Goal: Information Seeking & Learning: Learn about a topic

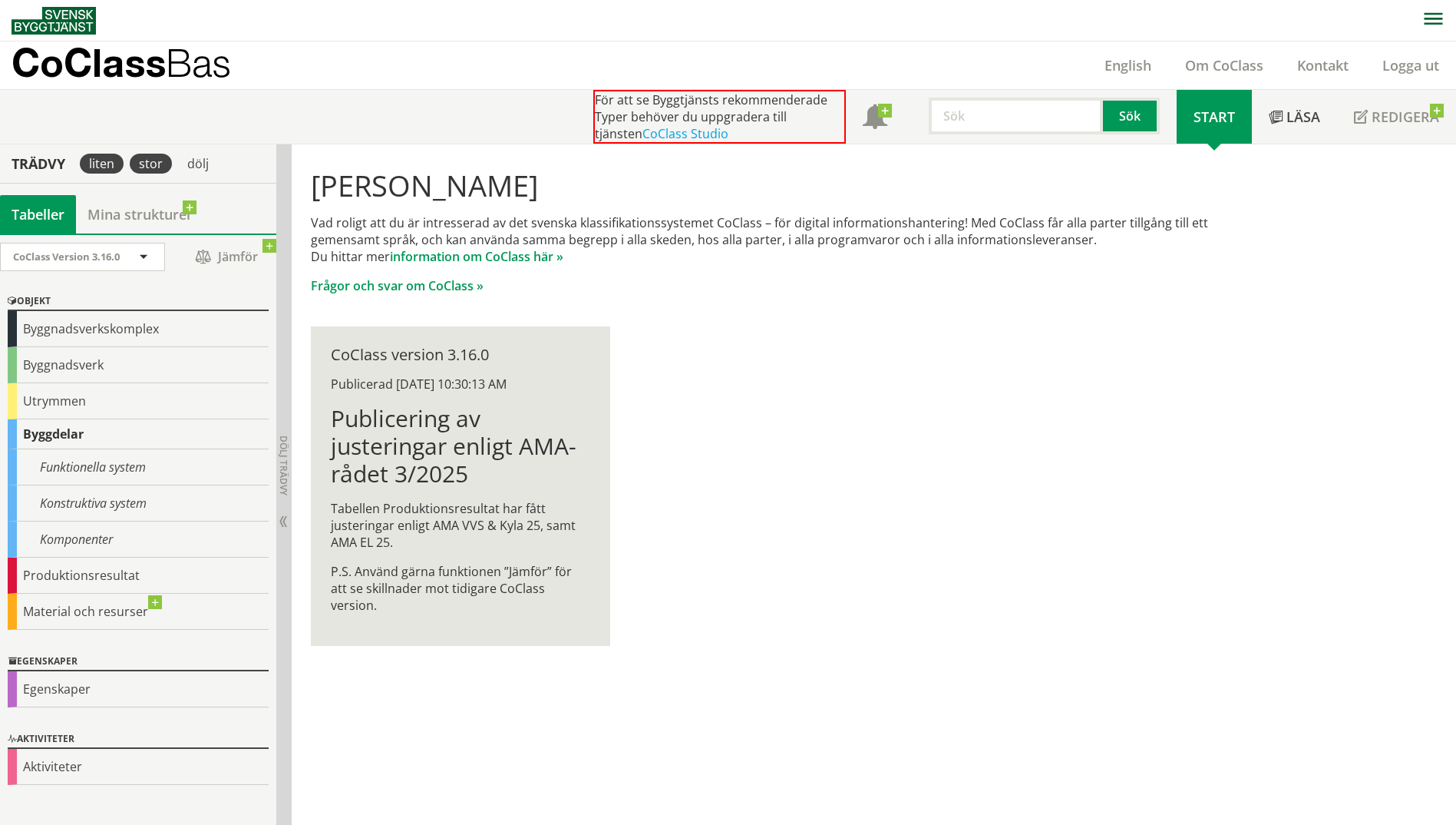
click at [154, 171] on div "stor" at bounding box center [151, 163] width 42 height 20
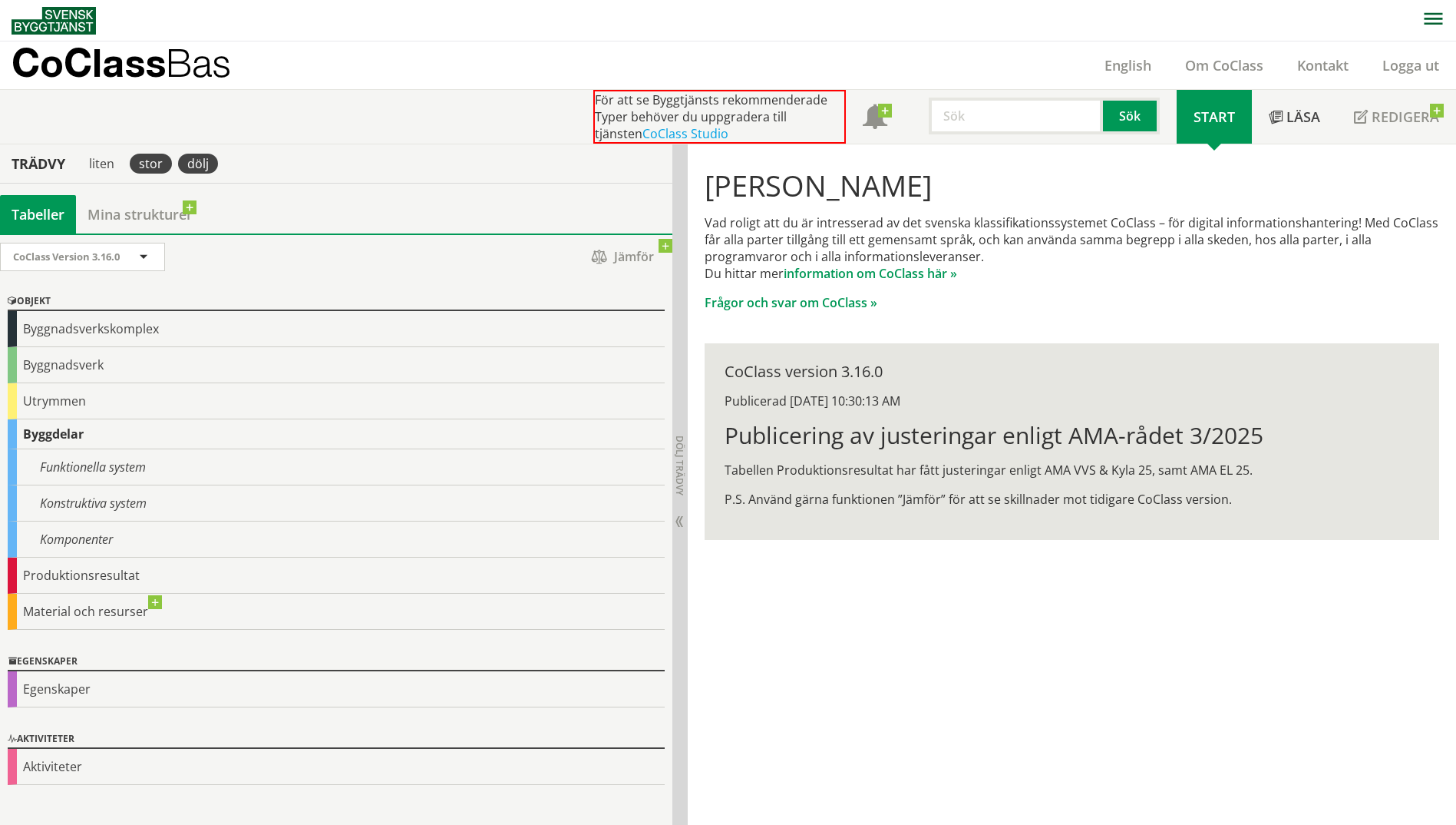
click at [188, 163] on div "dölj" at bounding box center [198, 163] width 40 height 20
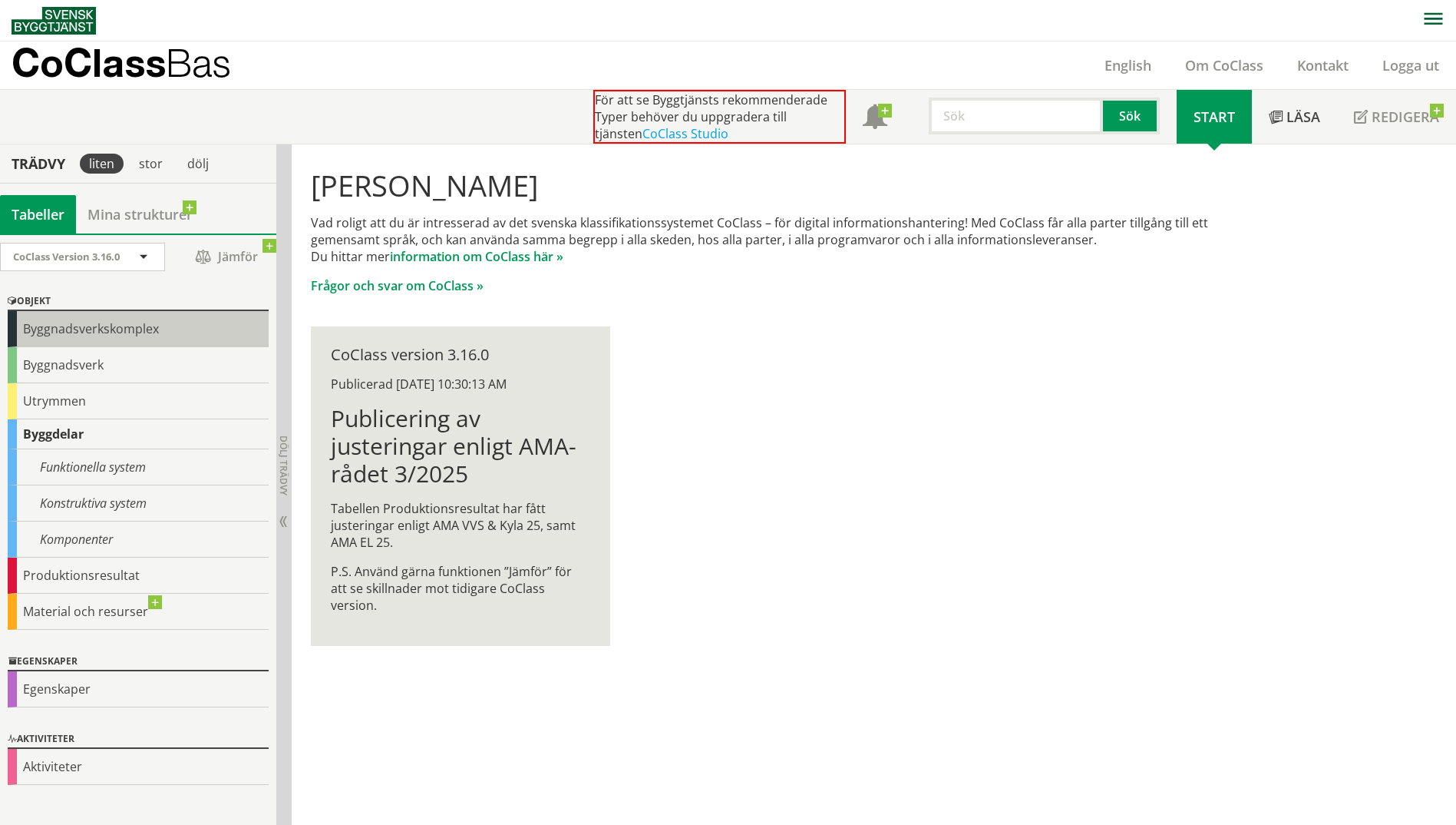
click at [60, 334] on div "Byggnadsverkskomplex" at bounding box center [138, 328] width 261 height 36
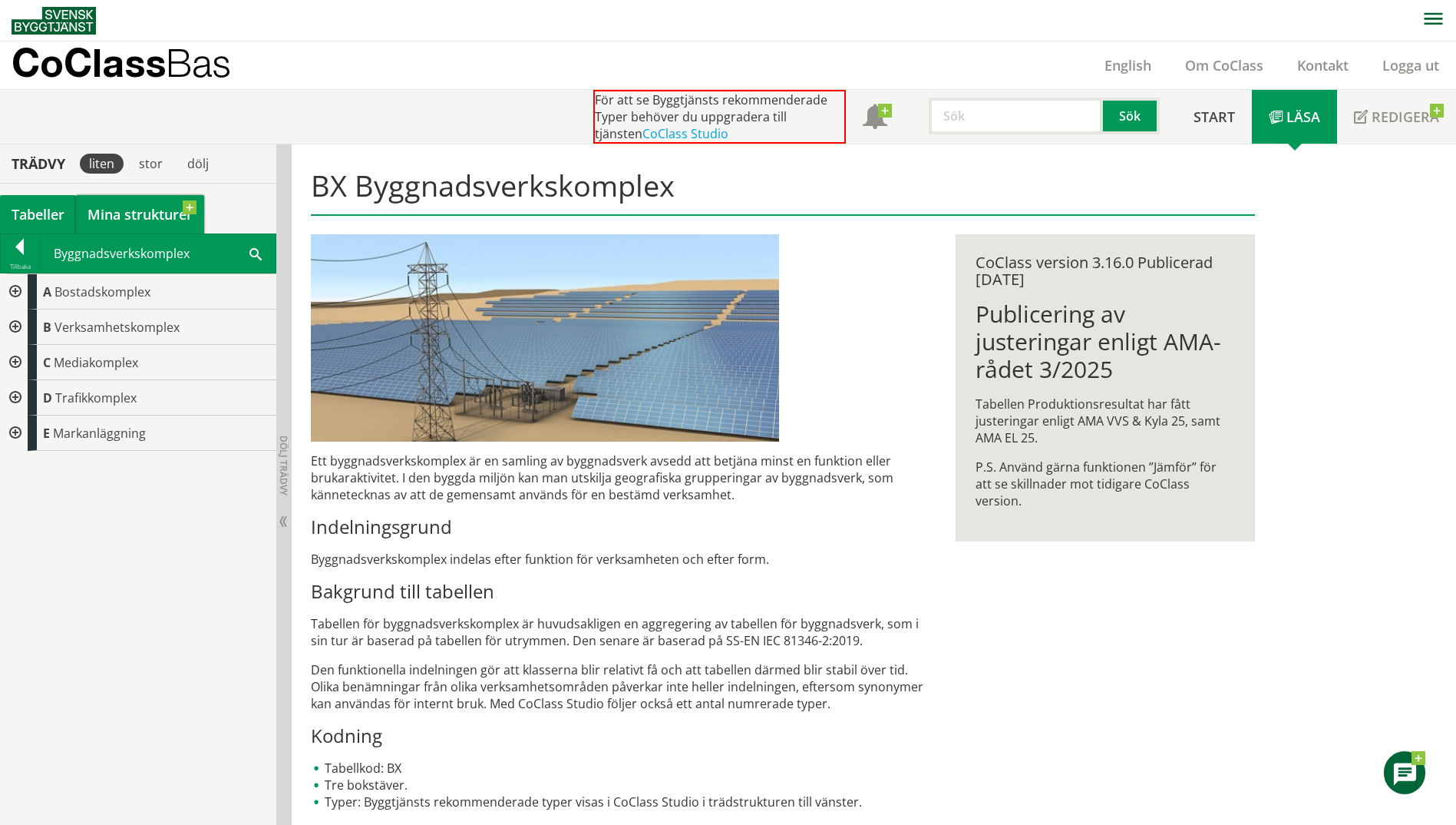
click at [114, 210] on link "Mina strukturer" at bounding box center [140, 215] width 128 height 39
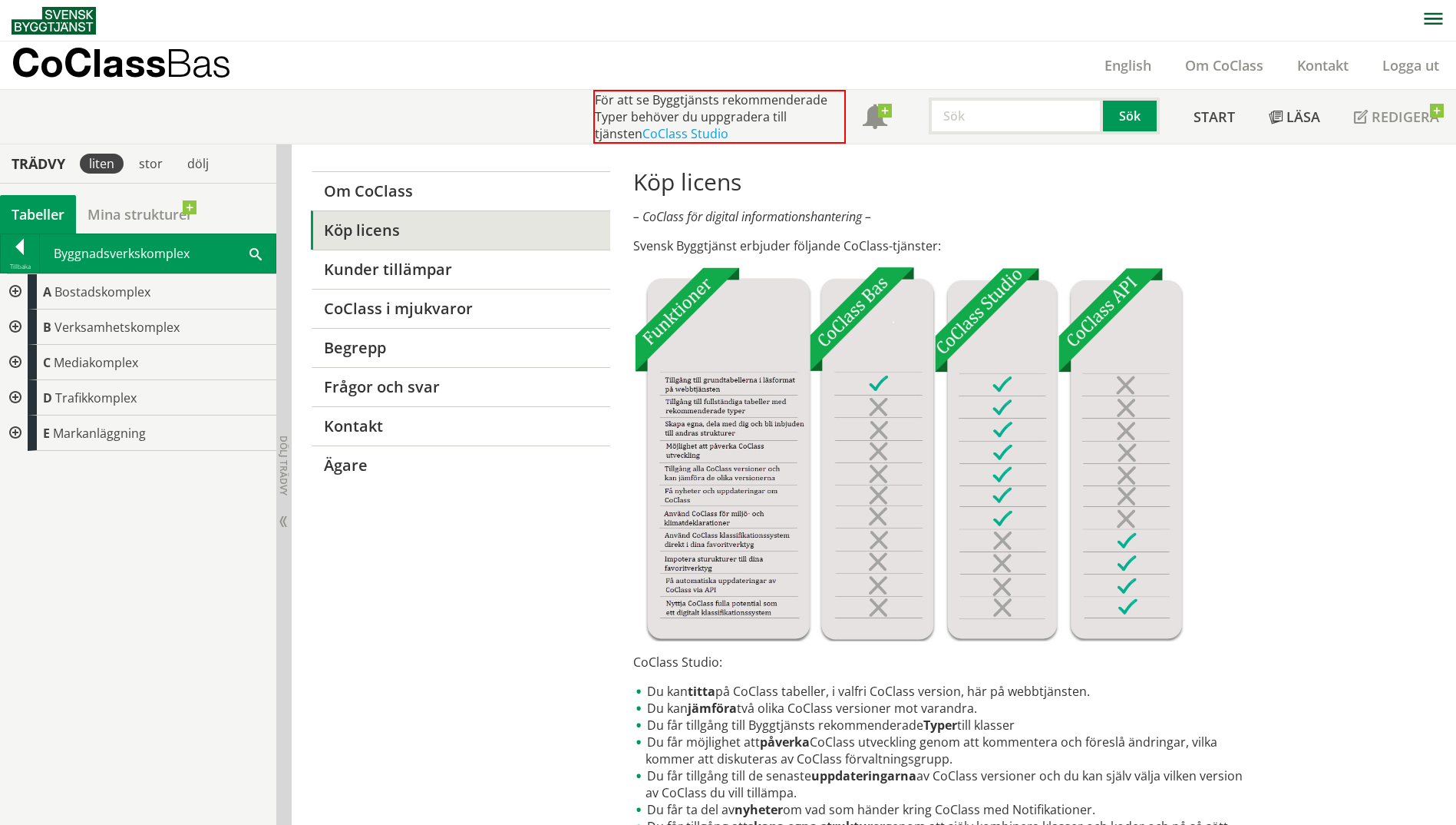
click at [48, 211] on div "Tabeller" at bounding box center [38, 215] width 76 height 39
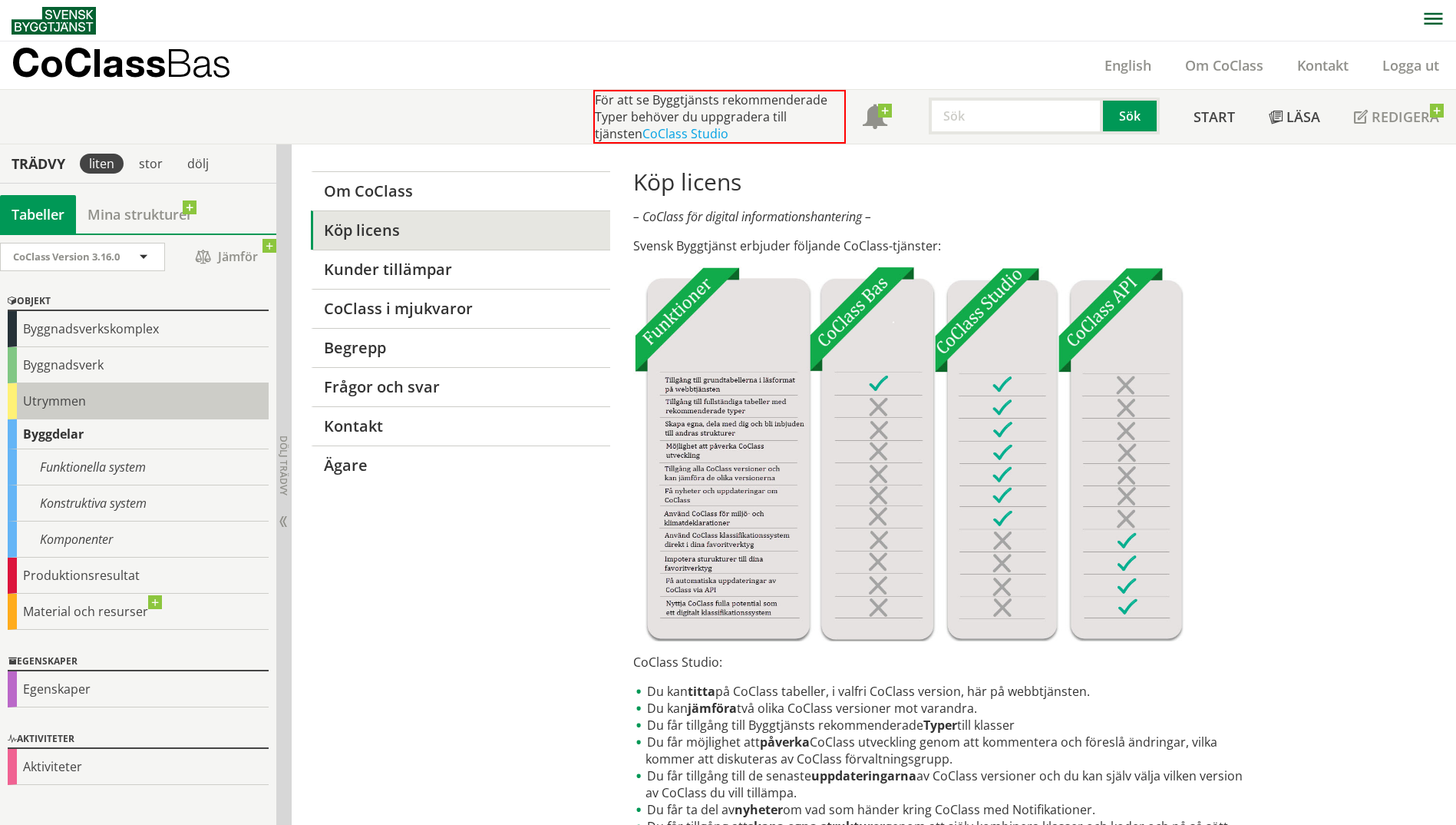
click at [81, 406] on div "Utrymmen" at bounding box center [138, 401] width 261 height 36
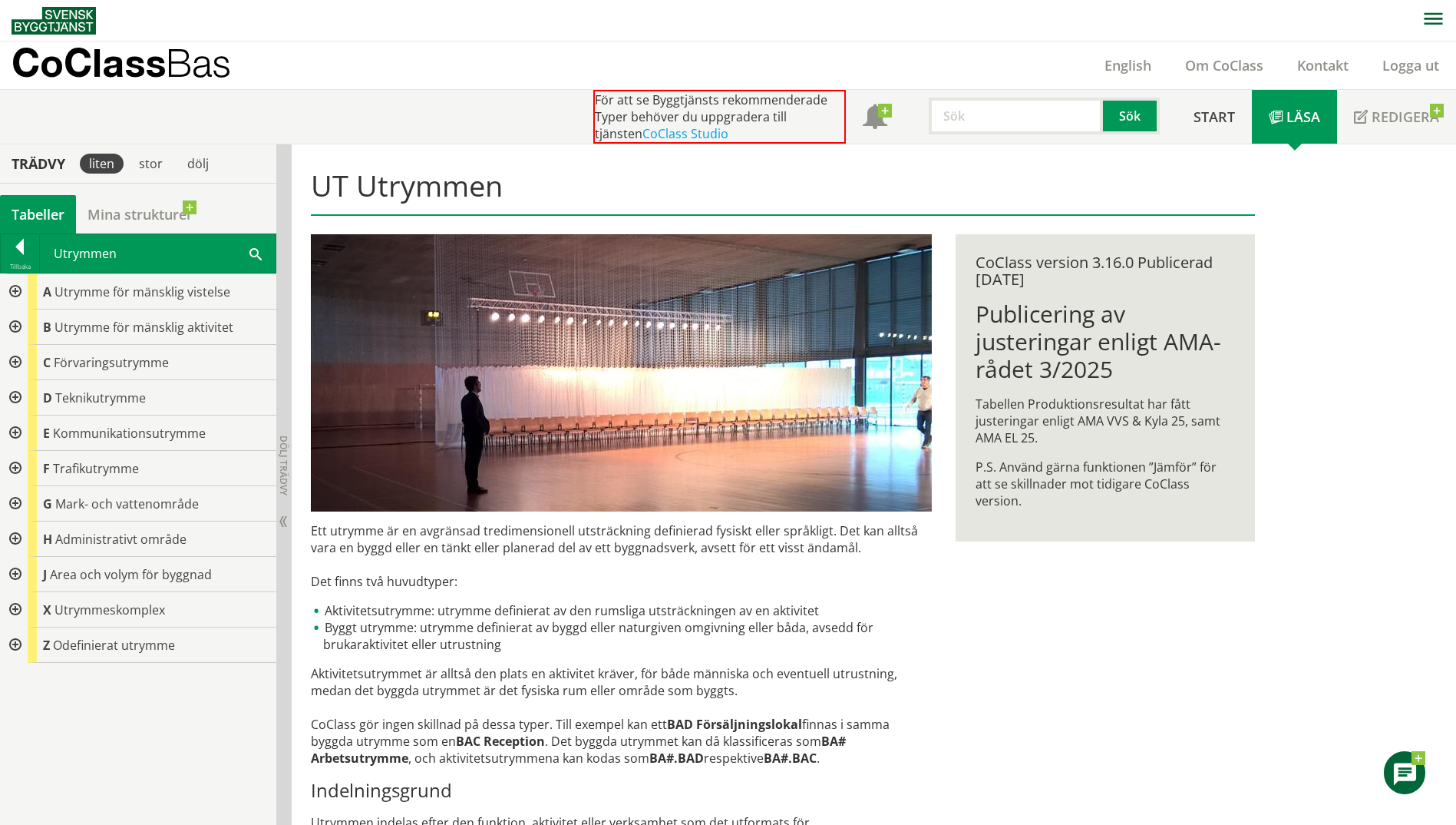
click at [17, 328] on div at bounding box center [13, 327] width 28 height 35
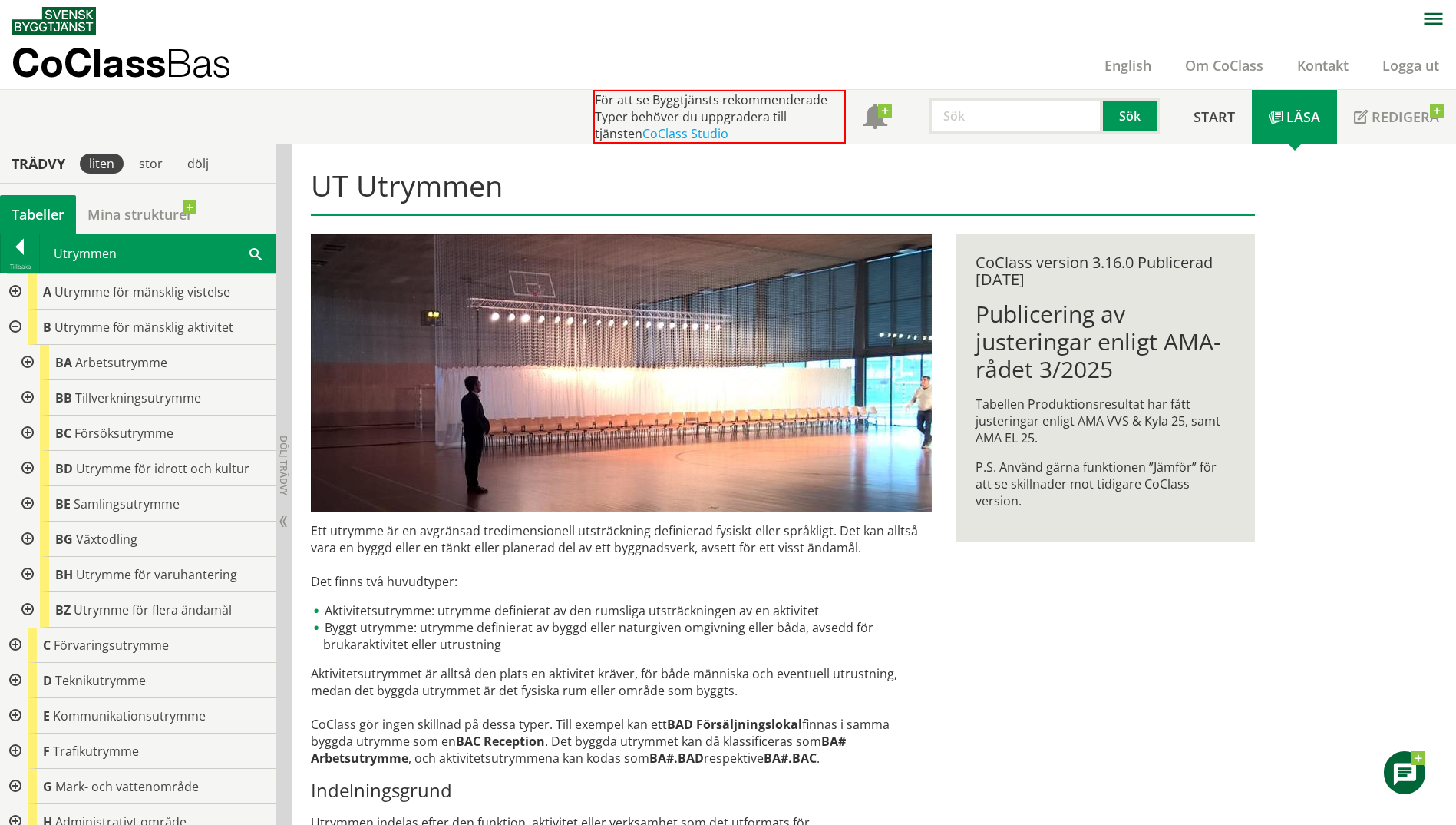
click at [5, 295] on div at bounding box center [13, 292] width 28 height 35
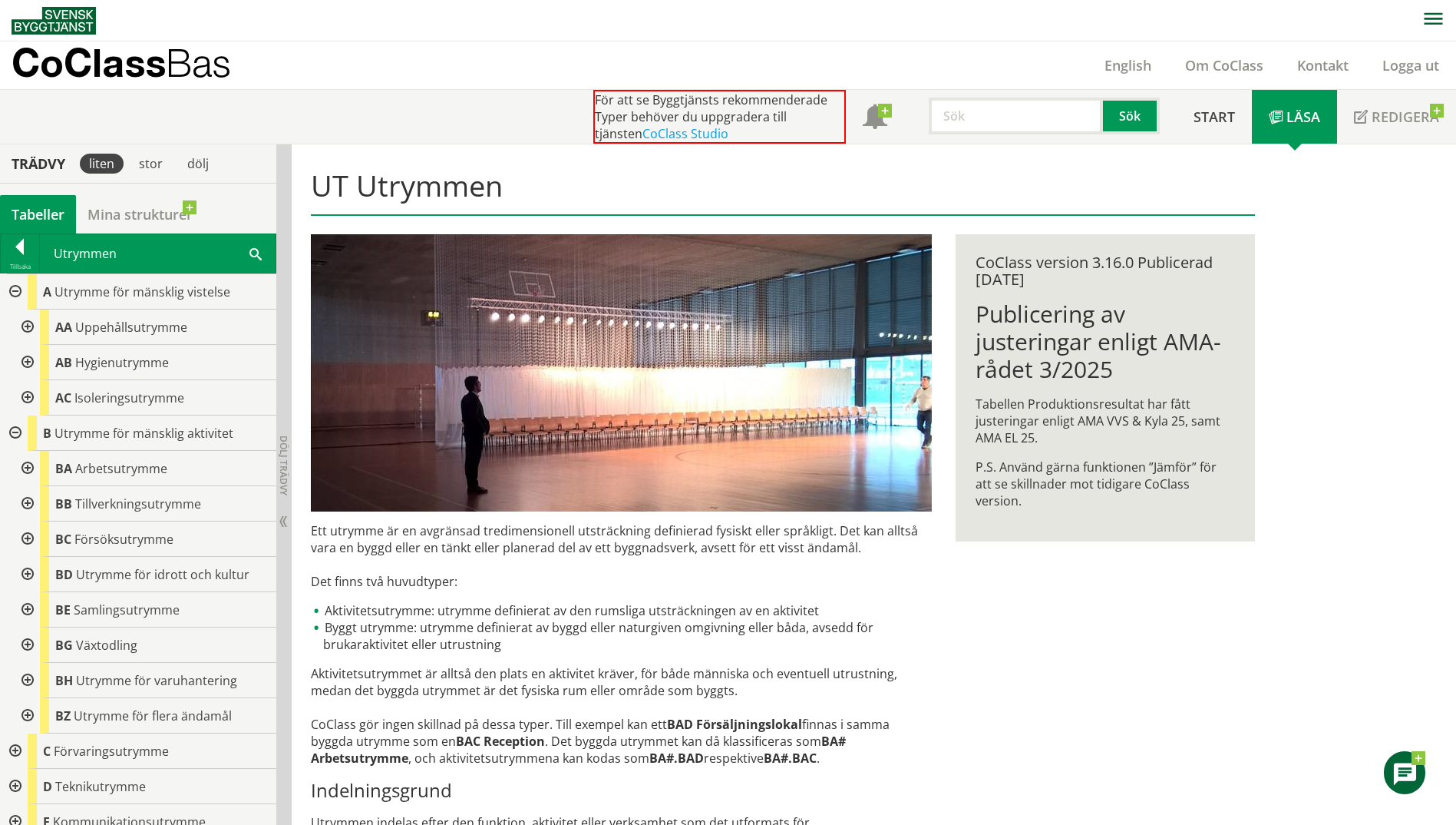
click at [32, 362] on div at bounding box center [26, 363] width 28 height 35
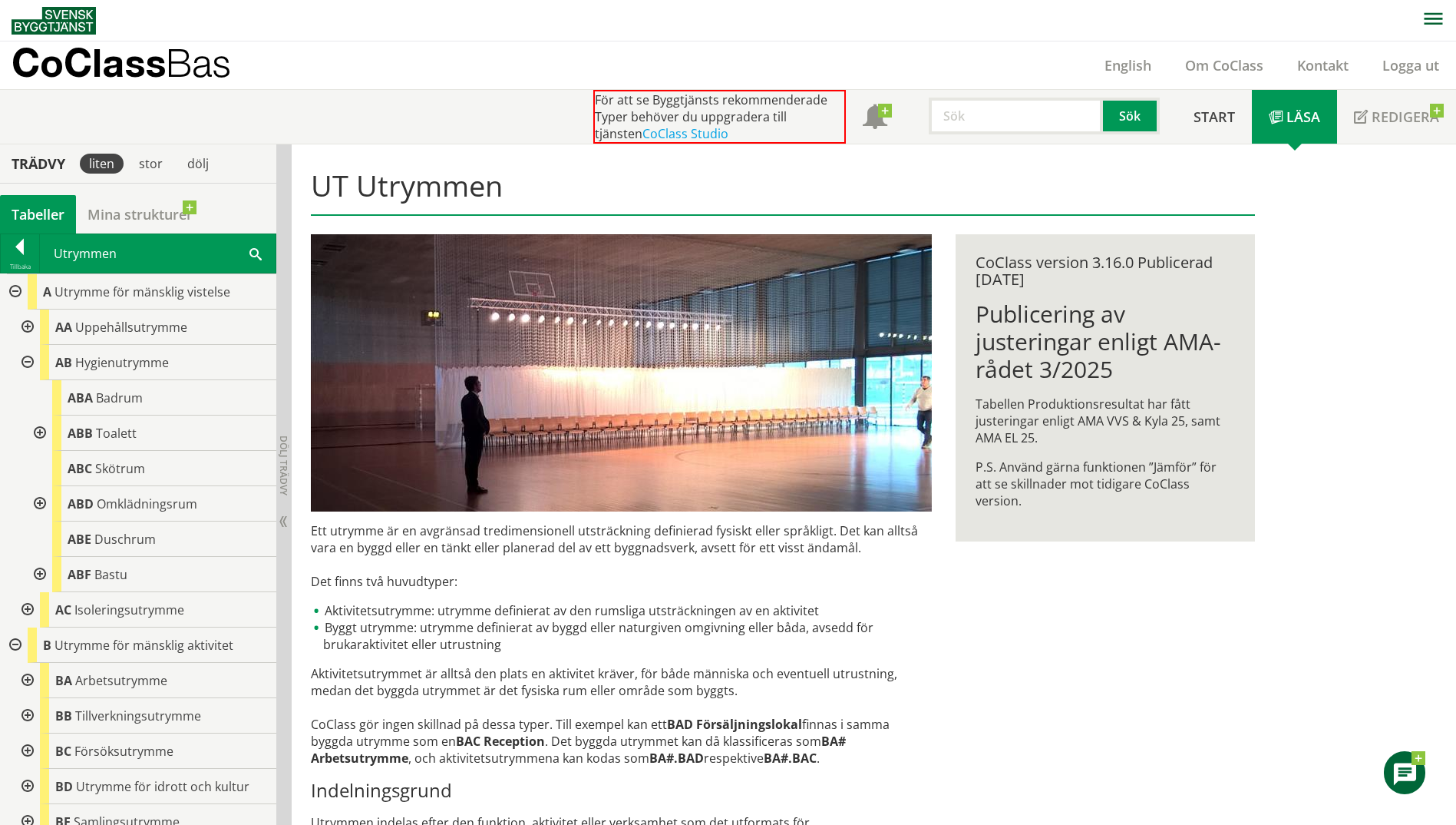
click at [27, 322] on div at bounding box center [26, 327] width 28 height 35
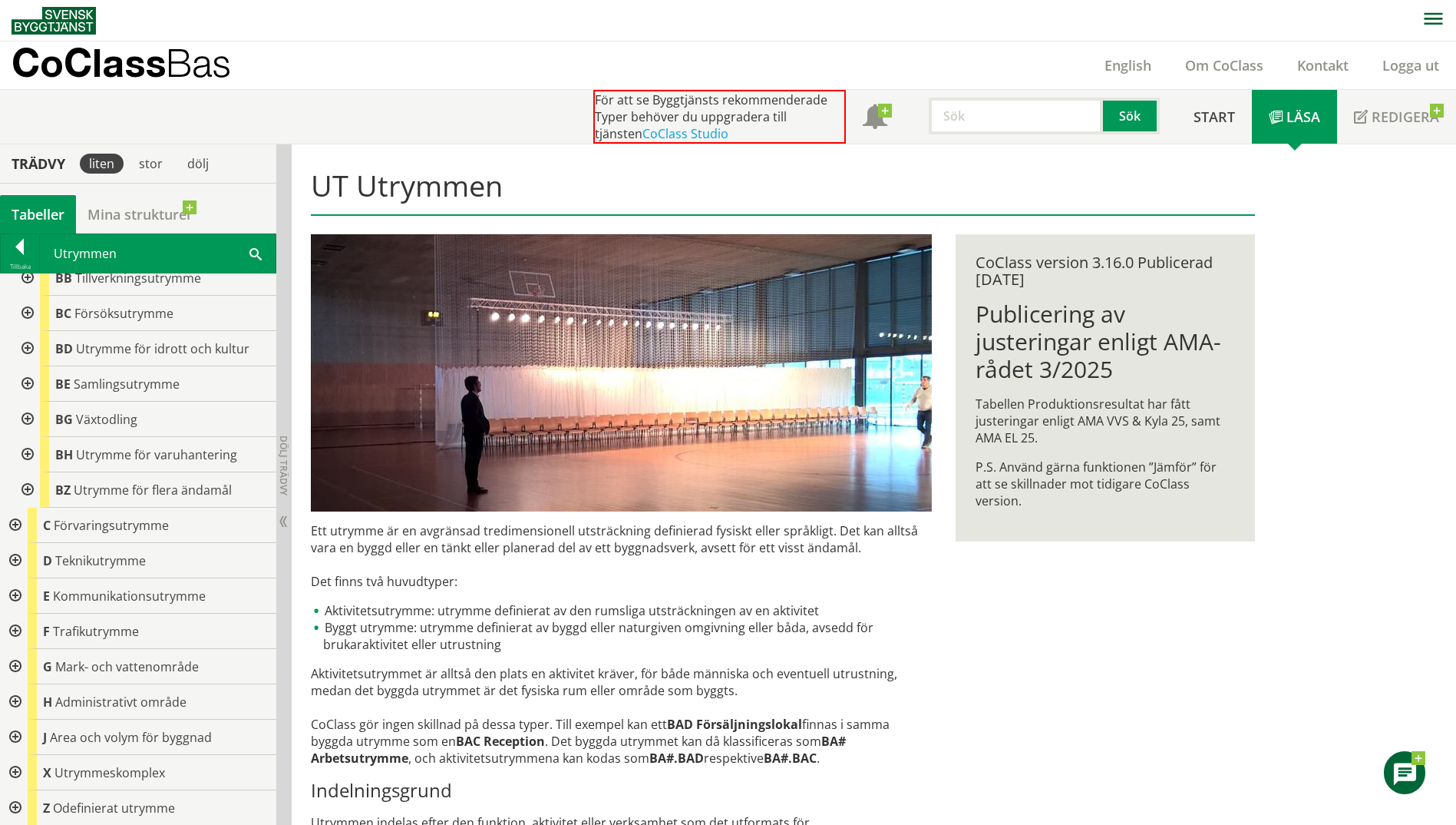
scroll to position [615, 0]
click at [11, 521] on div at bounding box center [13, 524] width 28 height 35
click at [27, 596] on div at bounding box center [26, 595] width 28 height 35
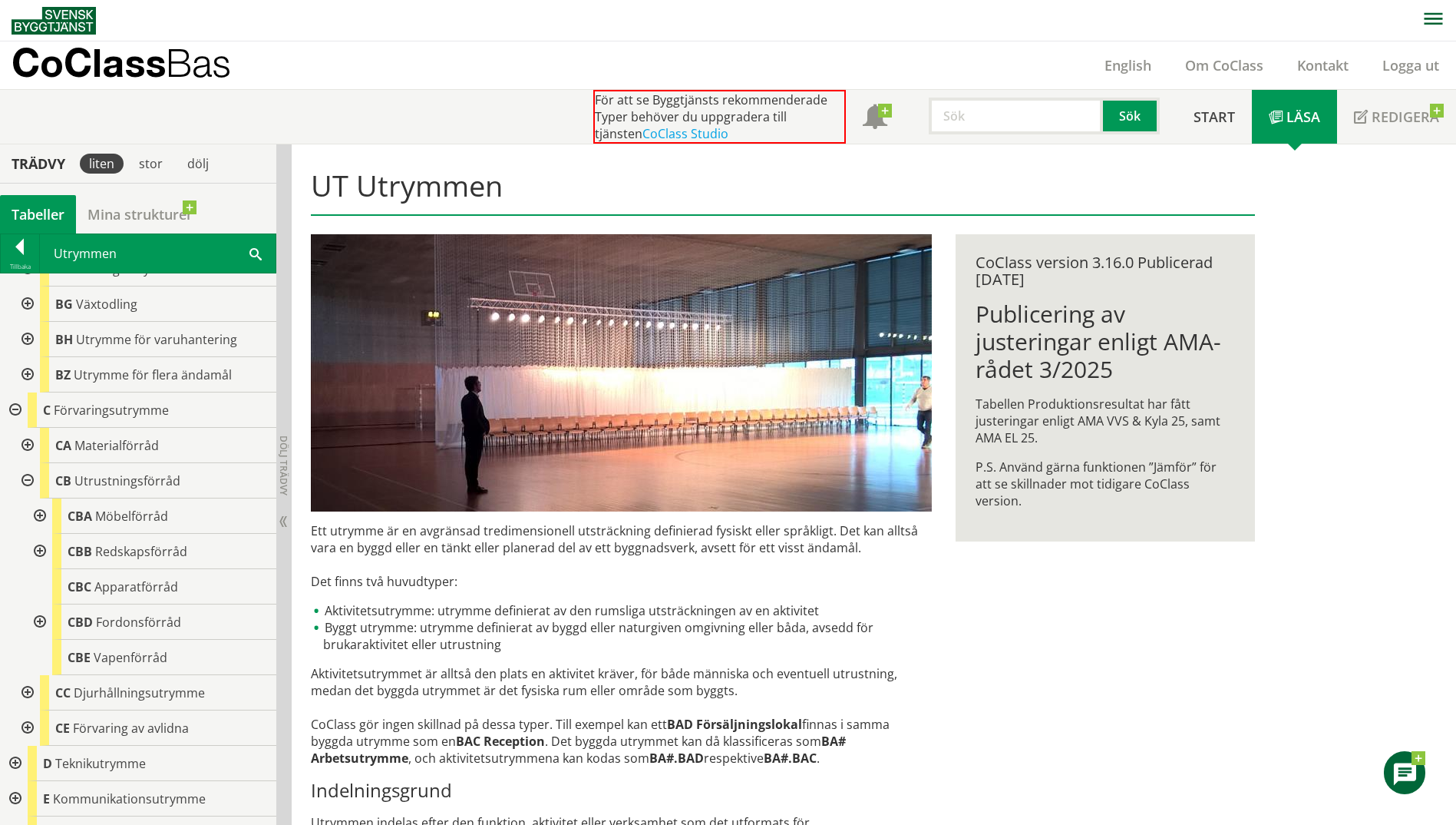
scroll to position [769, 0]
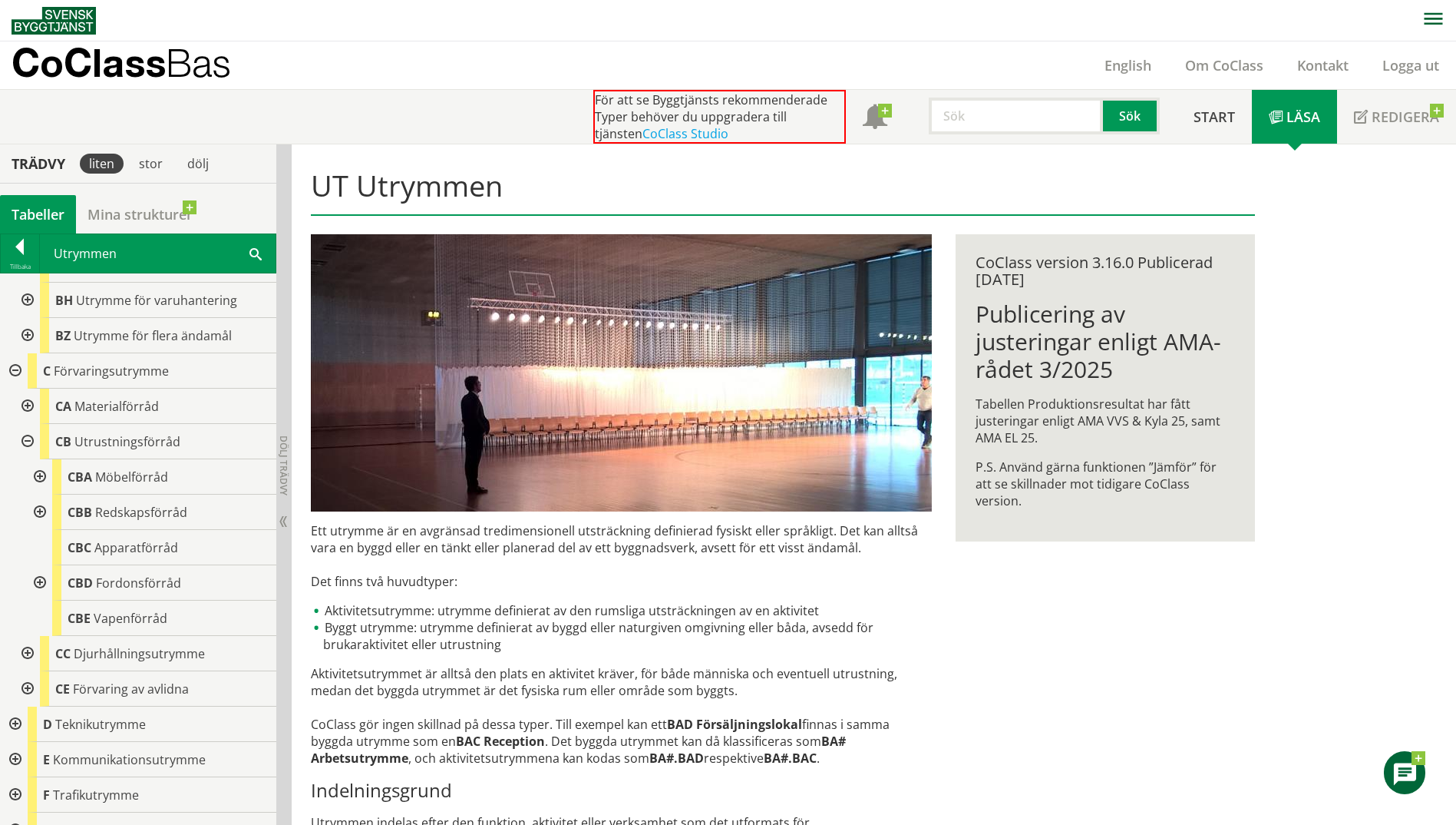
click at [38, 479] on div at bounding box center [38, 476] width 28 height 35
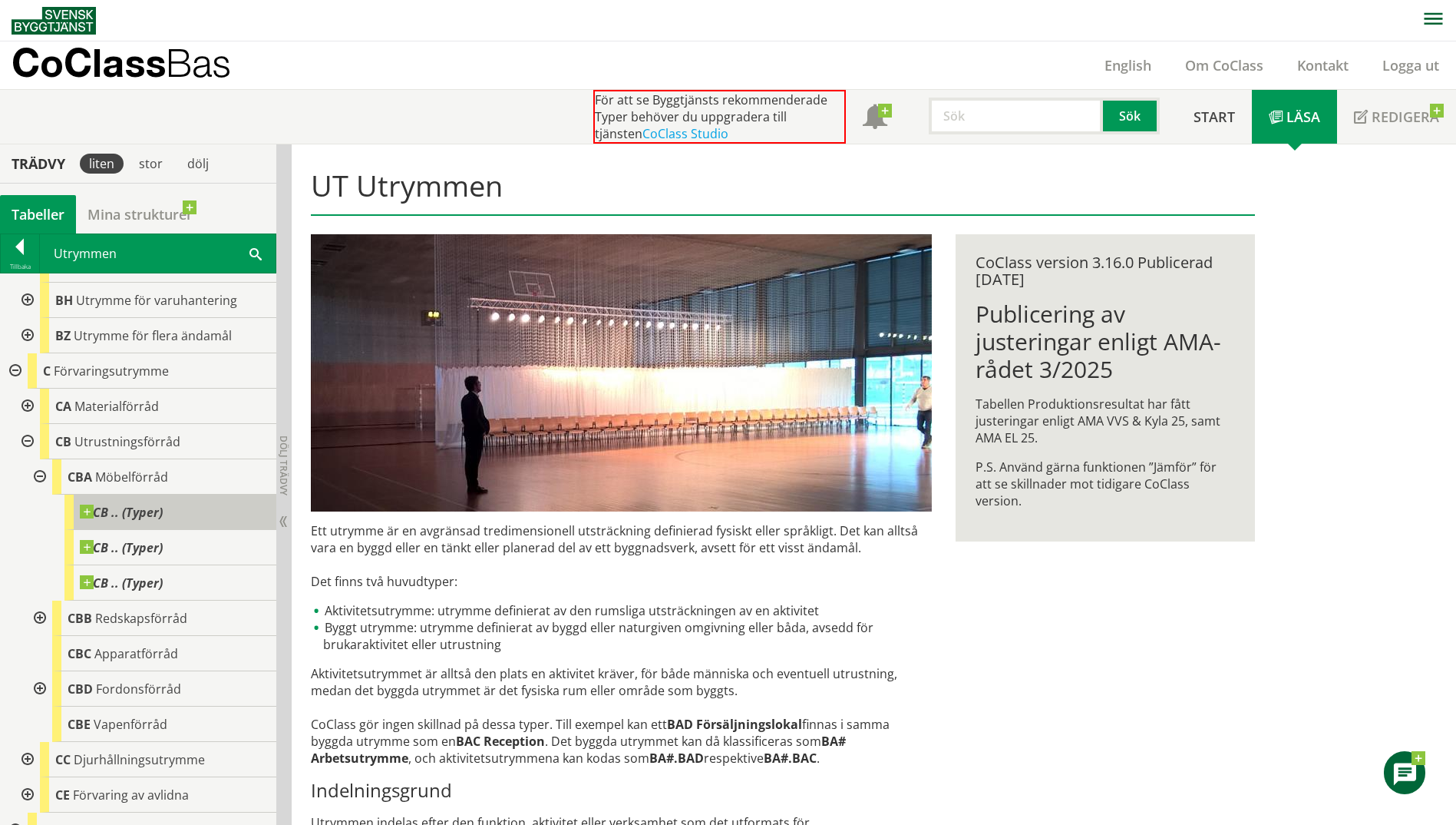
click at [162, 504] on span at bounding box center [162, 504] width 0 height 0
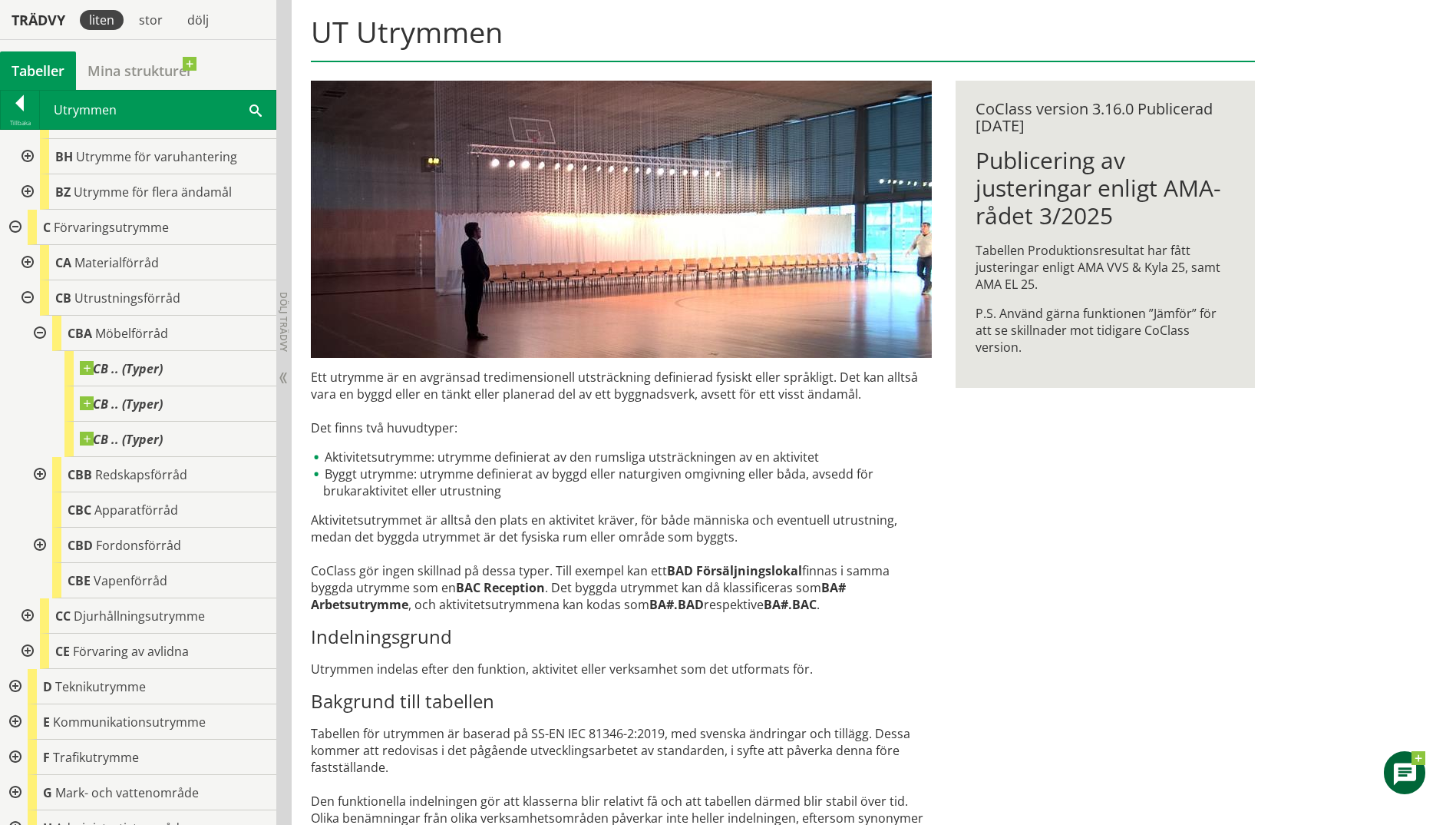
scroll to position [227, 0]
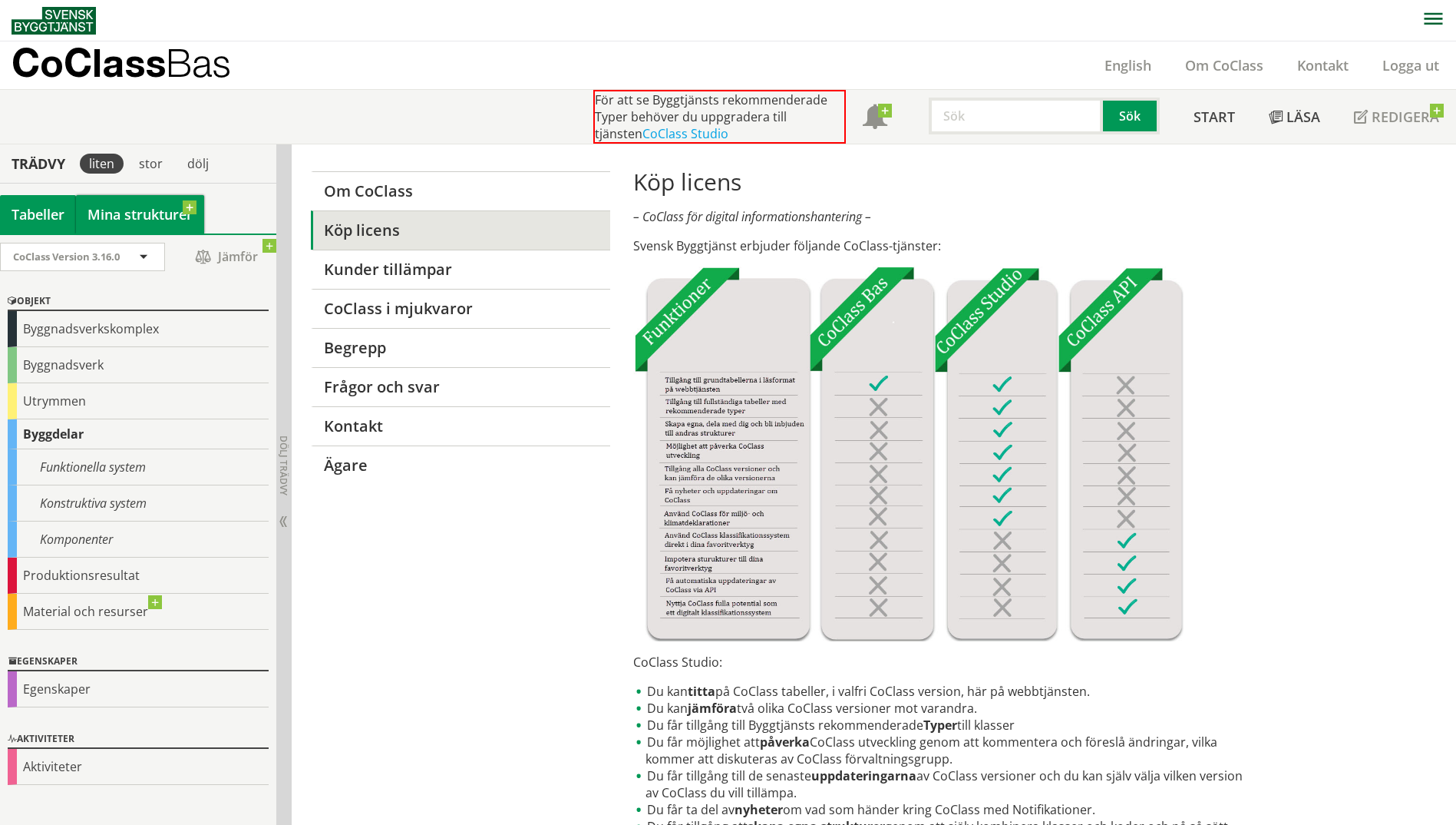
click at [109, 219] on link "Mina strukturer" at bounding box center [140, 215] width 128 height 39
click at [153, 215] on link "Mina strukturer" at bounding box center [140, 215] width 128 height 39
click at [24, 224] on div "Tabeller" at bounding box center [38, 215] width 76 height 39
click at [104, 227] on link "Mina strukturer" at bounding box center [140, 215] width 128 height 39
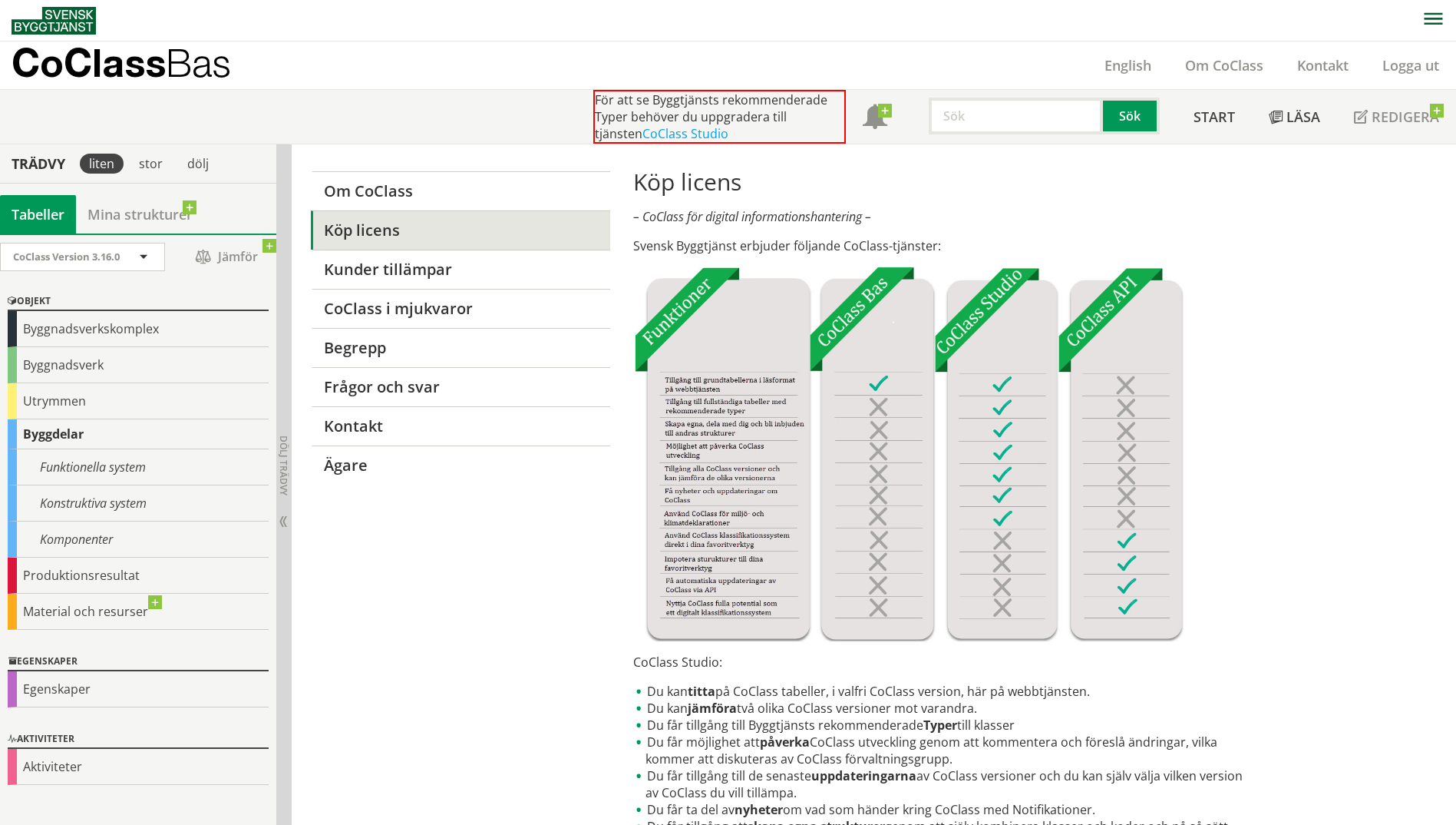
click at [11, 212] on div "Tabeller" at bounding box center [38, 215] width 76 height 39
click at [151, 159] on div "stor" at bounding box center [151, 163] width 42 height 20
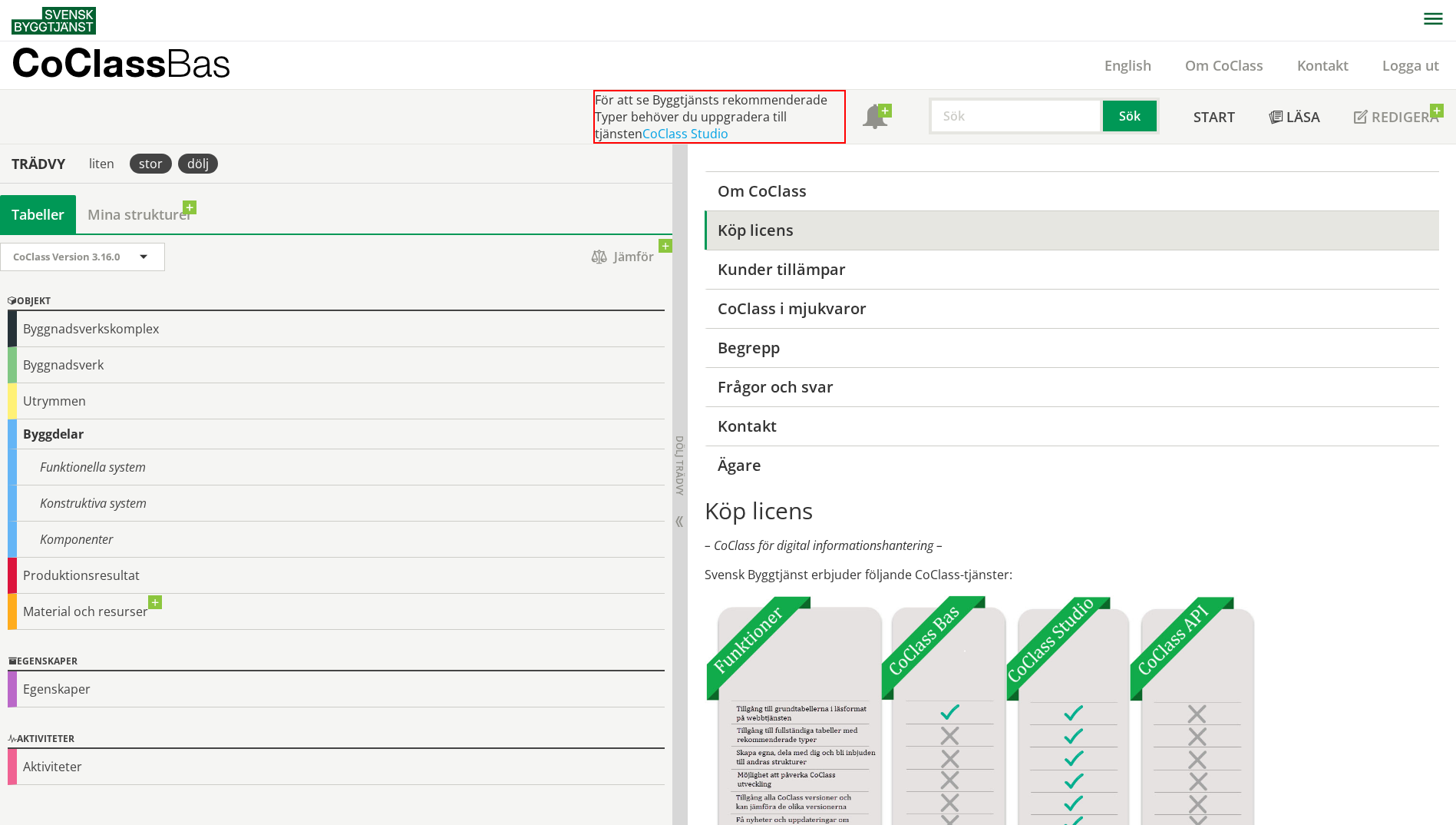
click at [194, 160] on div "dölj" at bounding box center [198, 163] width 40 height 20
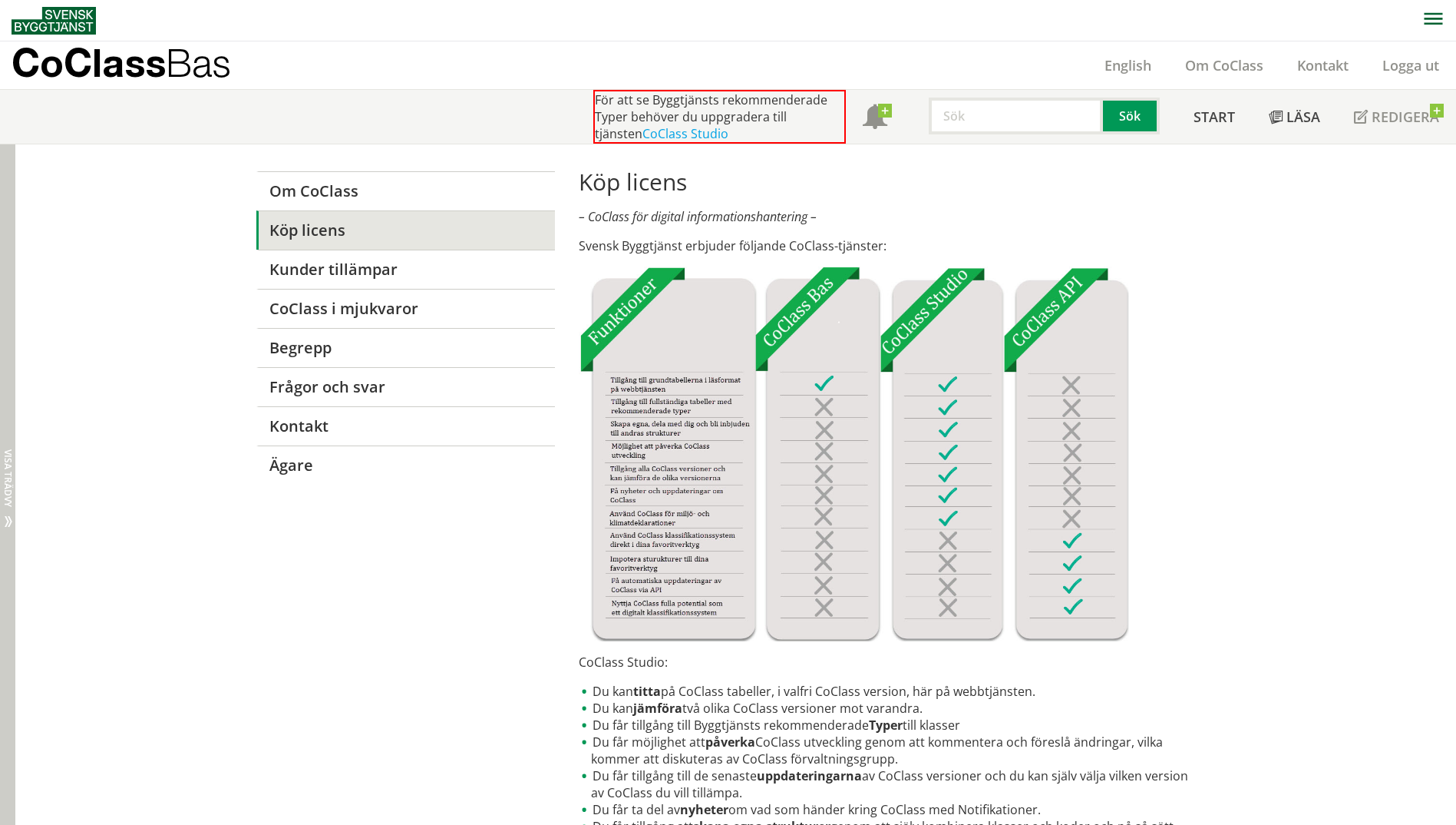
click at [0, 192] on html "AMA AMA Beskrivningsverktyg AMA Funktion BSAB Bygginfo Byggjura Byggkatalogen B…" at bounding box center [728, 412] width 1456 height 825
click at [9, 530] on div "Dölj trädvy Visa trädvy" at bounding box center [8, 787] width 15 height 1286
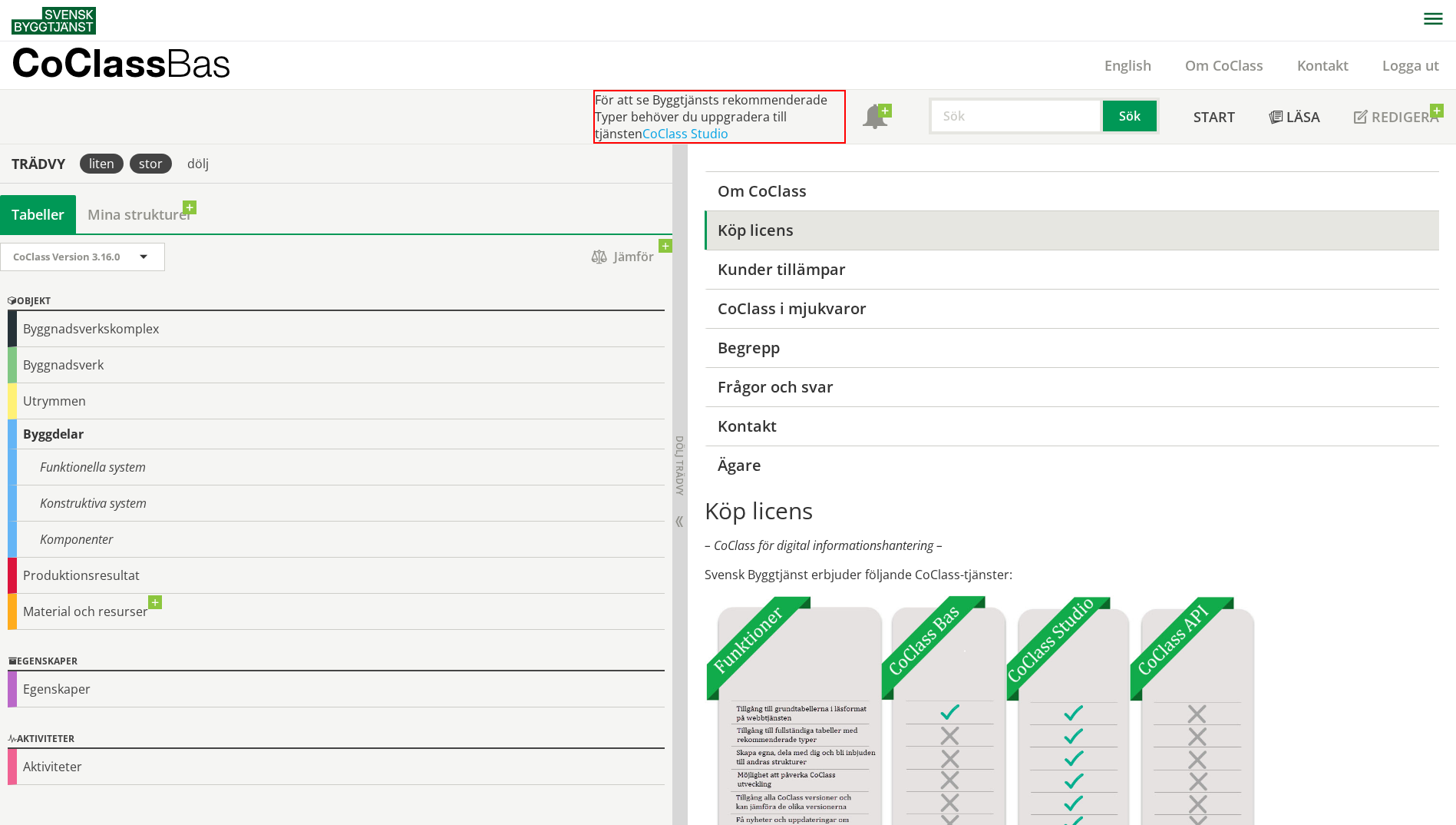
click at [109, 154] on div "liten" at bounding box center [102, 163] width 44 height 20
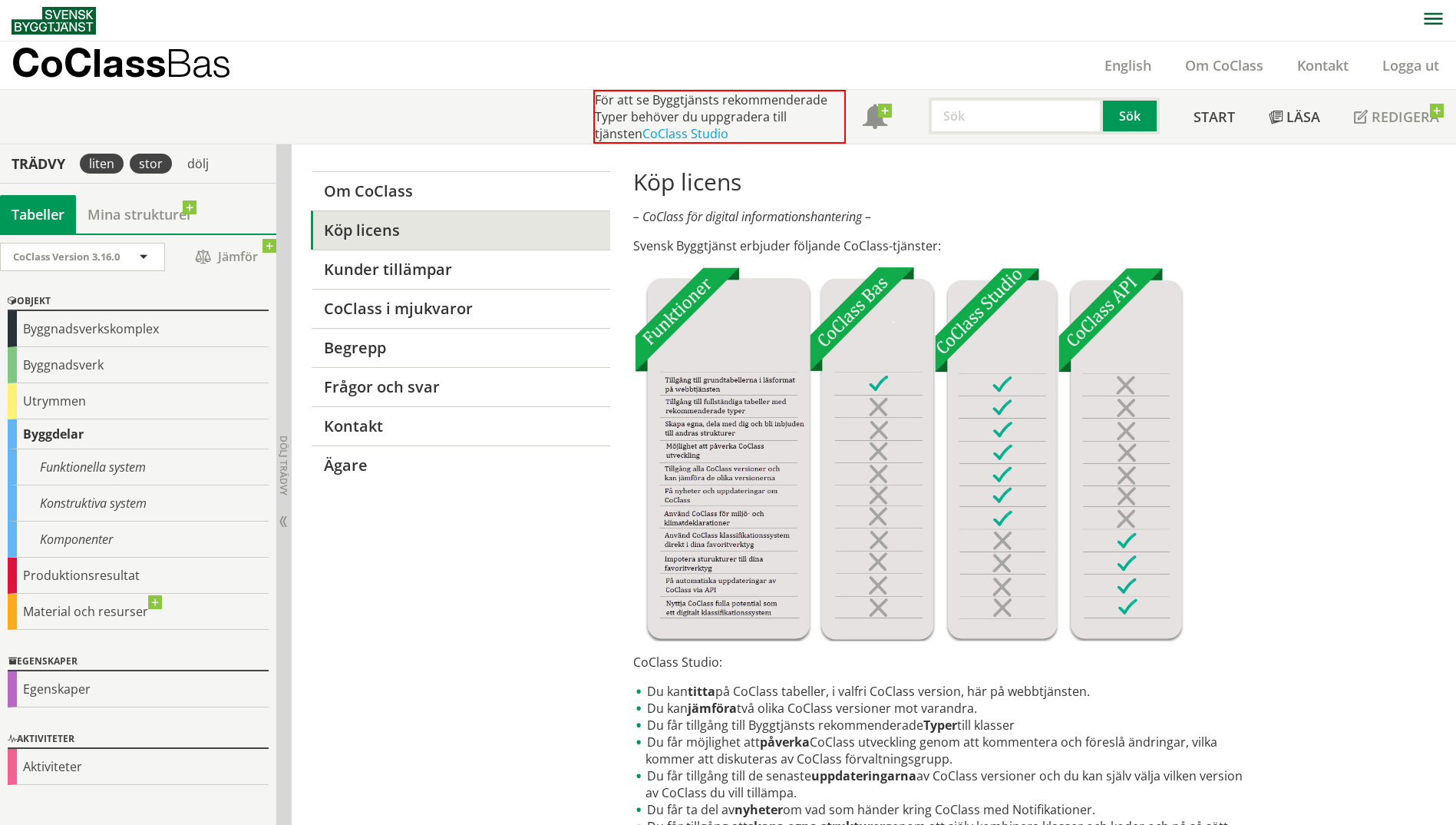
click at [130, 168] on div "stor" at bounding box center [150, 163] width 48 height 39
click at [55, 400] on div "Utrymmen" at bounding box center [138, 401] width 261 height 36
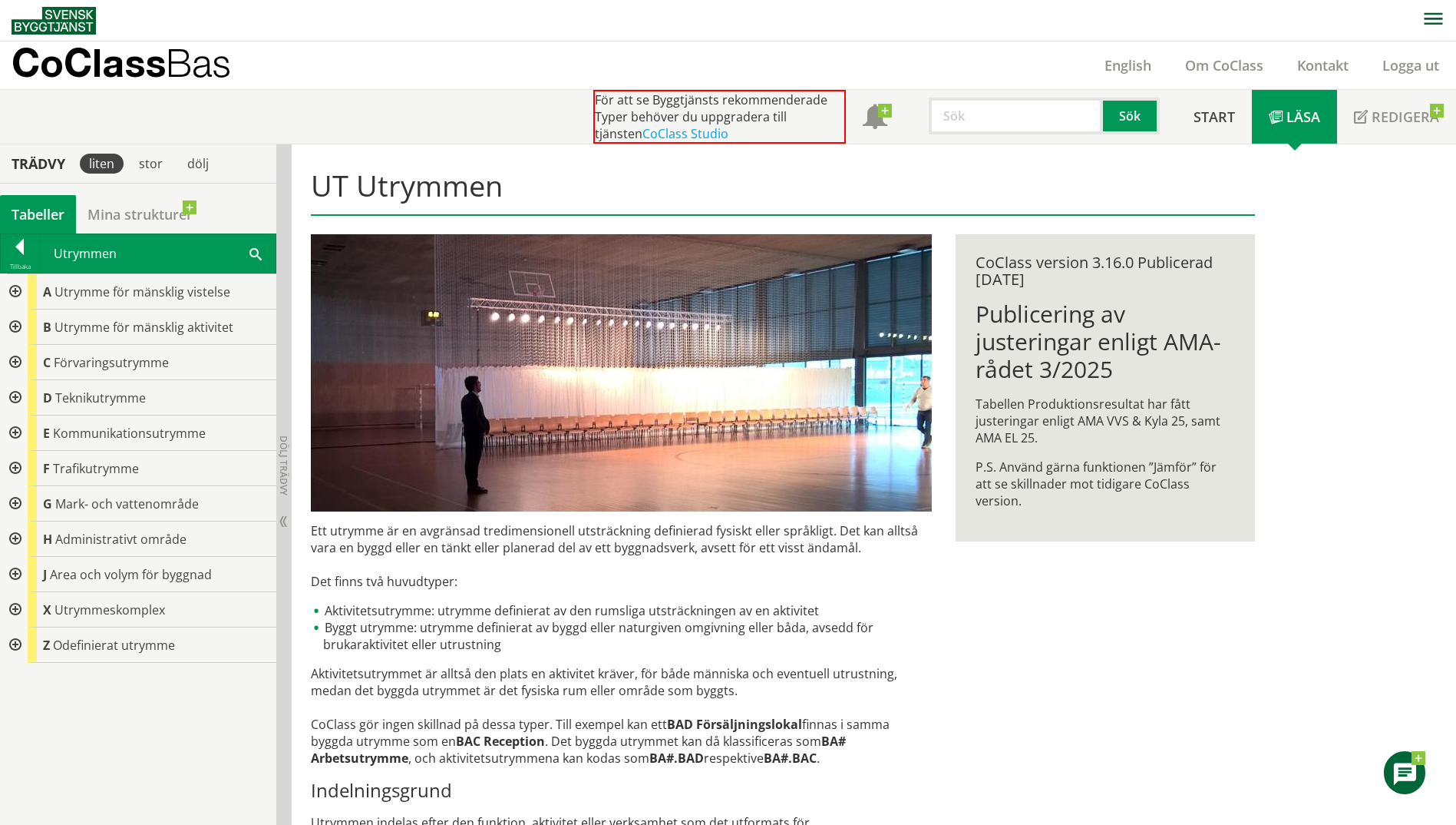
click at [13, 362] on div at bounding box center [13, 363] width 28 height 35
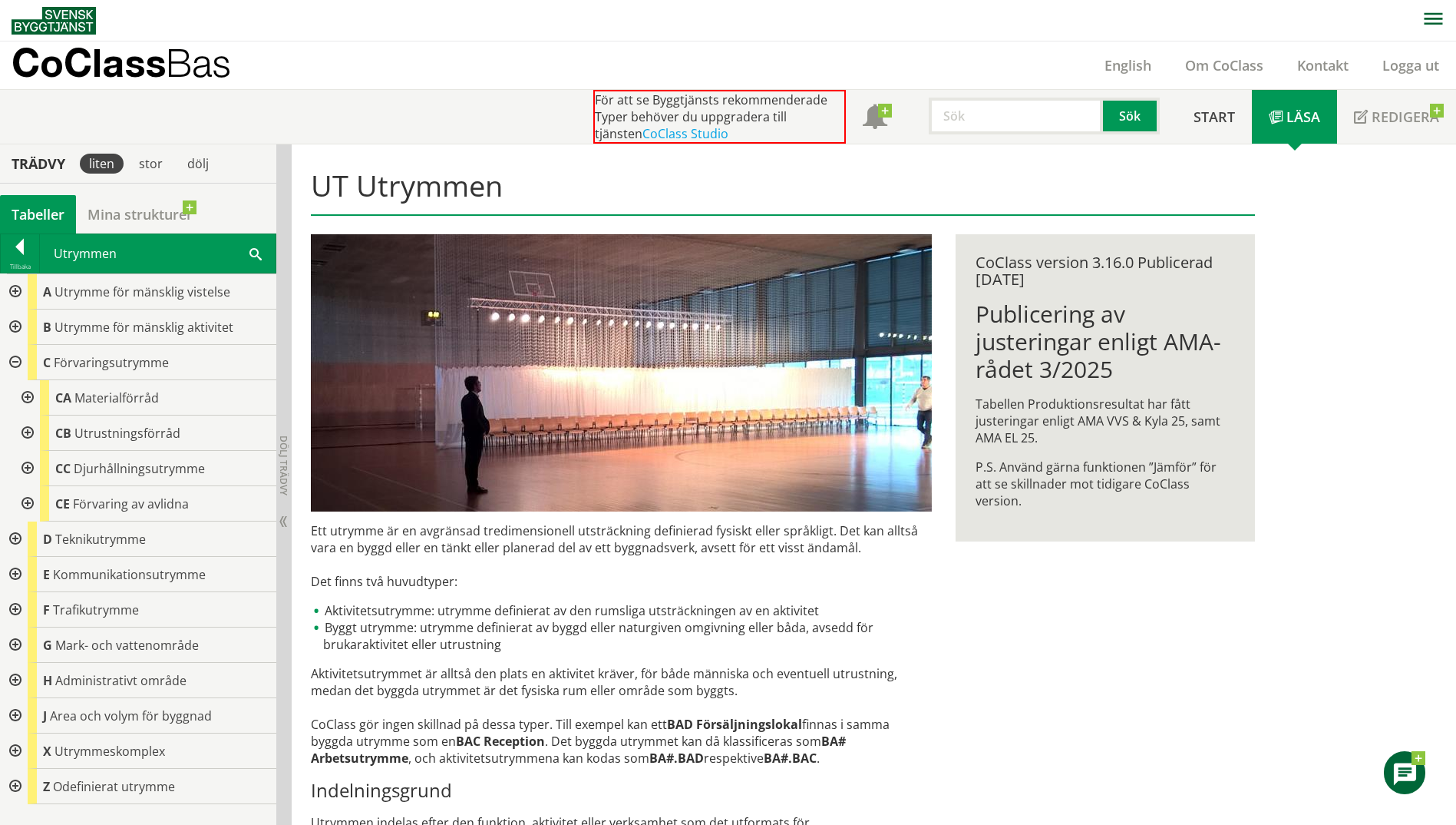
click at [26, 434] on div at bounding box center [26, 433] width 28 height 35
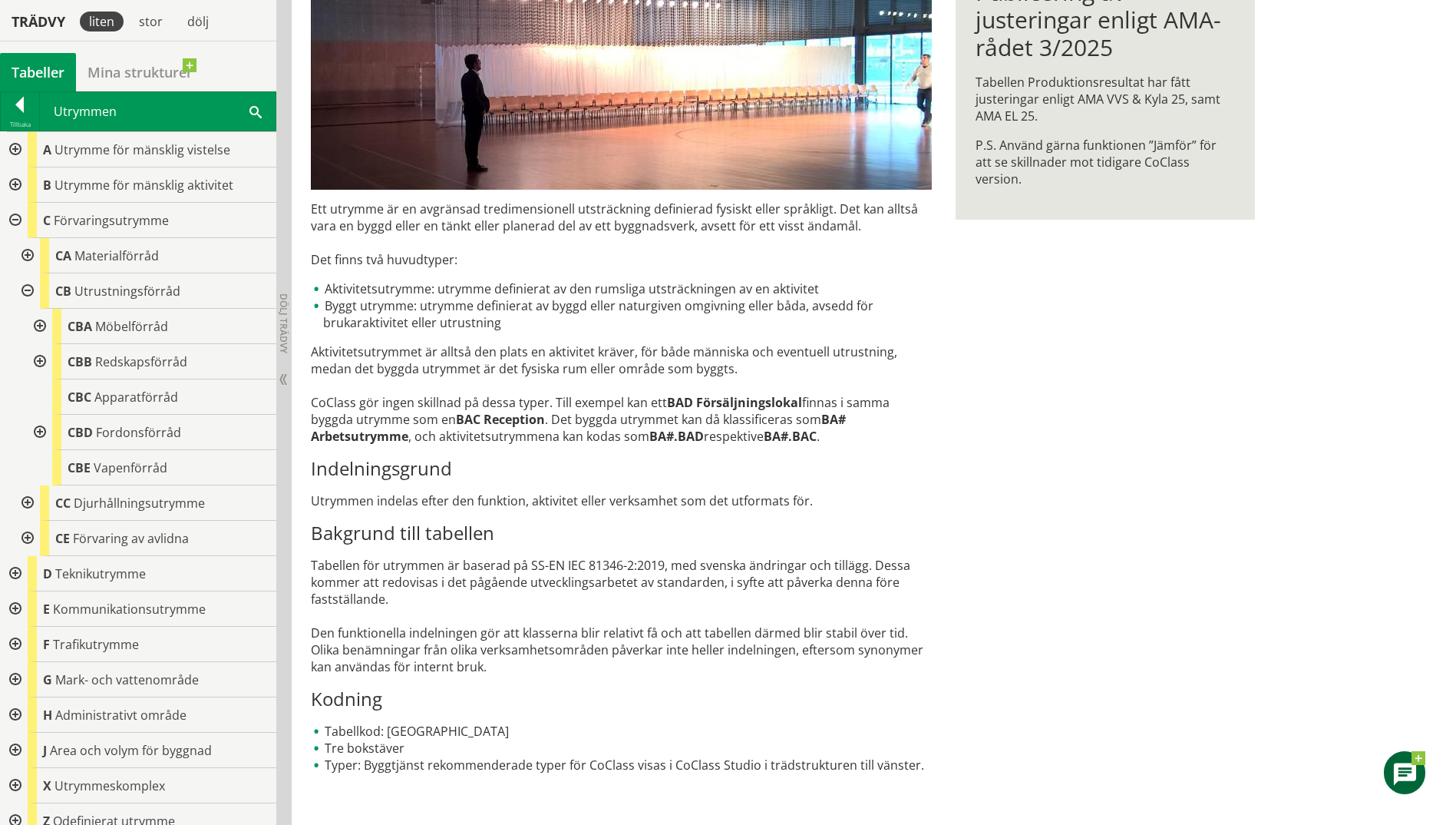
scroll to position [326, 0]
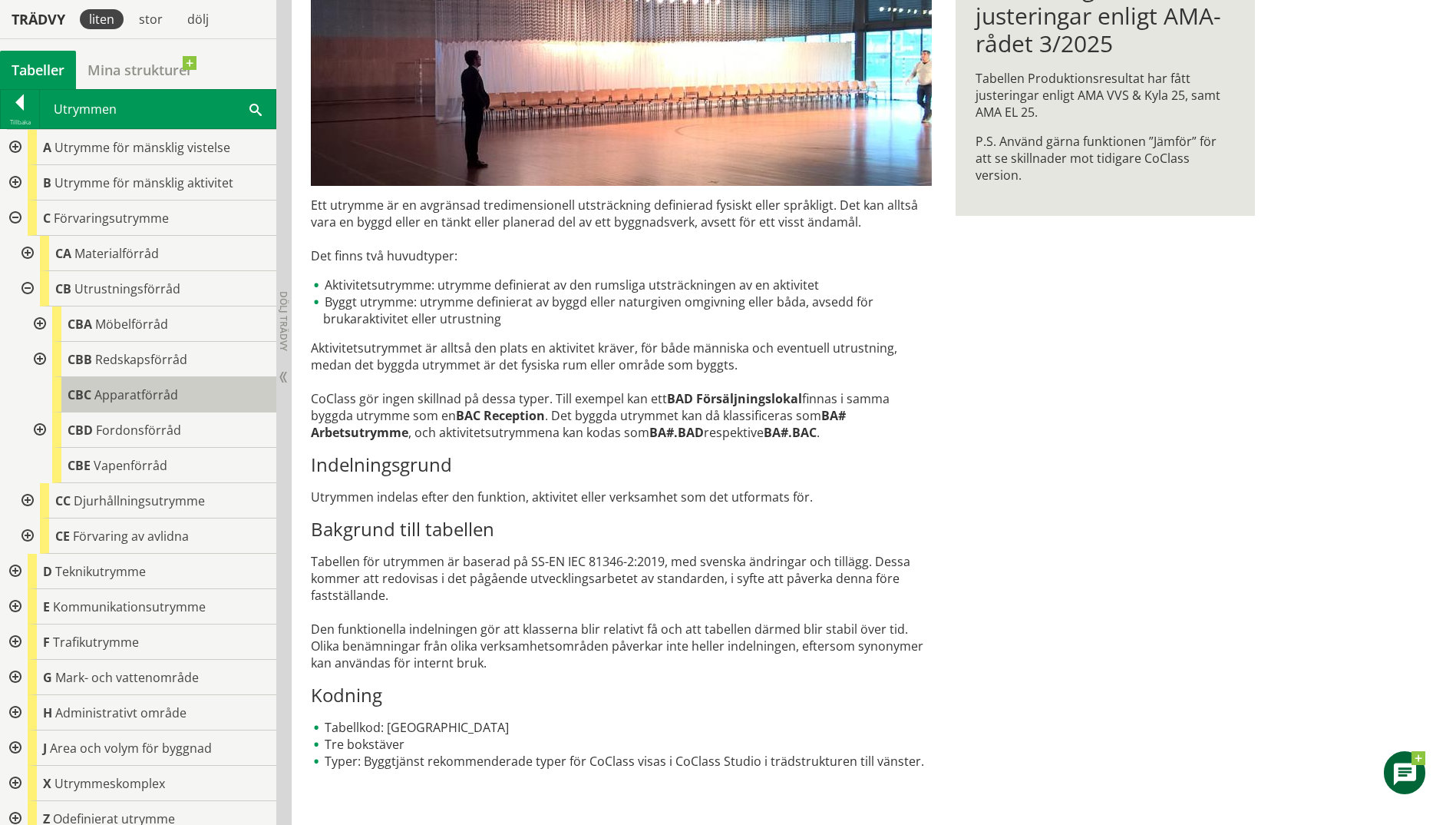
click at [113, 393] on span "Apparatförråd" at bounding box center [136, 395] width 83 height 17
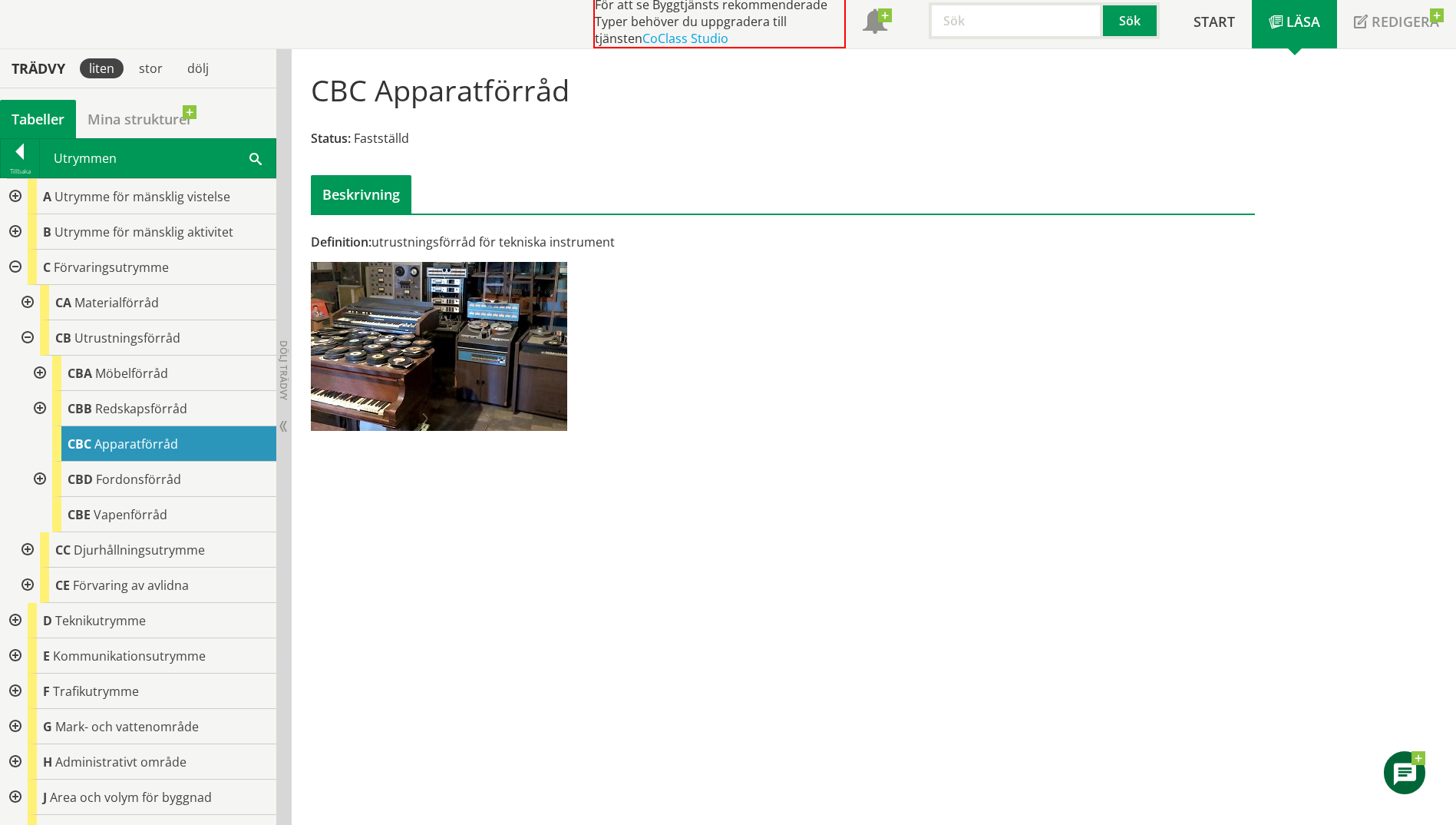
scroll to position [95, 0]
click at [95, 400] on span "Redskapsförråd" at bounding box center [141, 408] width 92 height 17
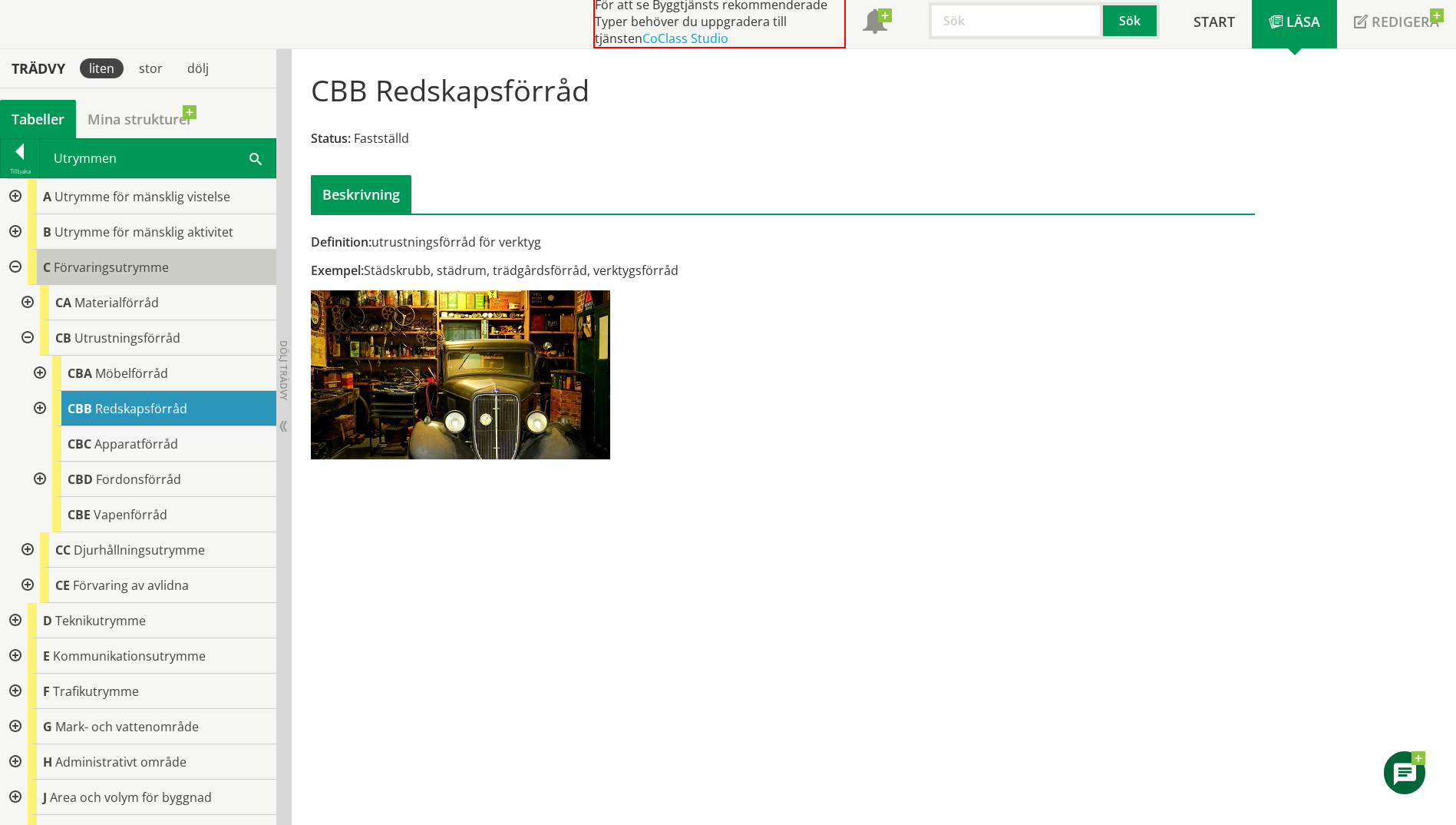
click at [84, 267] on span "Förvaringsutrymme" at bounding box center [111, 267] width 115 height 17
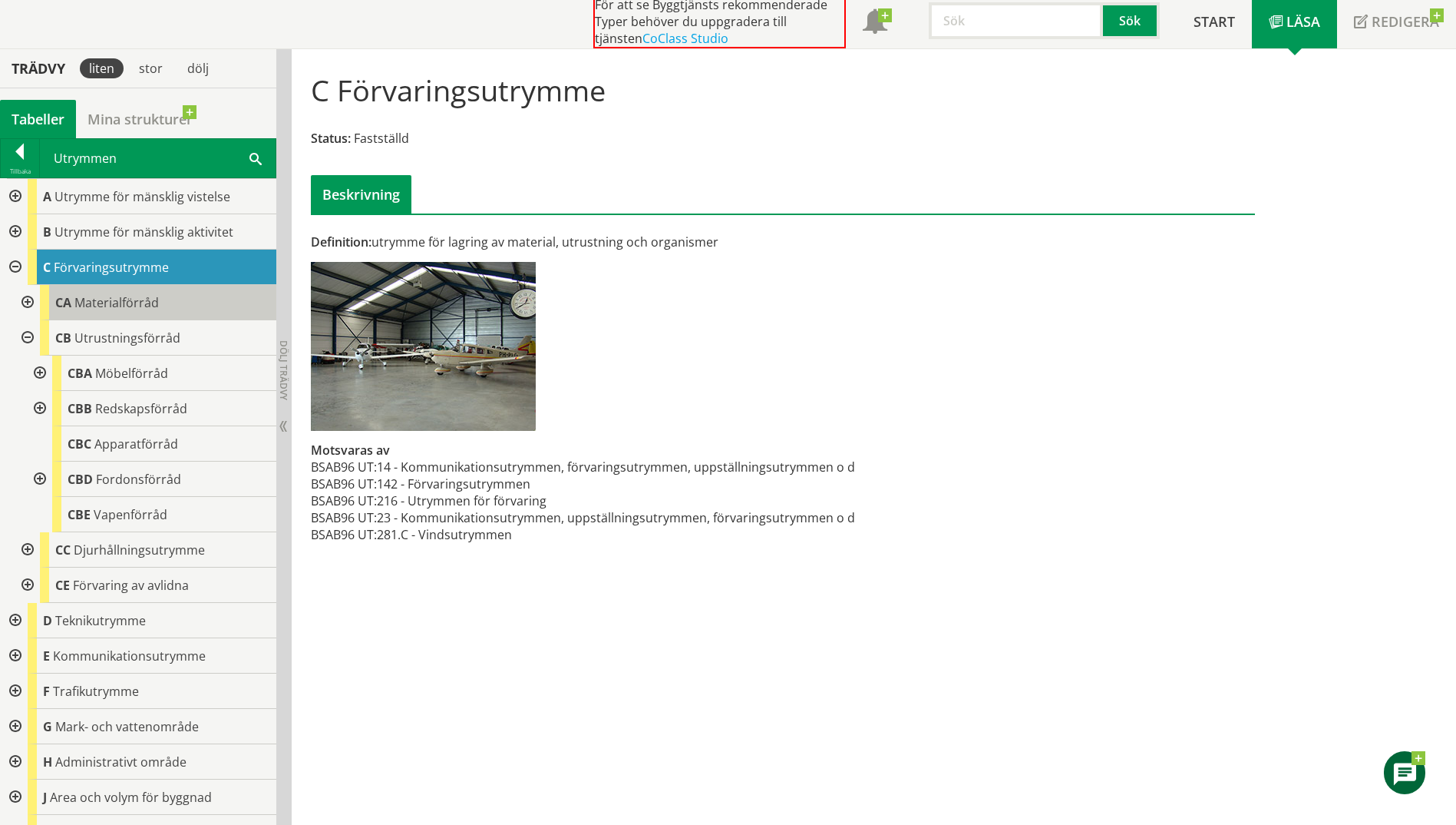
click at [83, 301] on span "Materialförråd" at bounding box center [116, 302] width 84 height 17
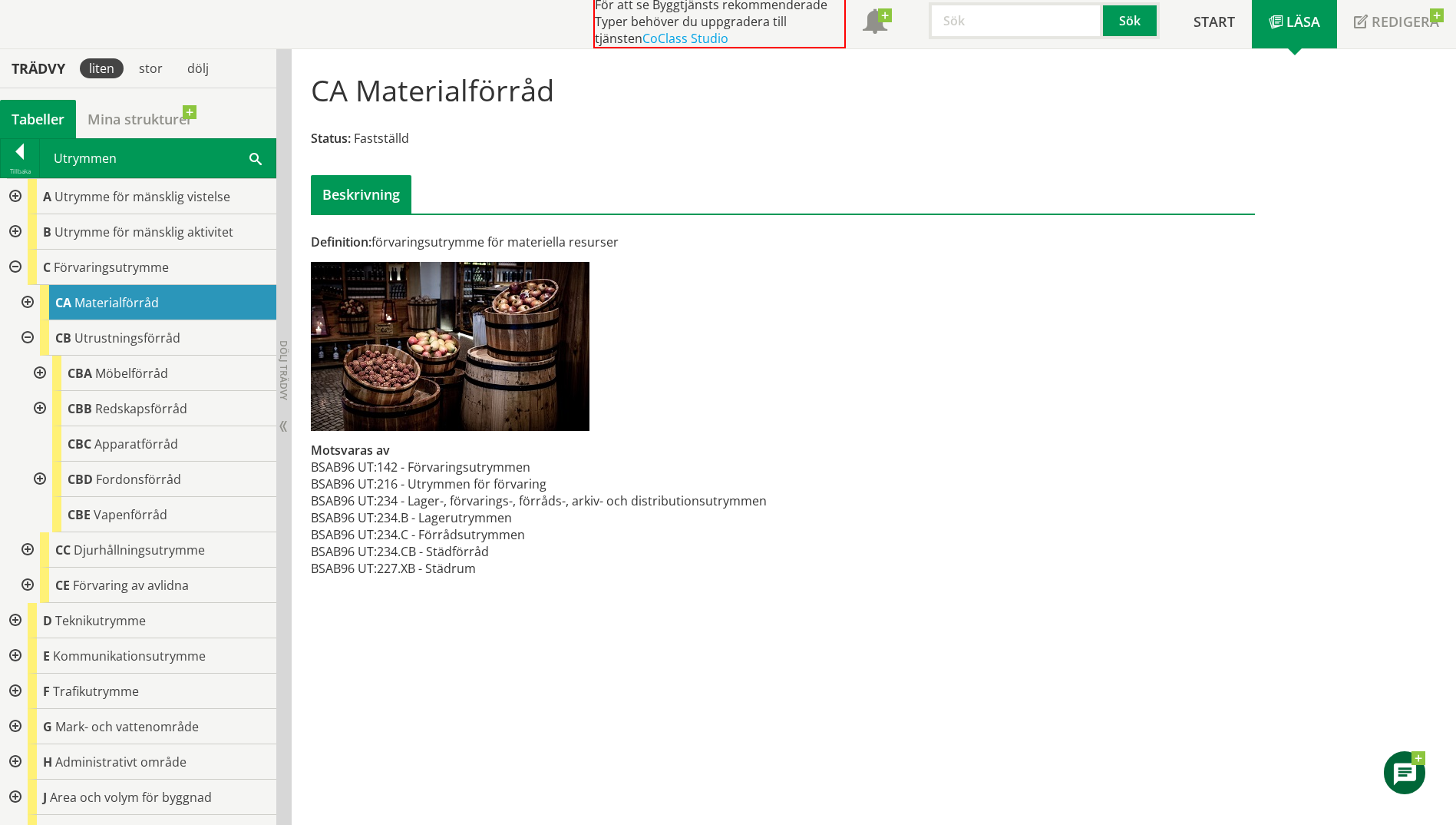
click at [22, 302] on div at bounding box center [26, 302] width 28 height 35
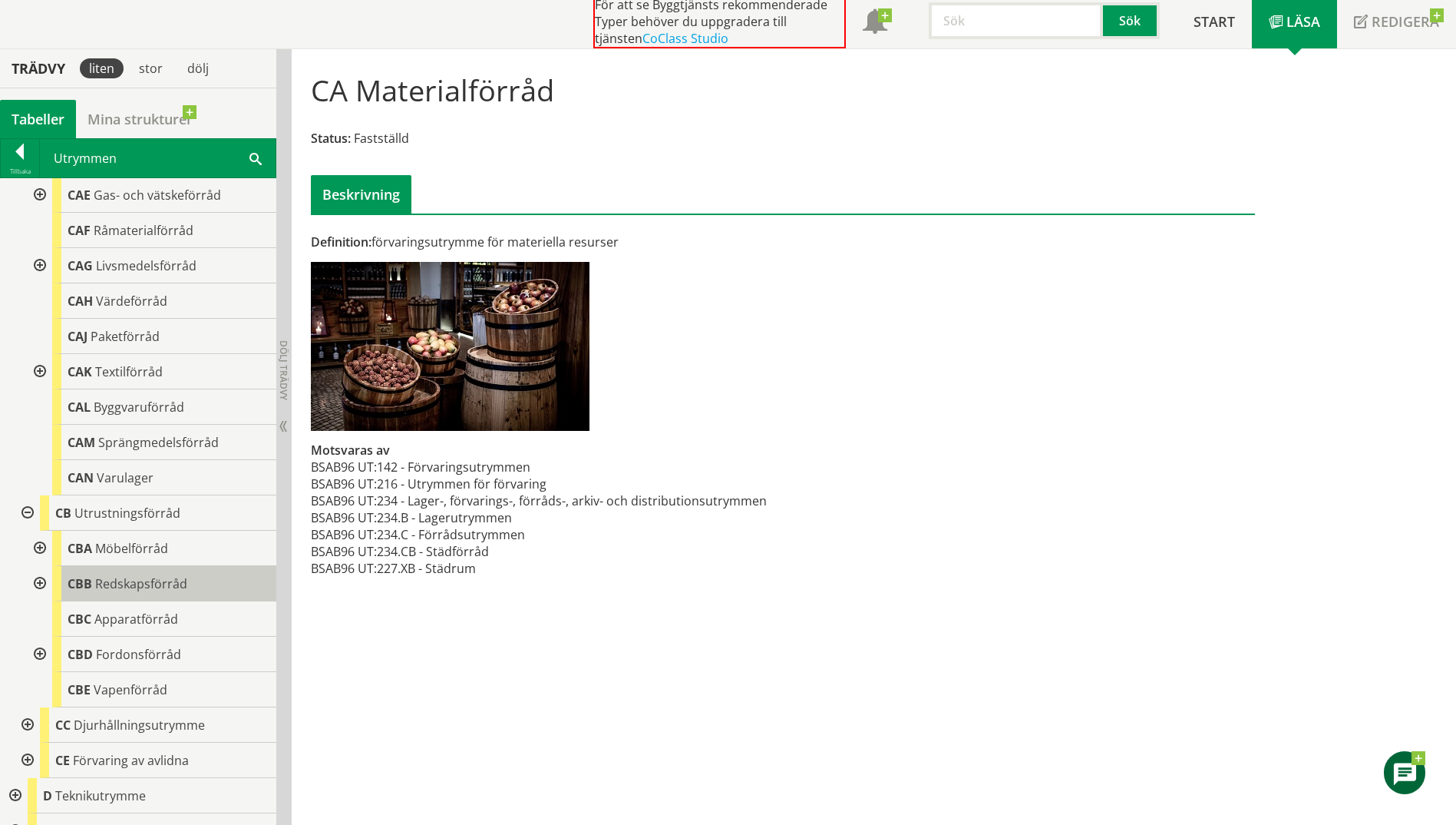
scroll to position [307, 0]
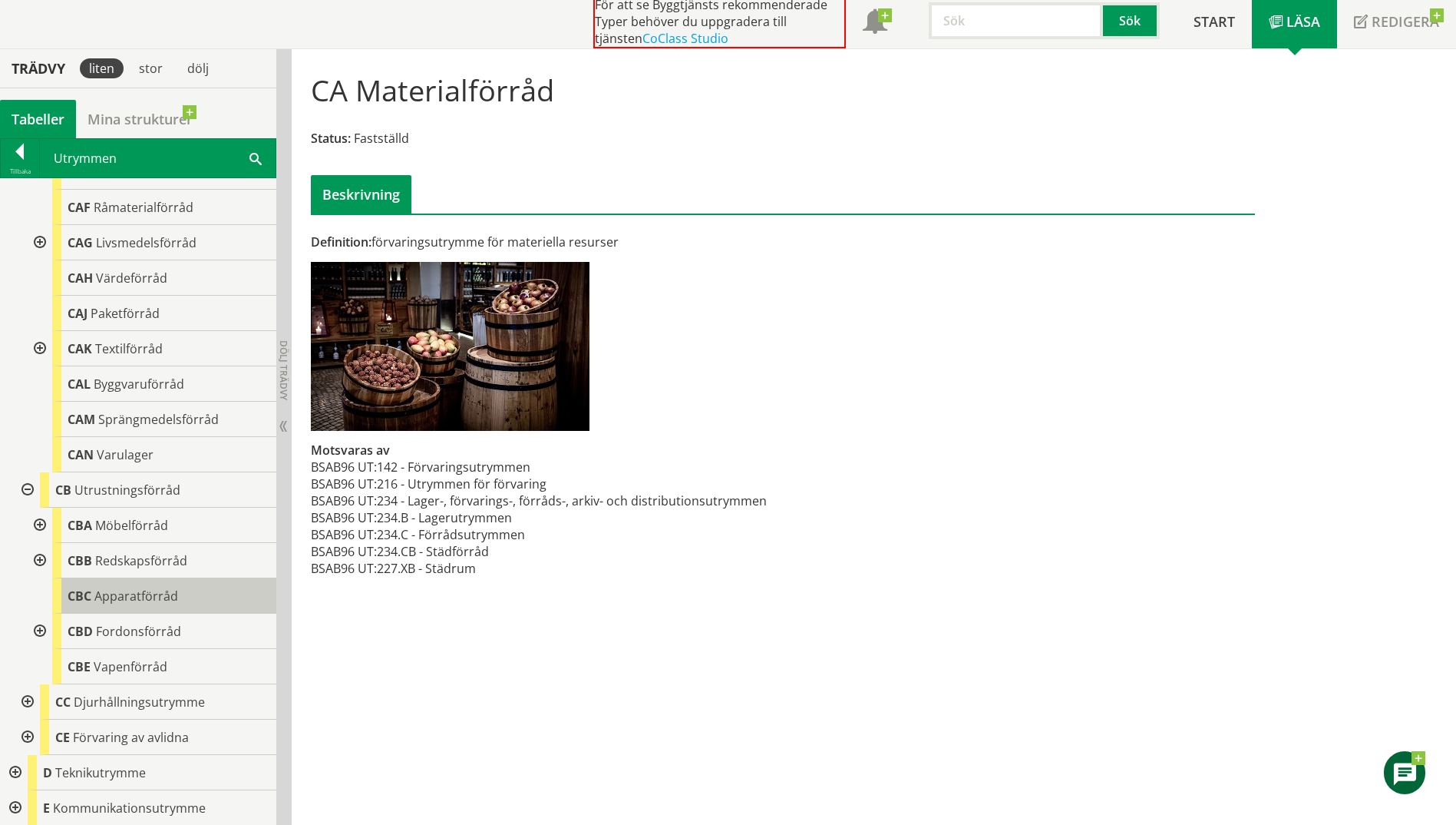
click at [106, 593] on span "Apparatförråd" at bounding box center [136, 596] width 83 height 17
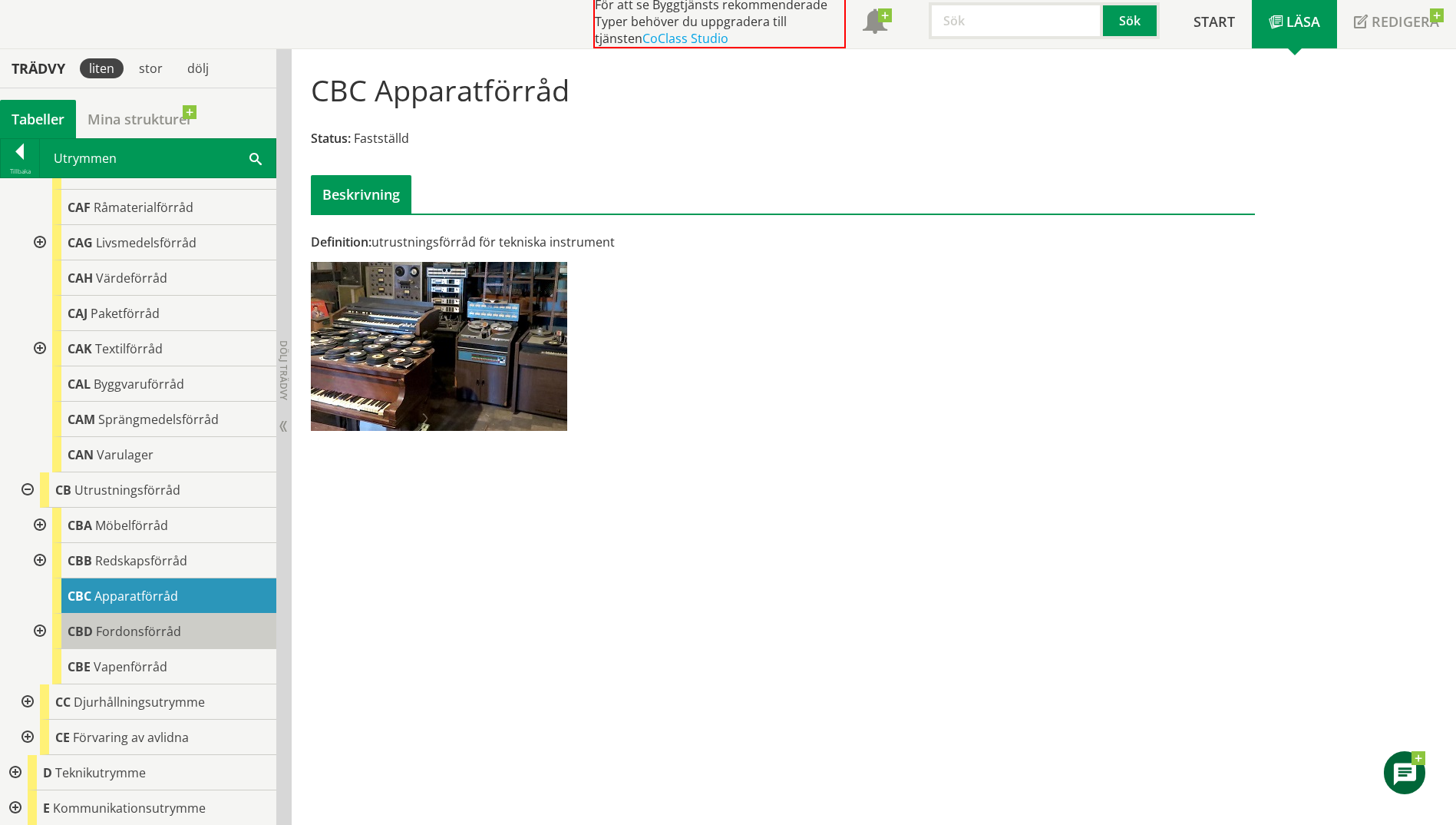
click at [162, 620] on div "CBD Fordonsförråd" at bounding box center [164, 631] width 224 height 35
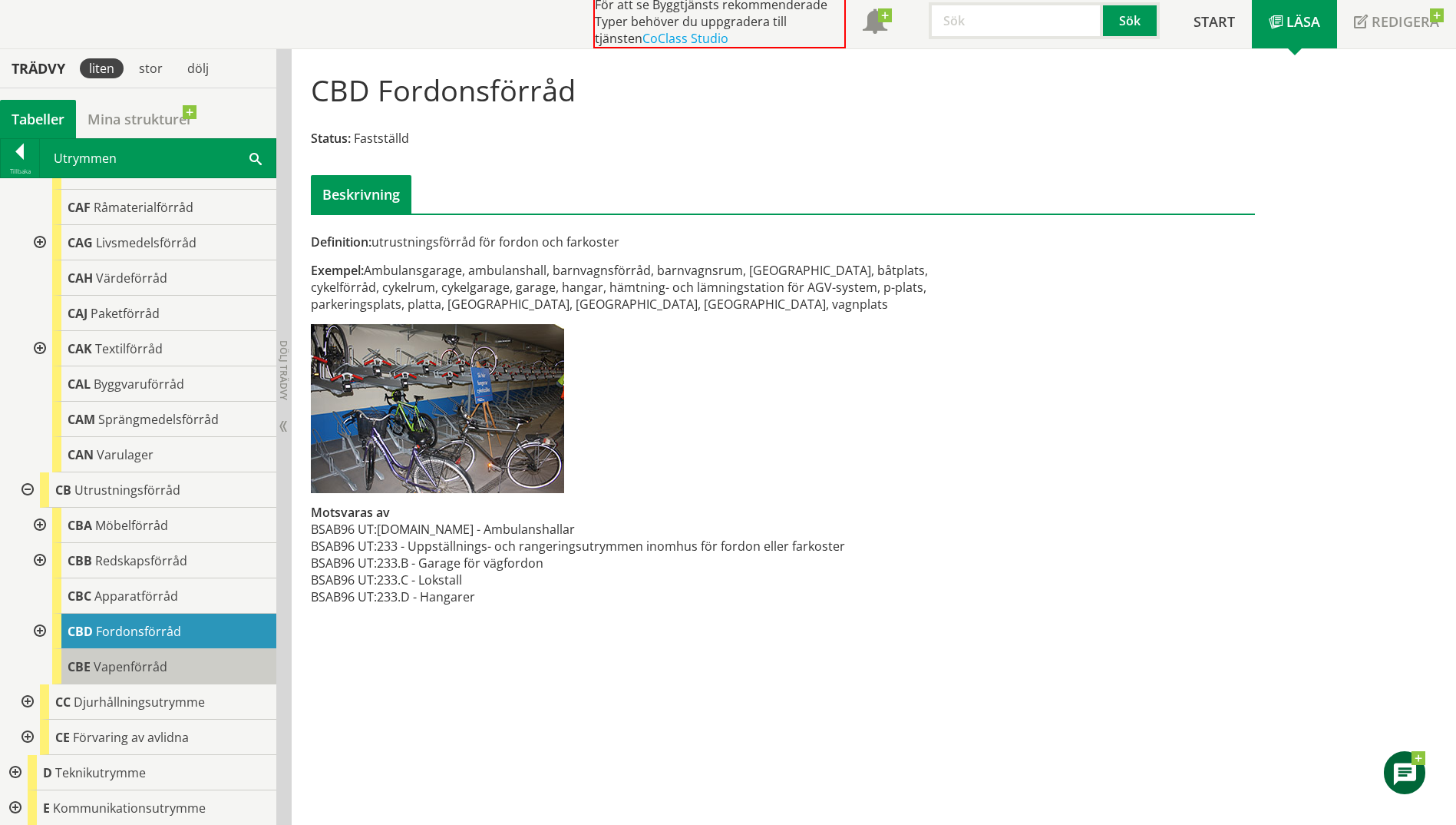
click at [165, 670] on span "Vapenförråd" at bounding box center [130, 667] width 74 height 17
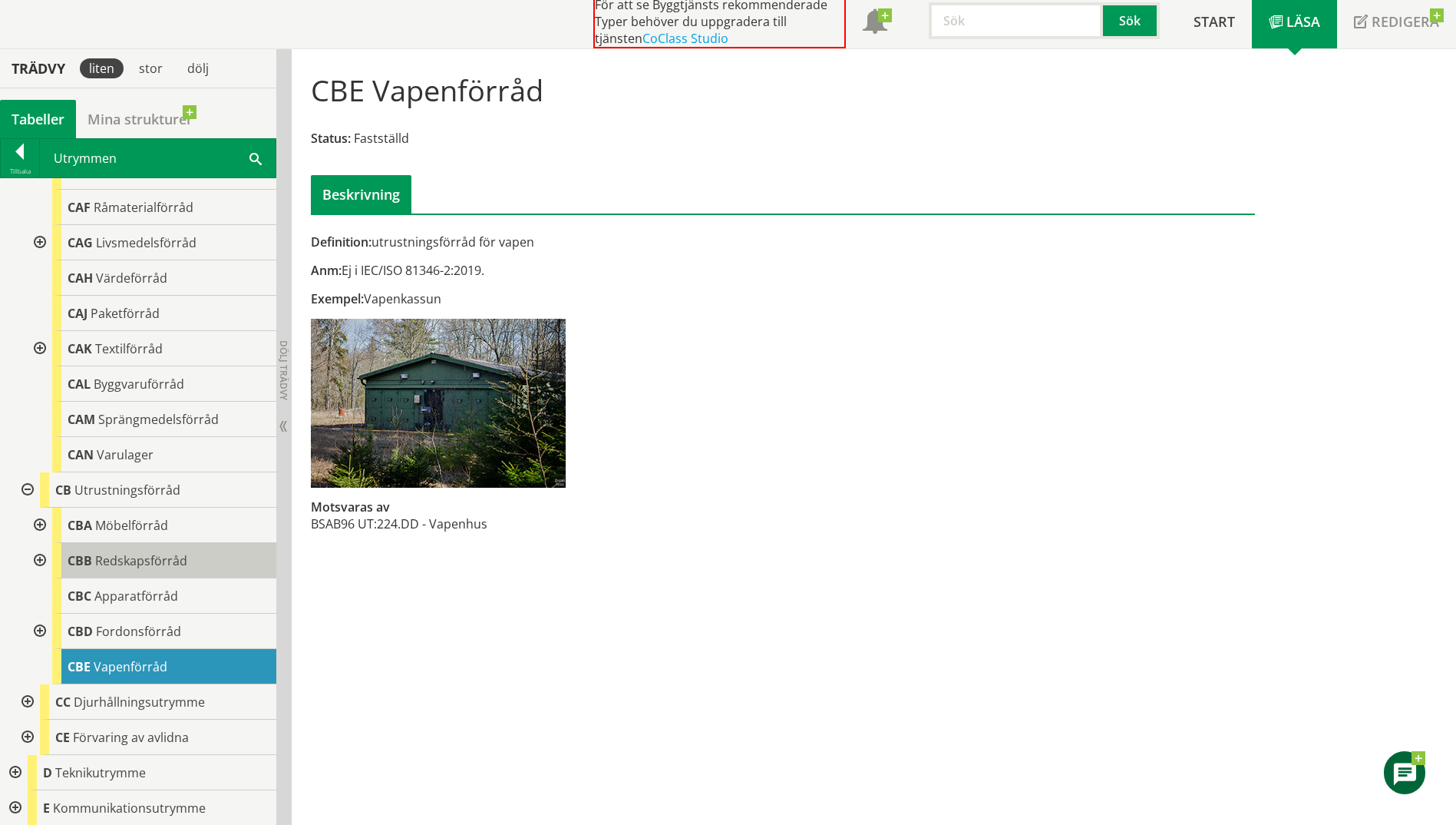
click at [130, 560] on span "Redskapsförråd" at bounding box center [141, 561] width 92 height 17
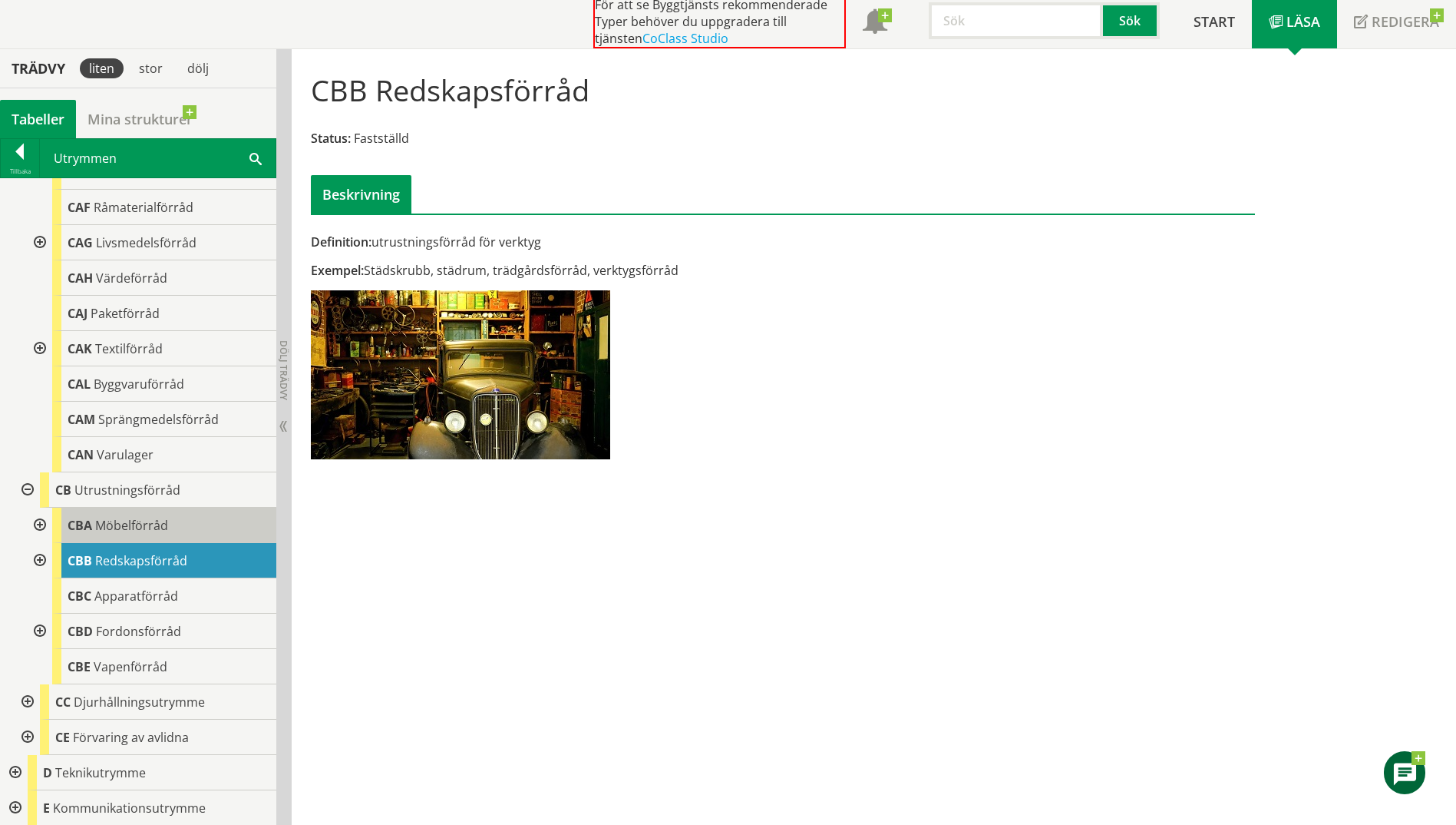
click at [115, 528] on span "Möbelförråd" at bounding box center [131, 525] width 73 height 17
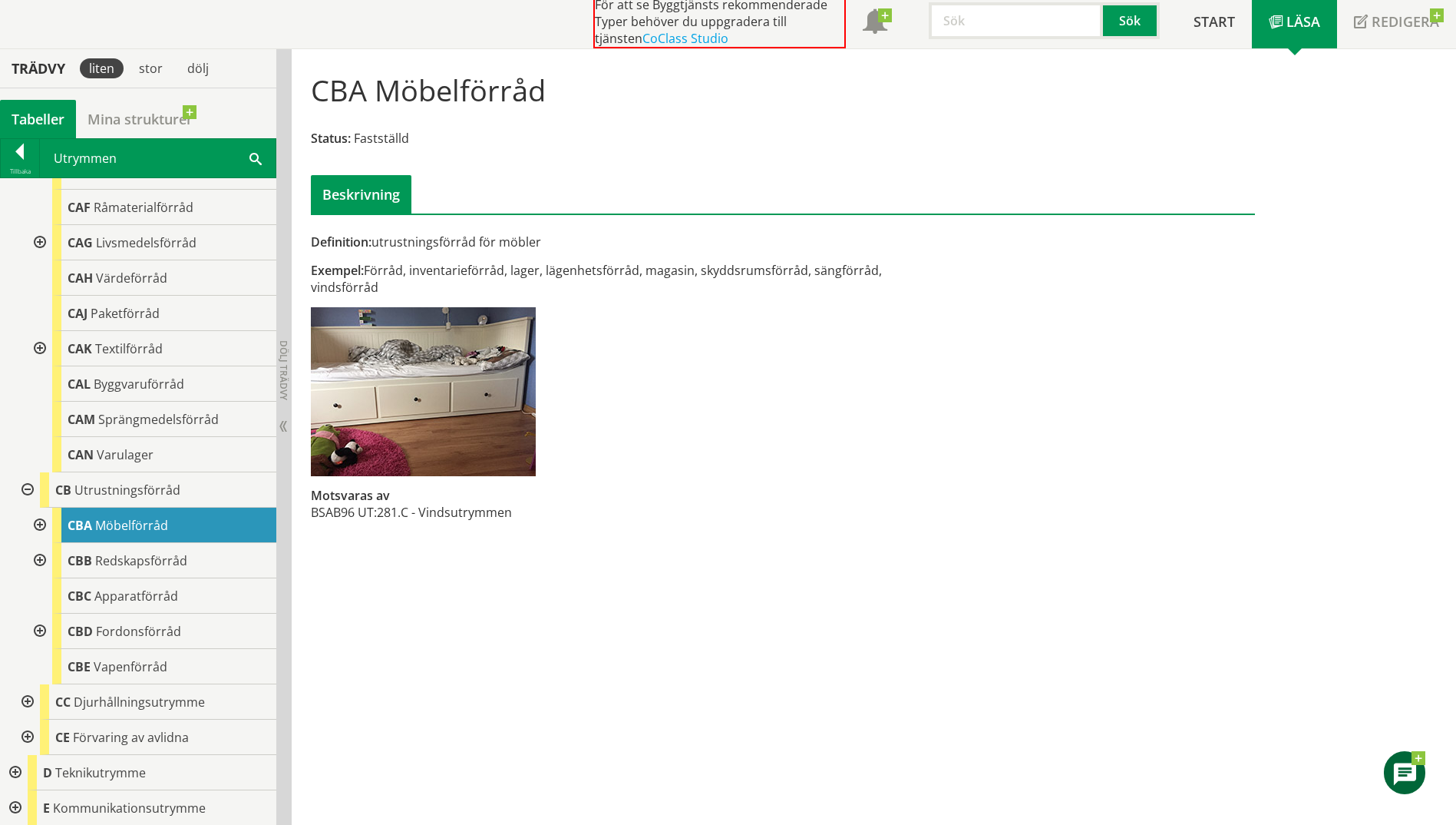
click at [40, 520] on div at bounding box center [38, 525] width 28 height 35
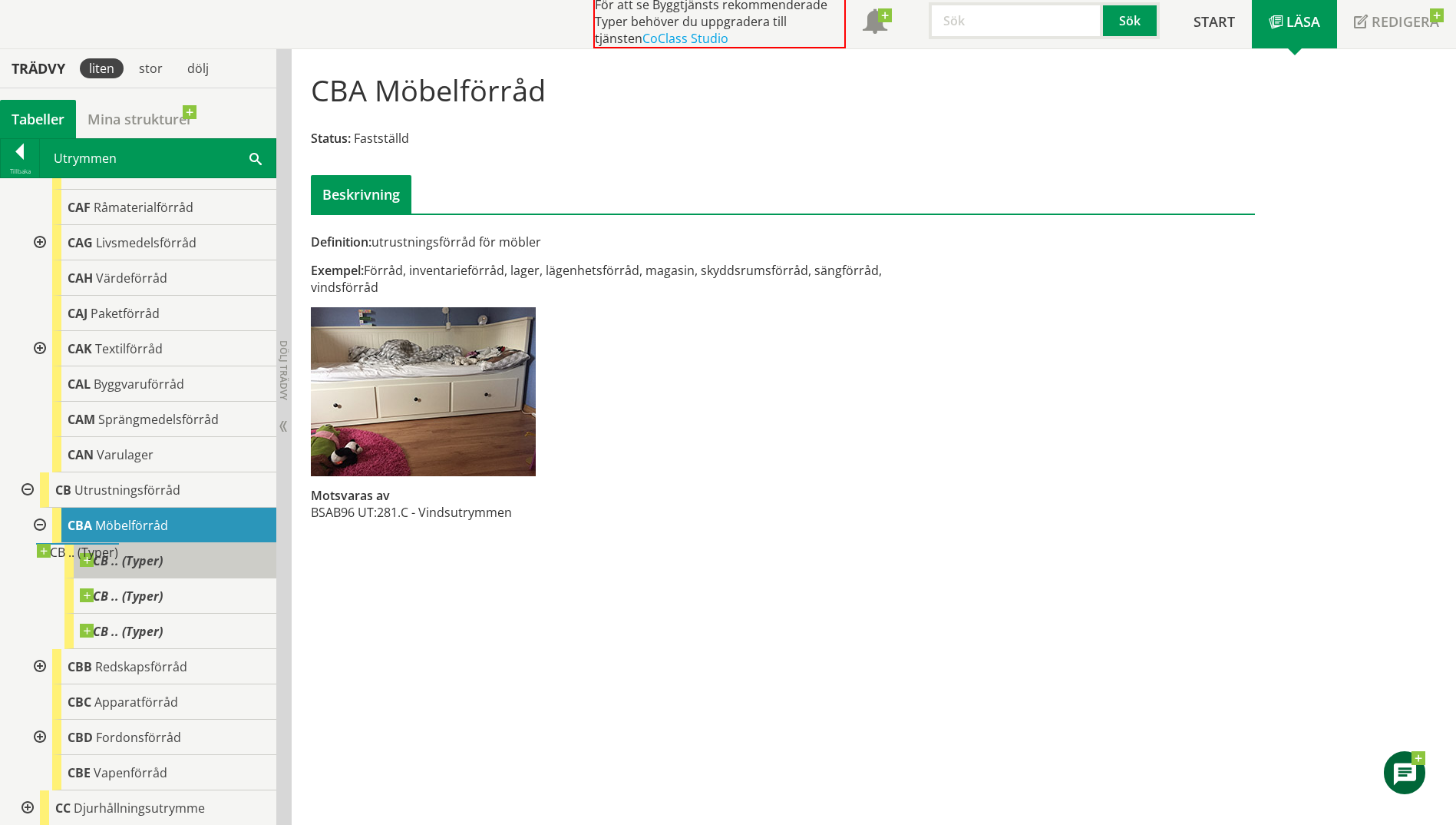
click at [162, 553] on span at bounding box center [162, 553] width 0 height 0
click at [137, 562] on span "CB .. (Typer)" at bounding box center [121, 561] width 83 height 15
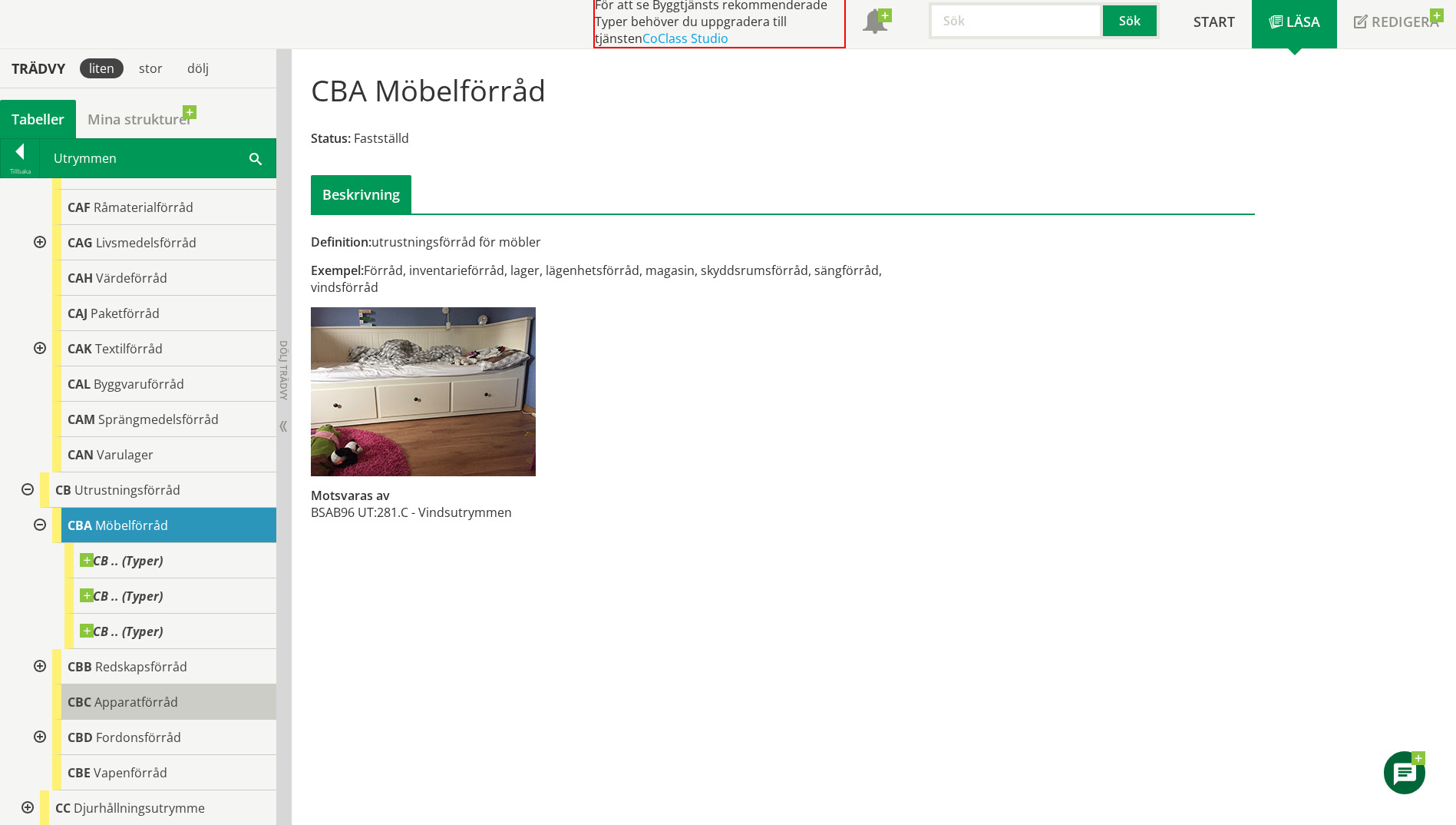
click at [114, 689] on div "CBC Apparatförråd" at bounding box center [164, 702] width 224 height 35
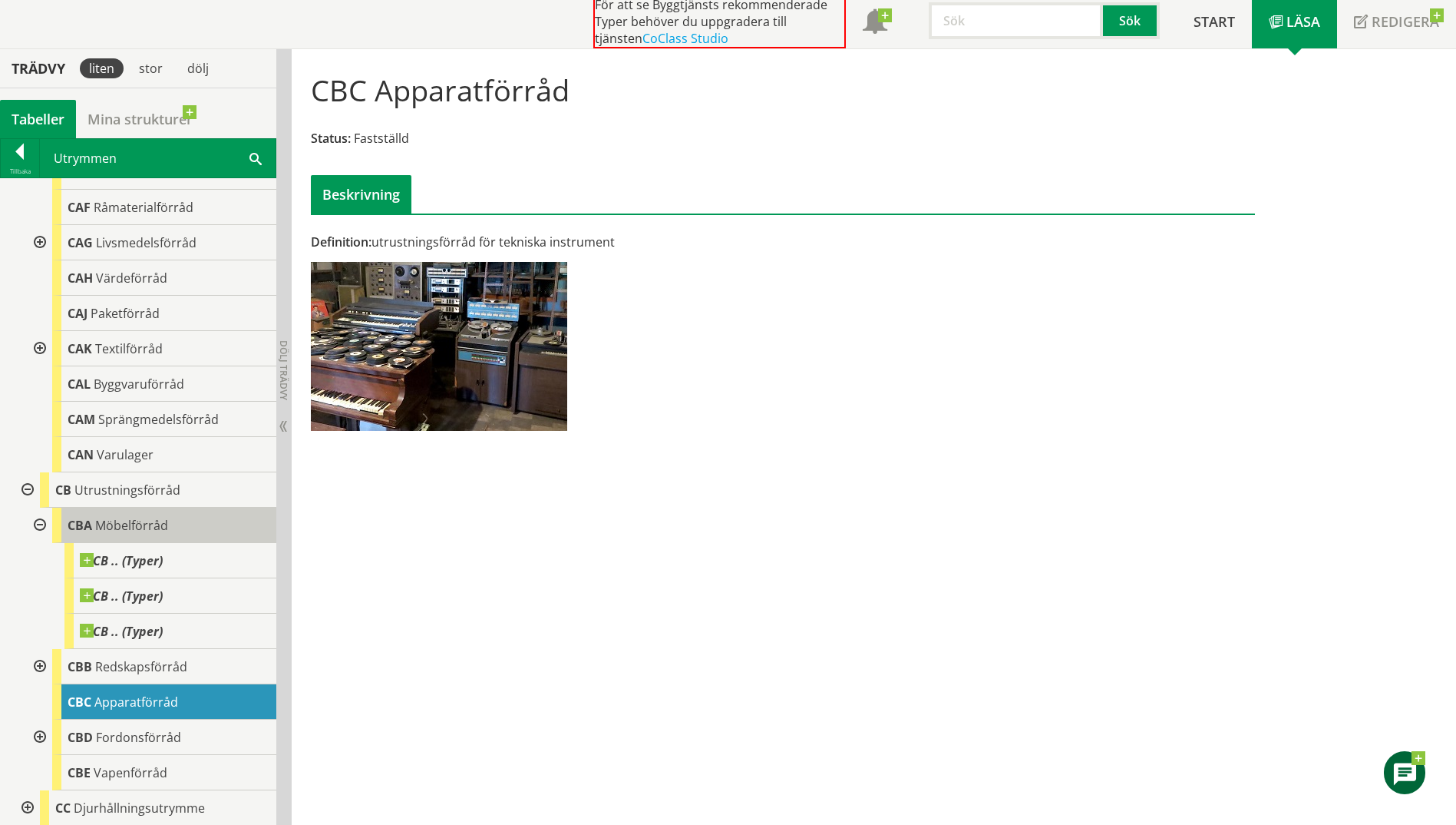
click at [115, 517] on span "Möbelförråd" at bounding box center [131, 525] width 73 height 17
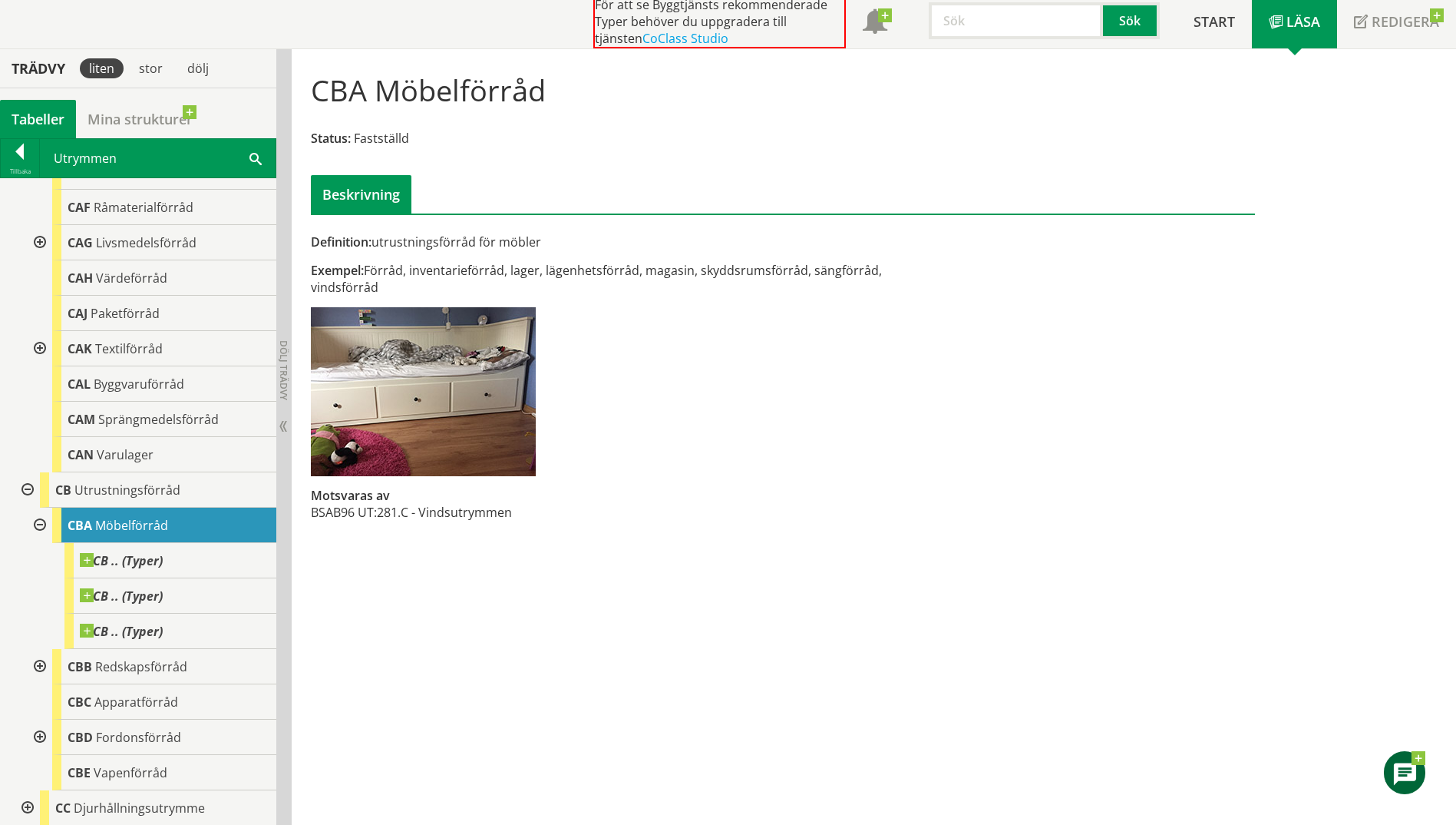
click at [38, 667] on div at bounding box center [38, 667] width 28 height 35
click at [145, 673] on span "Redskapsförråd" at bounding box center [141, 667] width 92 height 17
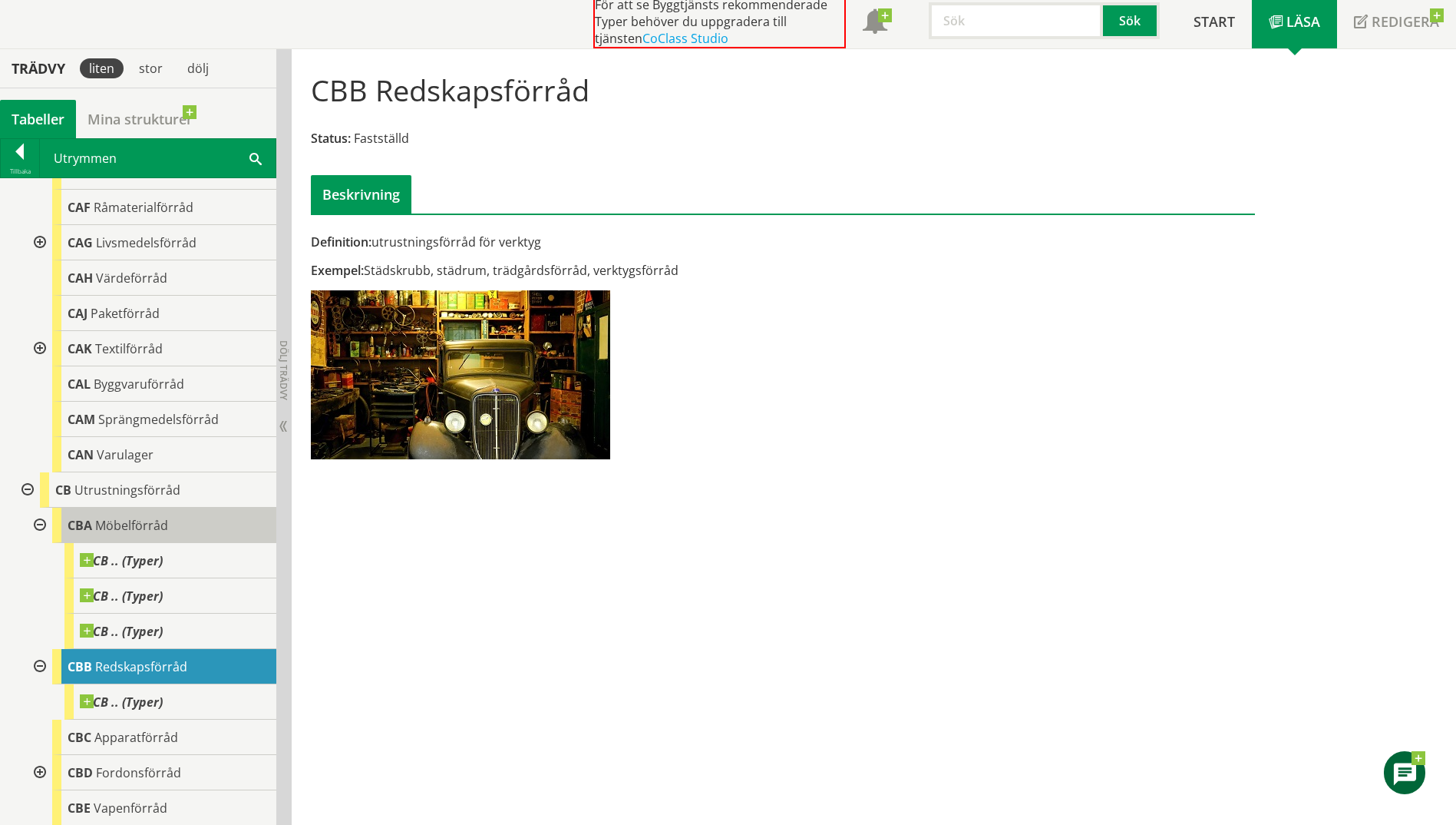
click at [123, 519] on span "Möbelförråd" at bounding box center [131, 525] width 73 height 17
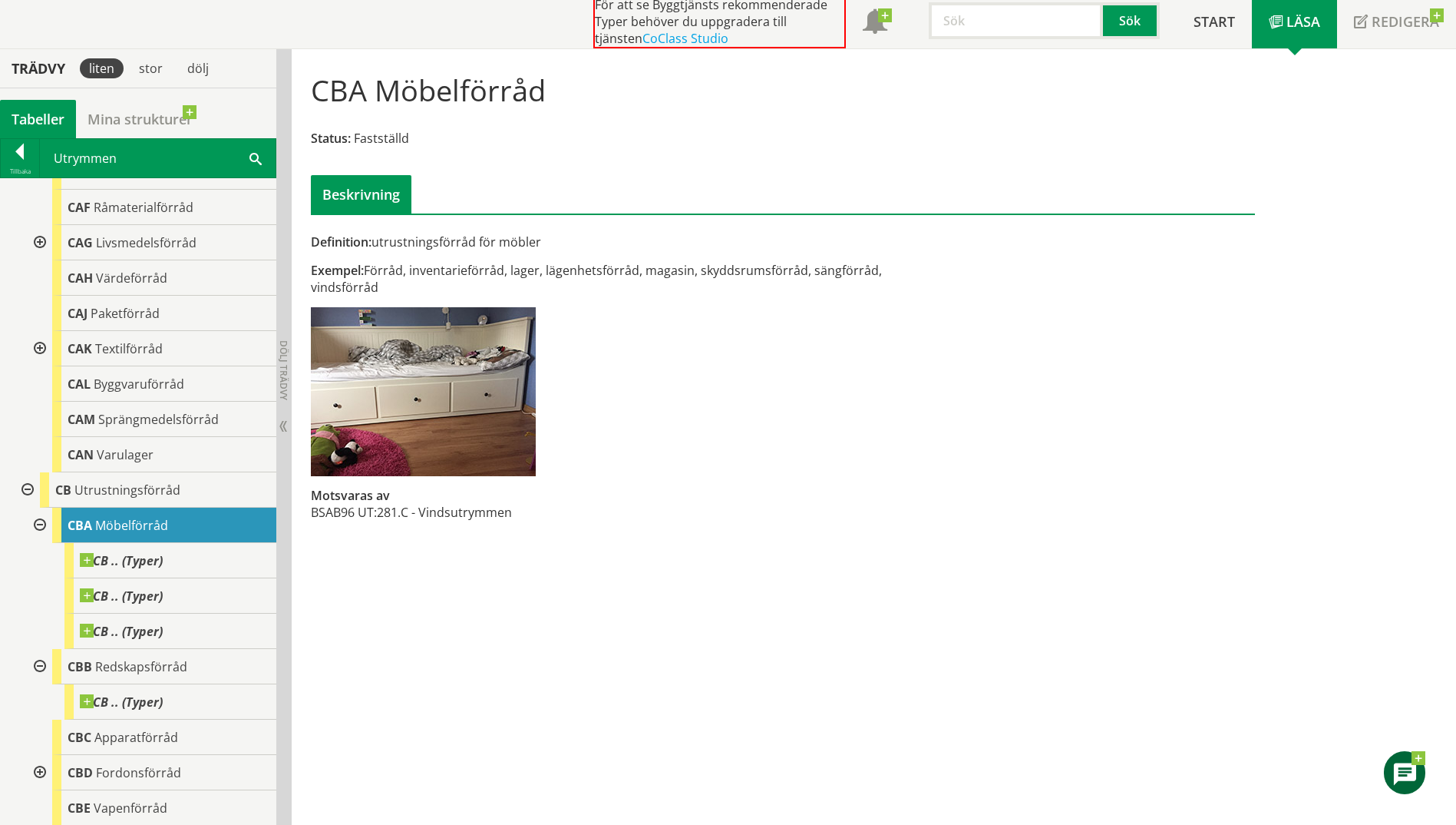
drag, startPoint x: 535, startPoint y: 510, endPoint x: 353, endPoint y: 536, distance: 183.8
click at [353, 536] on div "Definition: utrustningsförråd för möbler Exempel: Förråd, inventarieförråd, lag…" at bounding box center [622, 385] width 645 height 304
click at [162, 553] on span at bounding box center [162, 553] width 0 height 0
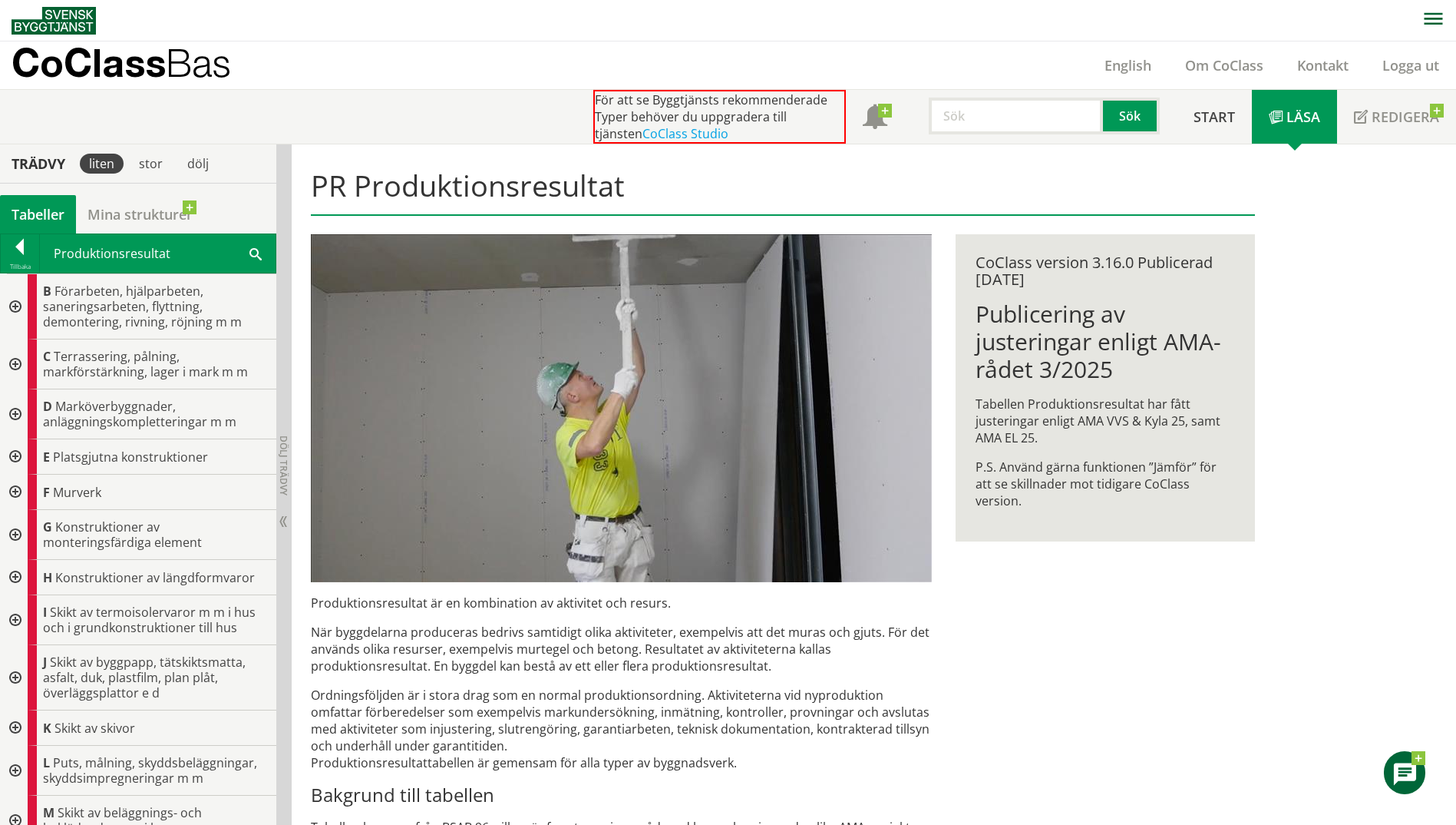
click at [12, 249] on div at bounding box center [20, 250] width 39 height 22
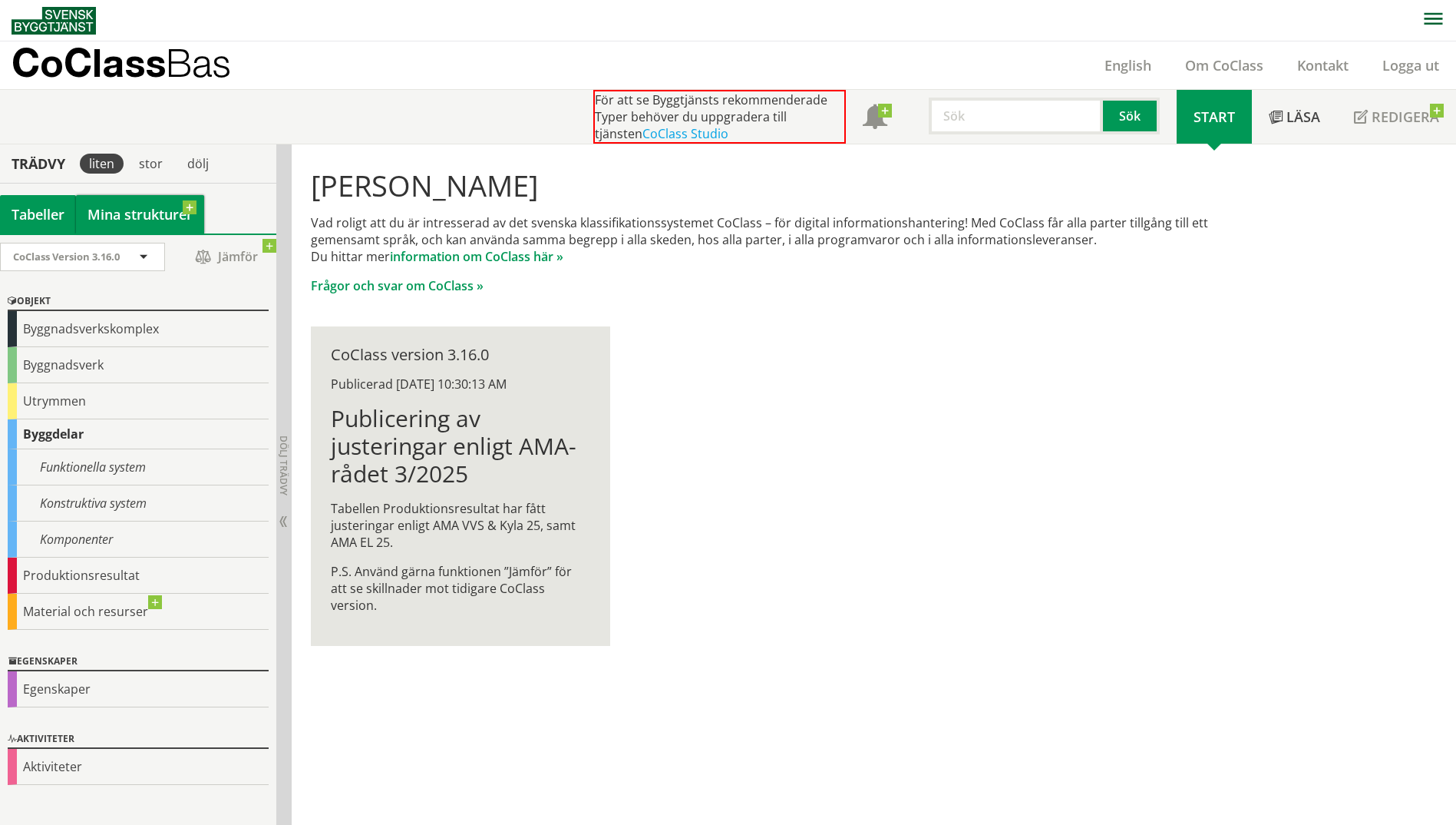
click at [140, 211] on link "Mina strukturer" at bounding box center [140, 215] width 128 height 39
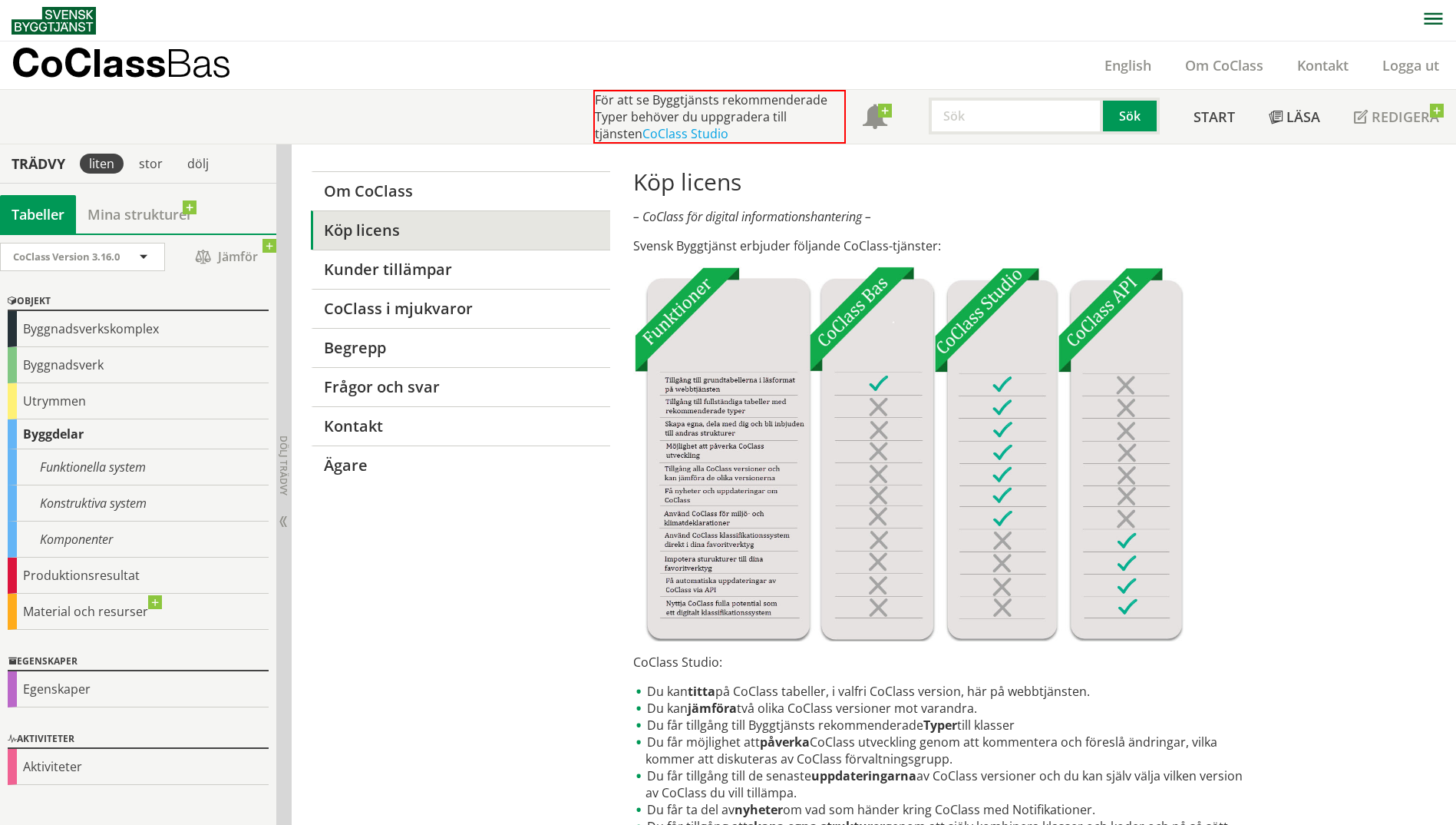
click at [50, 219] on div "Tabeller" at bounding box center [38, 215] width 76 height 39
click at [642, 134] on link "CoClass Studio" at bounding box center [685, 134] width 86 height 17
click at [642, 136] on link "CoClass Studio" at bounding box center [685, 134] width 86 height 17
click at [35, 428] on div "Byggdelar" at bounding box center [138, 434] width 261 height 30
click at [16, 395] on div "Utrymmen" at bounding box center [138, 401] width 261 height 36
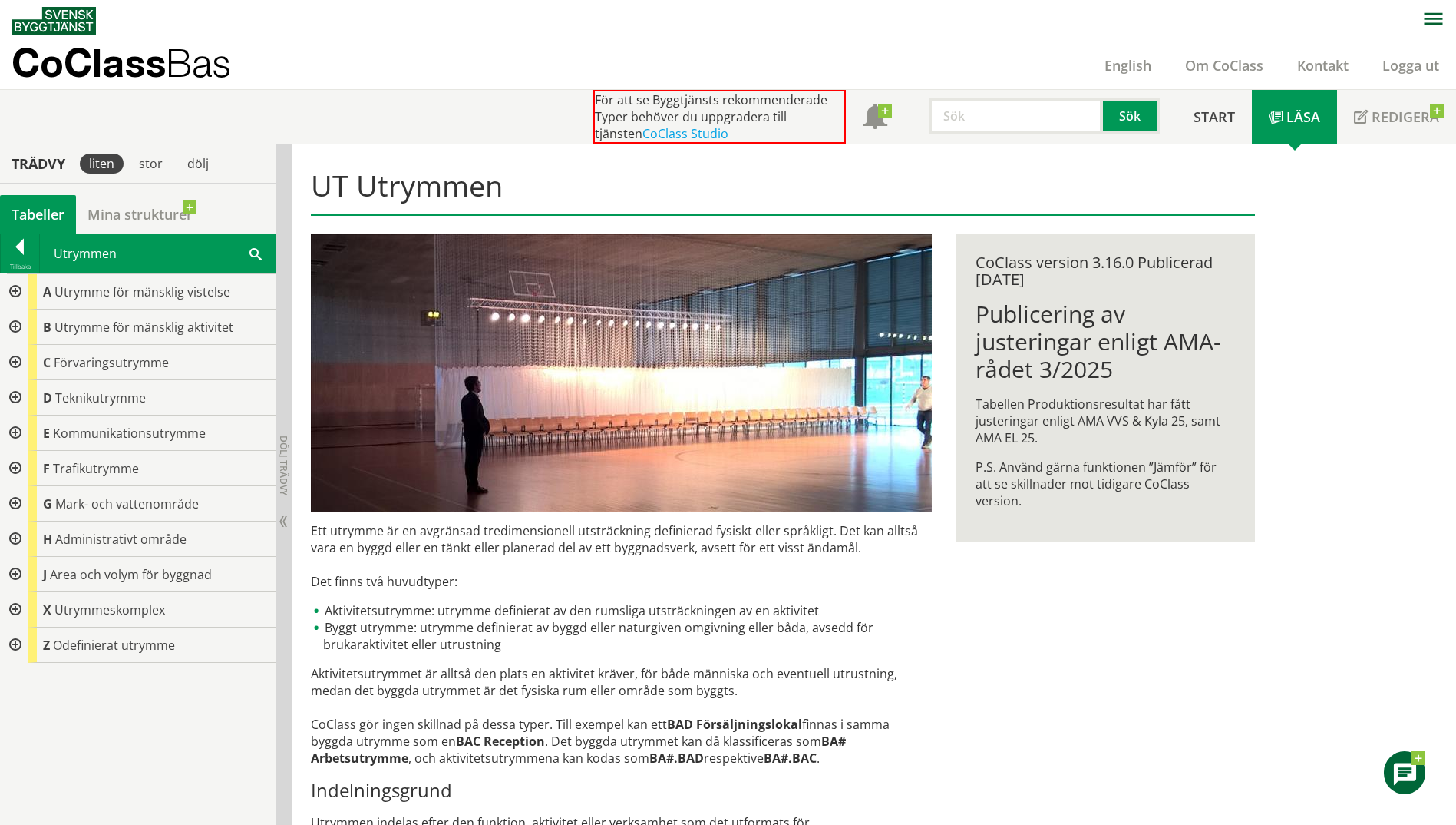
click at [13, 362] on div at bounding box center [13, 363] width 28 height 35
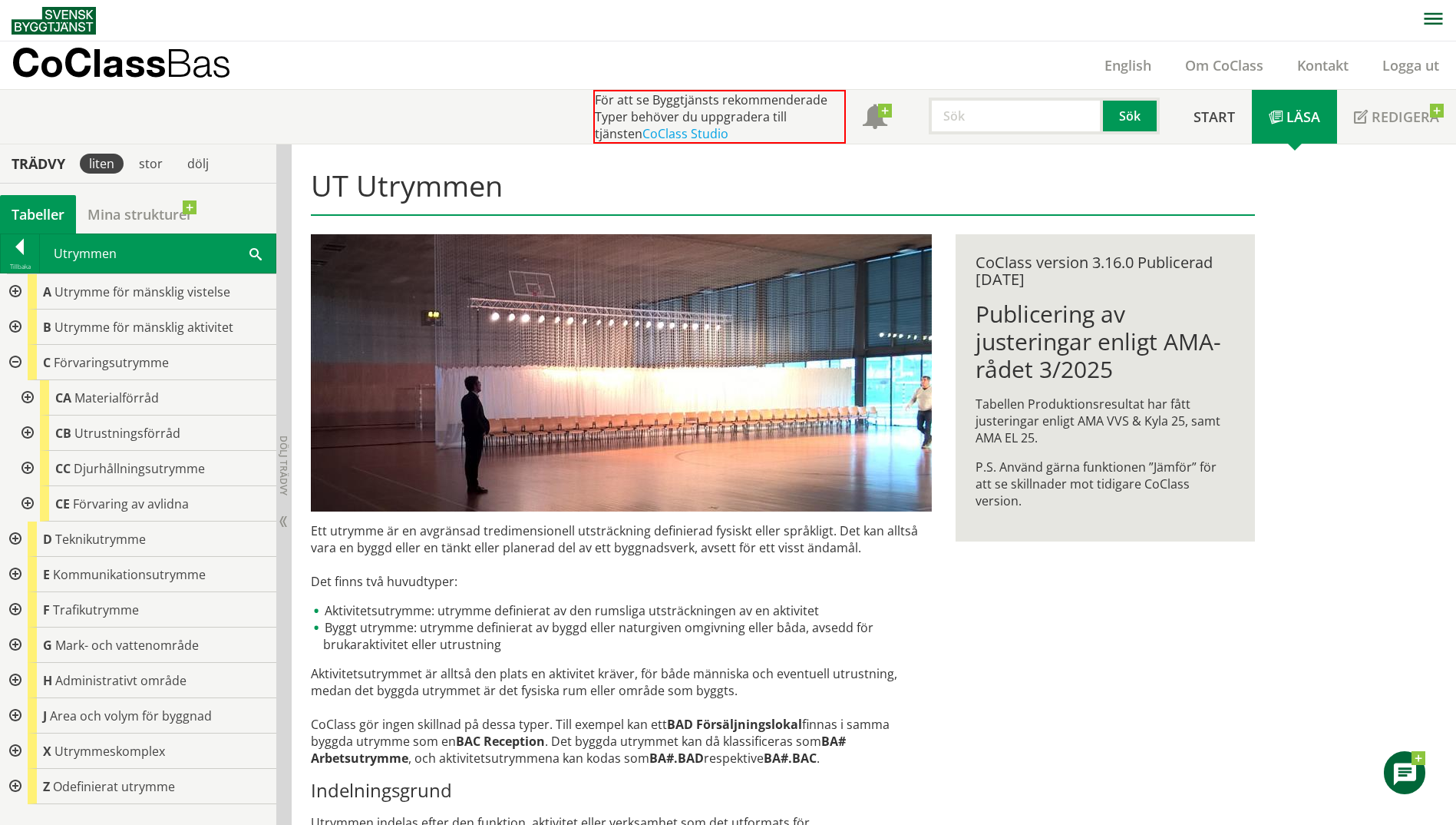
click at [19, 287] on div at bounding box center [13, 292] width 28 height 35
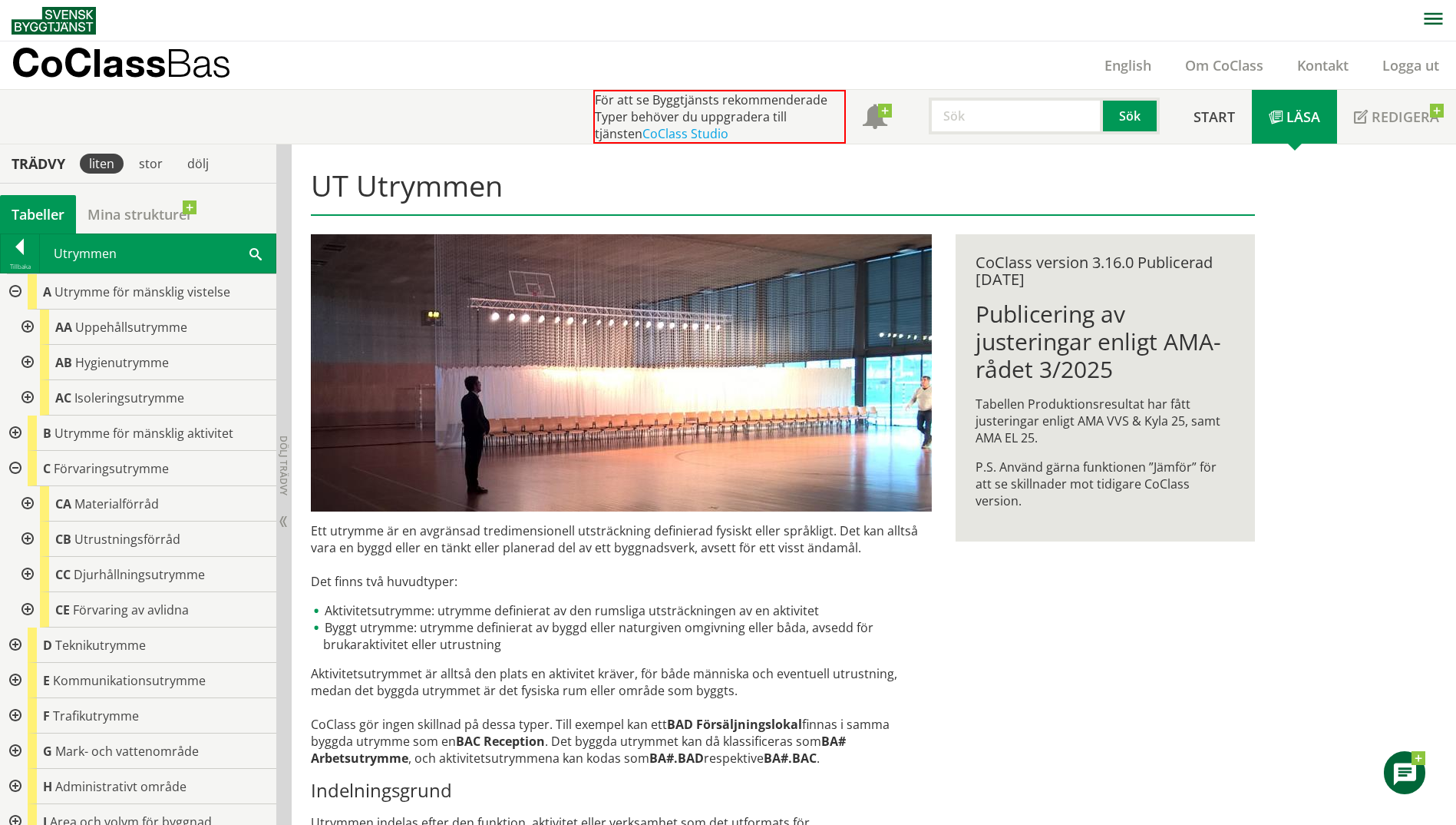
click at [25, 323] on div at bounding box center [26, 327] width 28 height 35
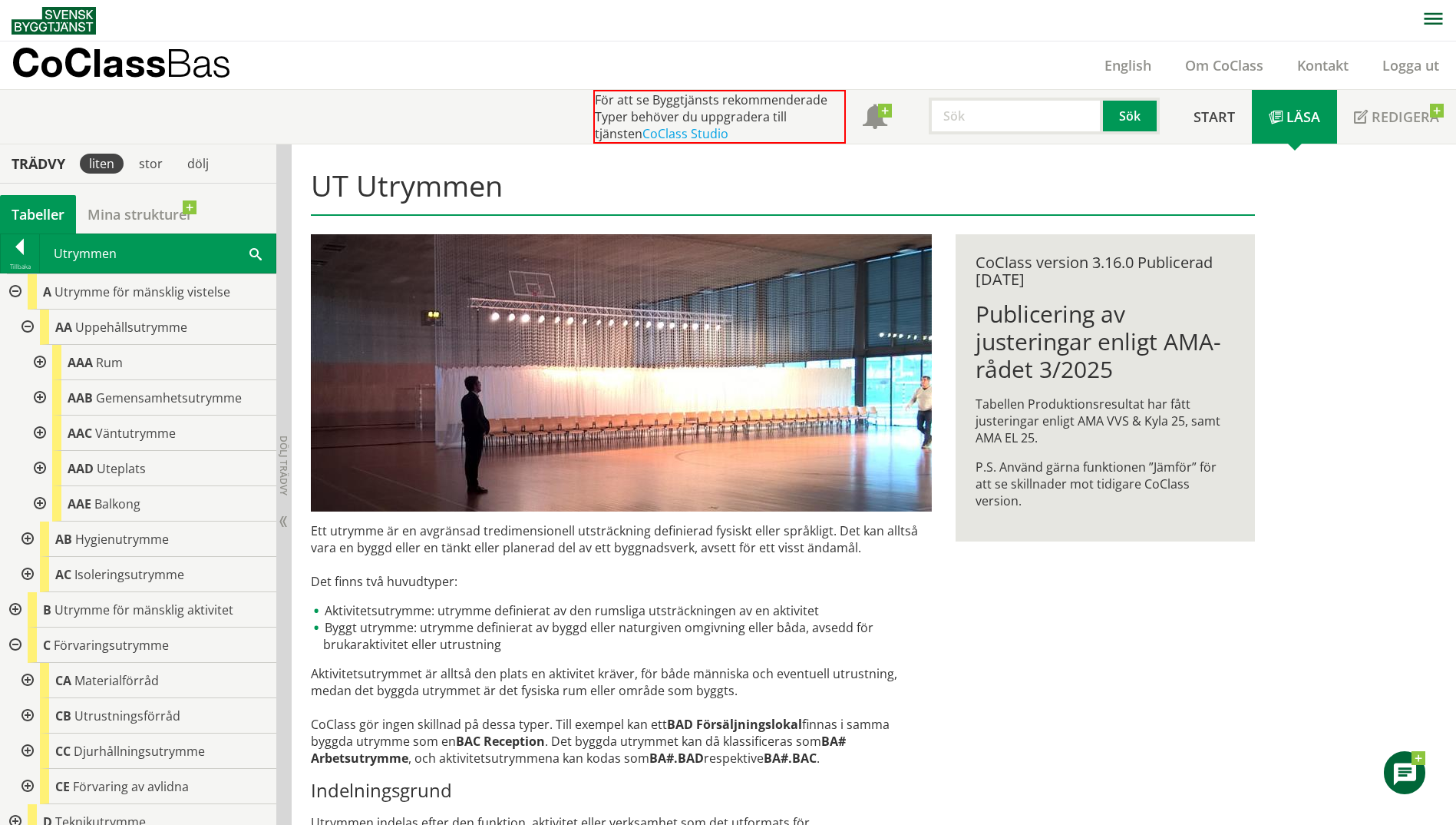
click at [32, 535] on div at bounding box center [26, 539] width 28 height 35
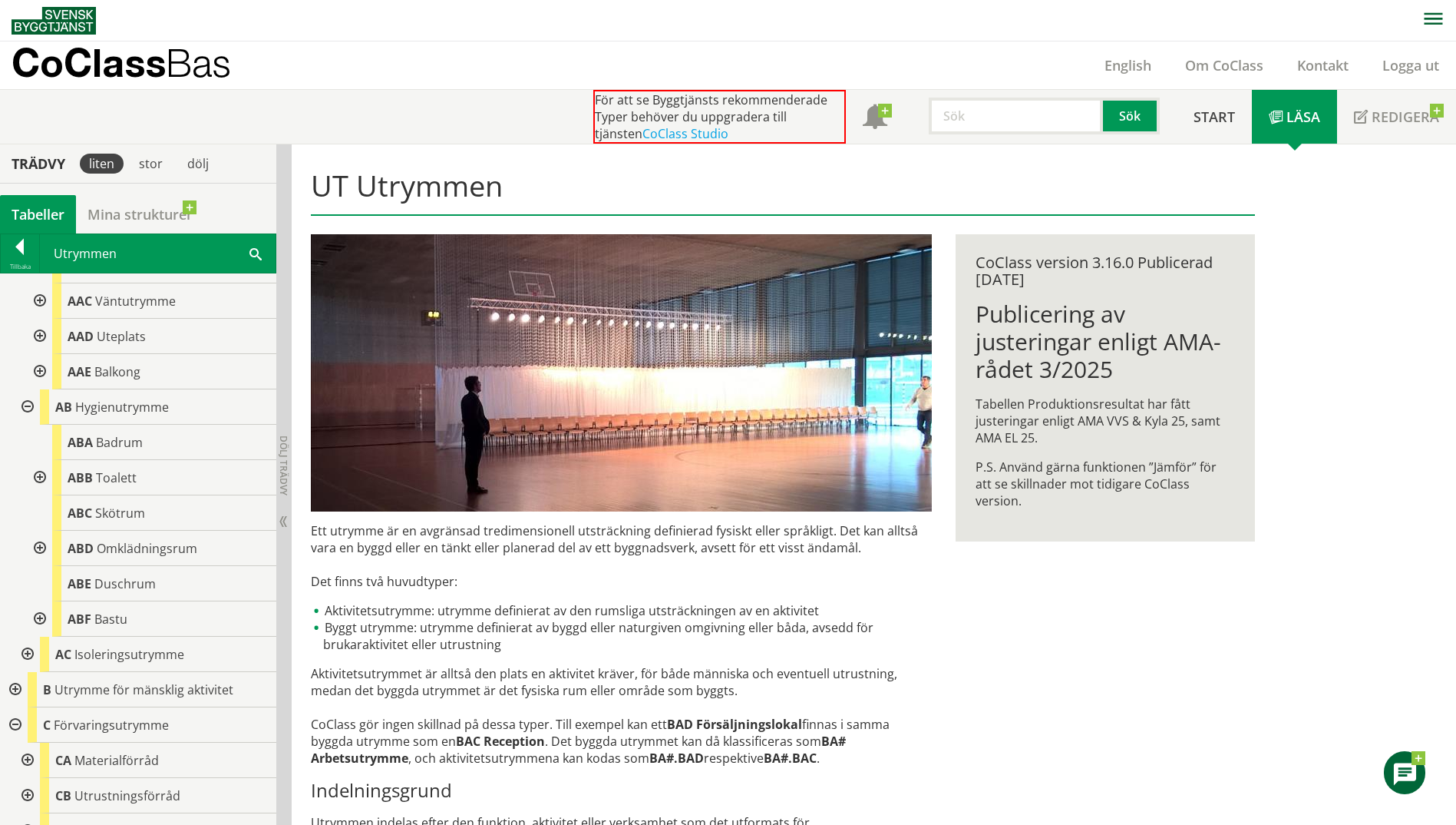
scroll to position [153, 0]
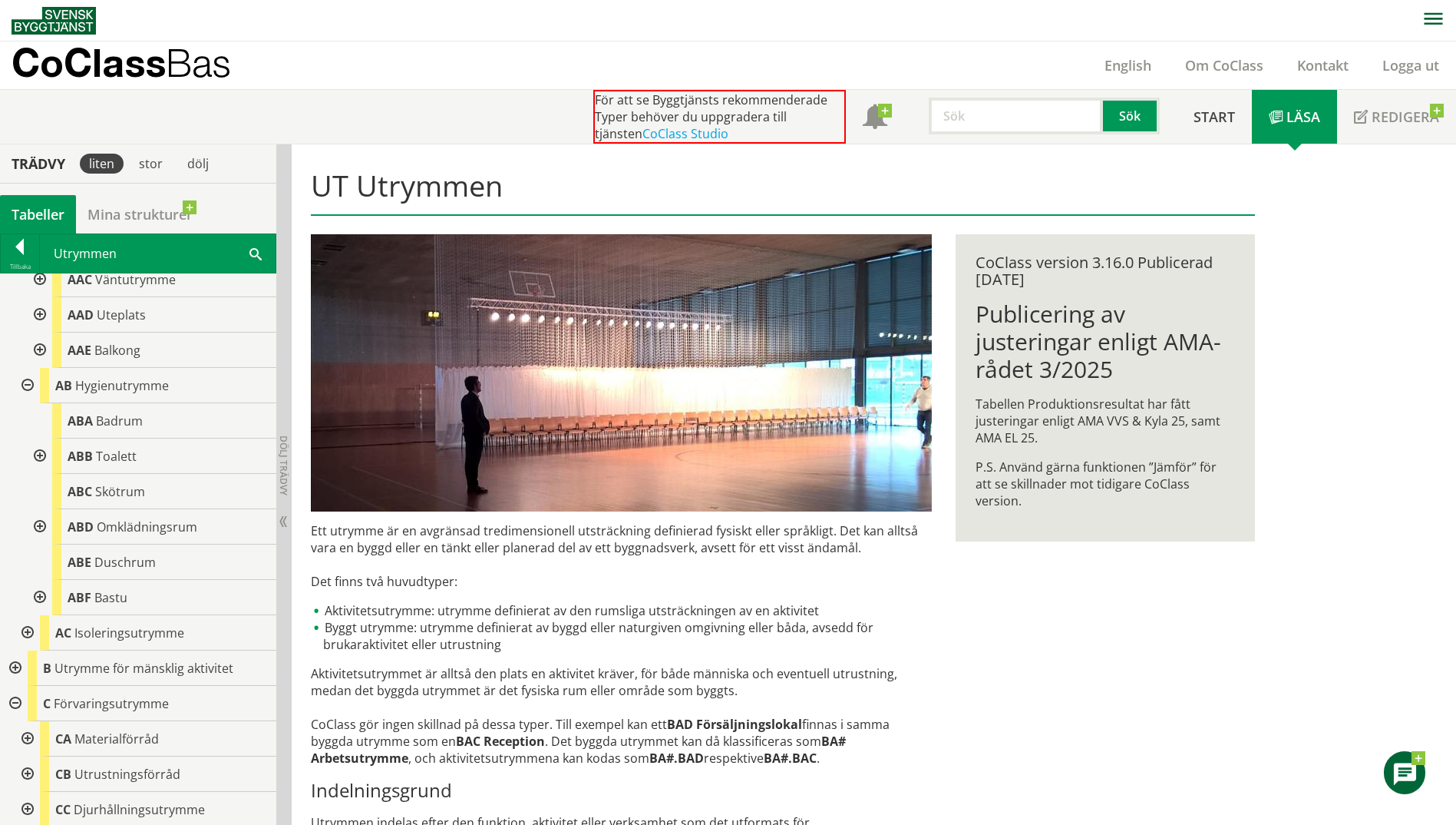
click at [40, 528] on div at bounding box center [38, 527] width 28 height 35
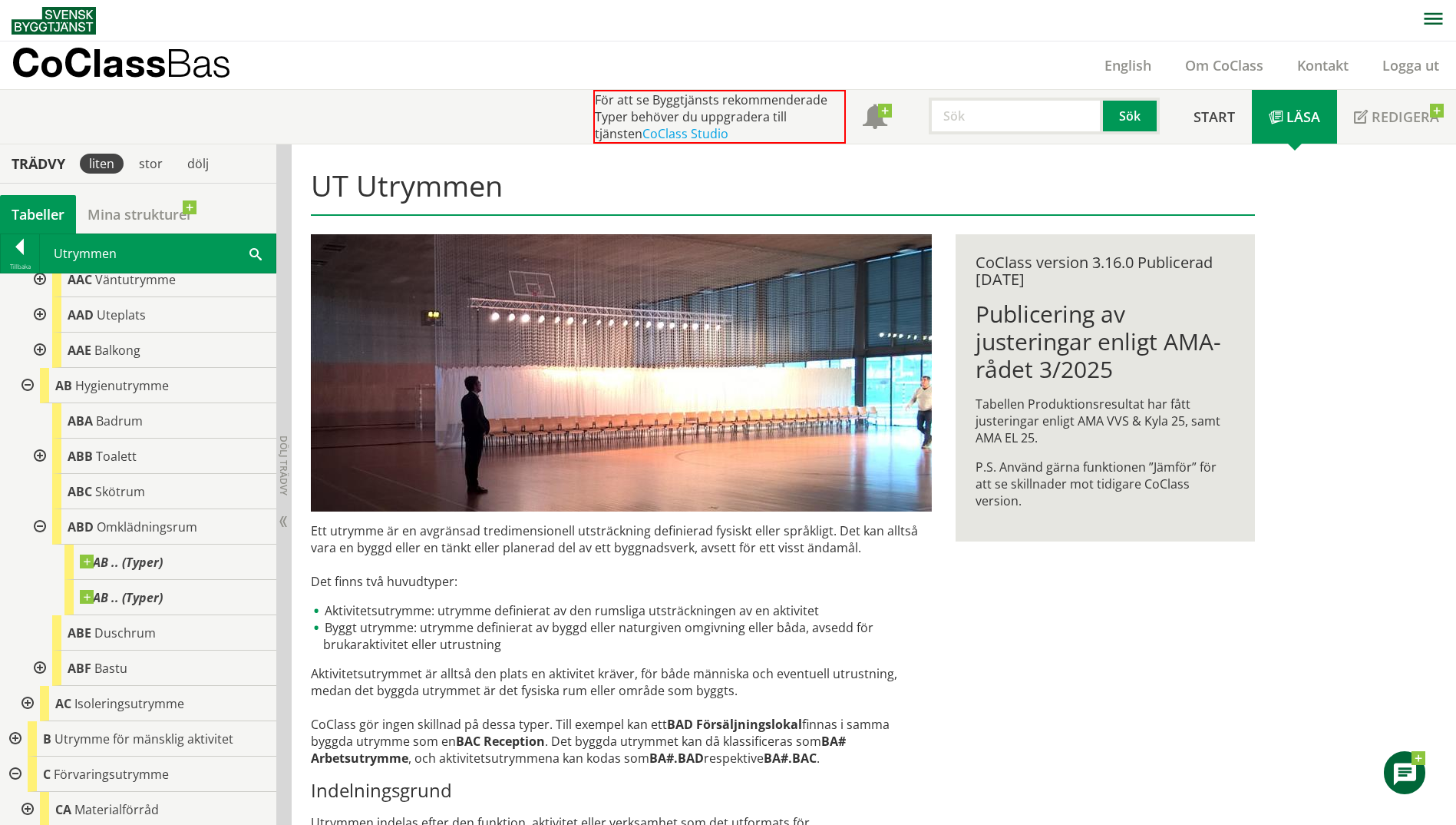
scroll to position [231, 0]
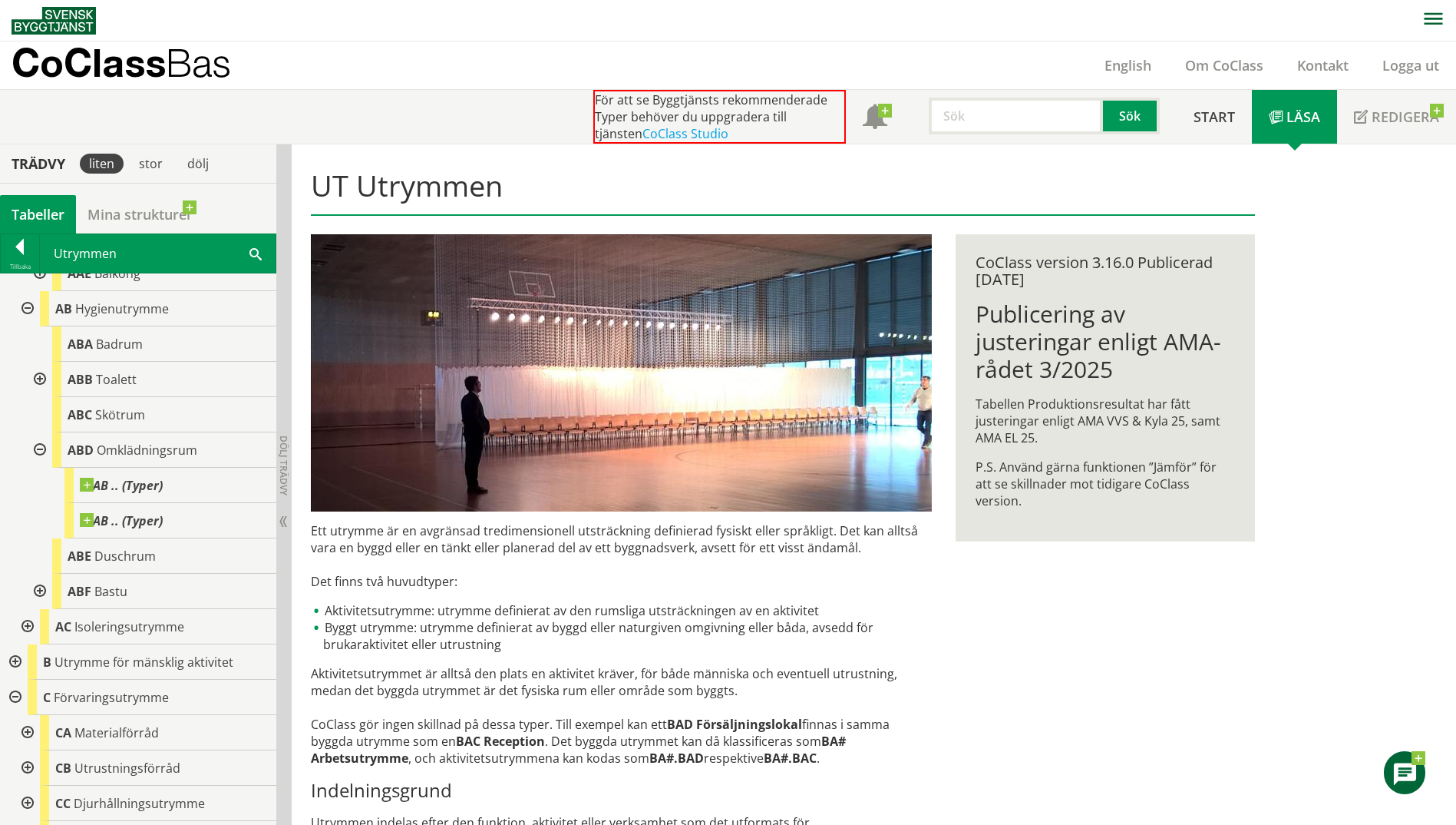
click at [40, 585] on div at bounding box center [38, 591] width 28 height 35
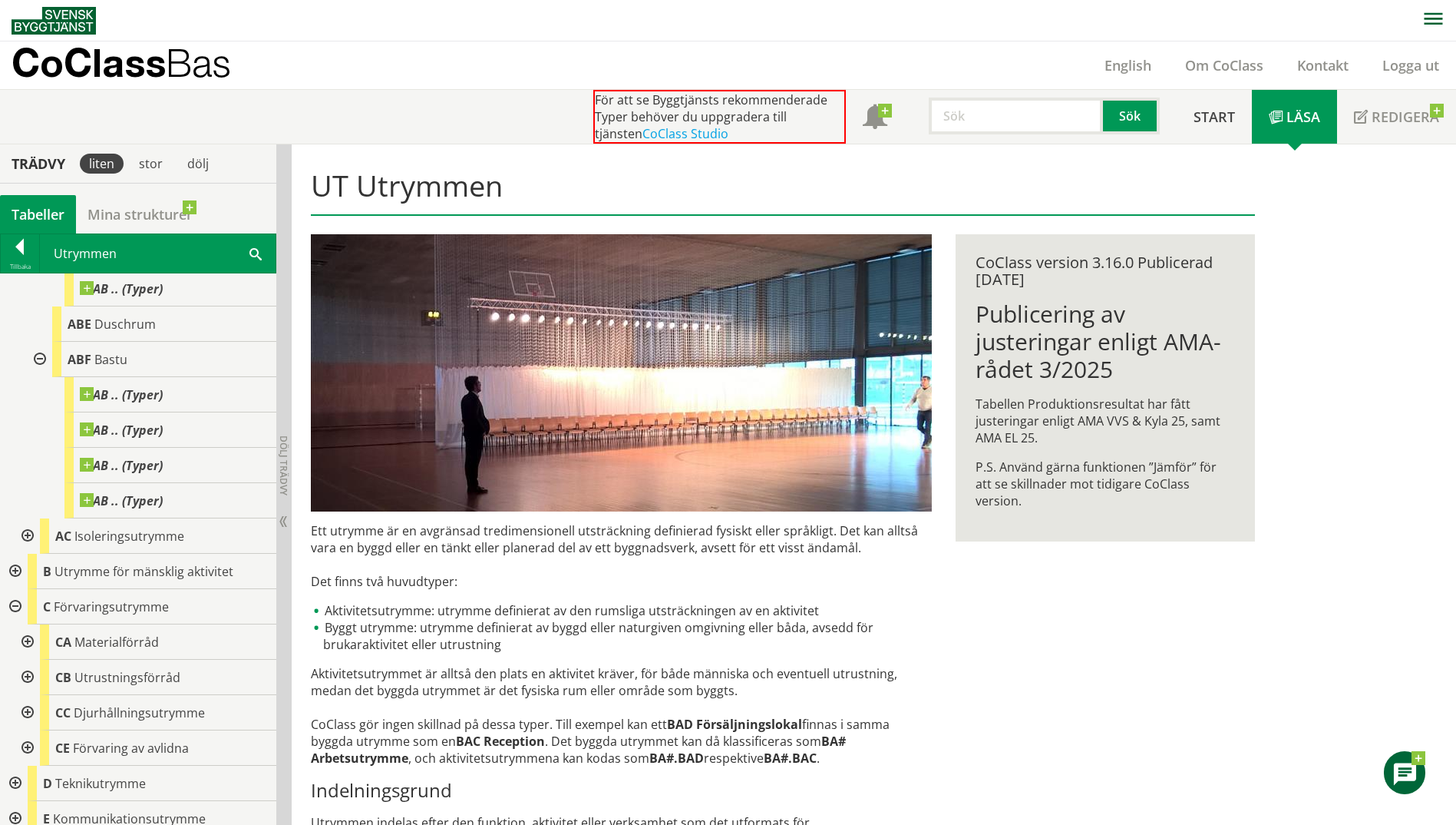
scroll to position [537, 0]
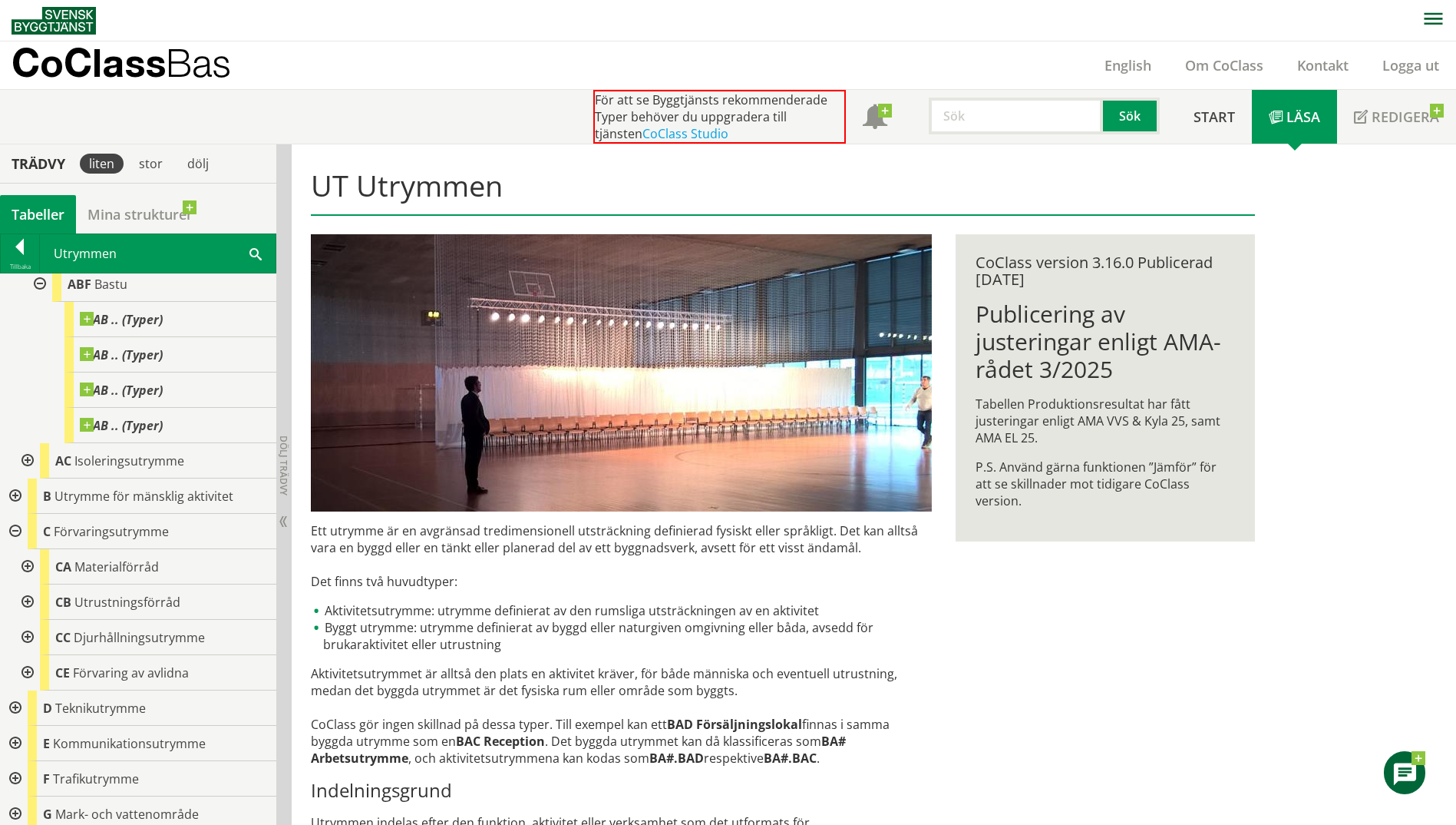
click at [9, 498] on div at bounding box center [13, 496] width 28 height 35
click at [13, 497] on div at bounding box center [13, 496] width 28 height 35
click at [13, 530] on div at bounding box center [13, 531] width 28 height 35
click at [23, 563] on div at bounding box center [26, 567] width 28 height 35
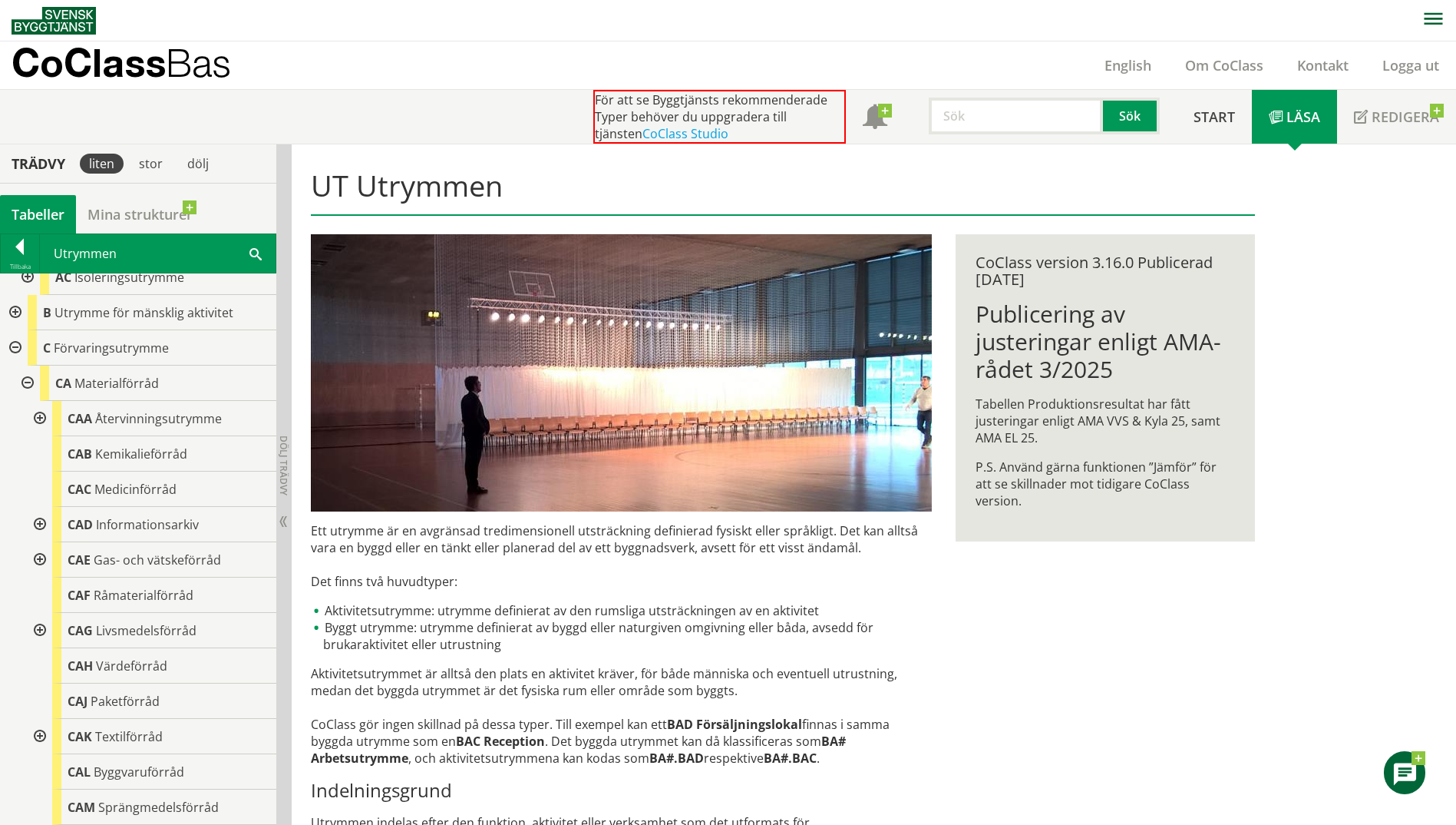
scroll to position [768, 0]
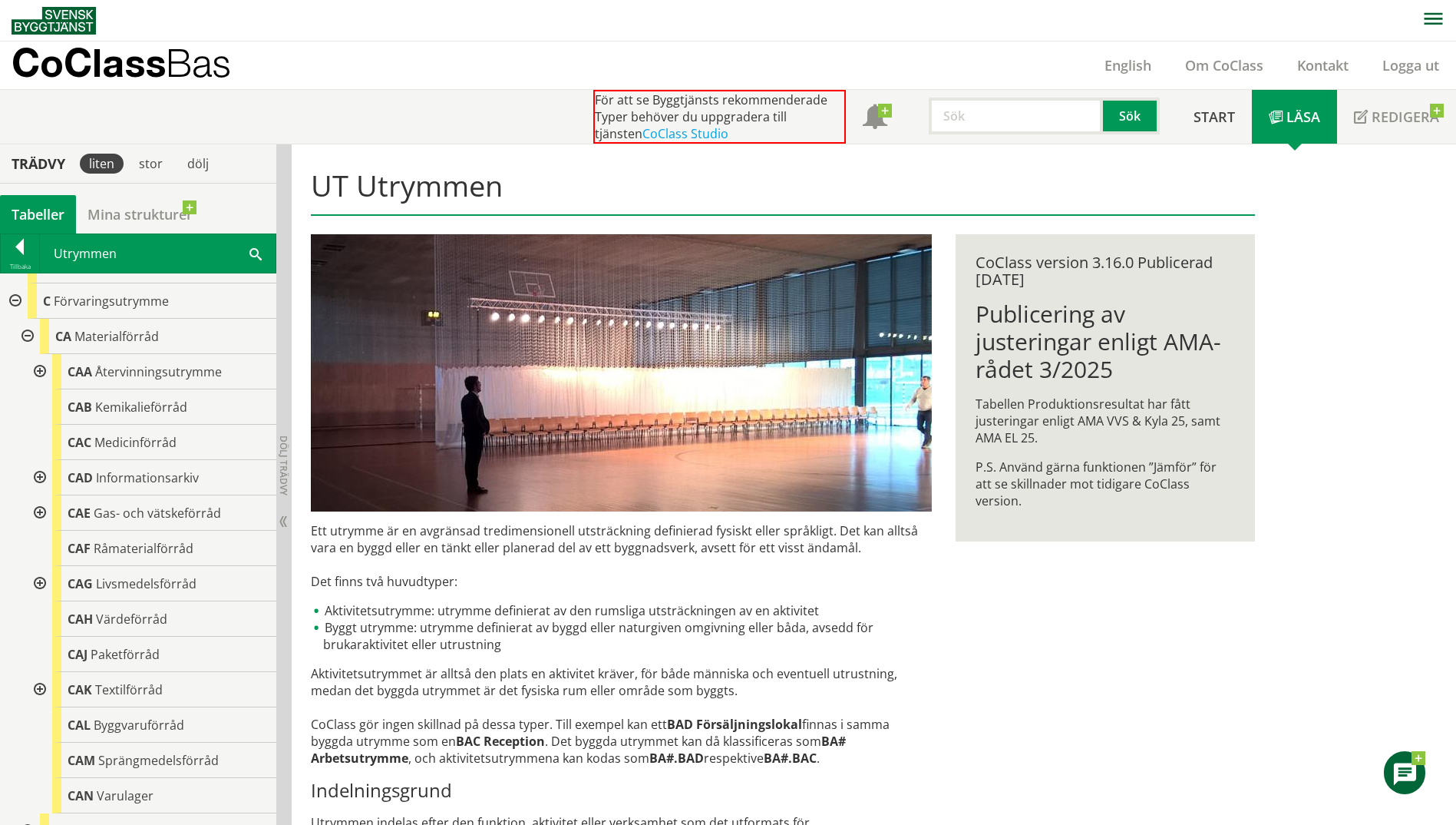
click at [45, 370] on div at bounding box center [38, 371] width 28 height 35
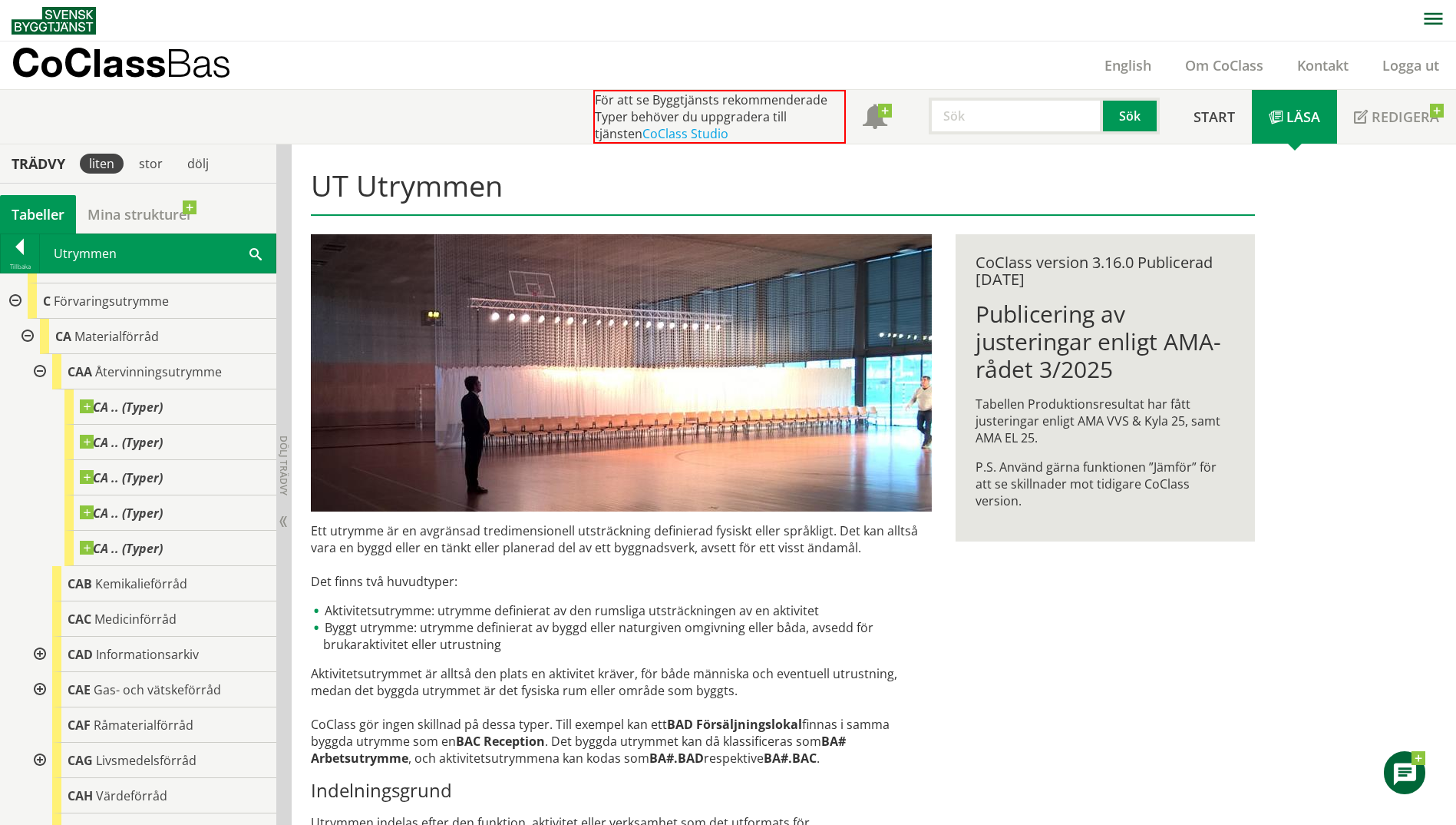
click at [43, 658] on div at bounding box center [38, 654] width 28 height 35
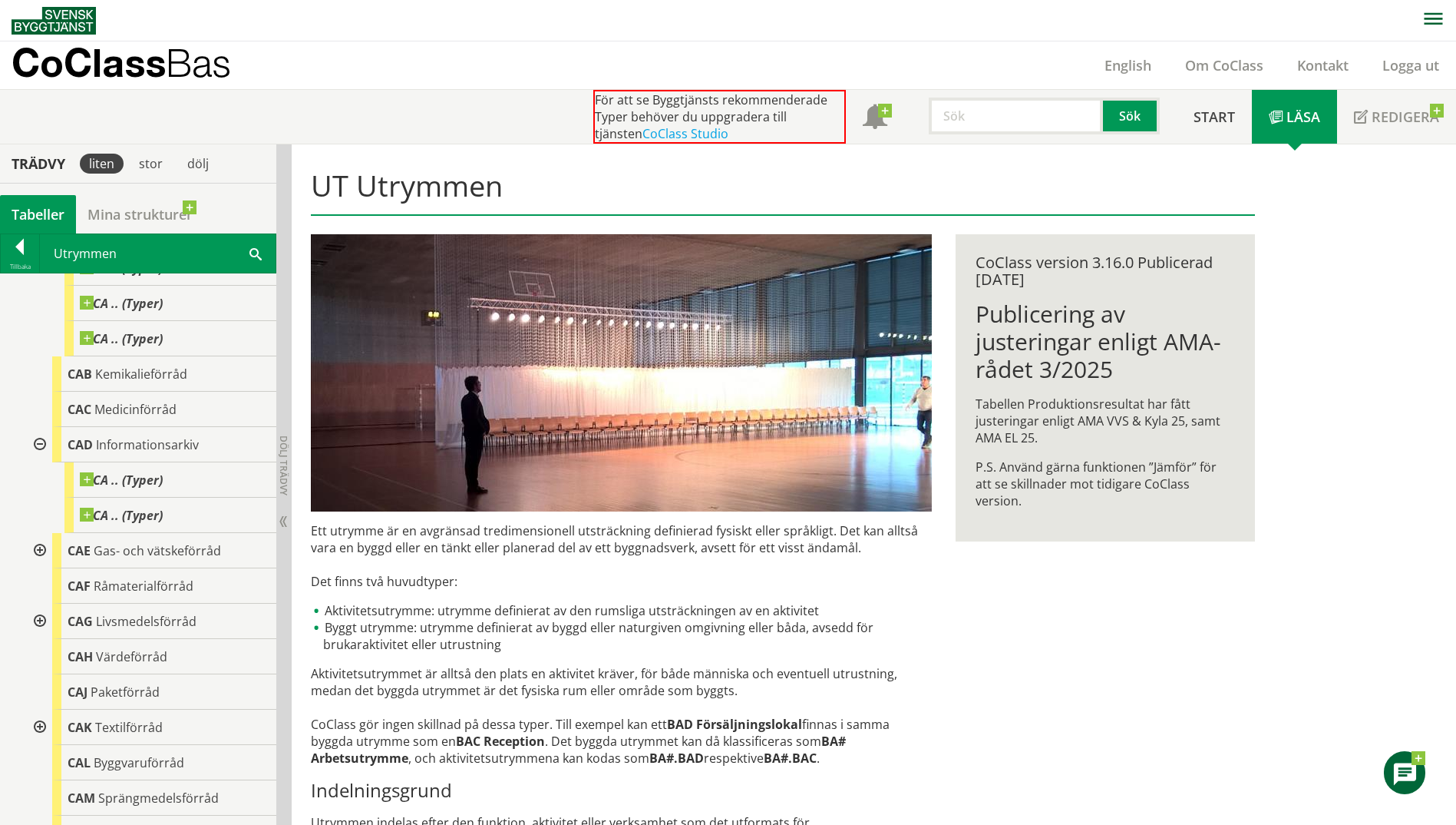
scroll to position [998, 0]
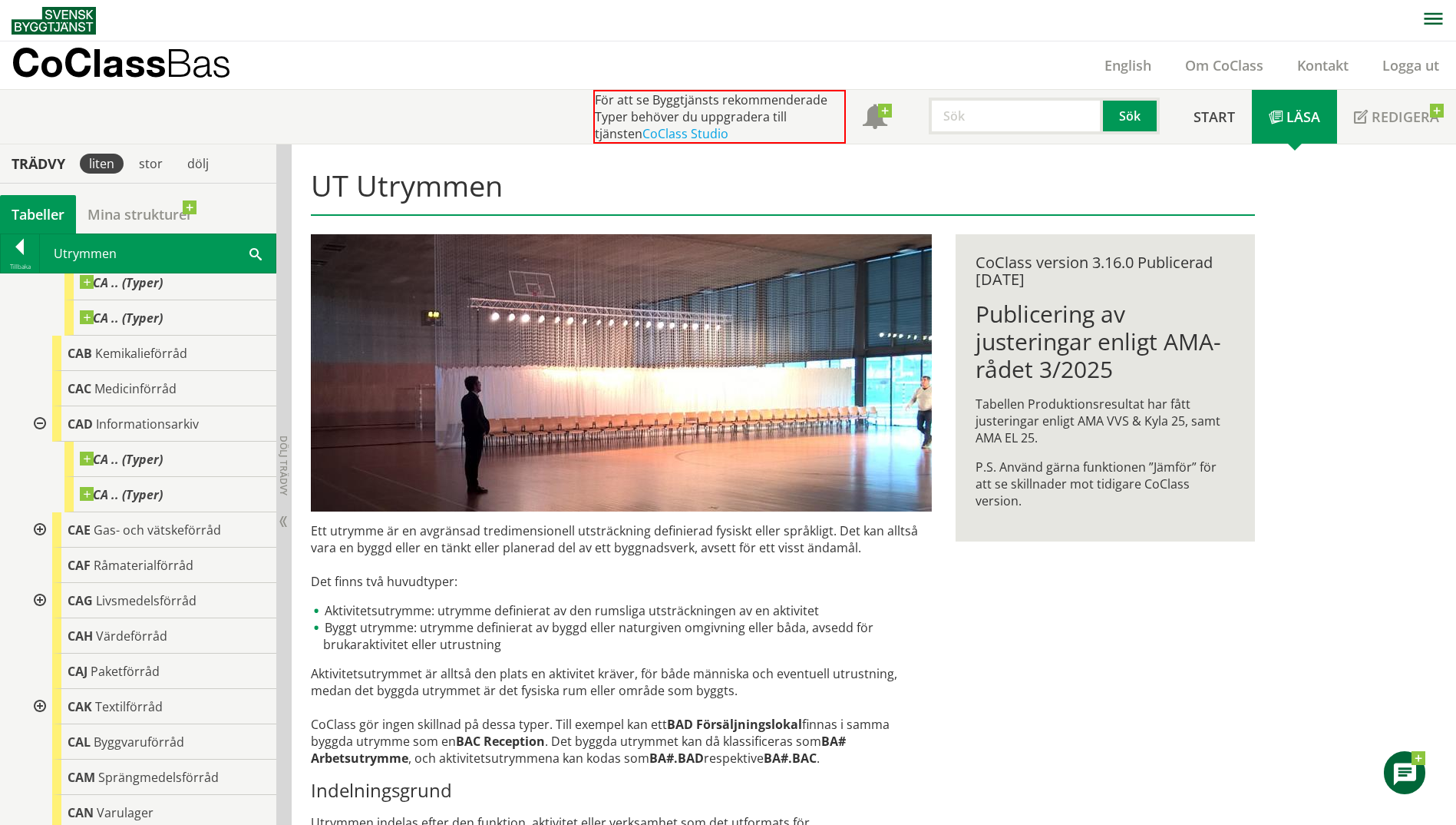
click at [35, 525] on div at bounding box center [38, 530] width 28 height 35
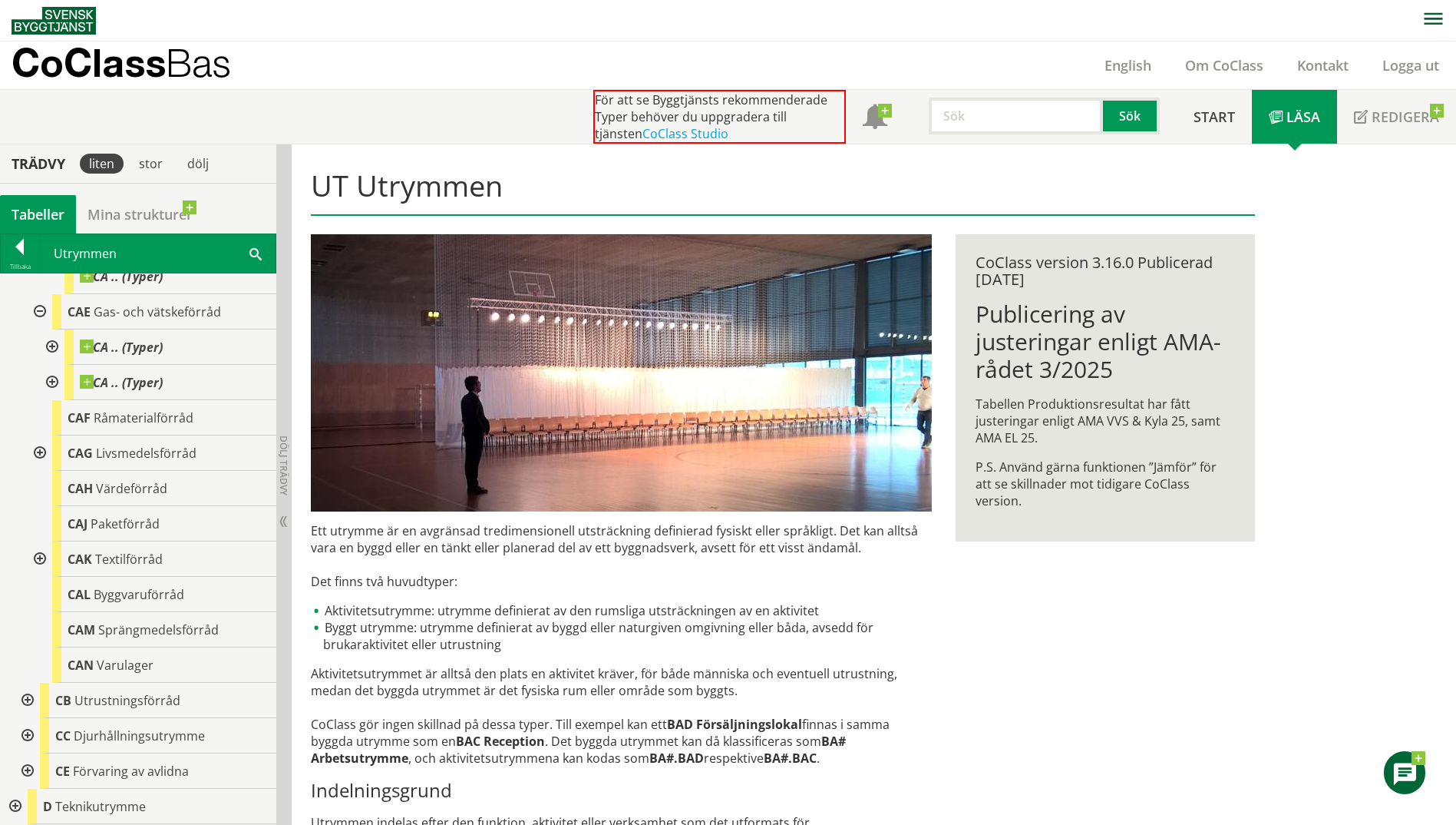
scroll to position [1228, 0]
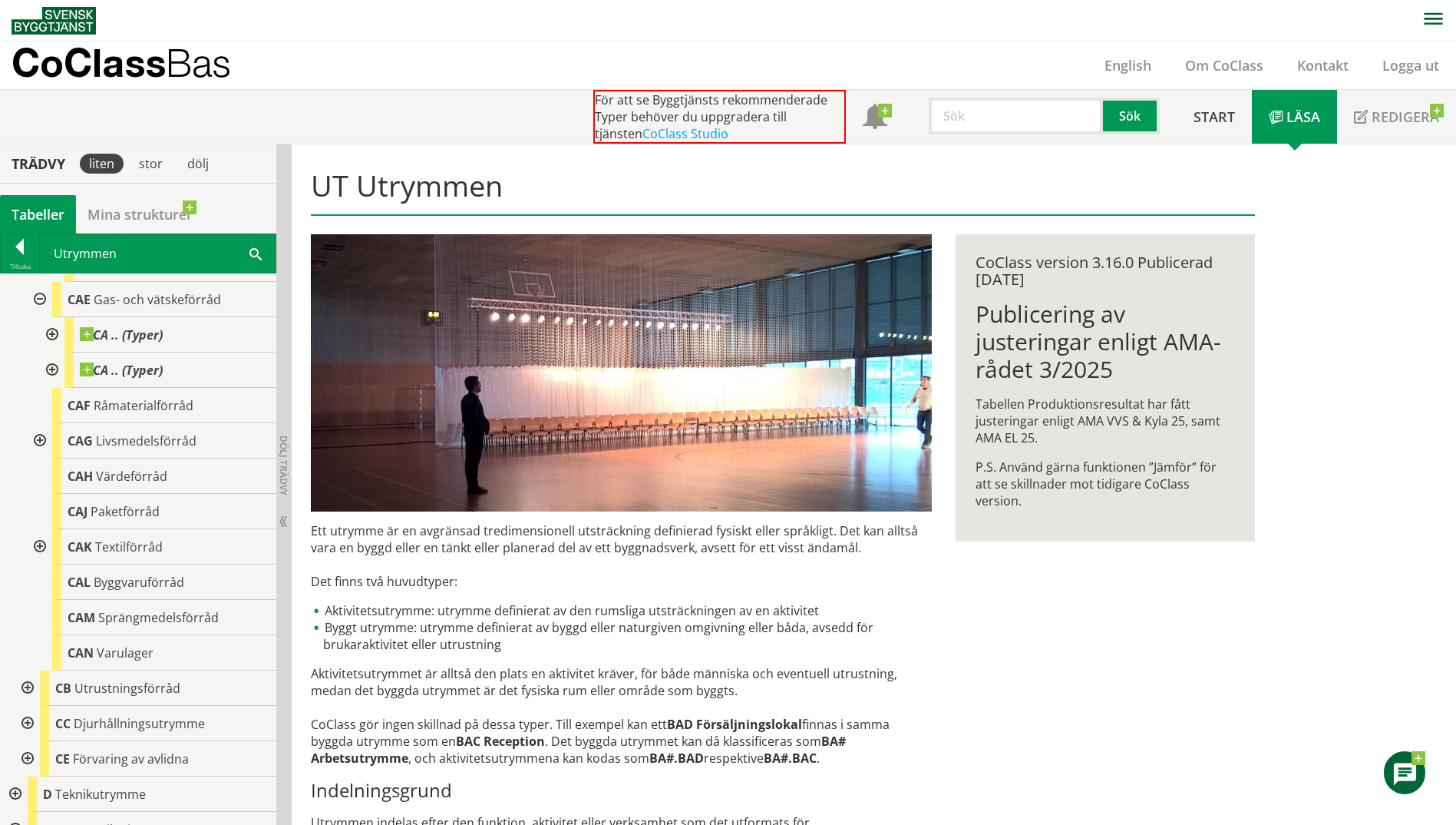
click at [45, 438] on div at bounding box center [38, 441] width 28 height 35
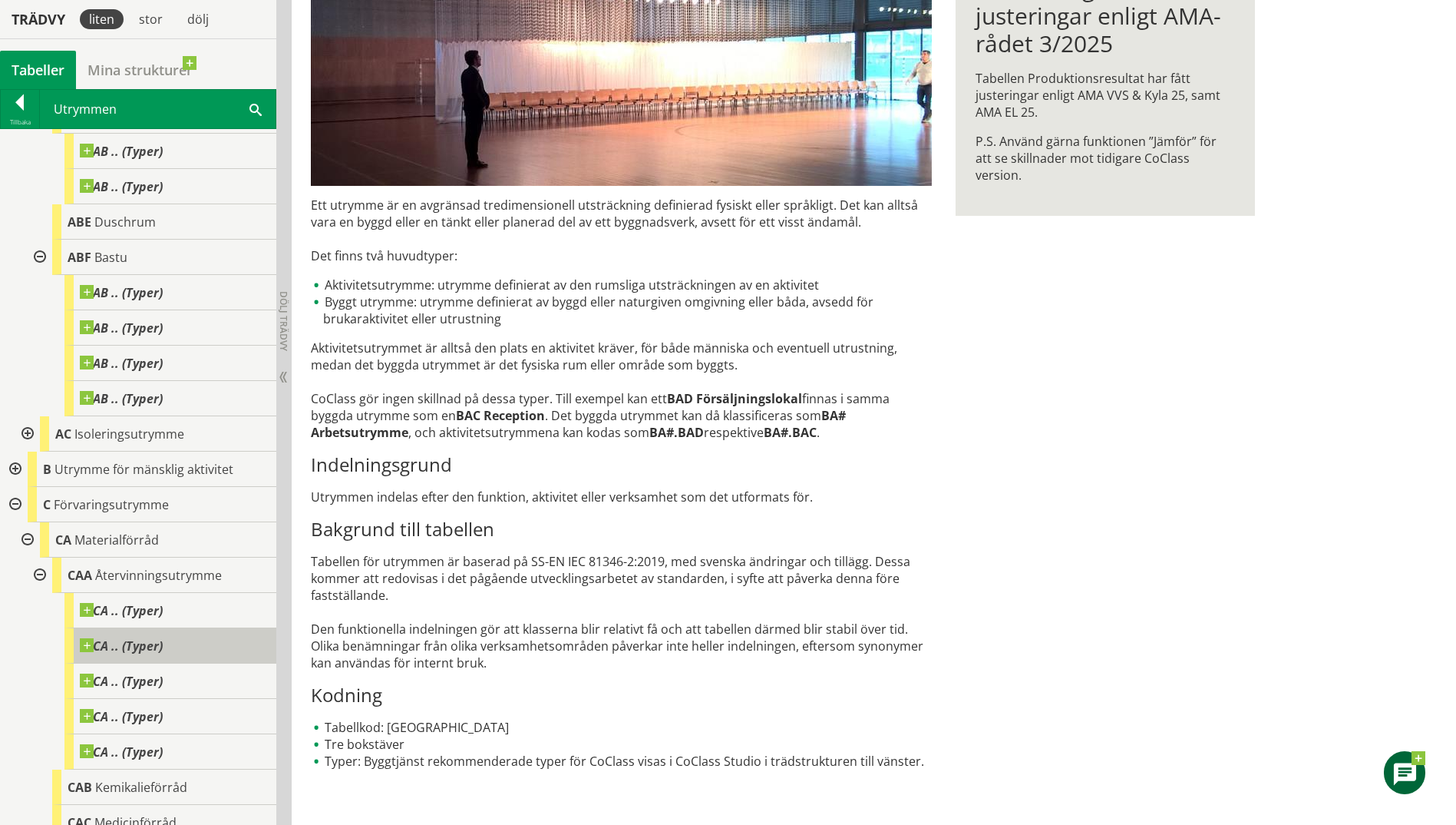
scroll to position [529, 0]
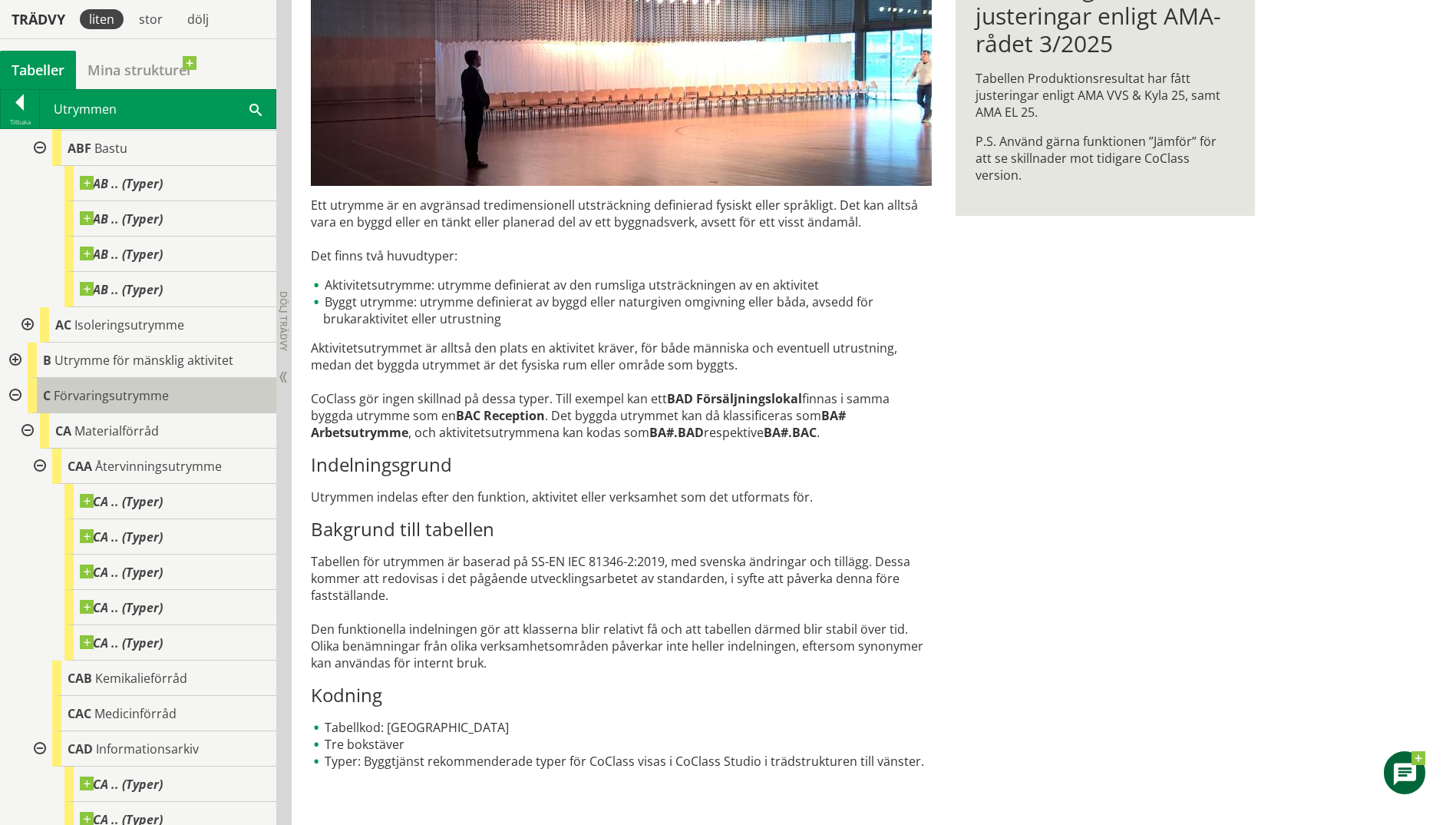
click at [62, 394] on body "AMA AMA Beskrivningsverktyg AMA Funktion BSAB Bygginfo Byggjura Byggkatalogen B…" at bounding box center [728, 87] width 1456 height 825
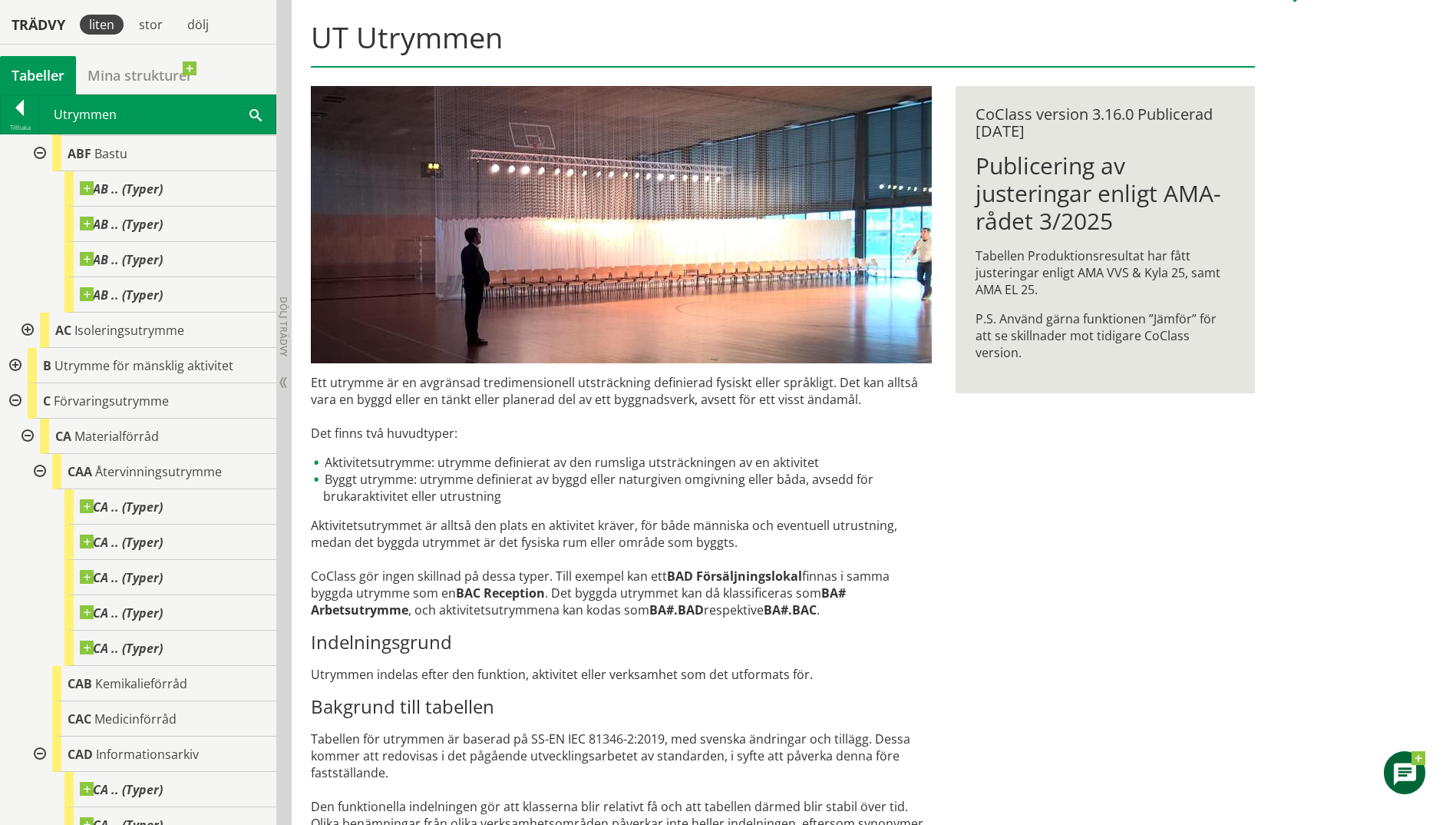
scroll to position [153, 0]
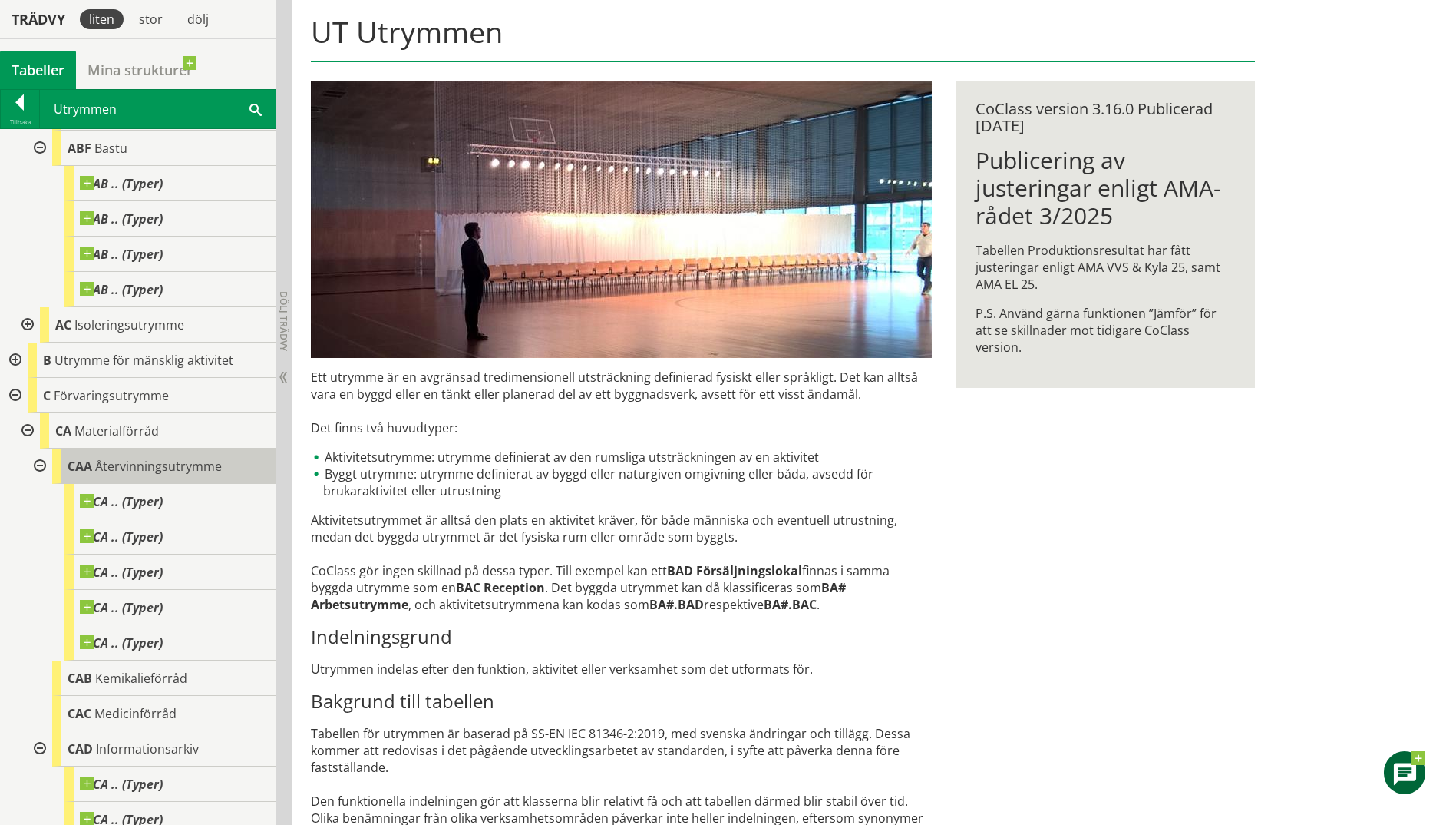
click at [147, 473] on span "Återvinningsutrymme" at bounding box center [158, 466] width 126 height 17
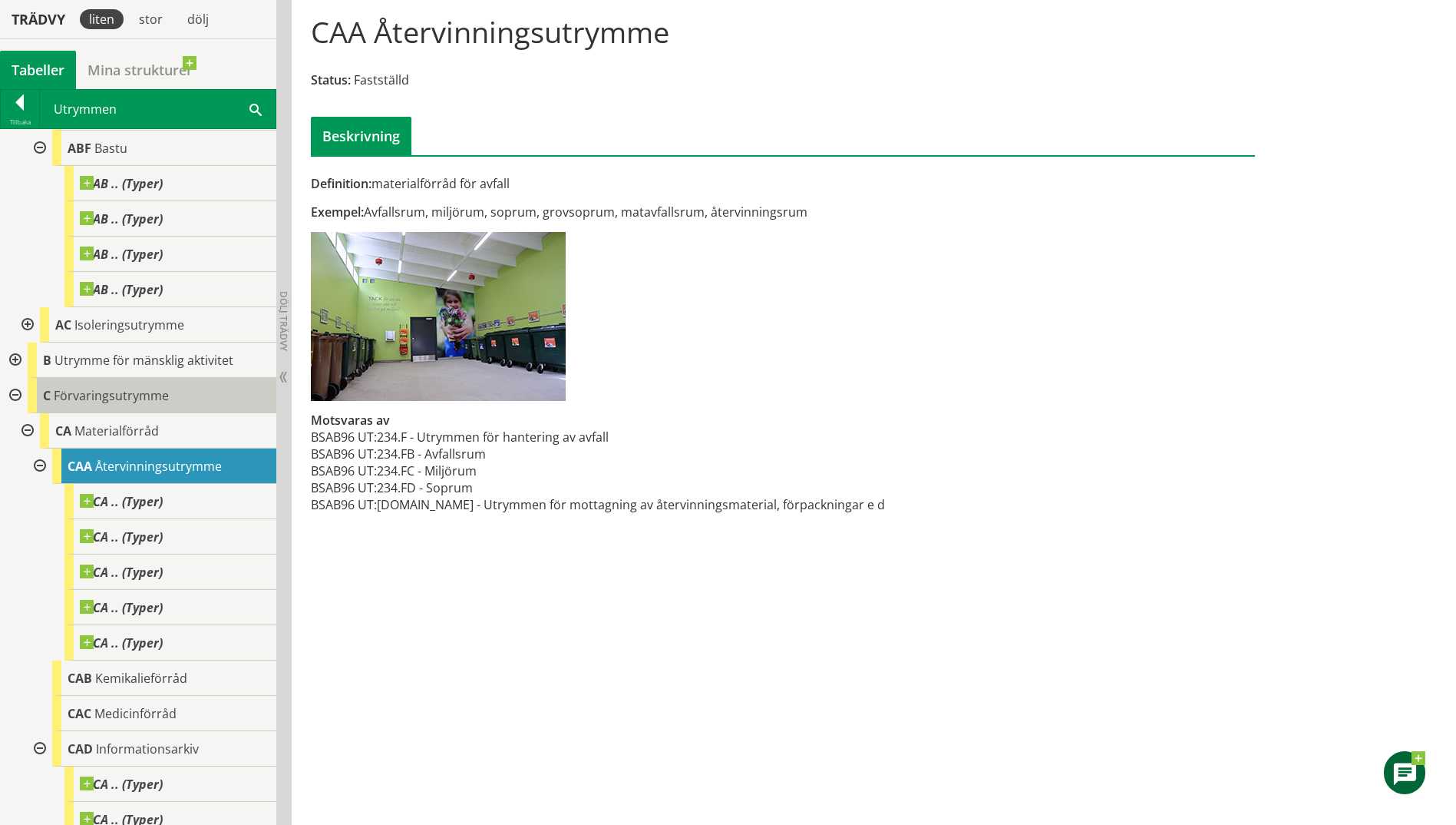
click at [99, 395] on span "Förvaringsutrymme" at bounding box center [111, 396] width 115 height 17
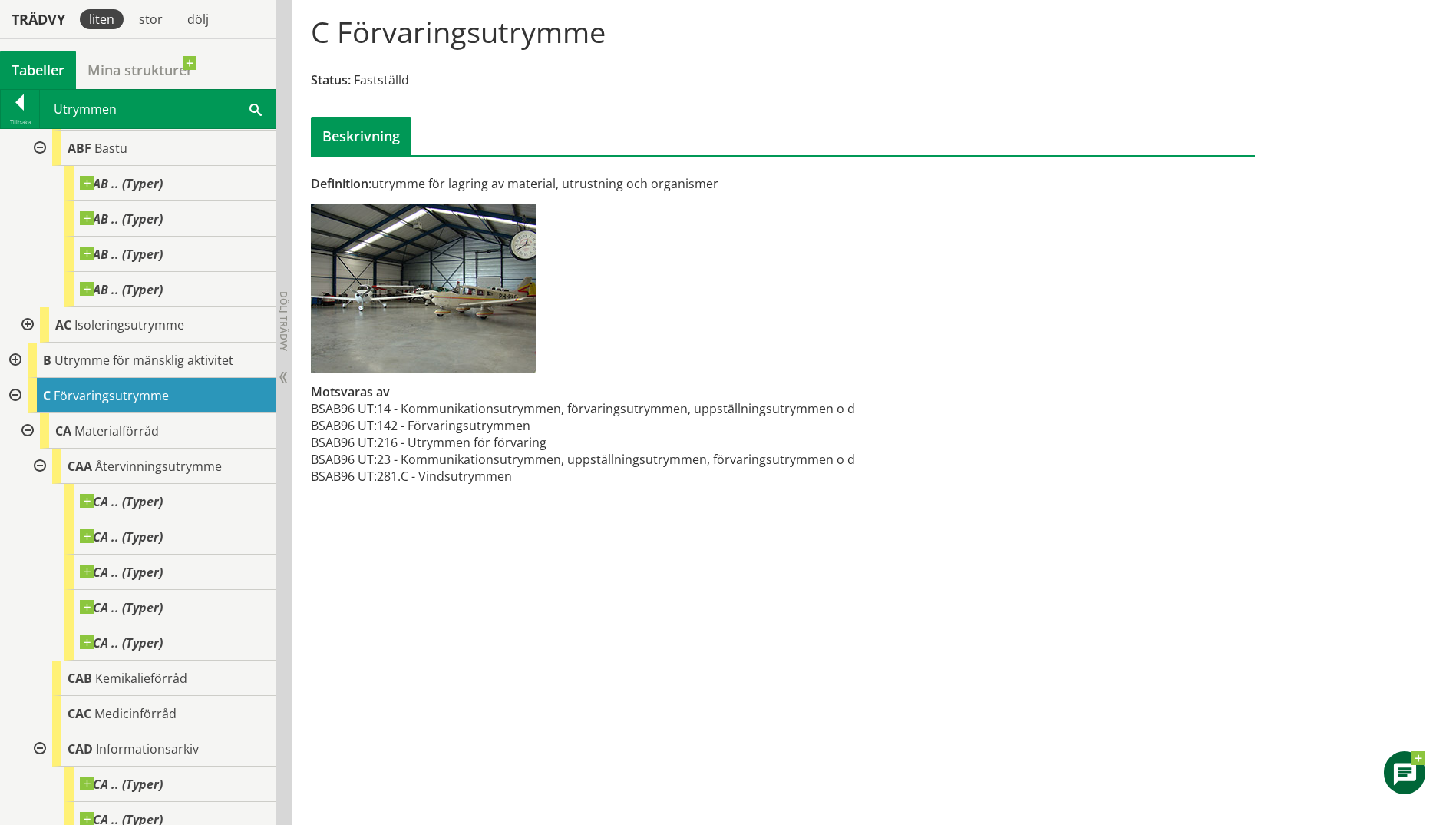
click at [26, 436] on div at bounding box center [26, 431] width 28 height 35
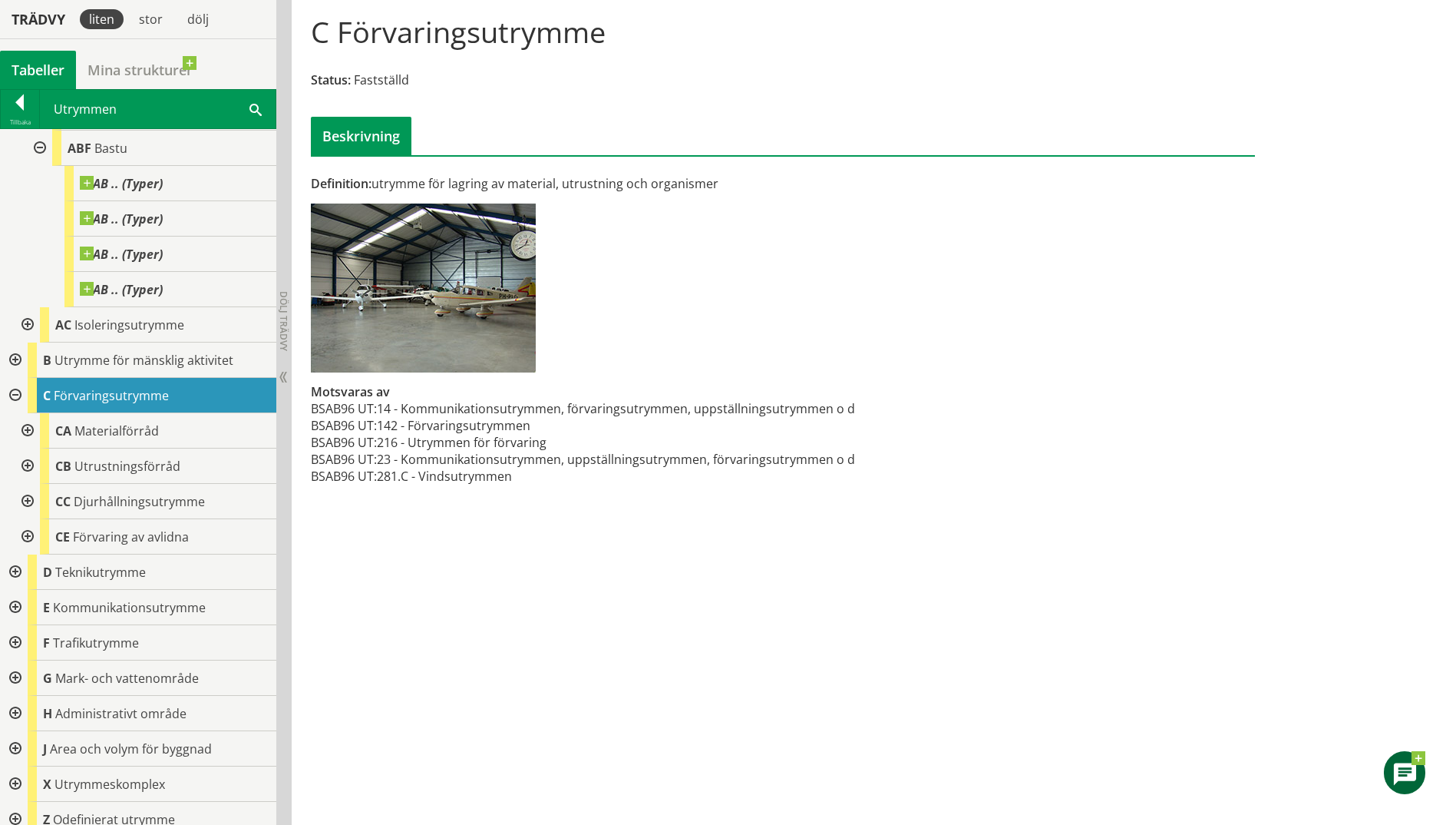
click at [26, 431] on div at bounding box center [26, 431] width 28 height 35
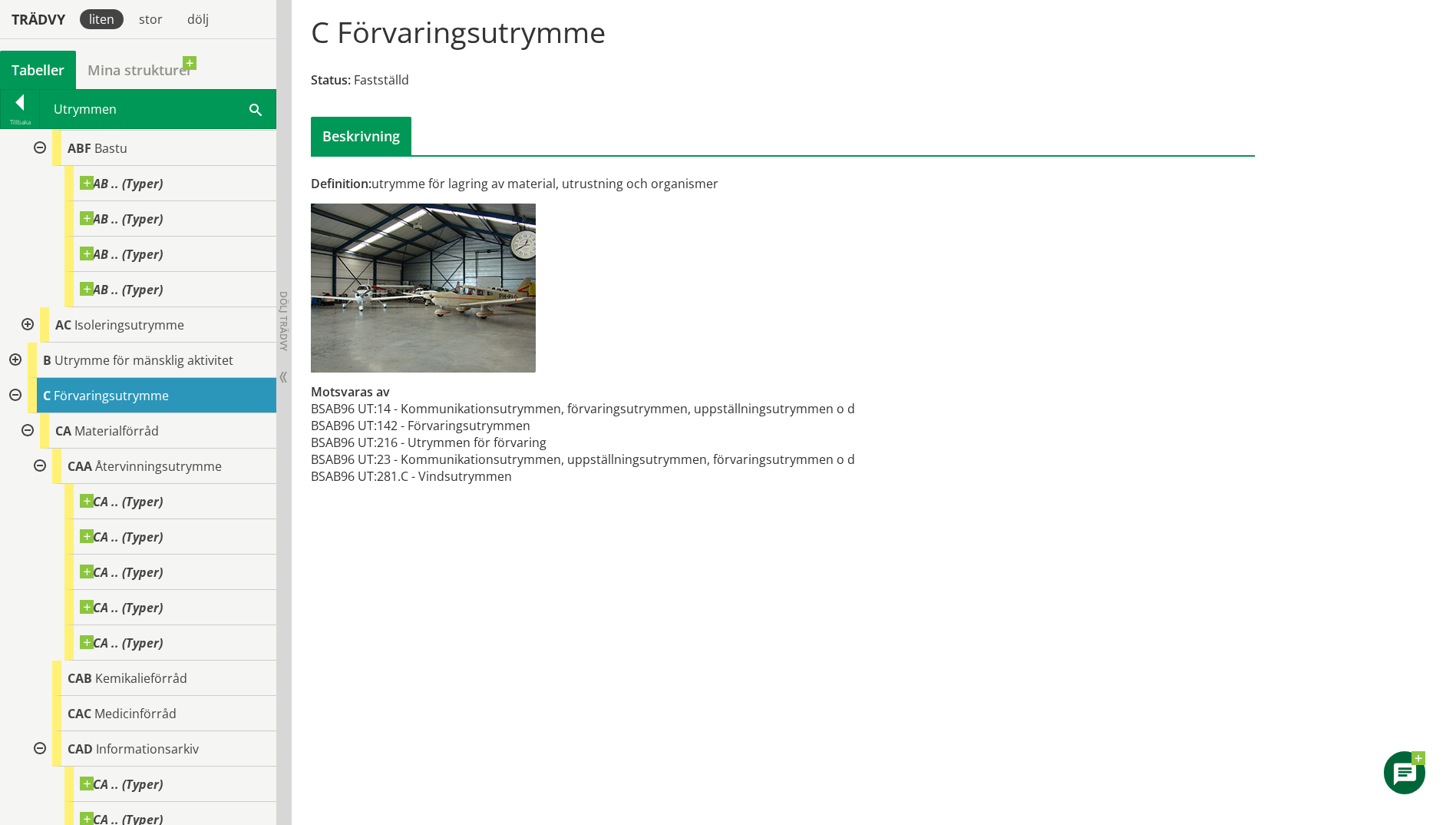
click at [26, 431] on div at bounding box center [26, 431] width 28 height 35
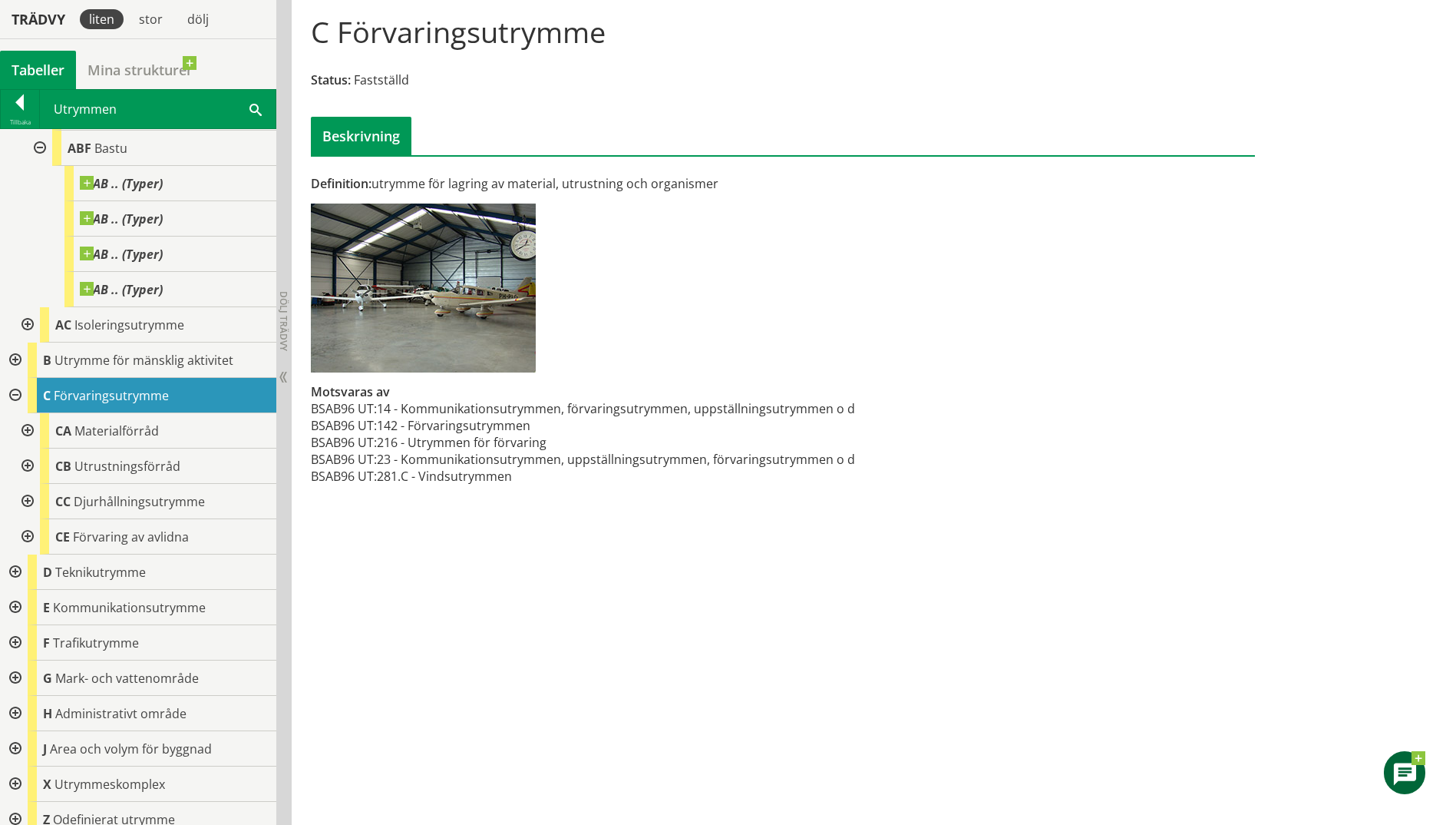
click at [33, 471] on div at bounding box center [26, 466] width 28 height 35
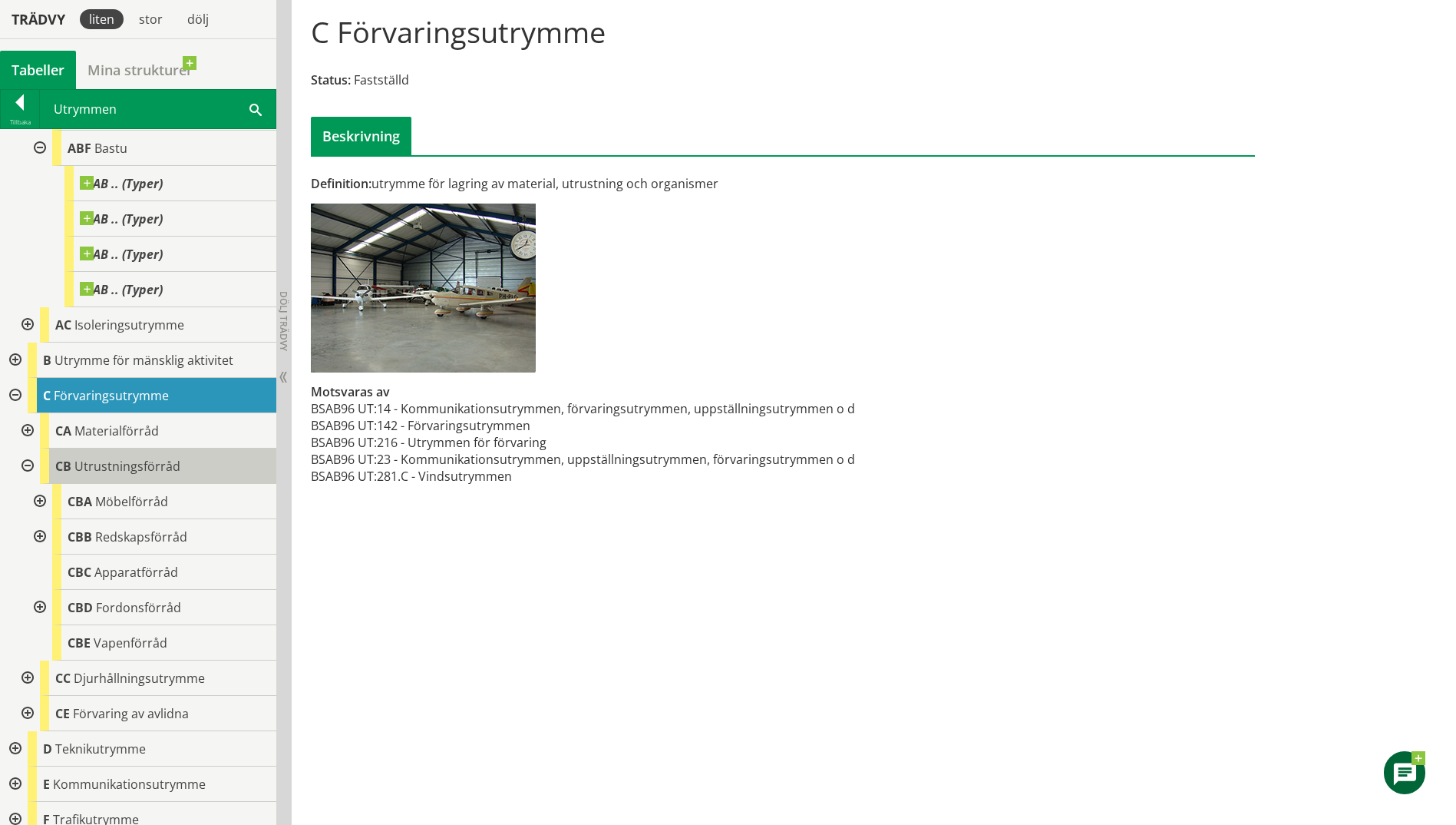
click at [133, 467] on span "Utrustningsförråd" at bounding box center [127, 466] width 106 height 17
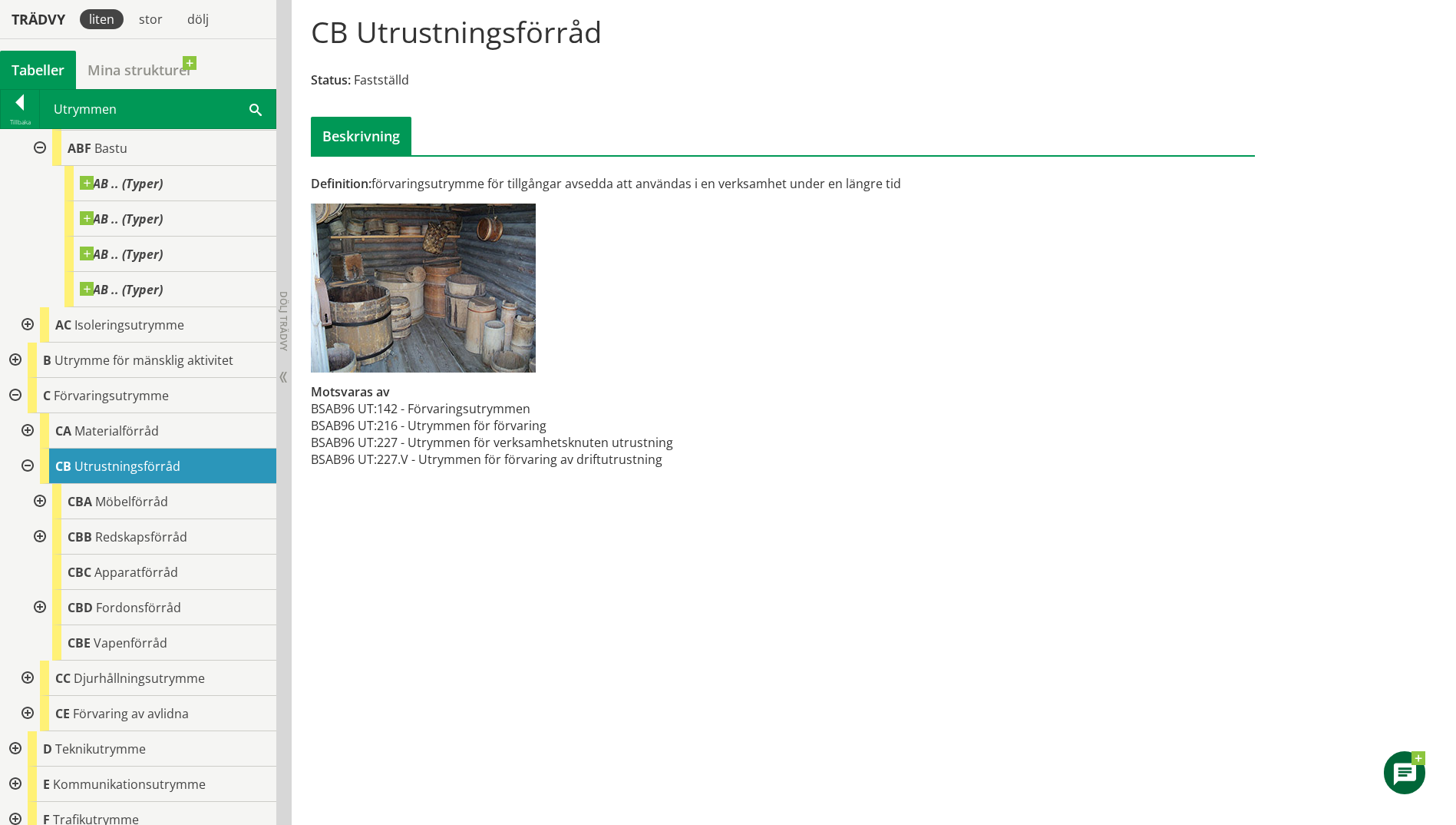
click at [35, 502] on div at bounding box center [38, 502] width 28 height 35
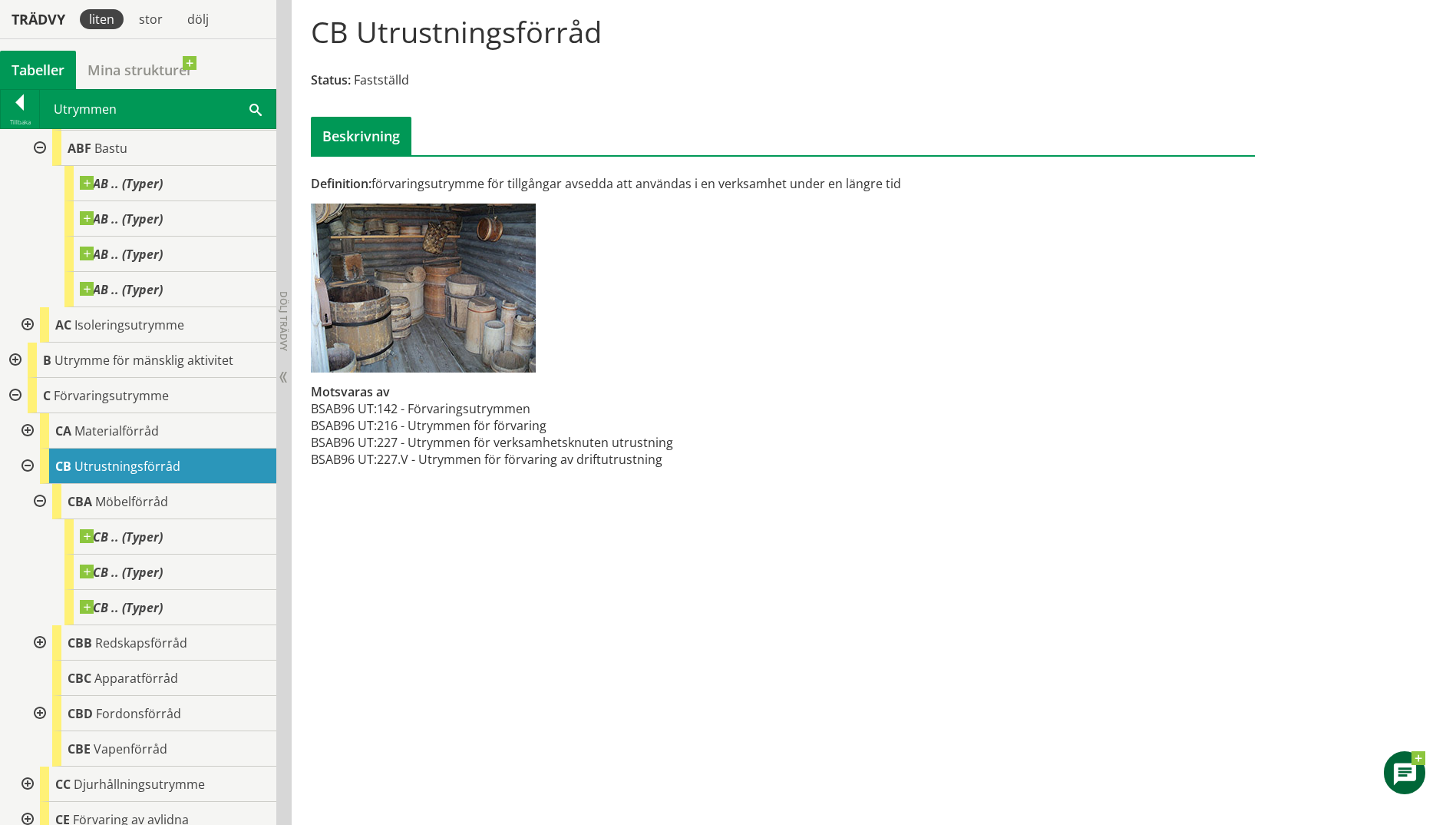
click at [34, 502] on div at bounding box center [38, 502] width 28 height 35
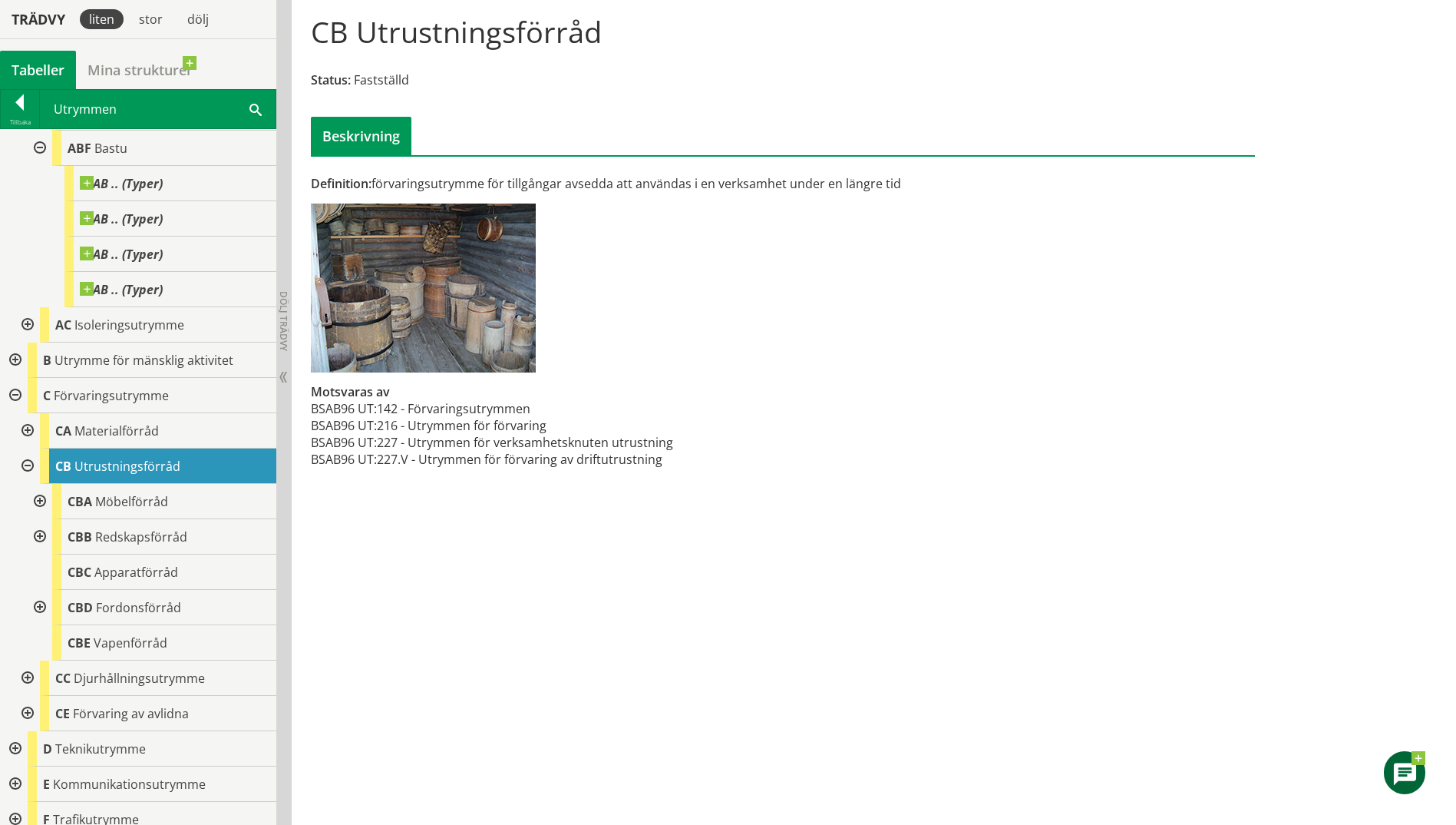
click at [34, 502] on div at bounding box center [38, 502] width 28 height 35
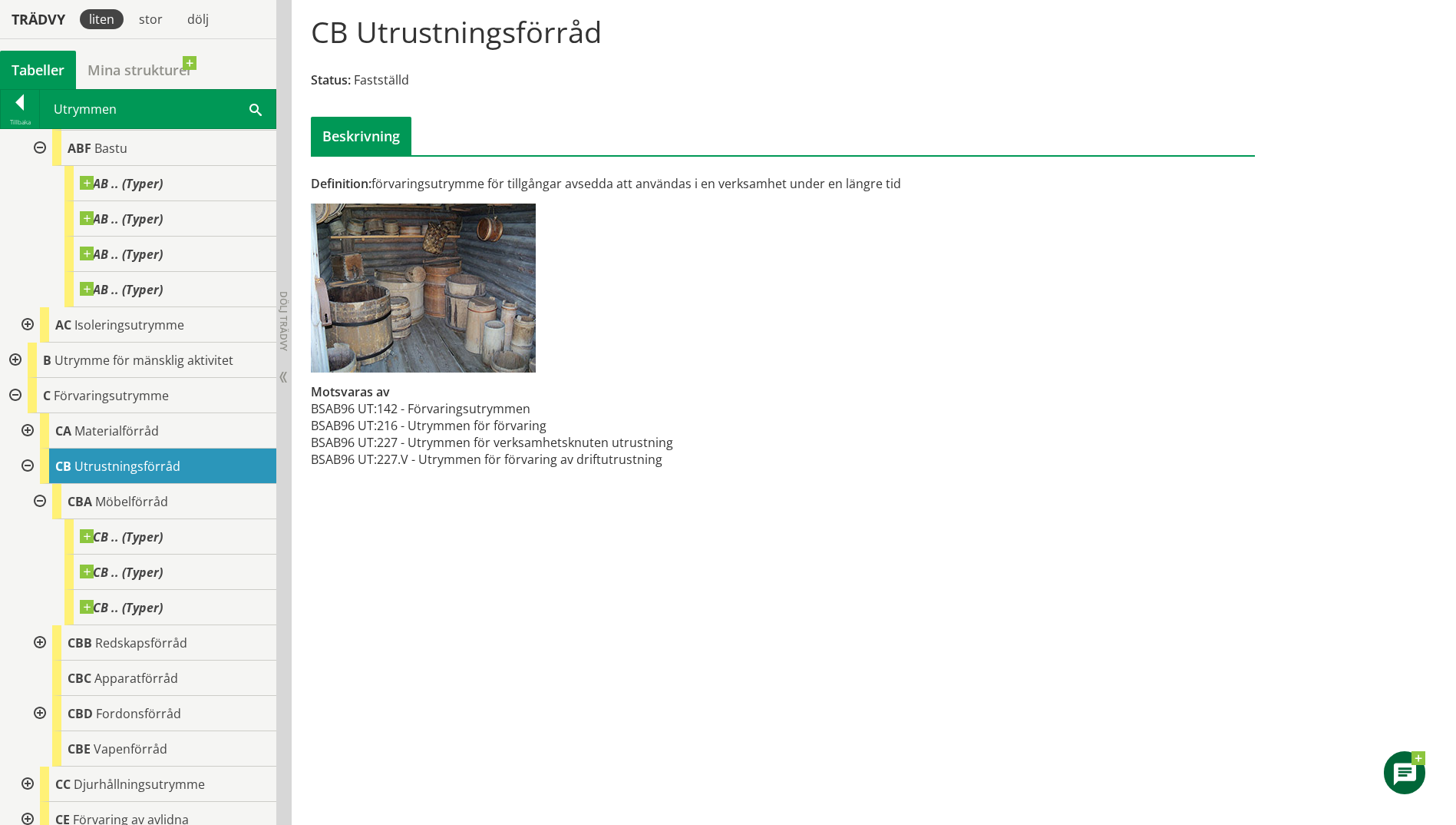
click at [37, 505] on div at bounding box center [38, 502] width 28 height 35
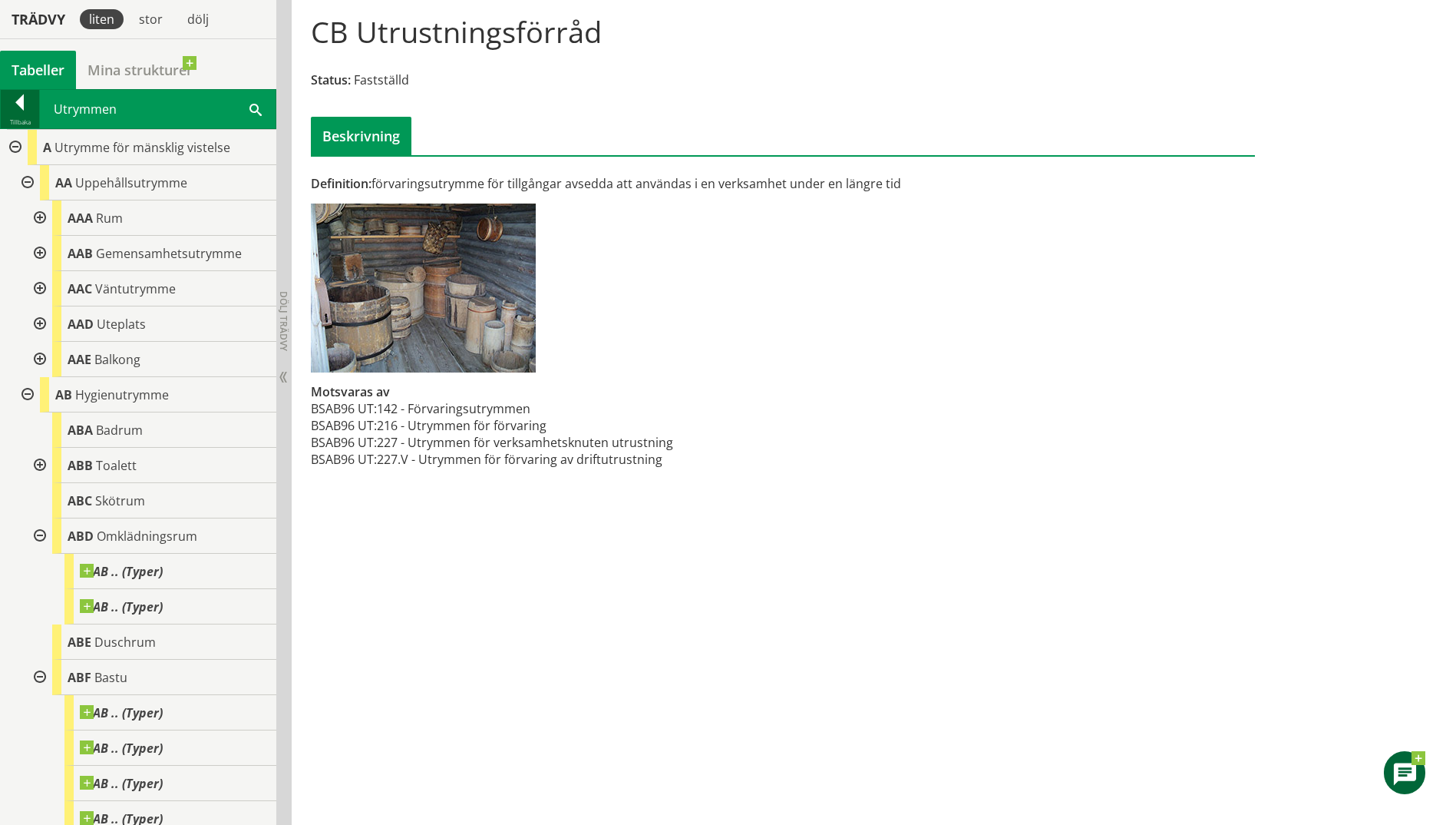
click at [24, 100] on div at bounding box center [20, 105] width 39 height 22
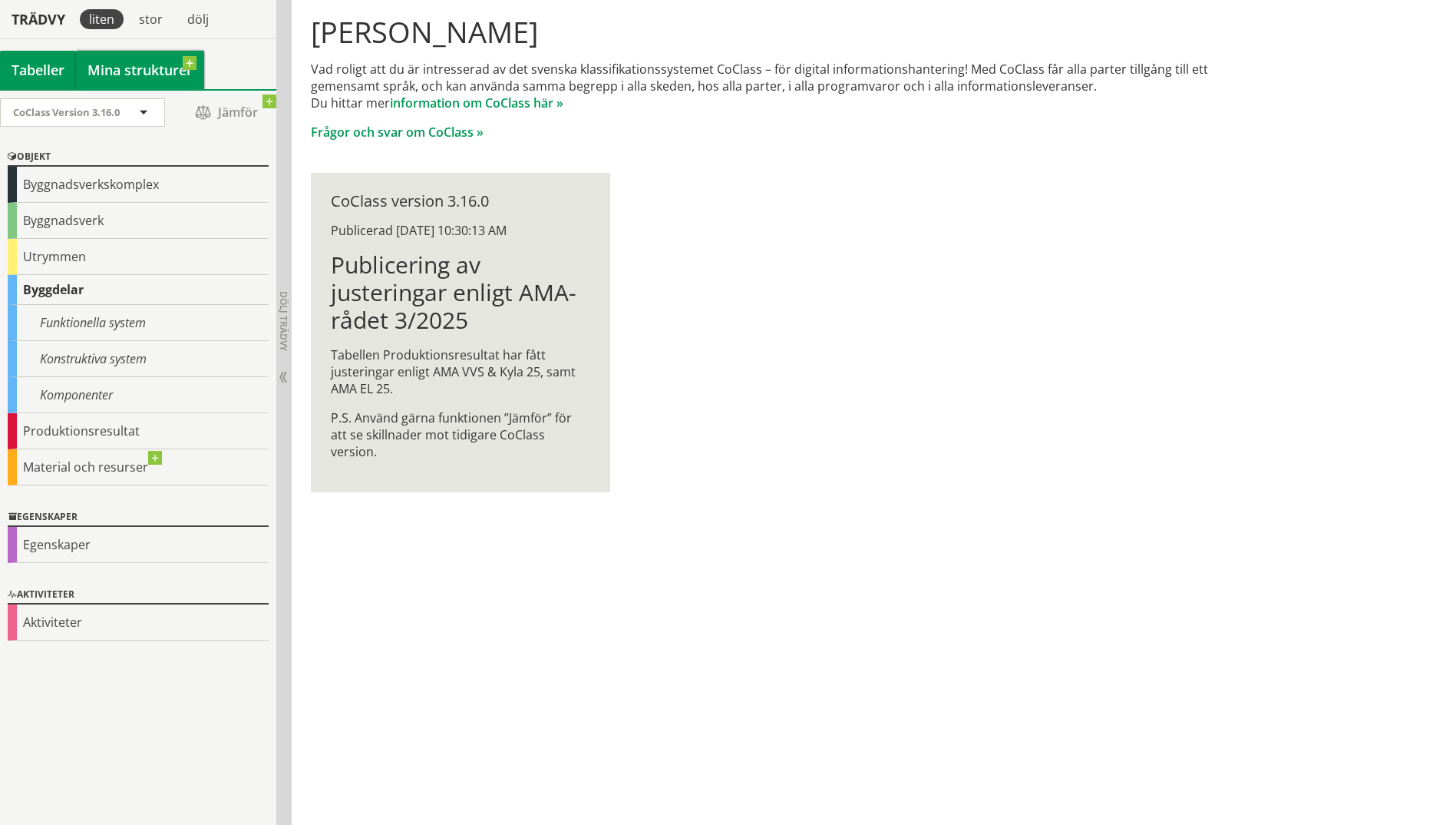
click at [129, 76] on link "Mina strukturer" at bounding box center [140, 70] width 128 height 39
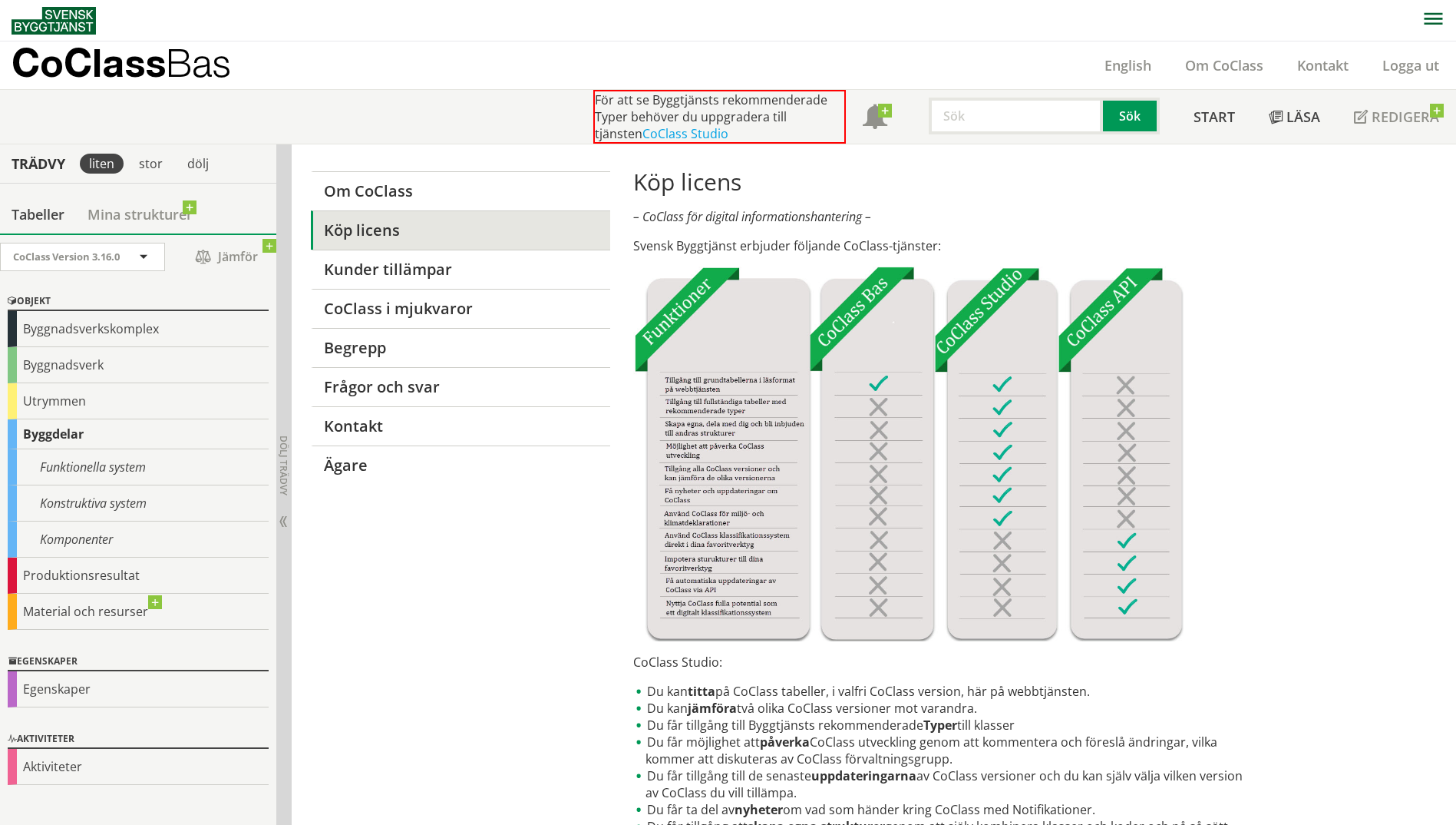
scroll to position [153, 0]
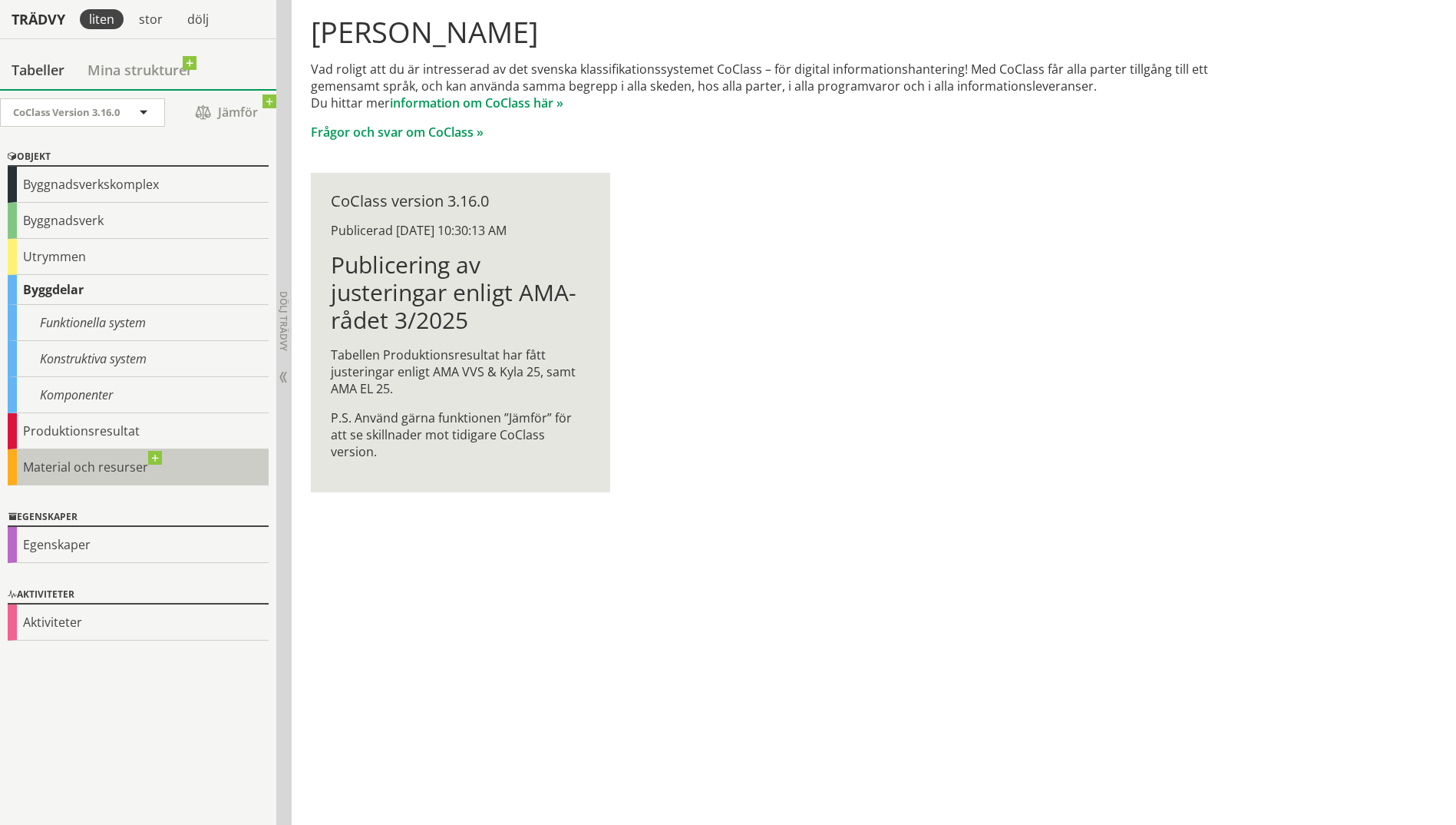
click at [76, 471] on div "Material och resurser" at bounding box center [138, 467] width 261 height 36
click at [156, 455] on div "Material och resurser" at bounding box center [138, 467] width 261 height 36
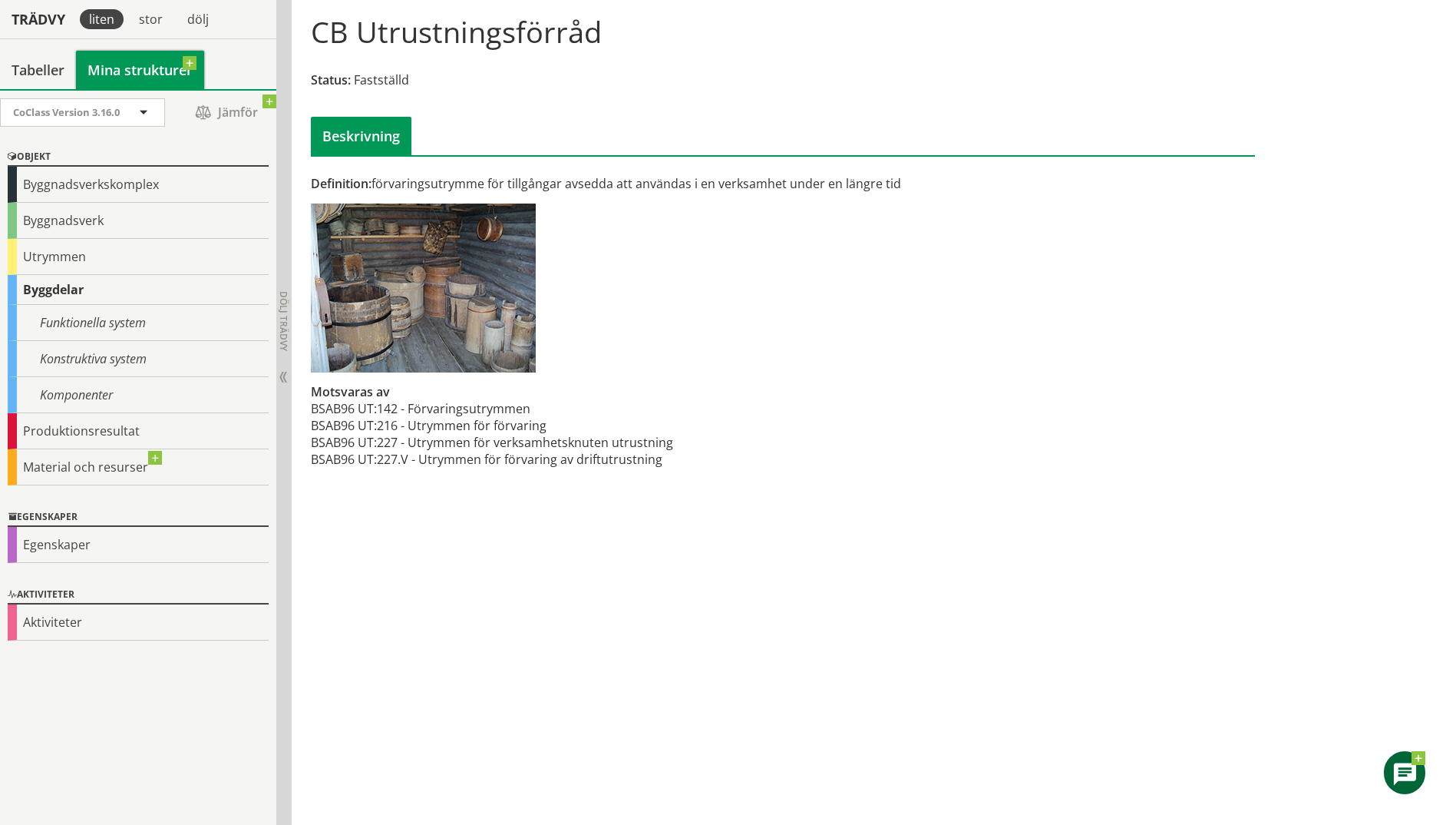
click at [125, 63] on link "Mina strukturer" at bounding box center [140, 70] width 128 height 39
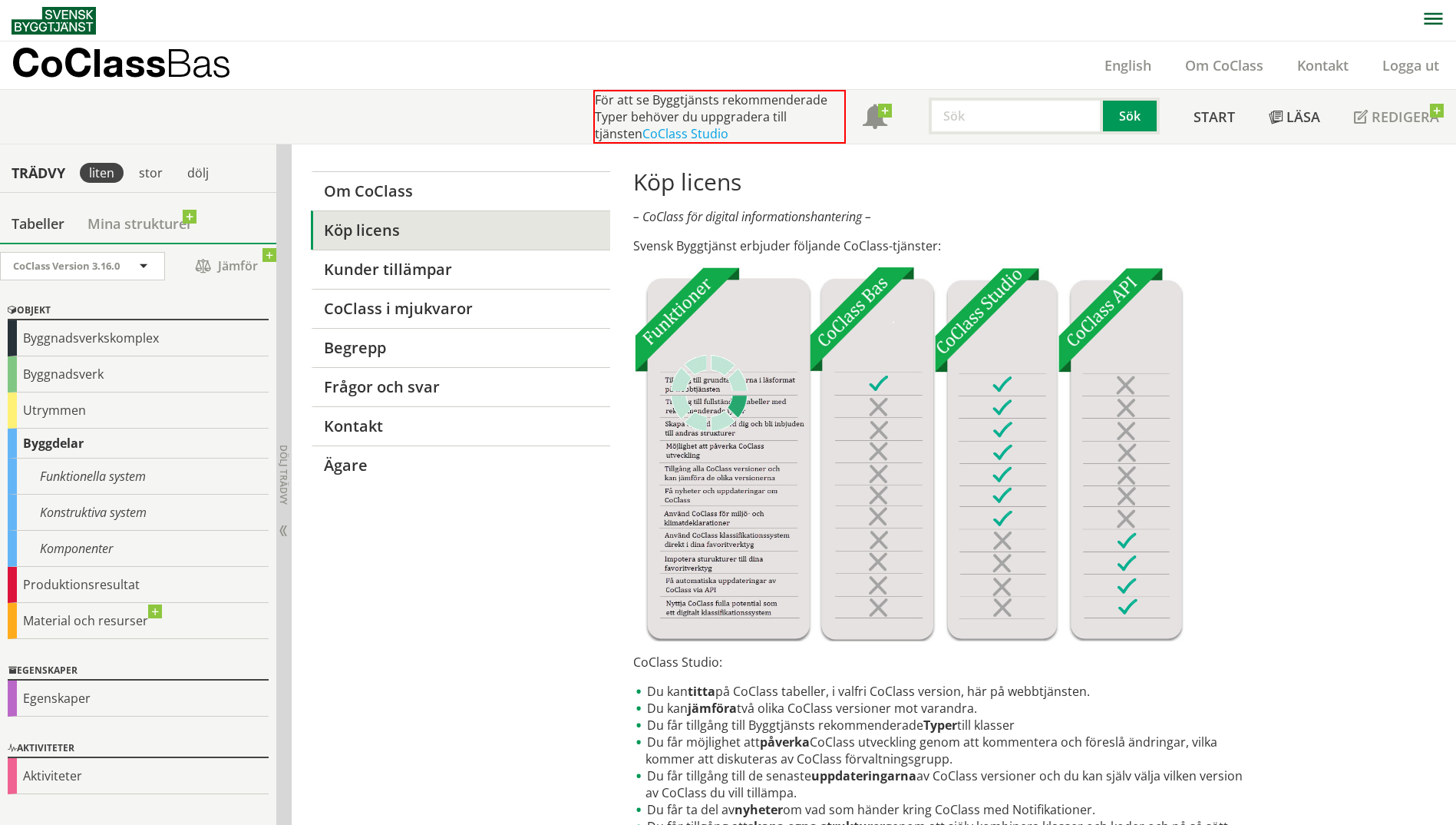
scroll to position [153, 0]
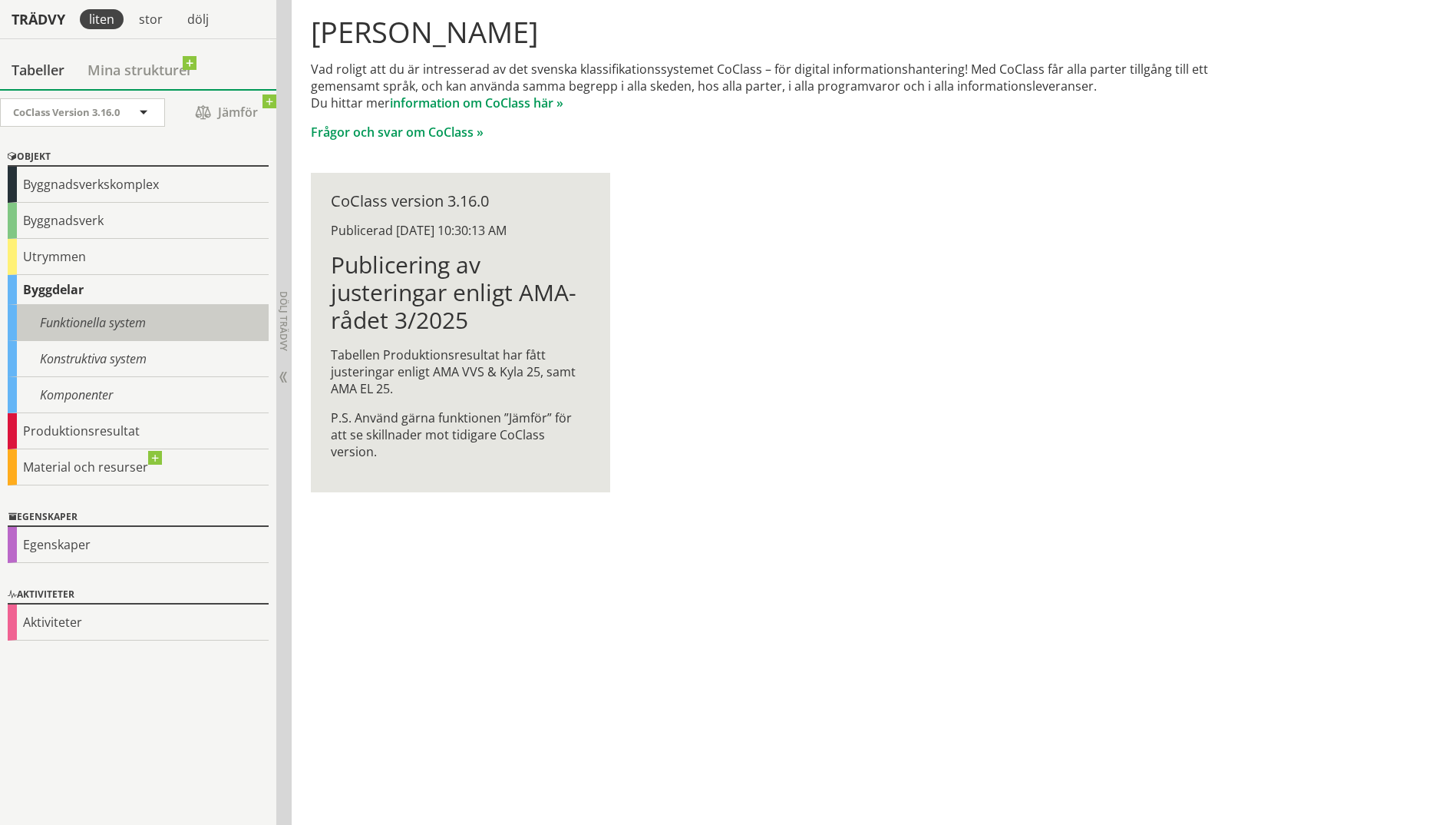
click at [94, 317] on div "Funktionella system" at bounding box center [138, 322] width 261 height 36
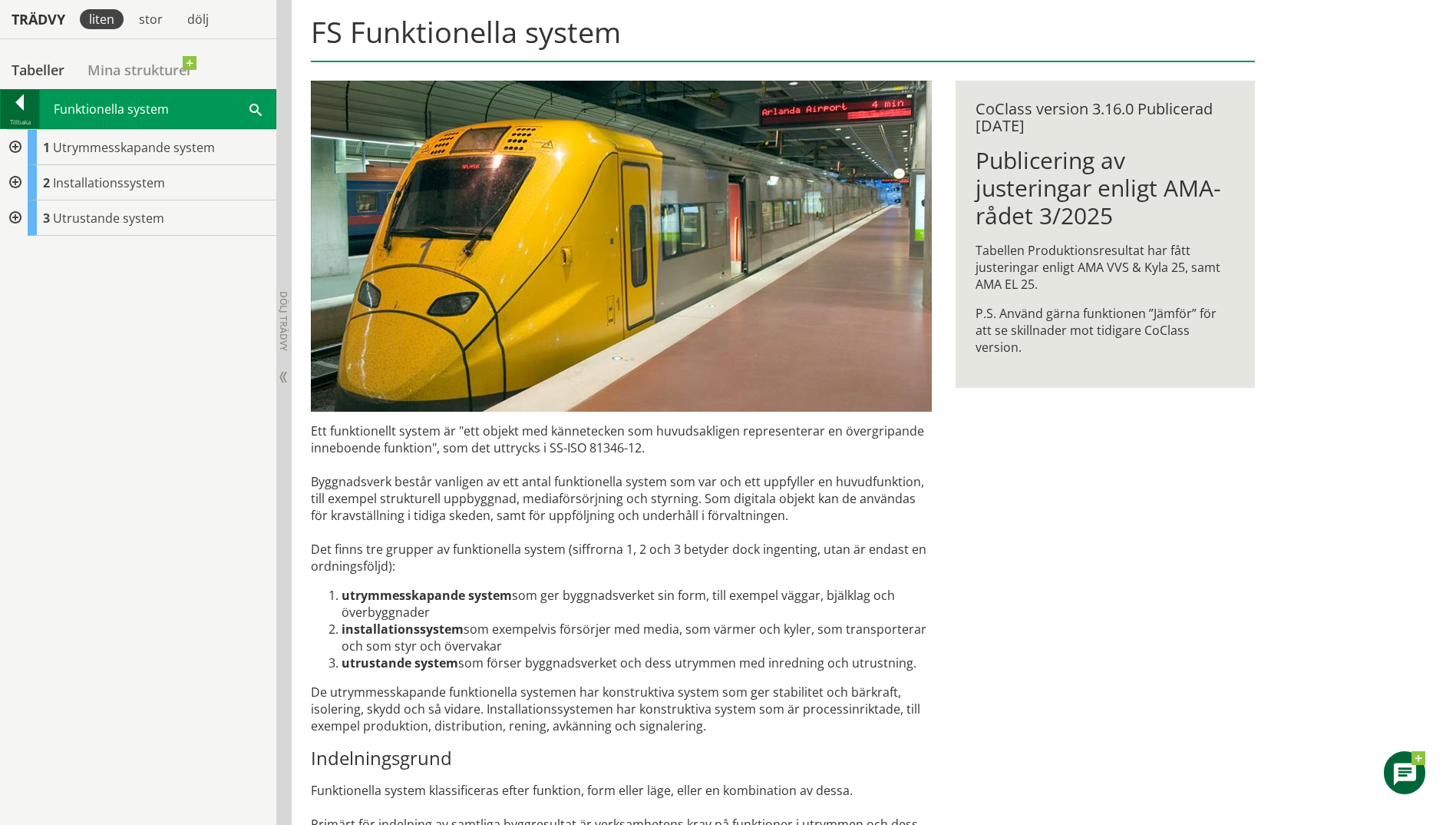
click at [14, 107] on div at bounding box center [20, 105] width 39 height 22
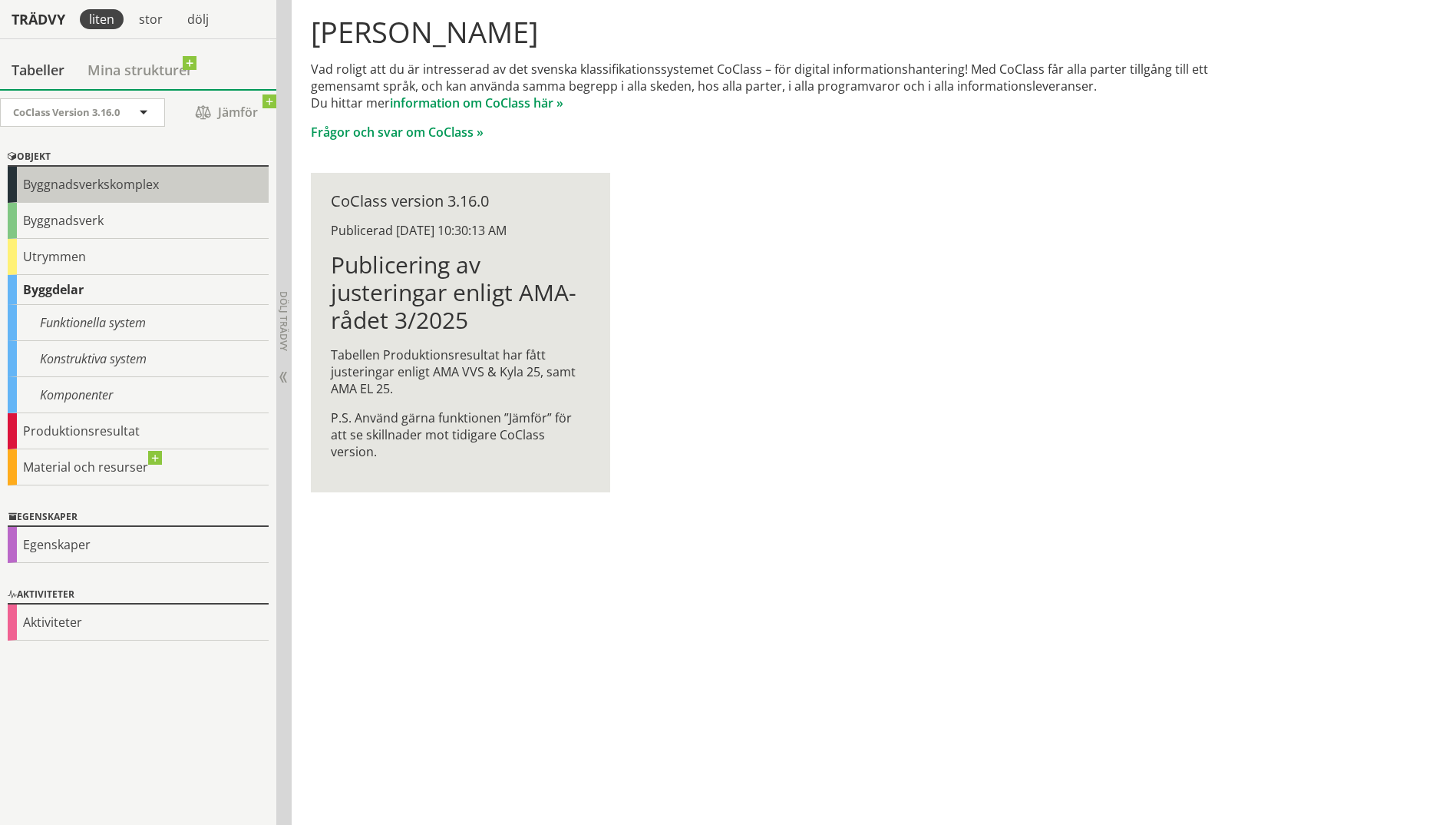
click at [129, 181] on div "Byggnadsverkskomplex" at bounding box center [138, 184] width 261 height 36
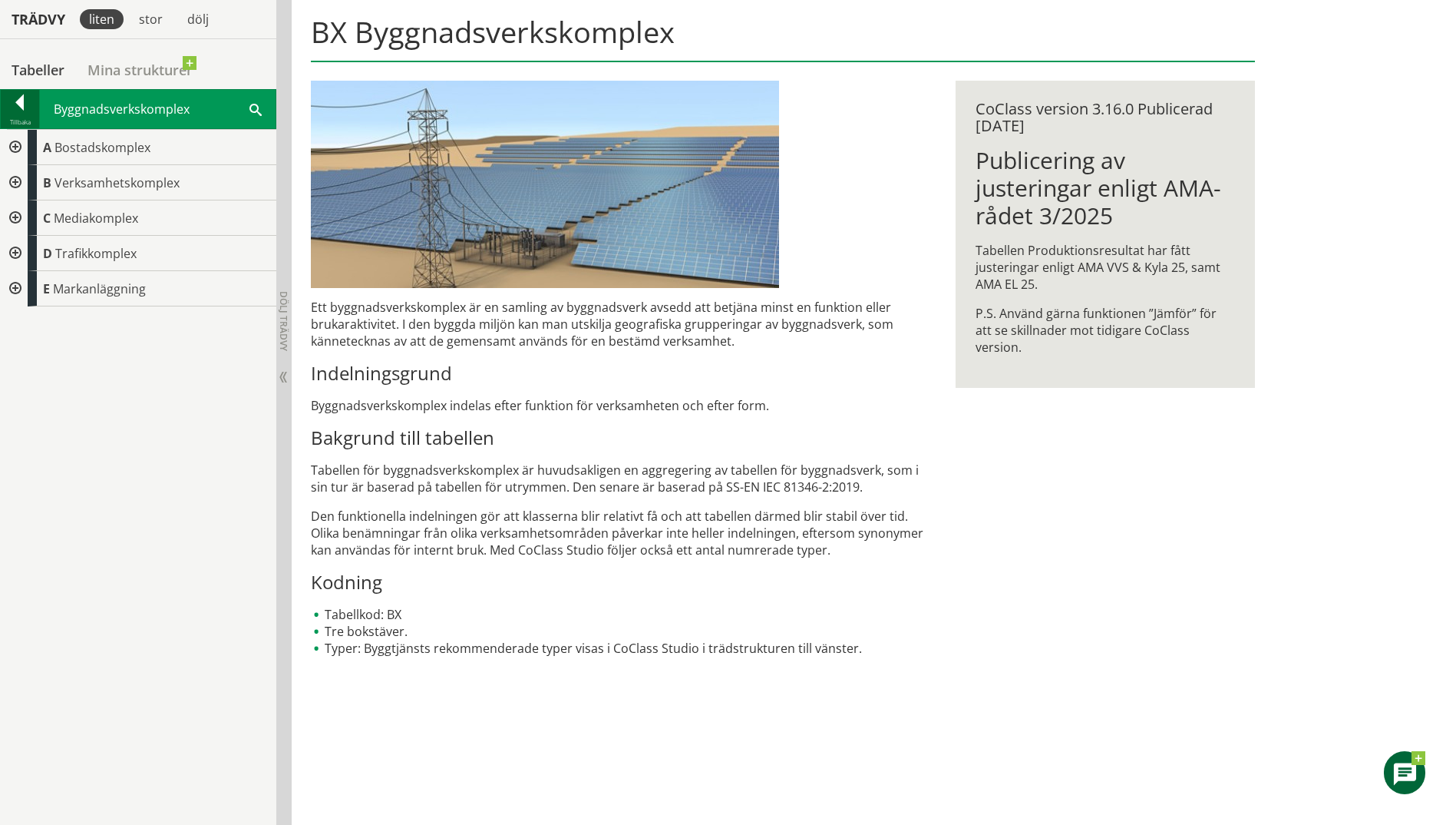
click at [29, 104] on div at bounding box center [20, 105] width 39 height 22
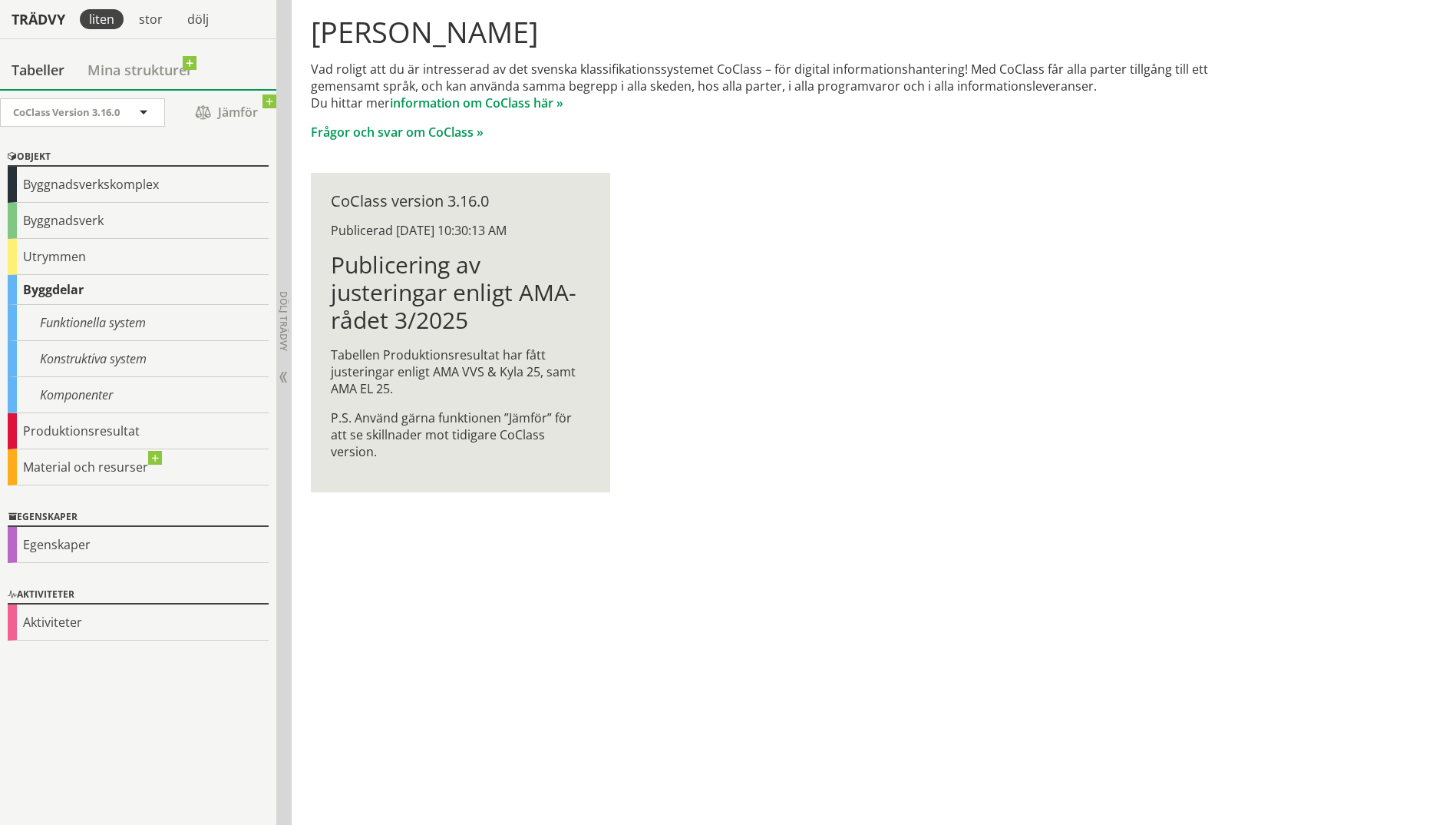
click at [74, 290] on div "Byggdelar" at bounding box center [138, 290] width 261 height 30
click at [27, 254] on div "Utrymmen" at bounding box center [138, 257] width 261 height 36
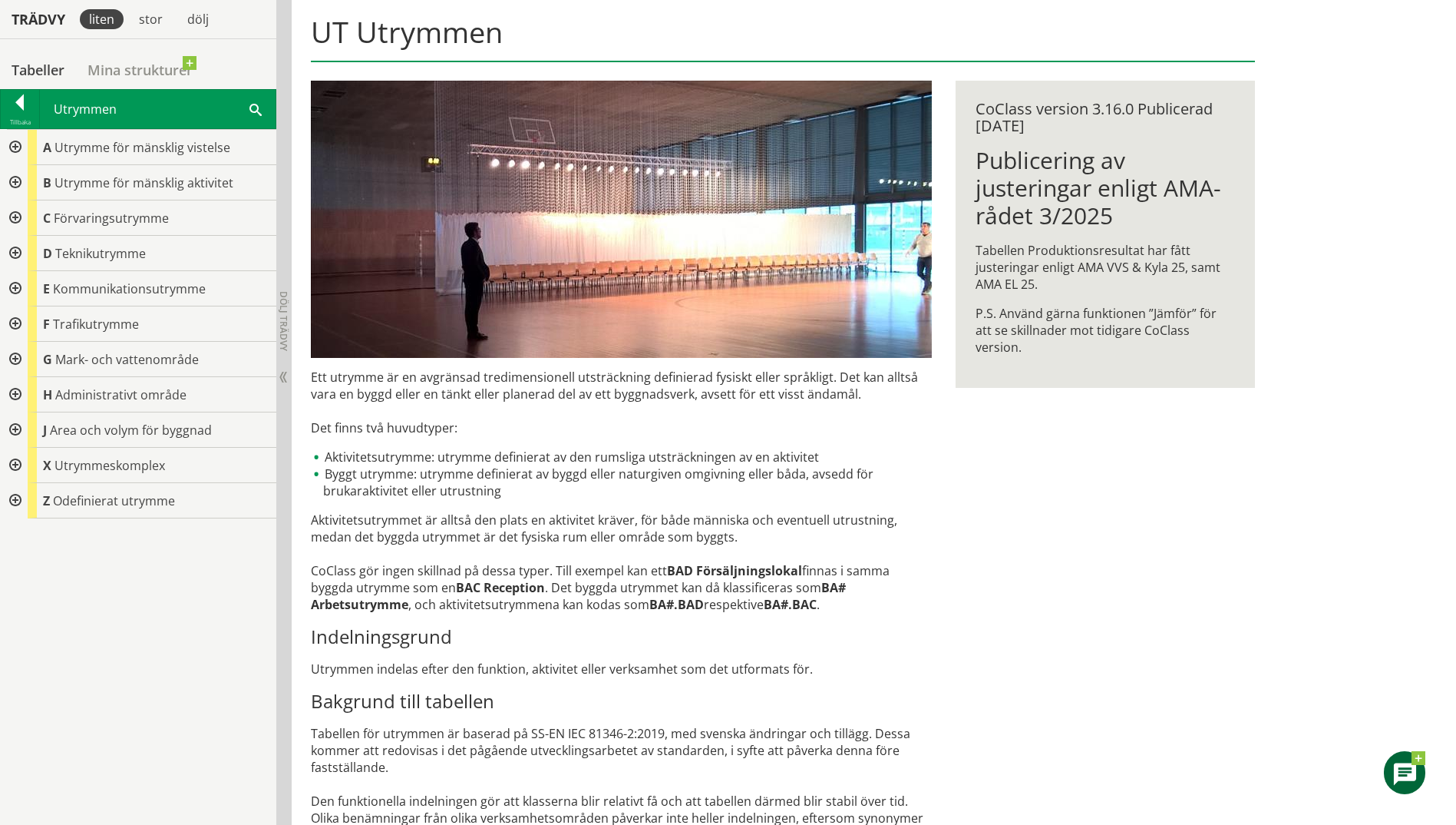
click at [8, 144] on div at bounding box center [13, 147] width 28 height 35
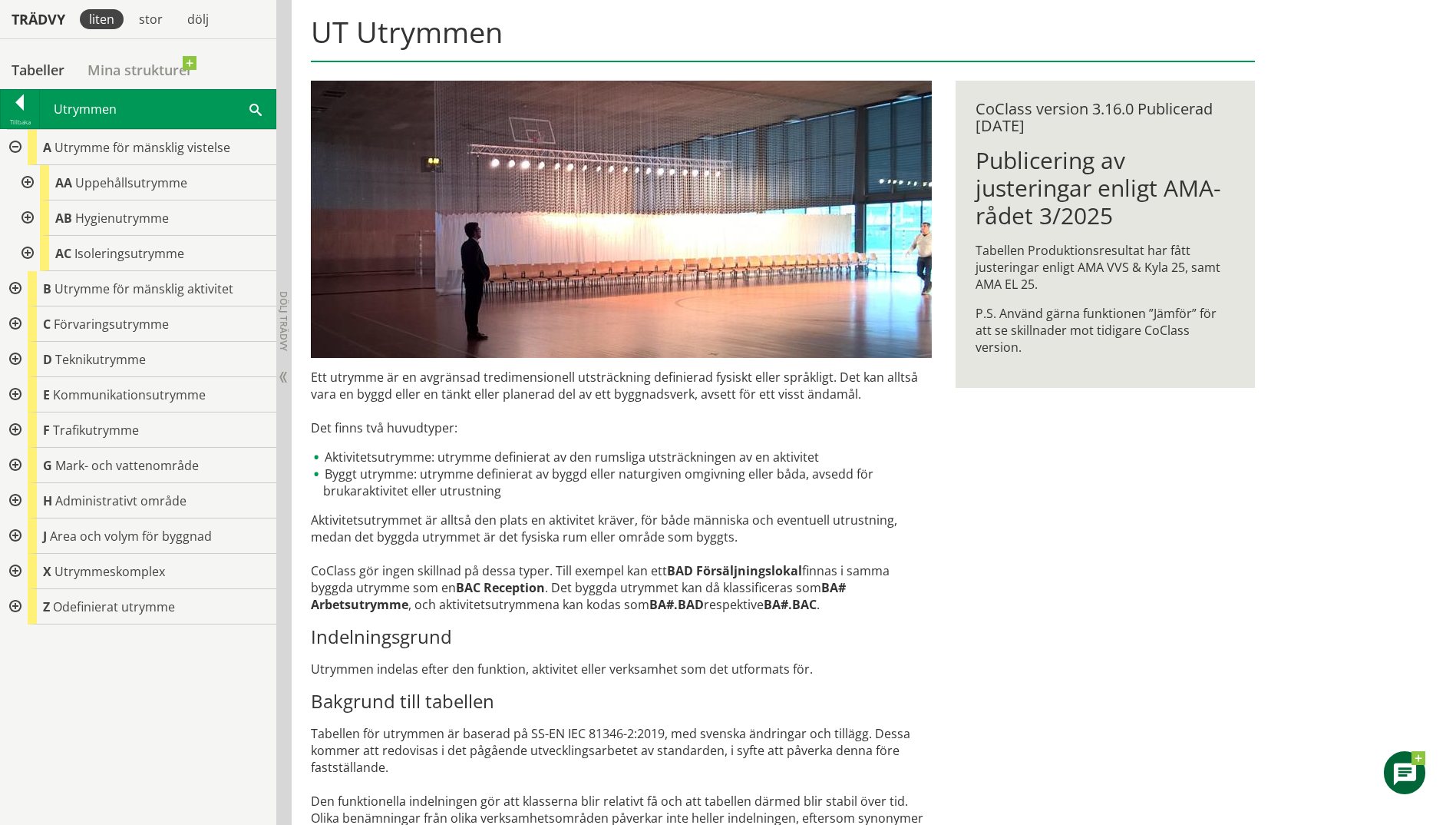
click at [8, 144] on div at bounding box center [13, 147] width 28 height 35
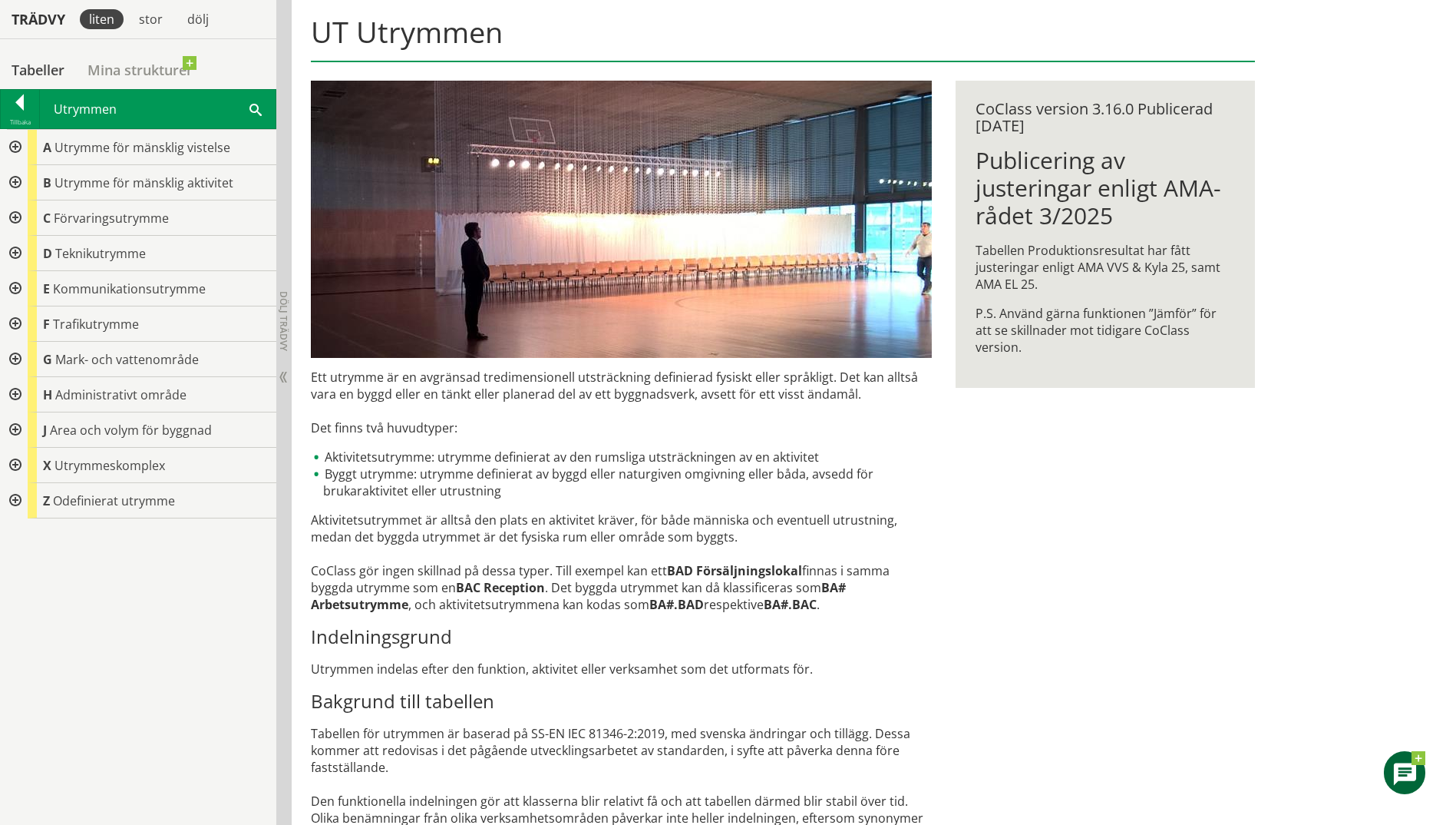
click at [16, 173] on div at bounding box center [13, 183] width 28 height 35
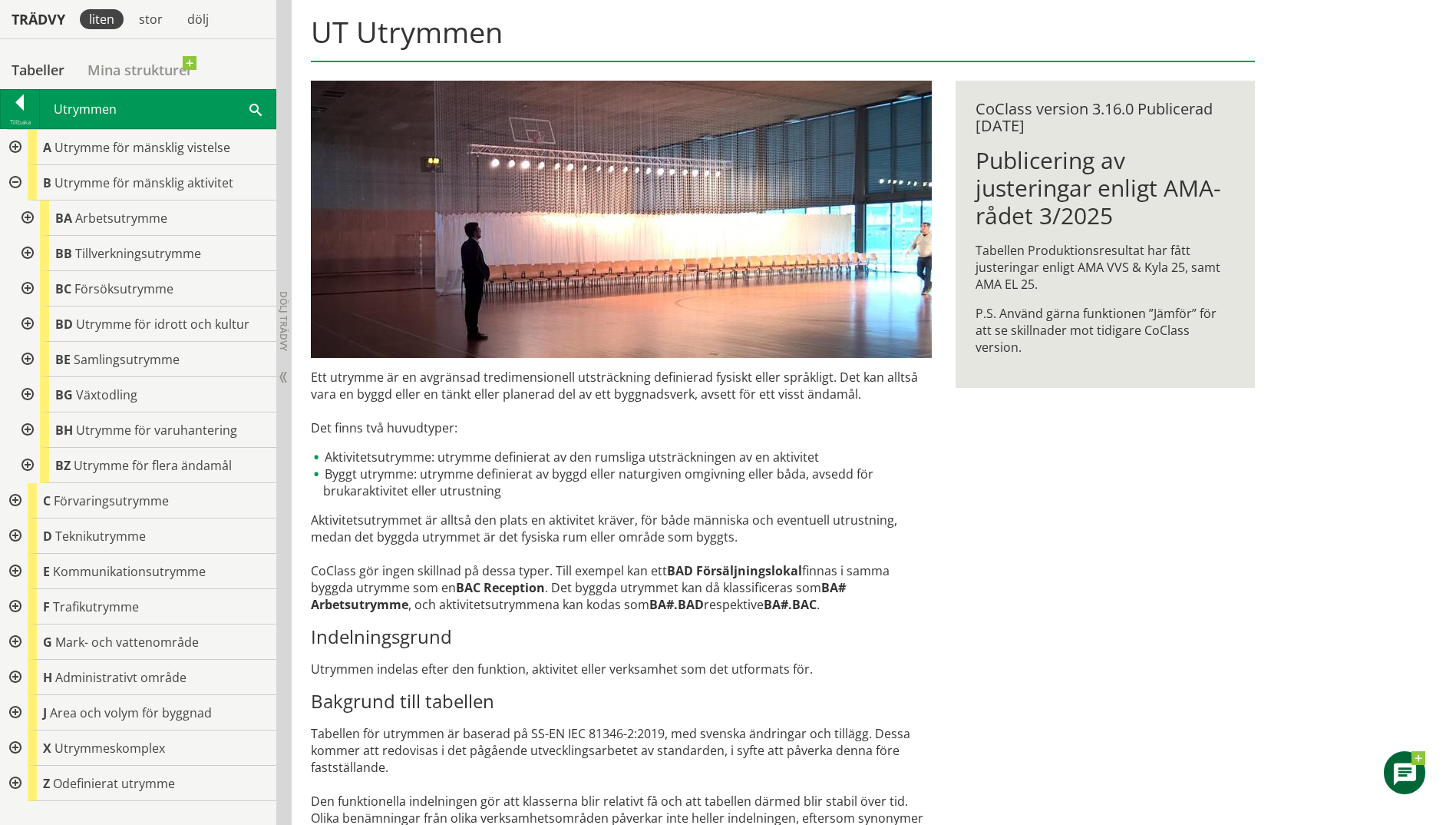
click at [30, 216] on div at bounding box center [26, 218] width 28 height 35
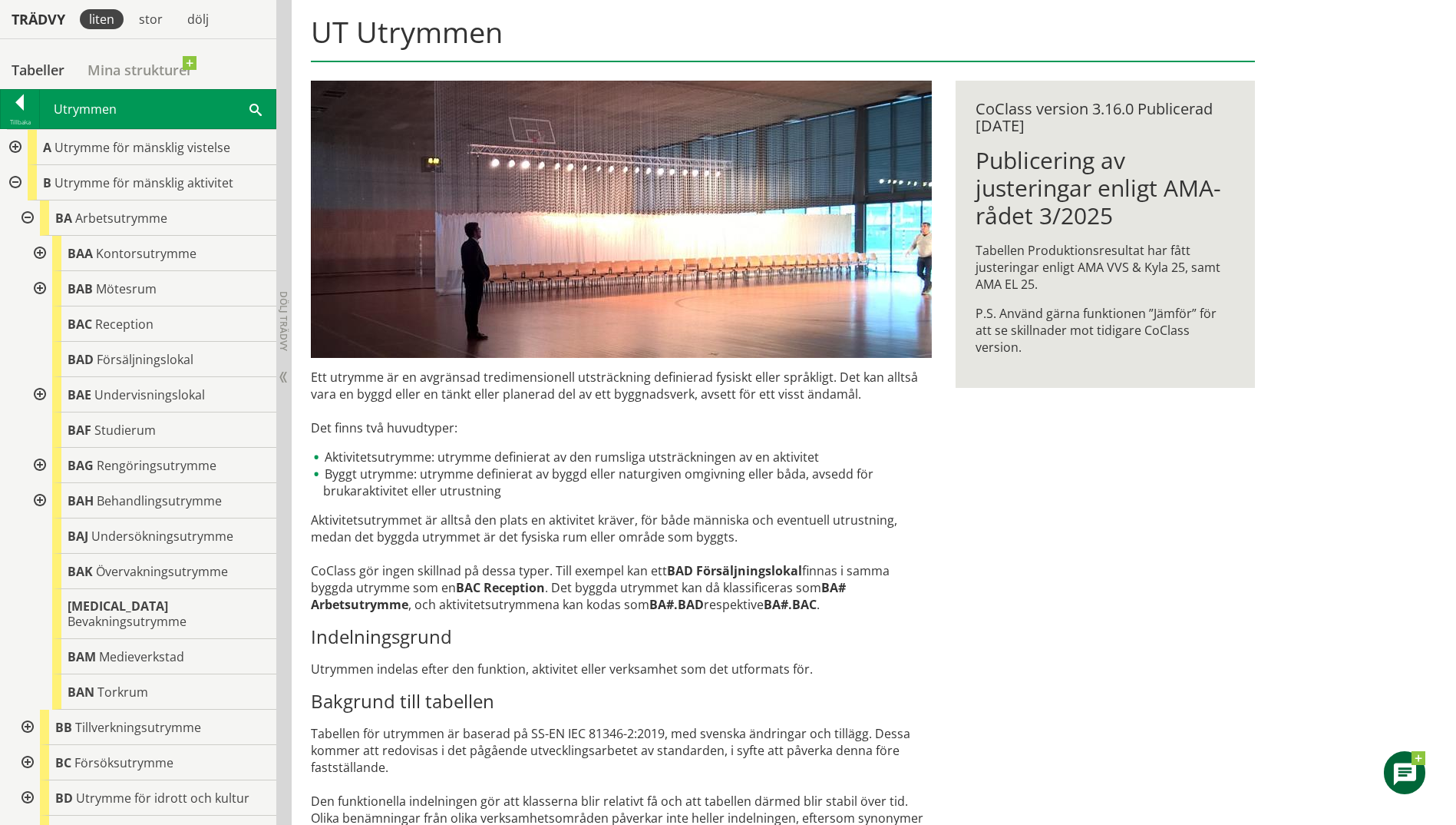
click at [43, 254] on div at bounding box center [38, 253] width 28 height 35
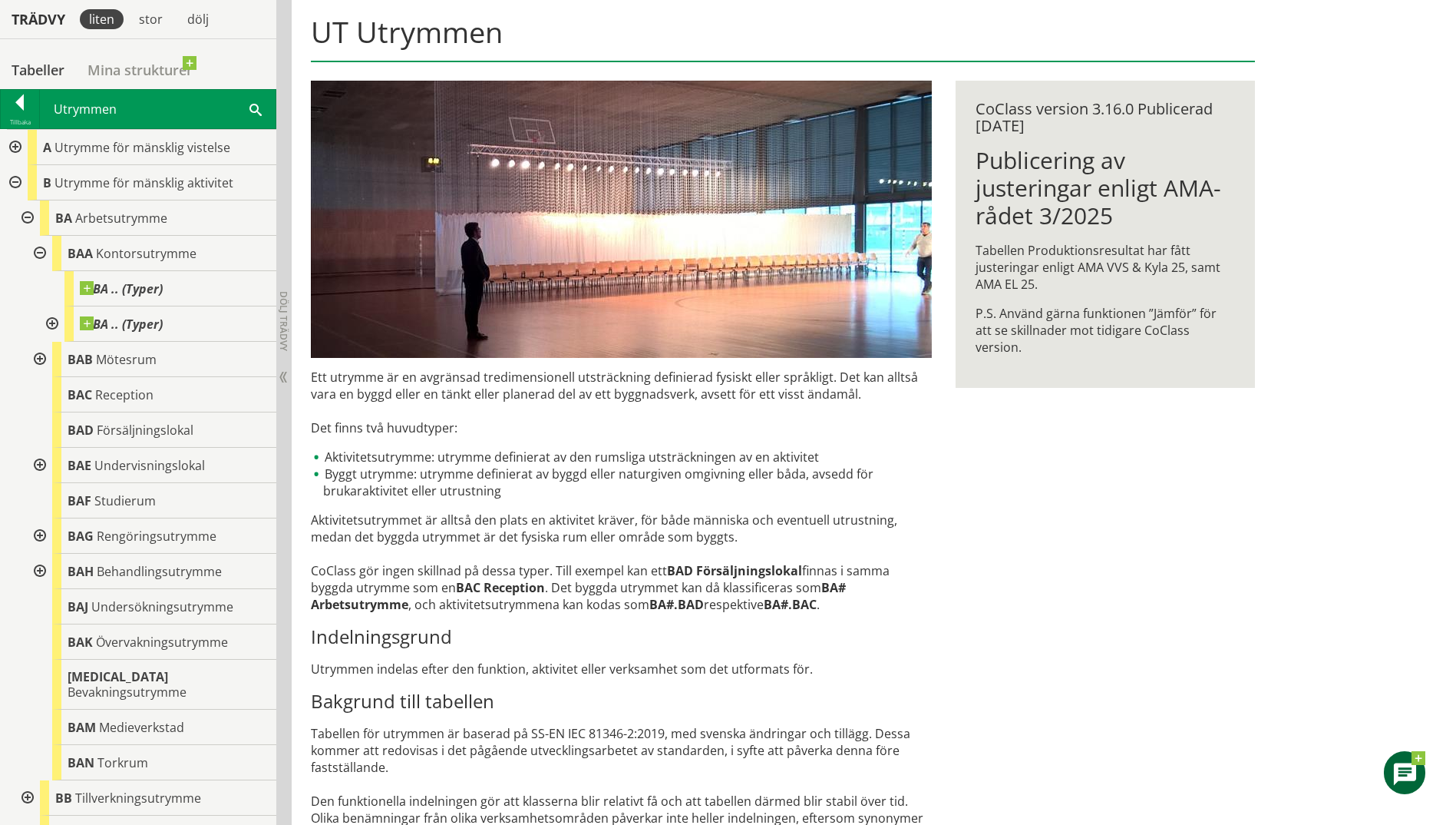
click at [34, 356] on div at bounding box center [38, 359] width 28 height 35
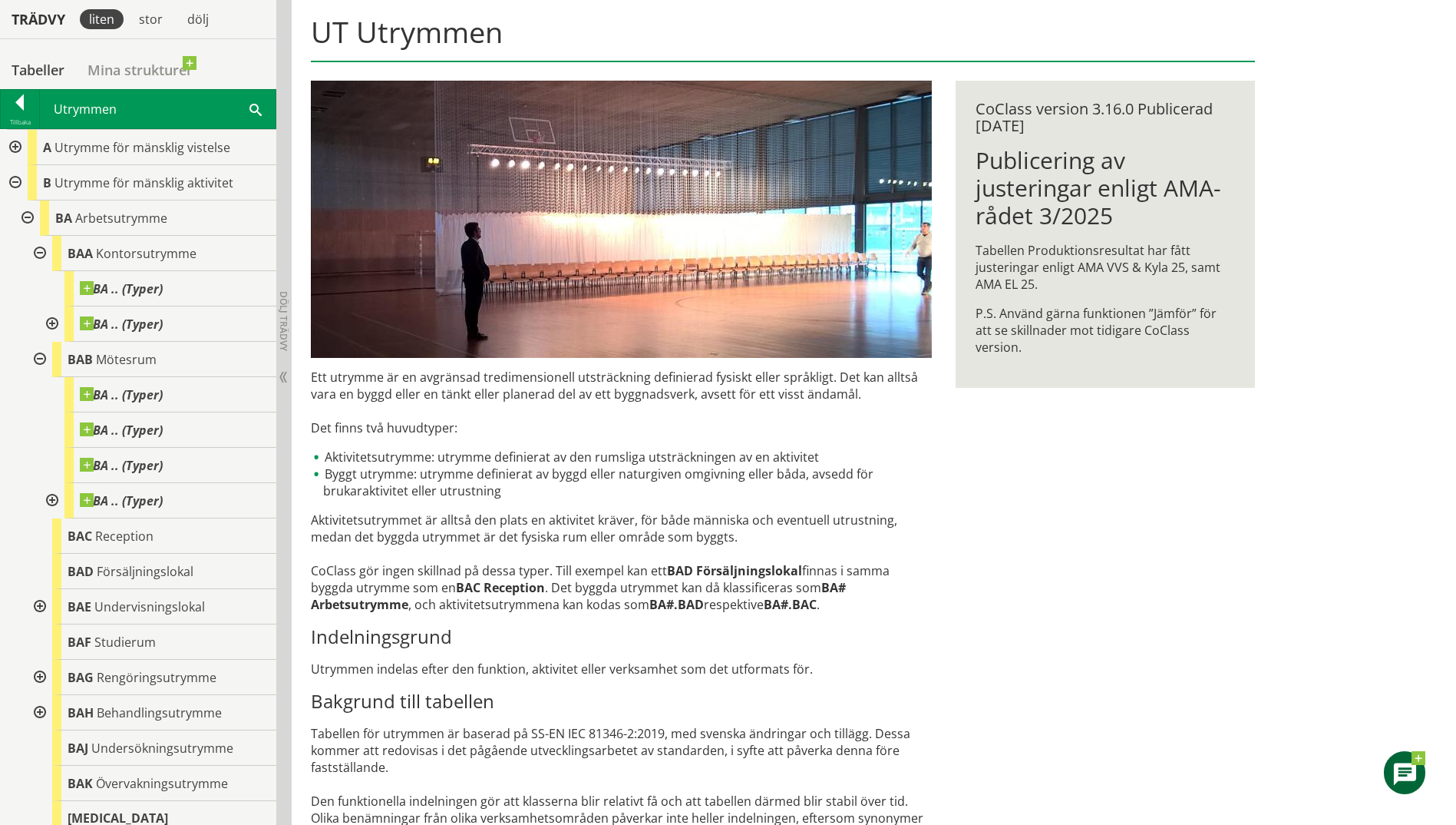
click at [40, 607] on div at bounding box center [38, 607] width 28 height 35
click at [53, 677] on div at bounding box center [50, 677] width 28 height 35
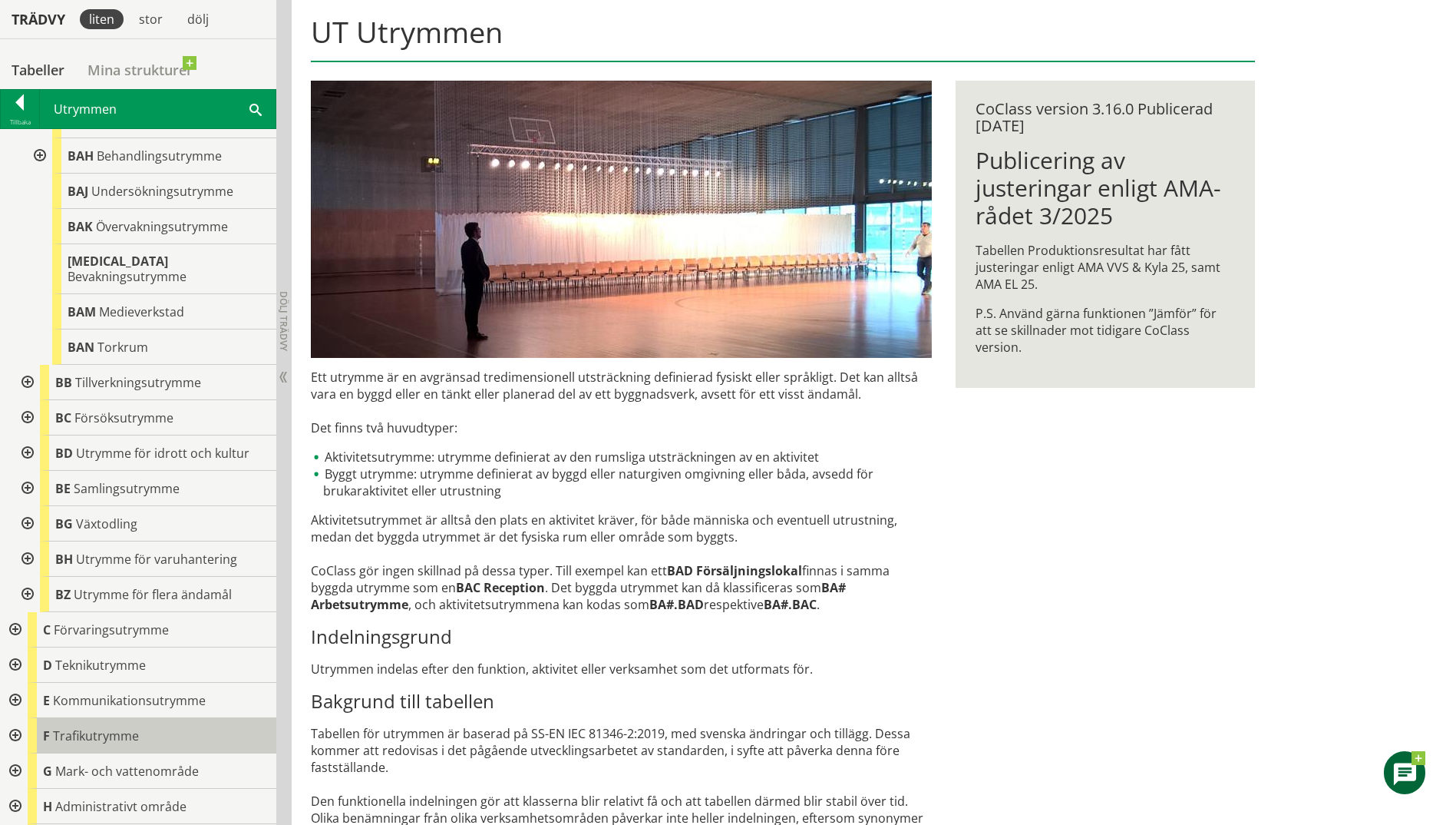
scroll to position [998, 0]
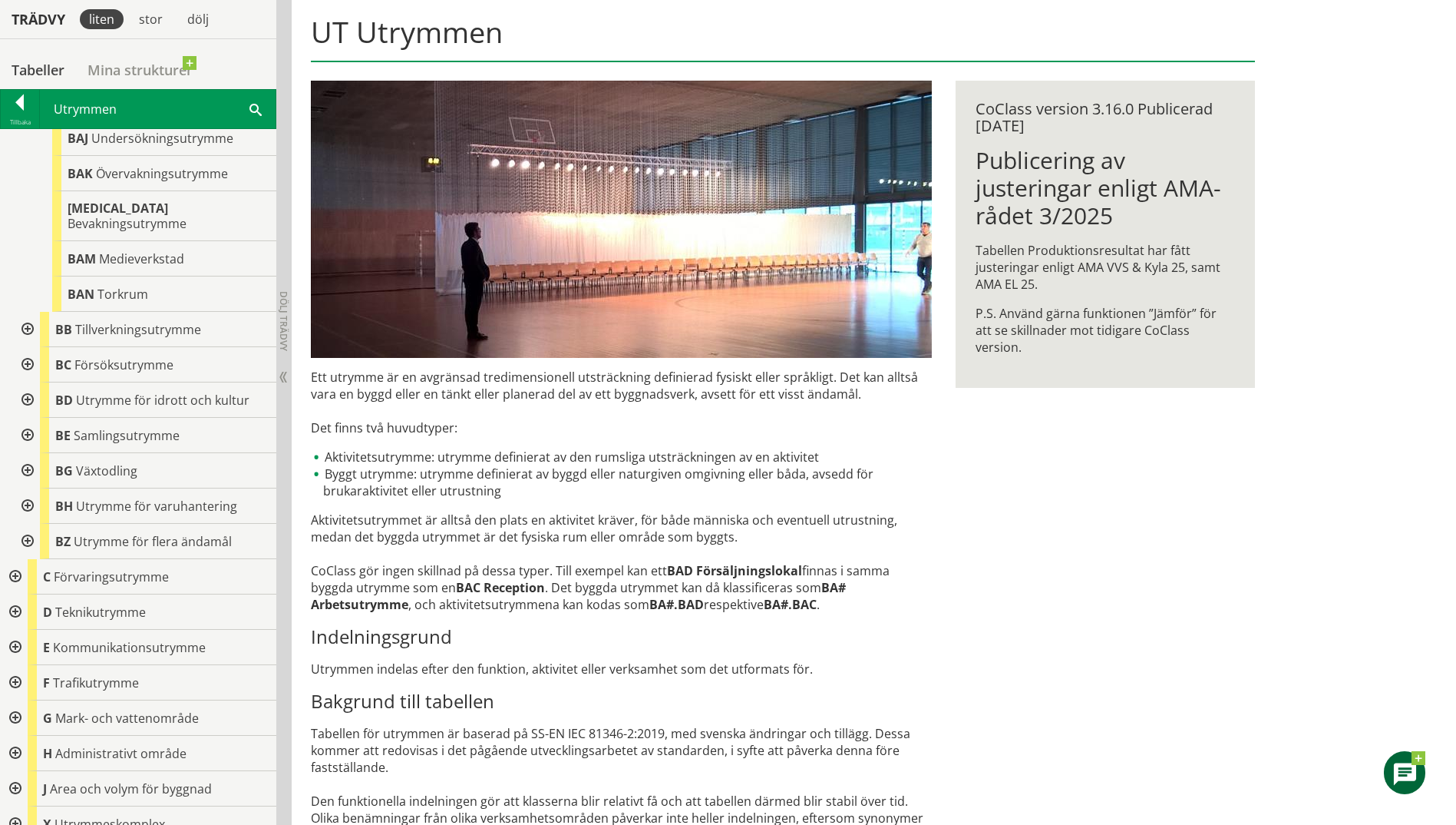
click at [6, 565] on div at bounding box center [13, 577] width 28 height 35
click at [29, 604] on div at bounding box center [26, 612] width 28 height 35
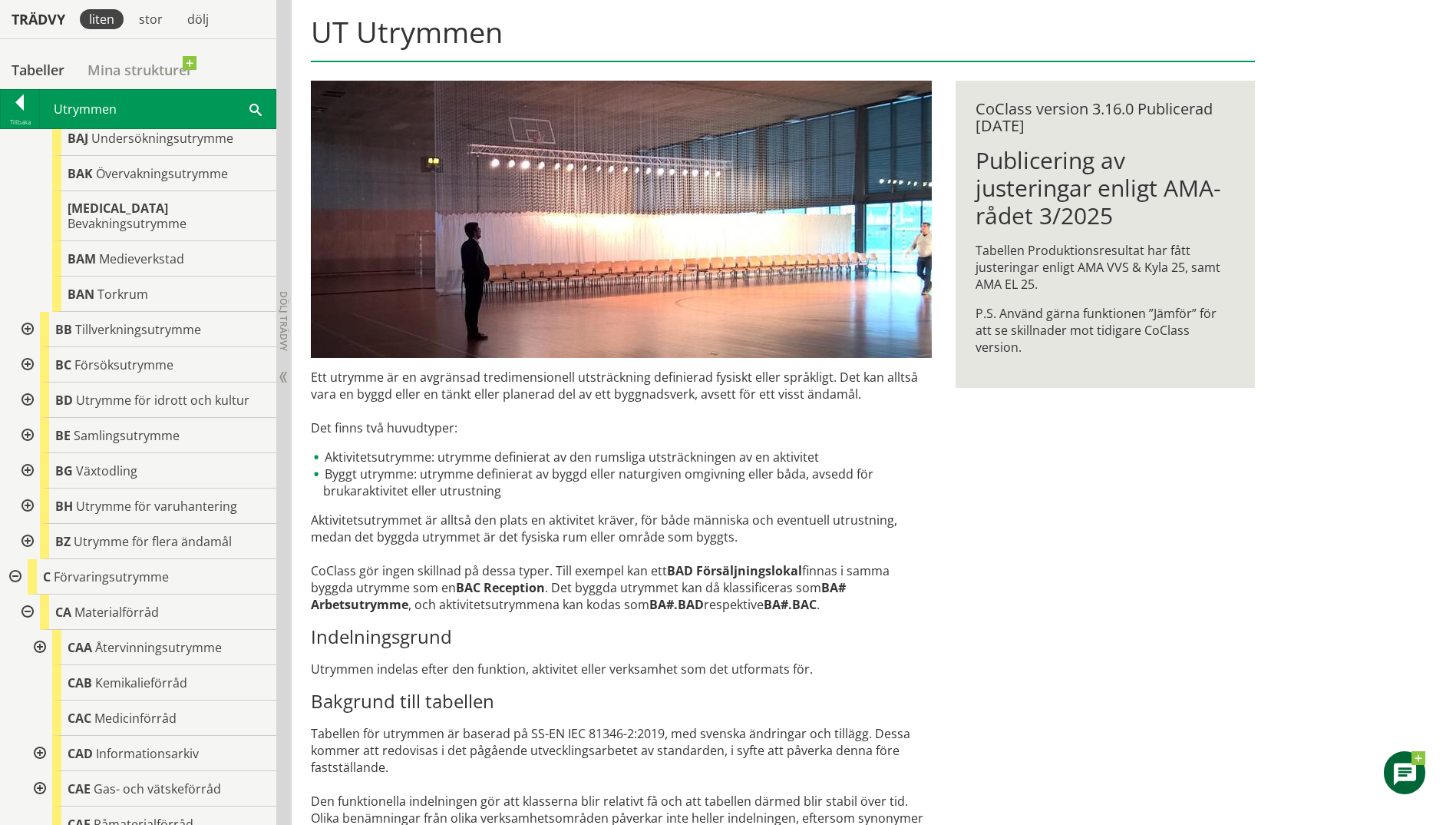
click at [38, 633] on div at bounding box center [38, 647] width 28 height 35
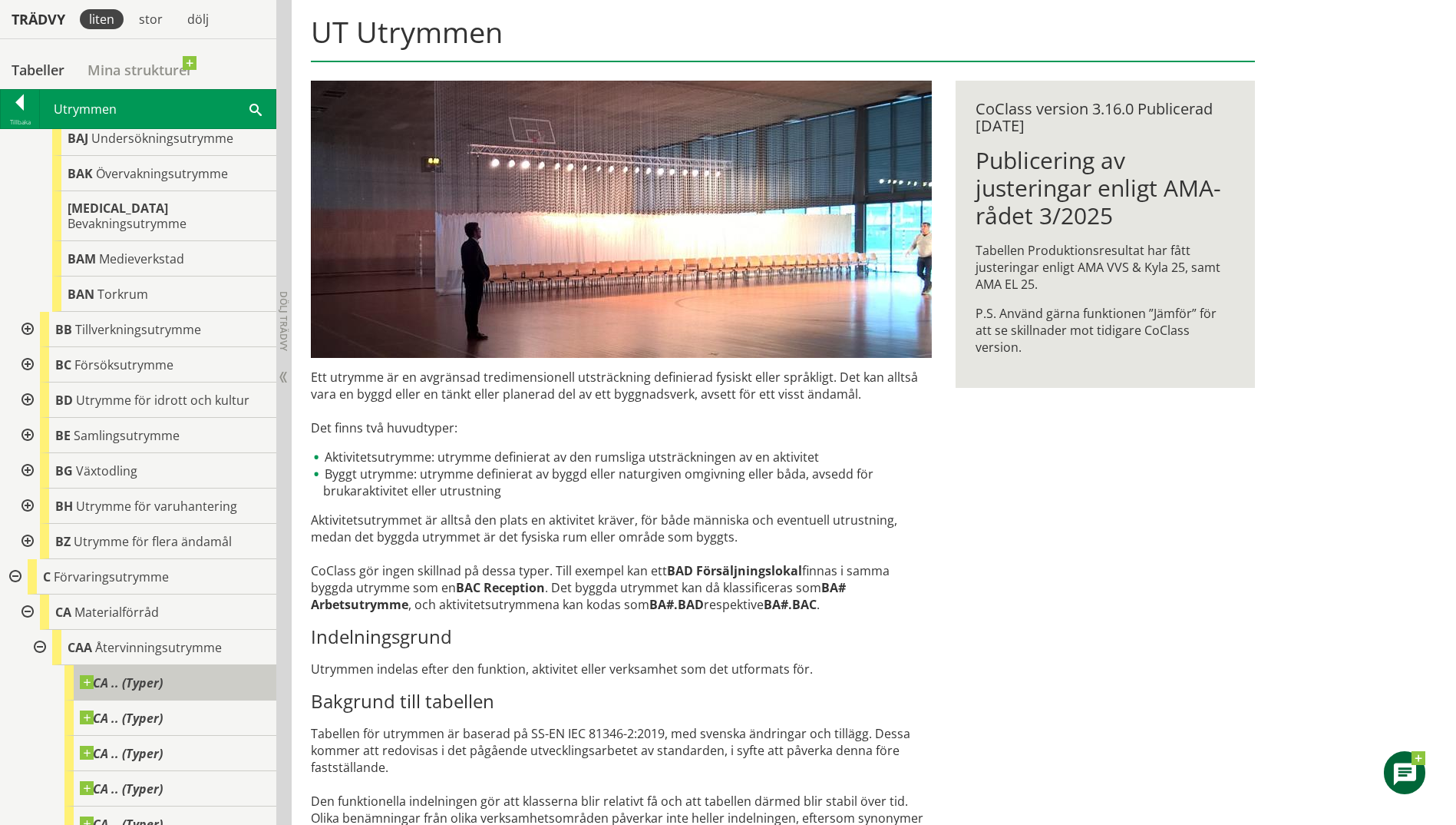
click at [135, 675] on span "CA .. (Typer)" at bounding box center [121, 683] width 83 height 15
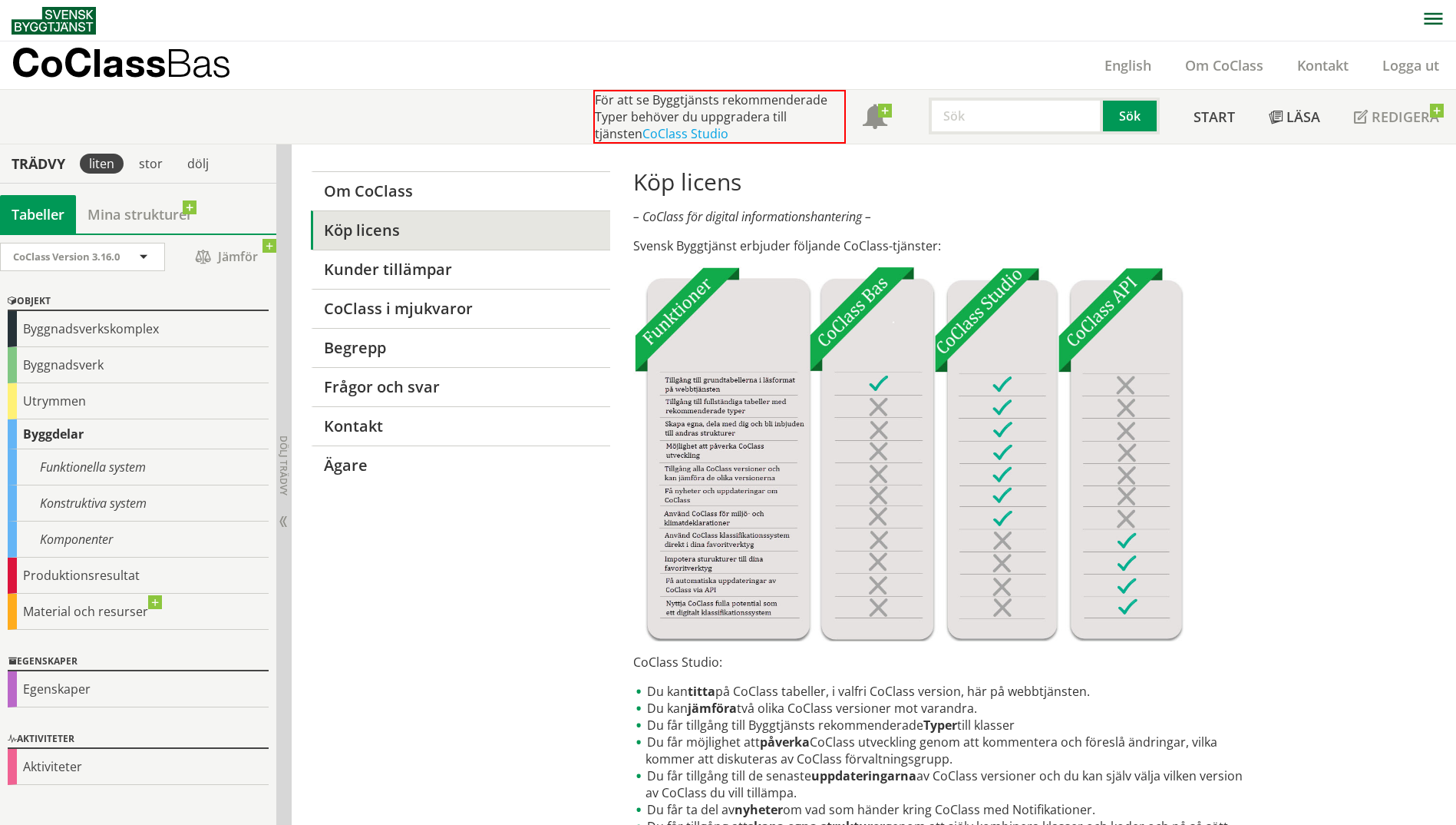
click at [85, 72] on p "CoClass Bas" at bounding box center [121, 62] width 220 height 18
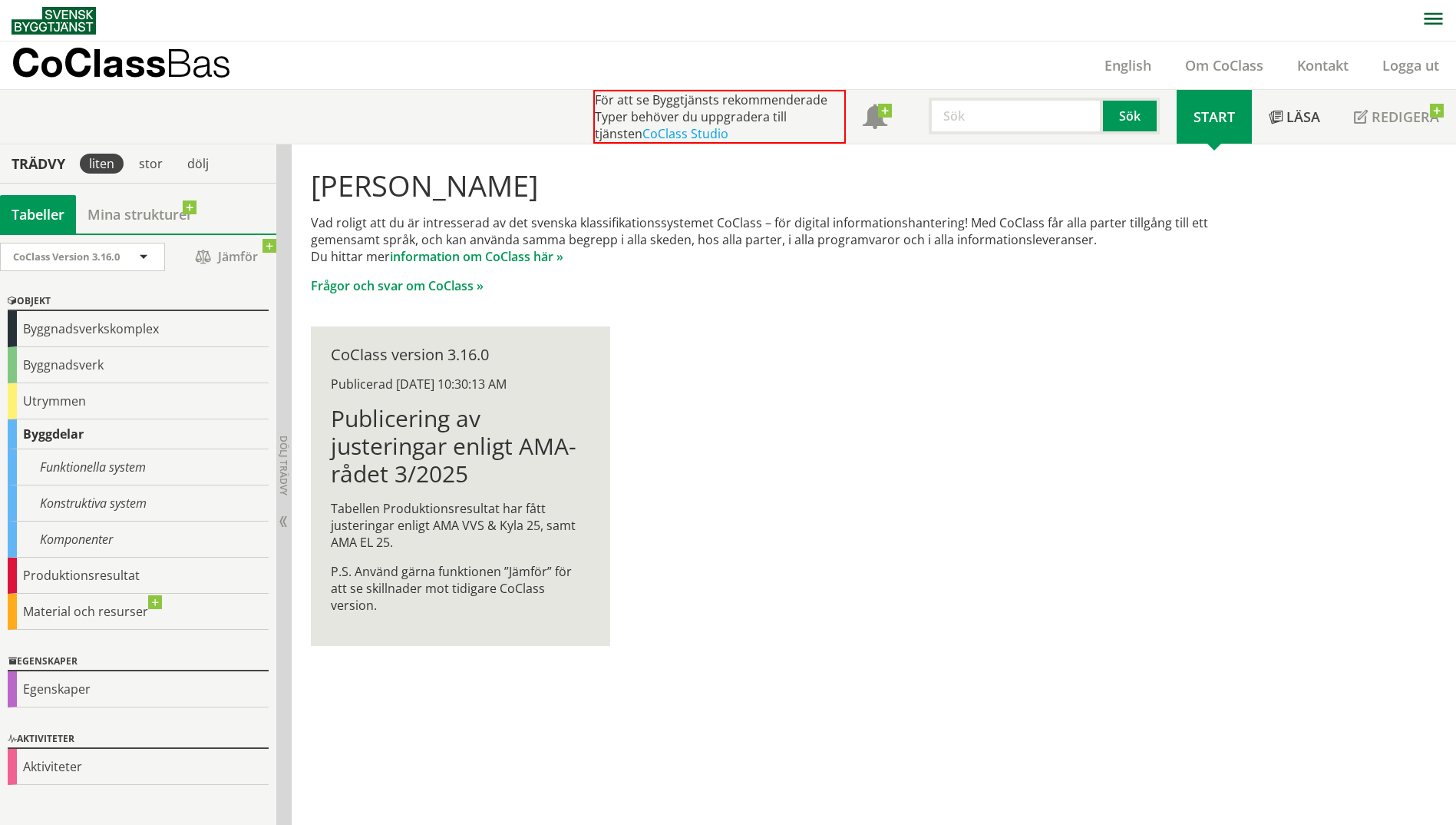
click at [93, 72] on p "CoClass Bas" at bounding box center [121, 62] width 220 height 18
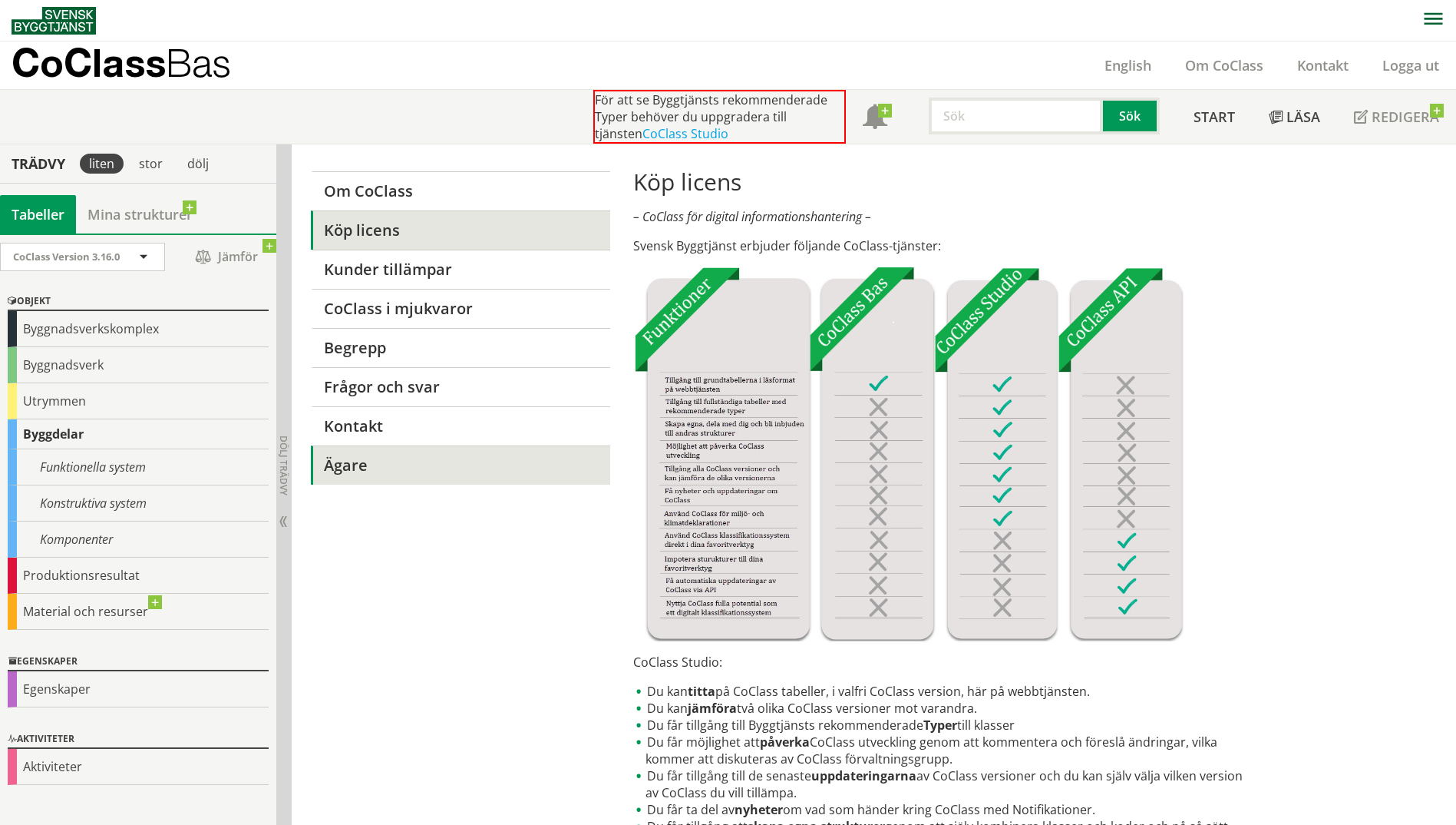
click at [324, 465] on link "Ägare" at bounding box center [460, 465] width 299 height 40
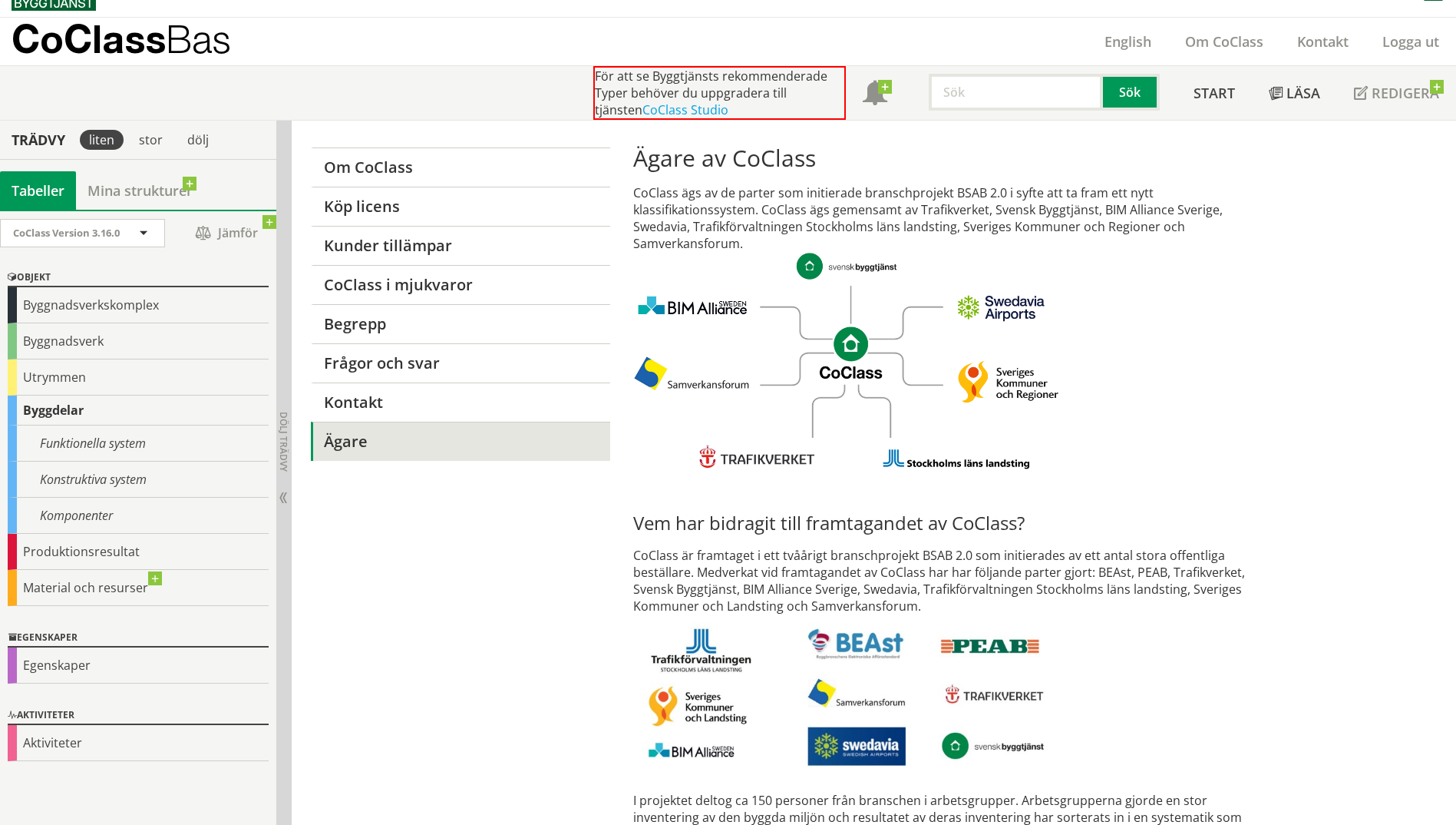
scroll to position [66, 0]
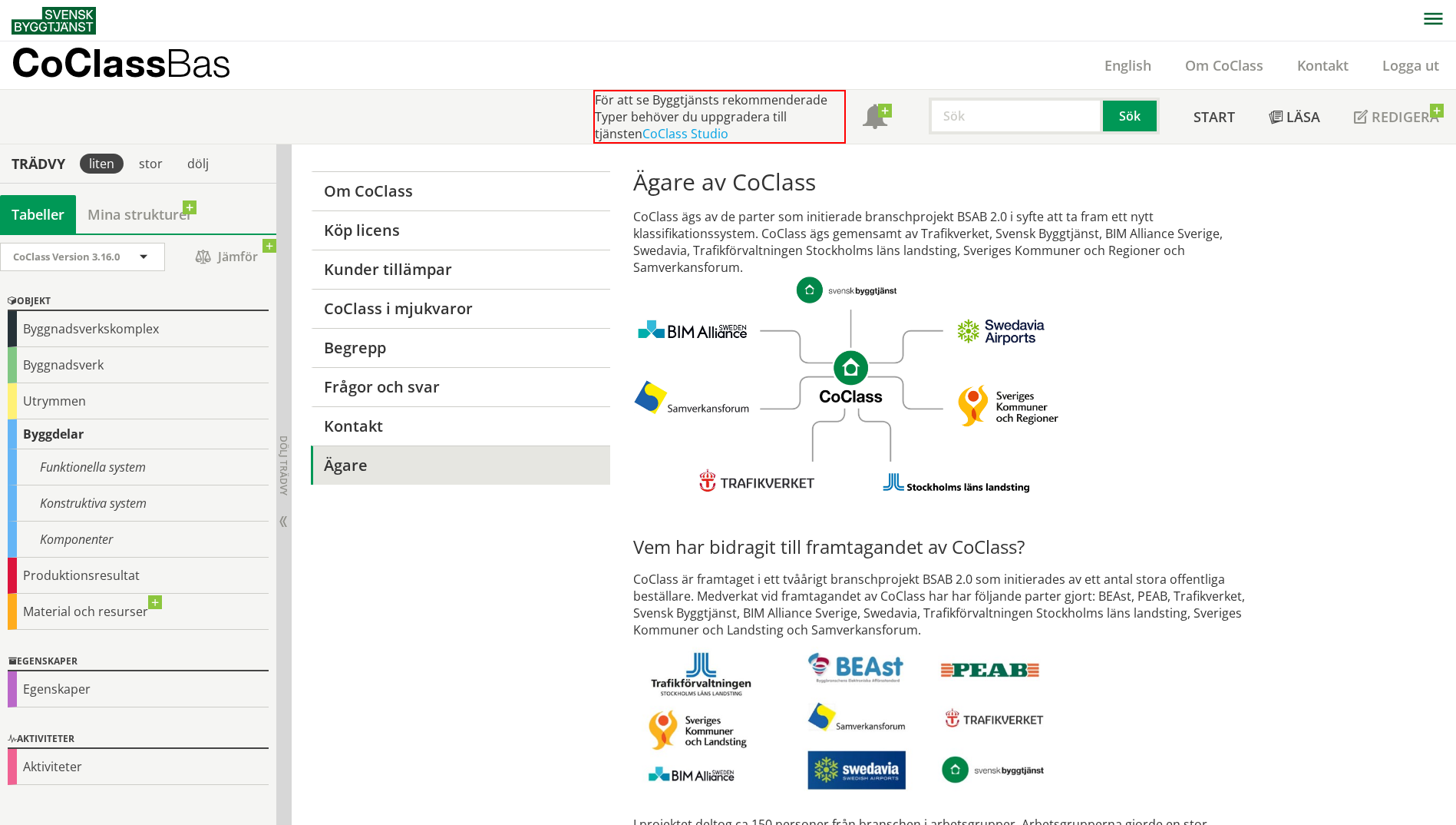
click at [58, 21] on img at bounding box center [54, 20] width 84 height 28
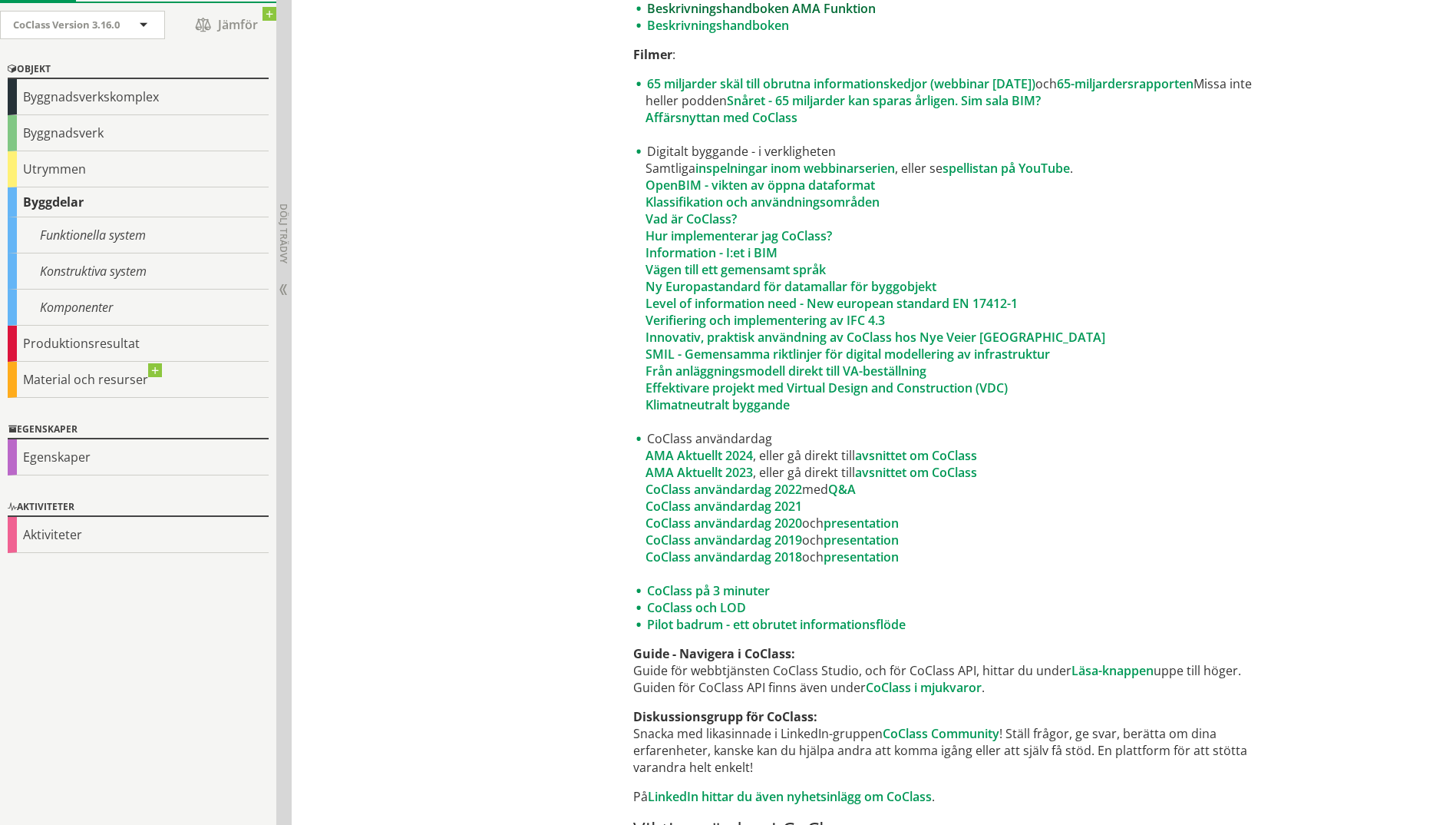
scroll to position [844, 0]
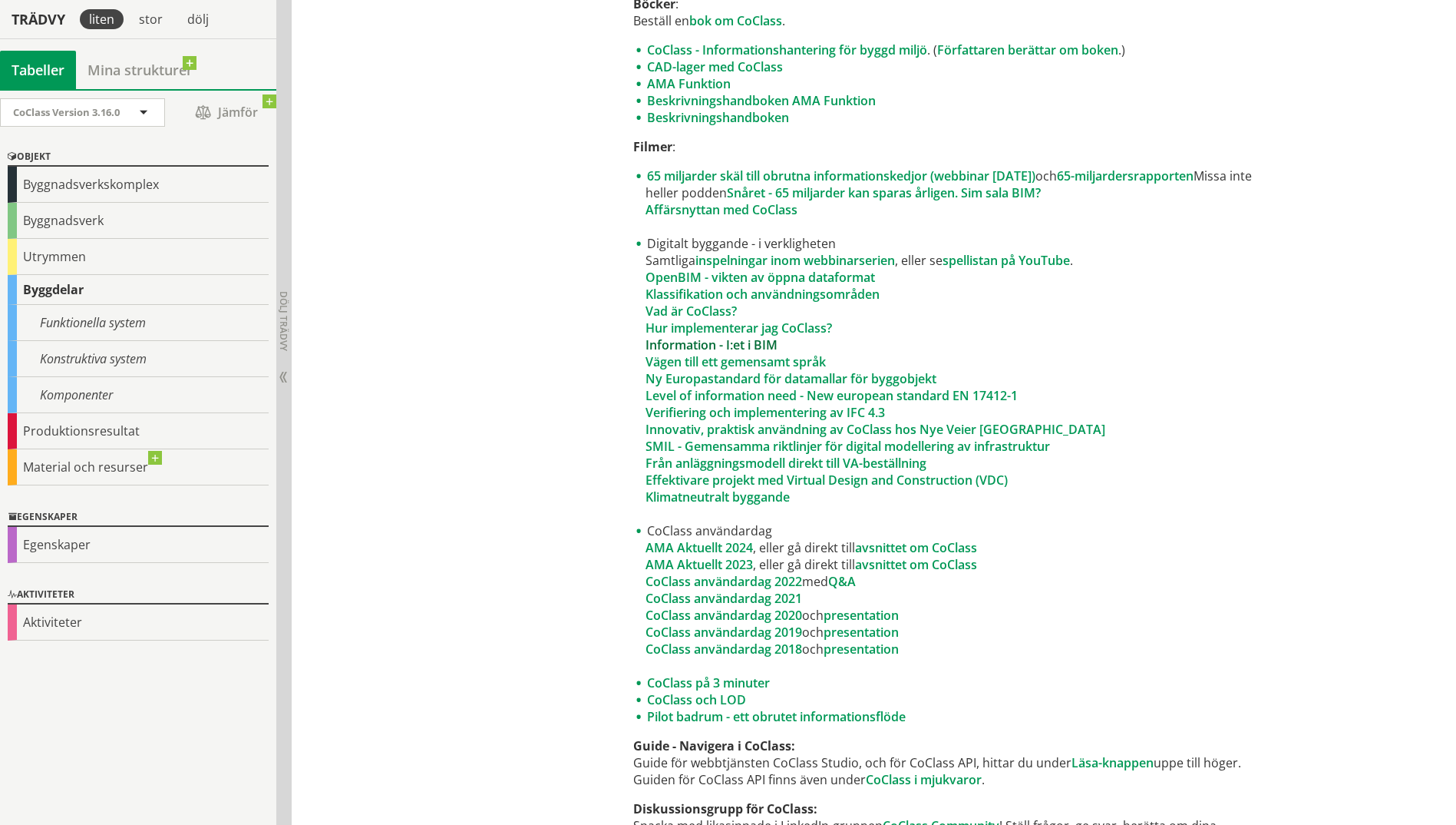
click at [738, 343] on link "Information - I:et i BIM" at bounding box center [711, 344] width 132 height 17
click at [51, 470] on div "Material och resurser" at bounding box center [138, 467] width 261 height 36
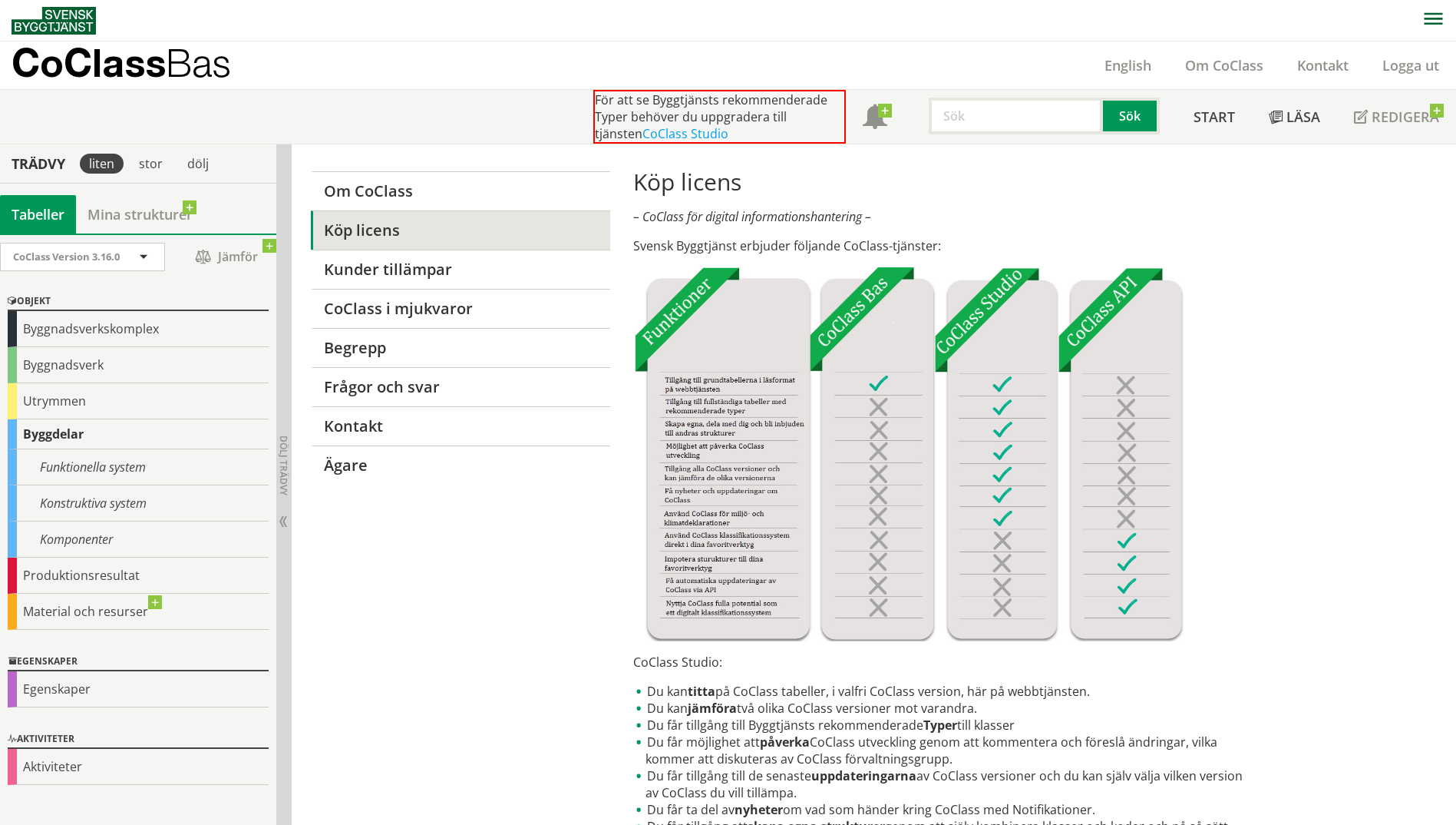
scroll to position [144, 0]
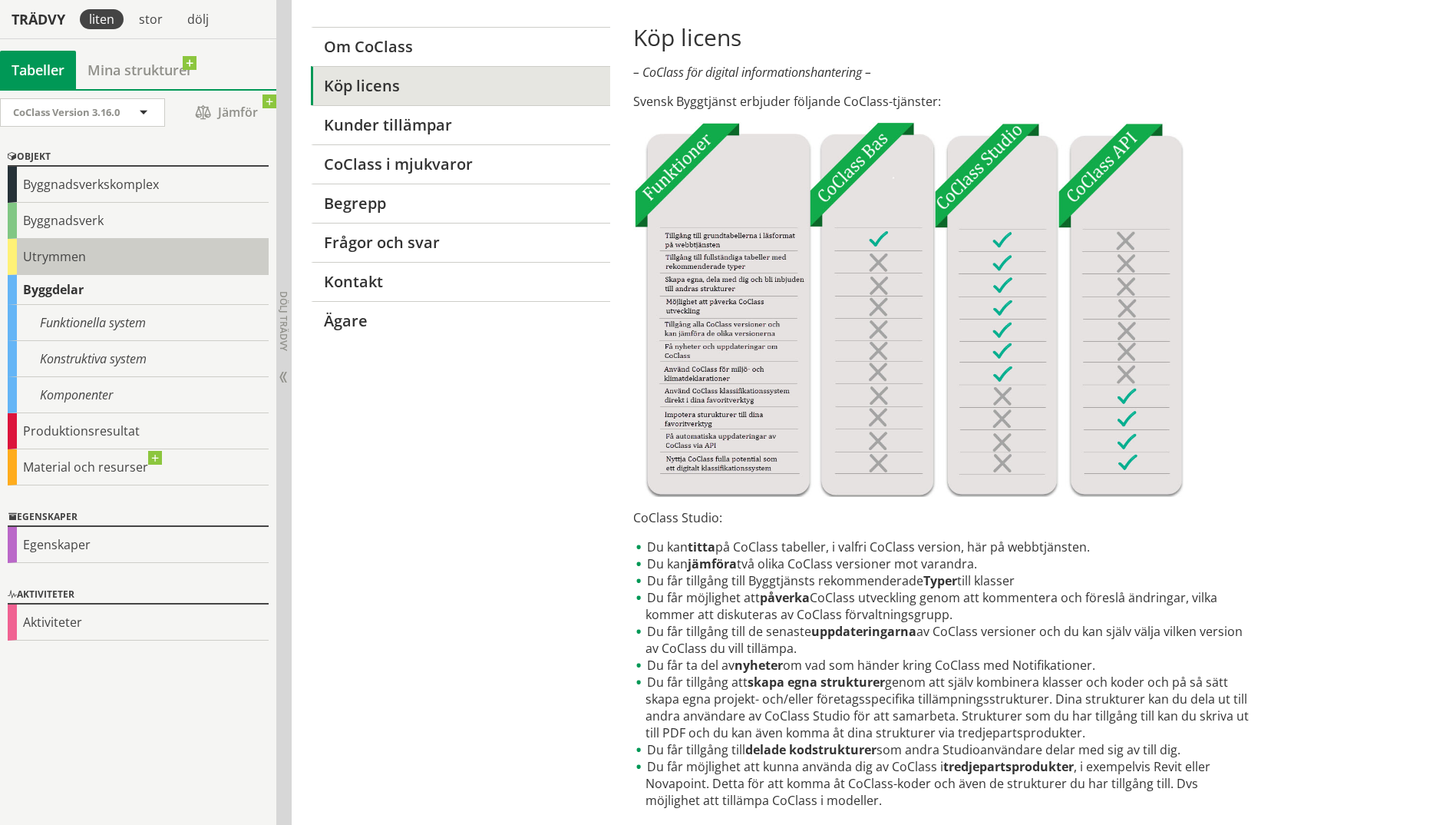
click at [74, 261] on div "Utrymmen" at bounding box center [138, 257] width 261 height 36
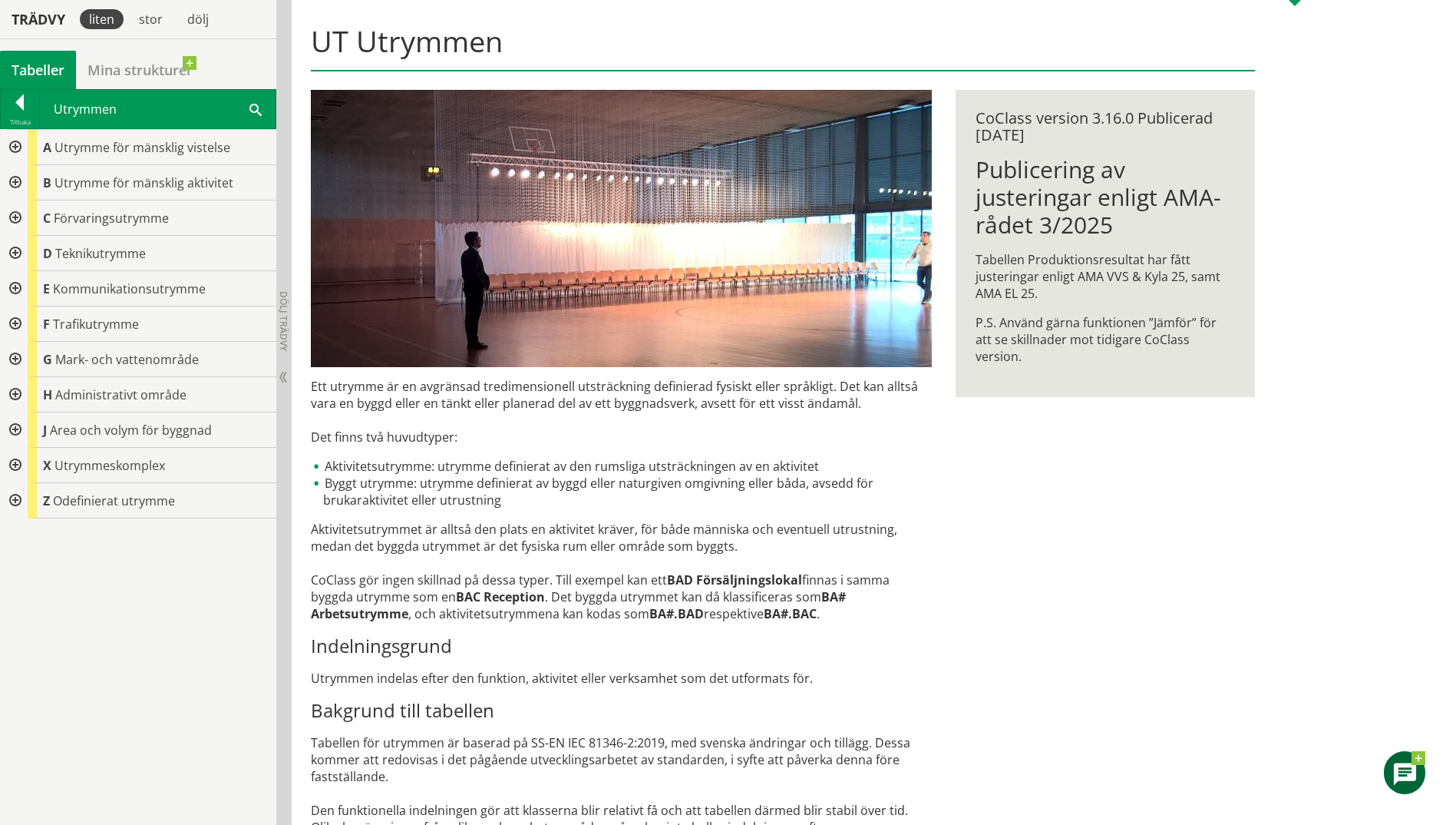
click at [19, 145] on div at bounding box center [13, 147] width 28 height 35
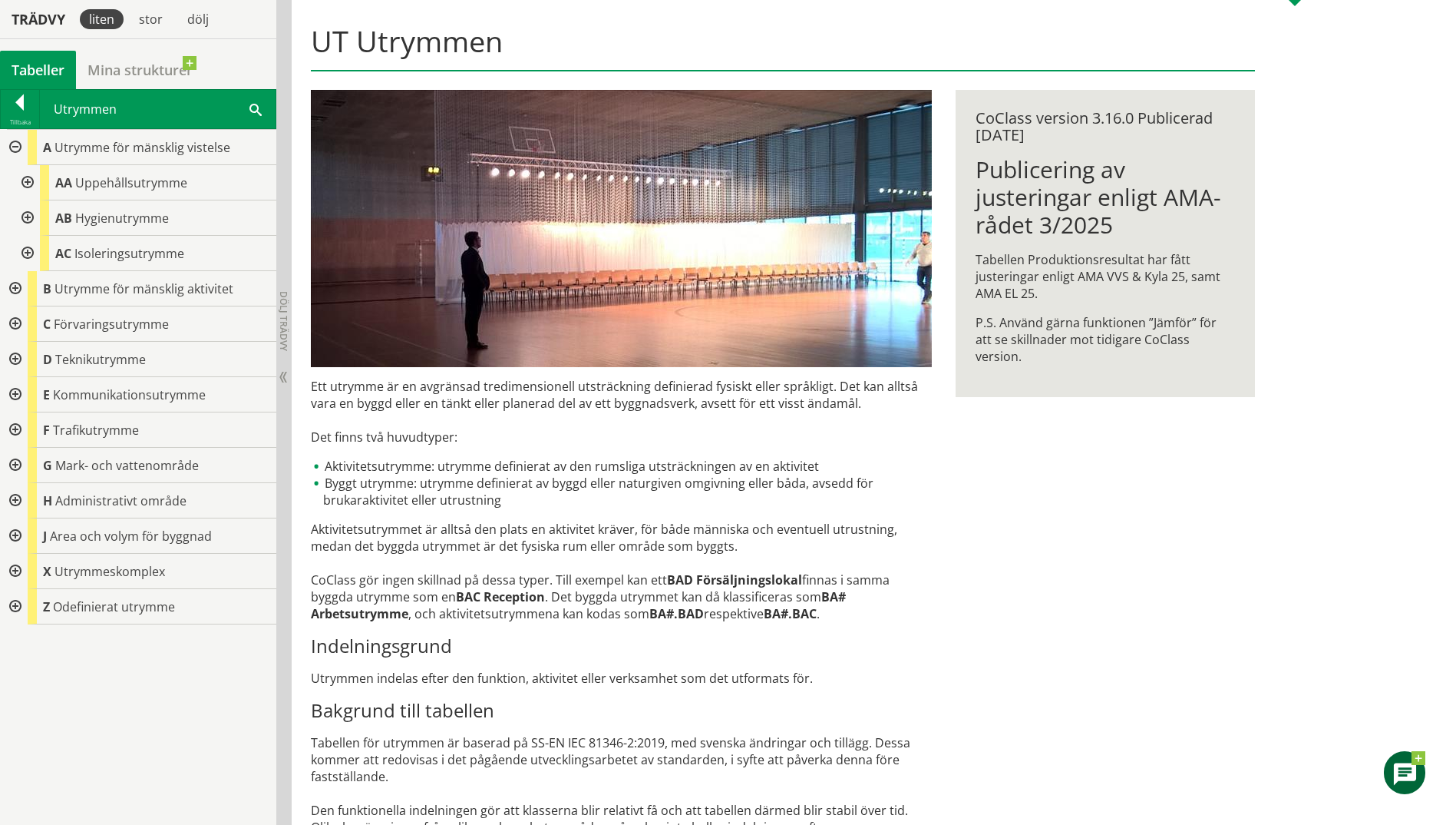
click at [26, 181] on div at bounding box center [26, 183] width 28 height 35
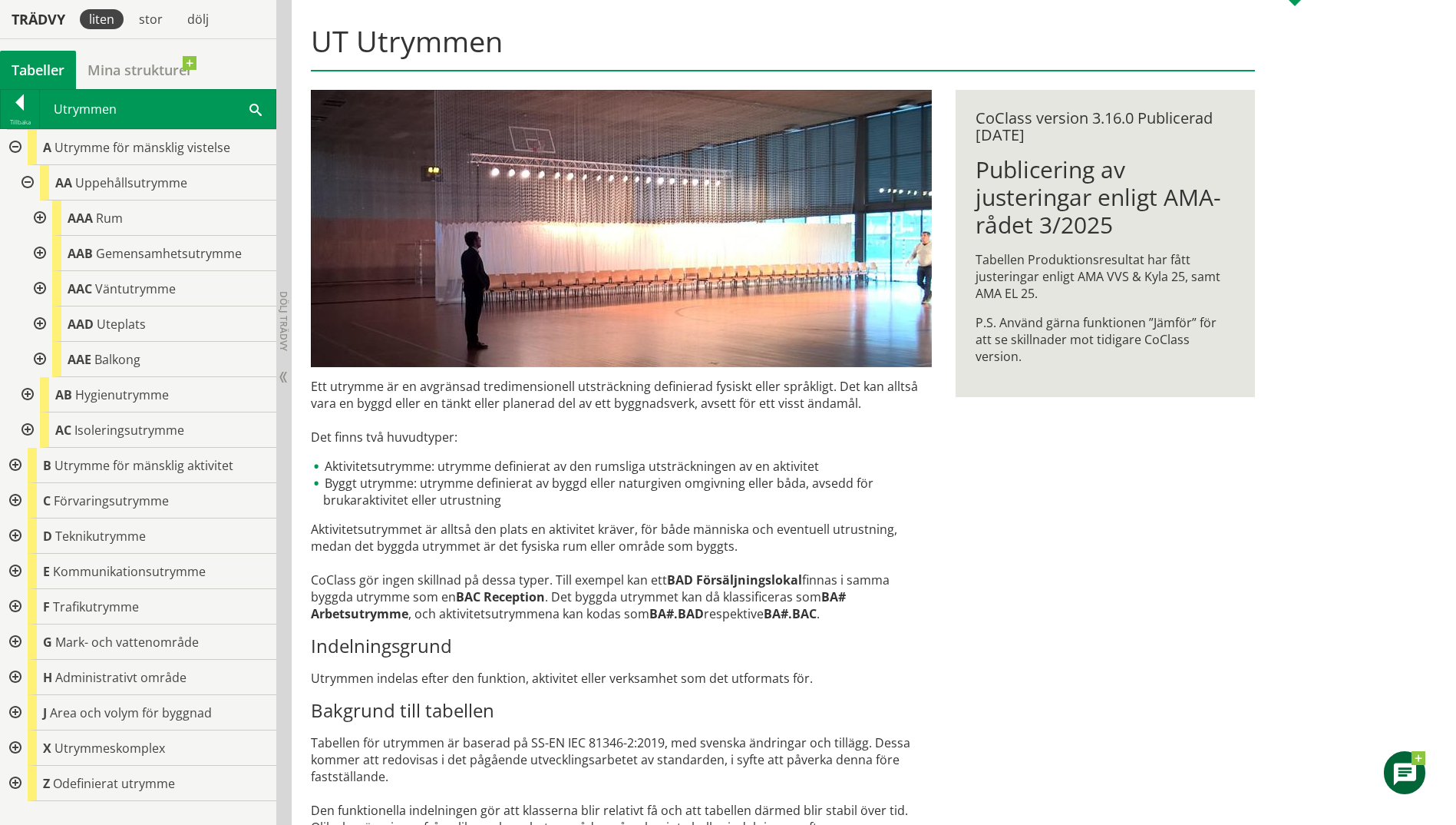
click at [26, 181] on div at bounding box center [26, 183] width 28 height 35
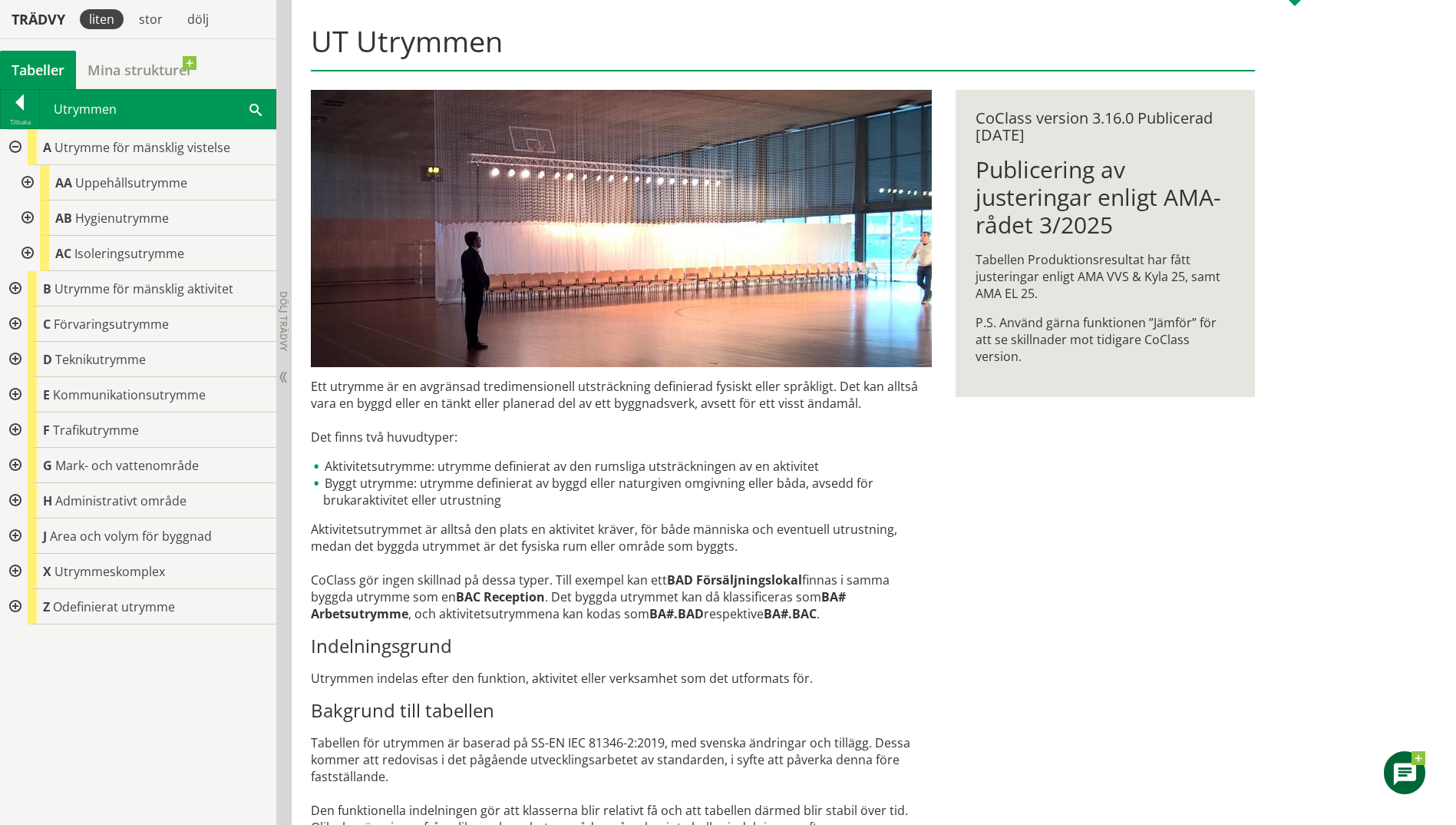
click at [28, 254] on div at bounding box center [26, 253] width 28 height 35
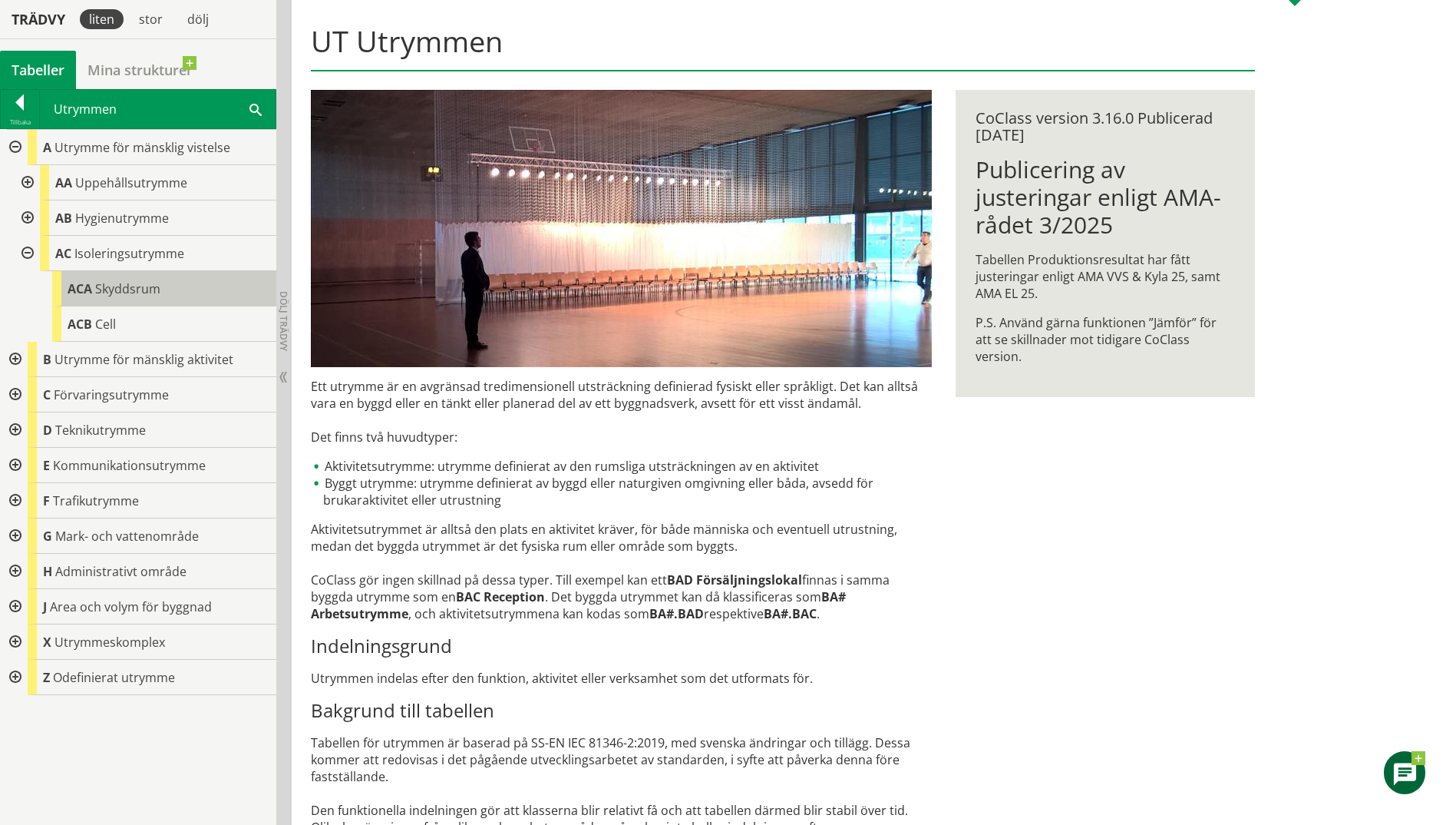
click at [168, 298] on div "ACA Skyddsrum" at bounding box center [164, 289] width 224 height 35
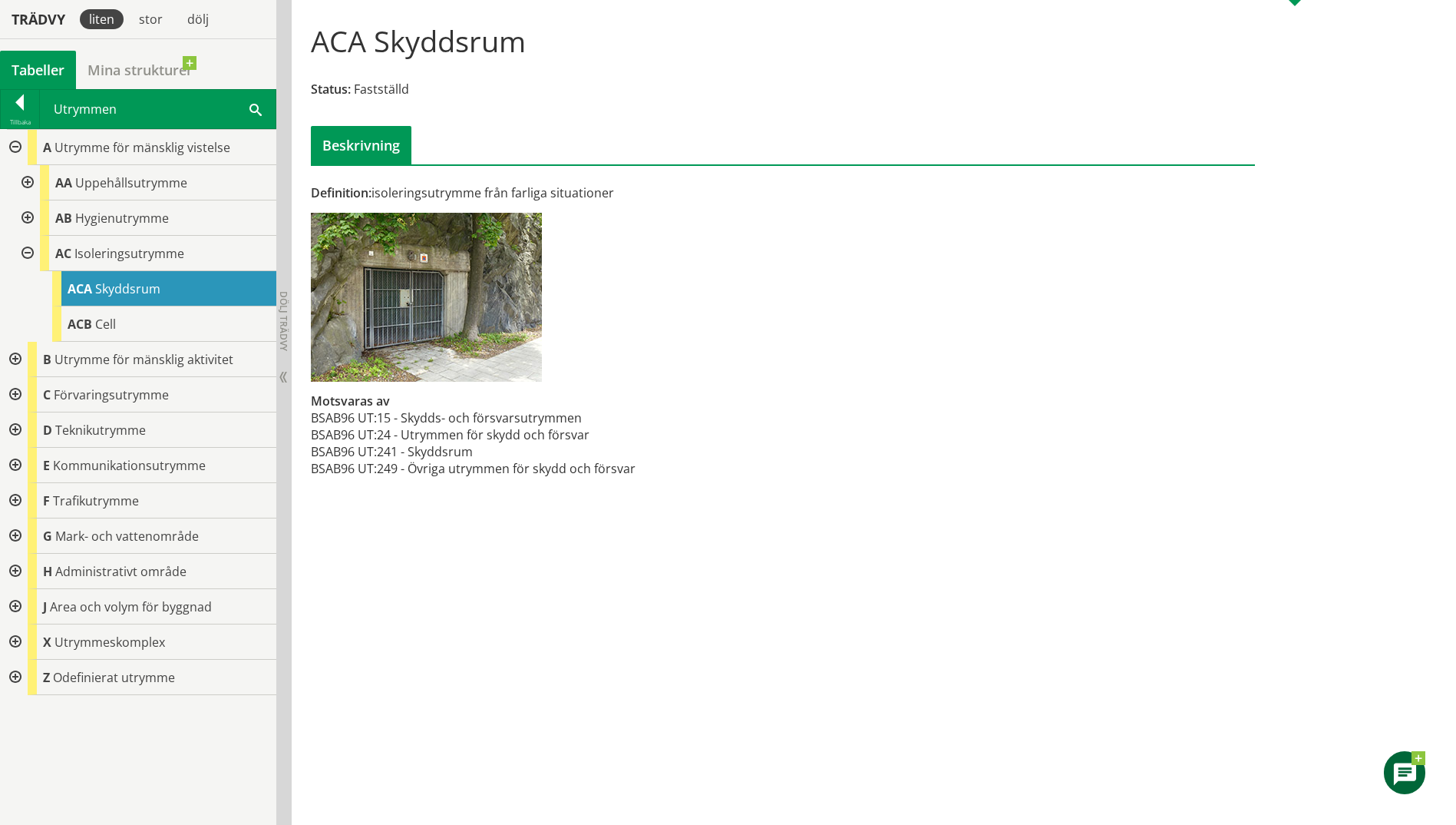
click at [19, 397] on div at bounding box center [13, 395] width 28 height 35
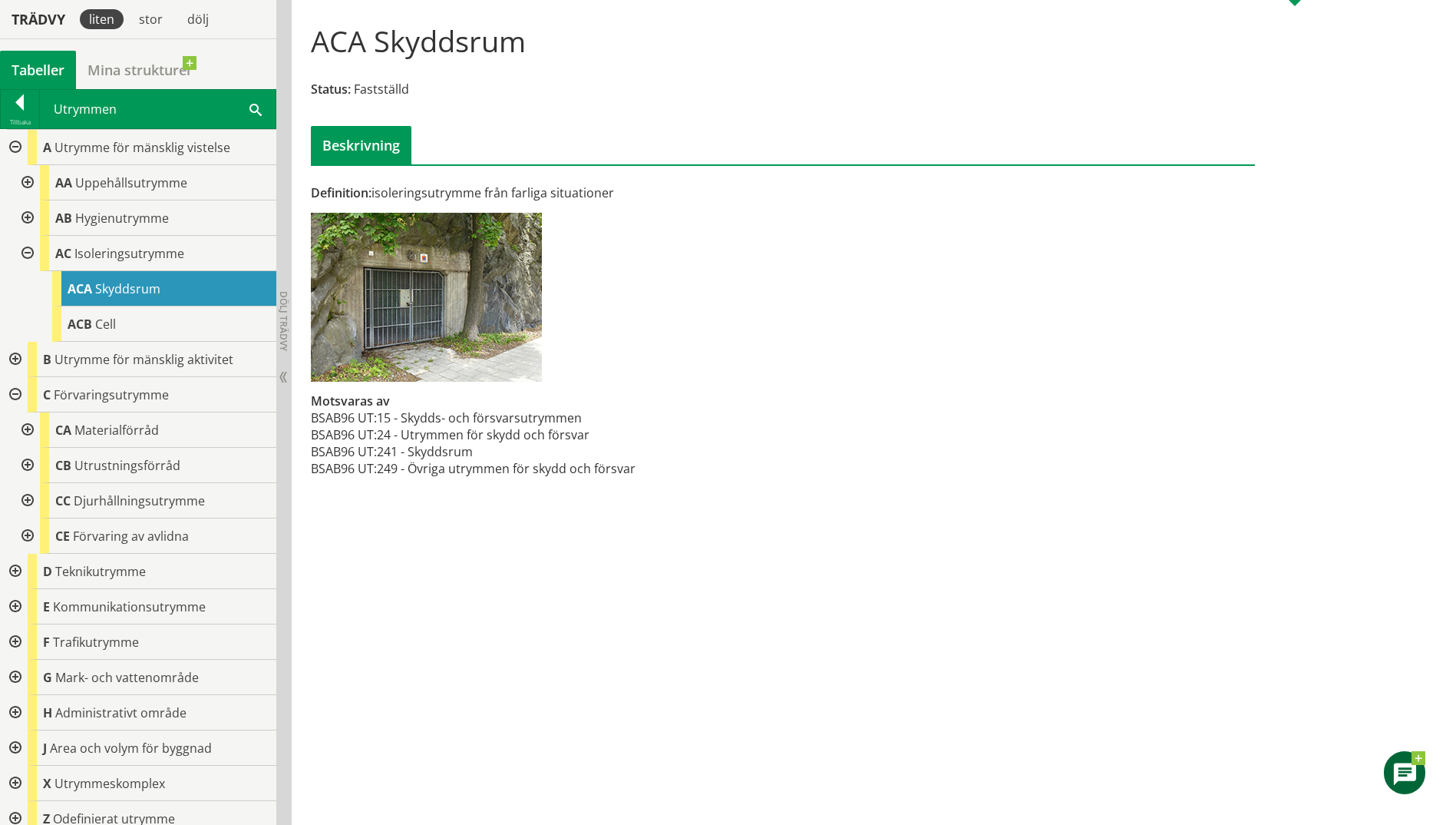
click at [24, 466] on div at bounding box center [26, 466] width 28 height 35
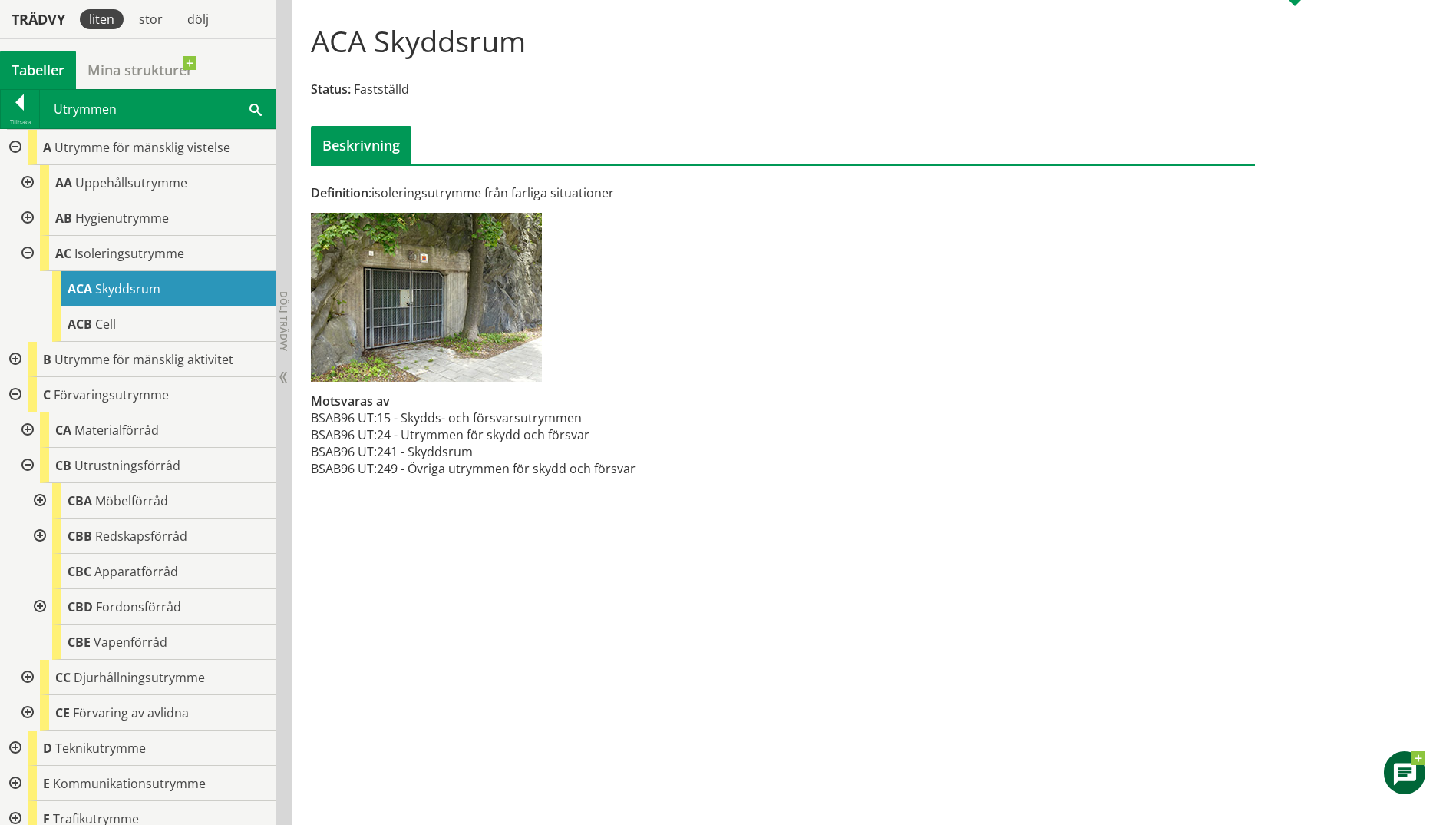
click at [39, 500] on div at bounding box center [38, 501] width 28 height 35
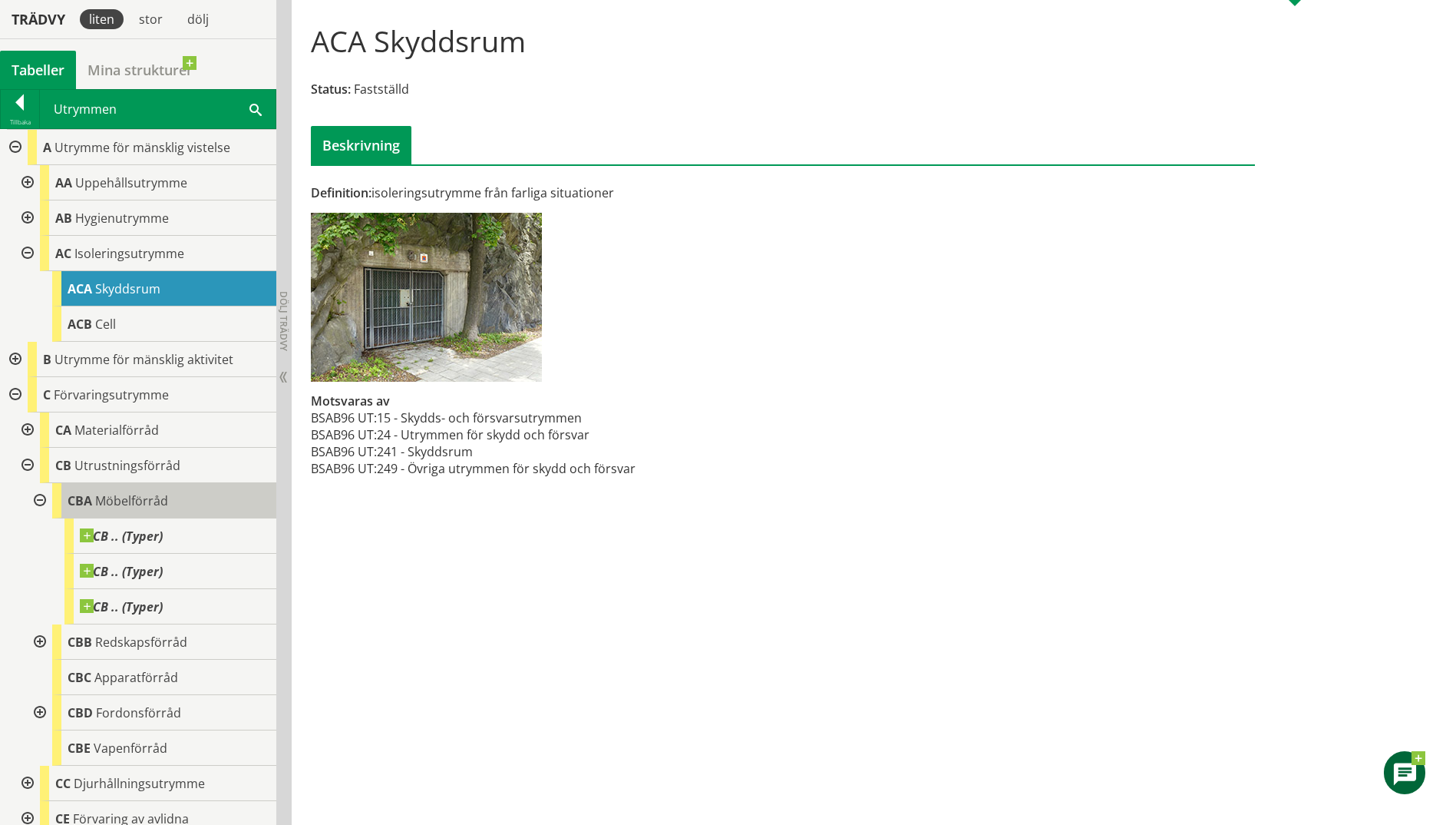
click at [96, 508] on span "Möbelförråd" at bounding box center [131, 501] width 73 height 17
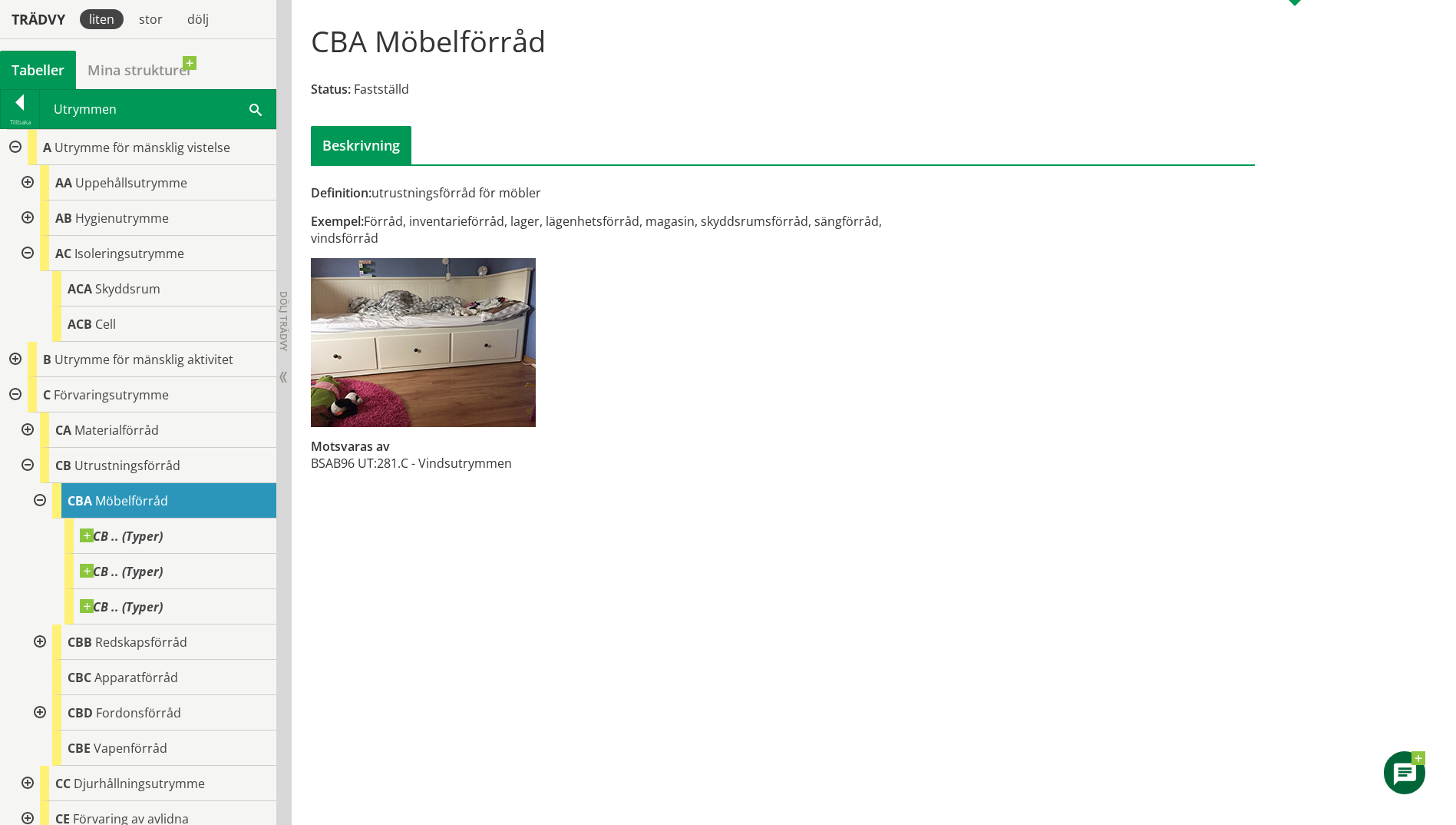
drag, startPoint x: 808, startPoint y: 217, endPoint x: 700, endPoint y: 219, distance: 108.0
click at [700, 219] on div "Exempel: Förråd, inventarieförråd, lager, lägenhetsförråd, magasin, skyddsrumsf…" at bounding box center [621, 230] width 621 height 34
drag, startPoint x: 704, startPoint y: 227, endPoint x: 791, endPoint y: 233, distance: 87.2
click at [791, 233] on div "Exempel: Förråd, inventarieförråd, lager, lägenhetsförråd, magasin, skyddsrumsf…" at bounding box center [621, 230] width 621 height 34
click at [88, 319] on span "ACB" at bounding box center [79, 324] width 24 height 17
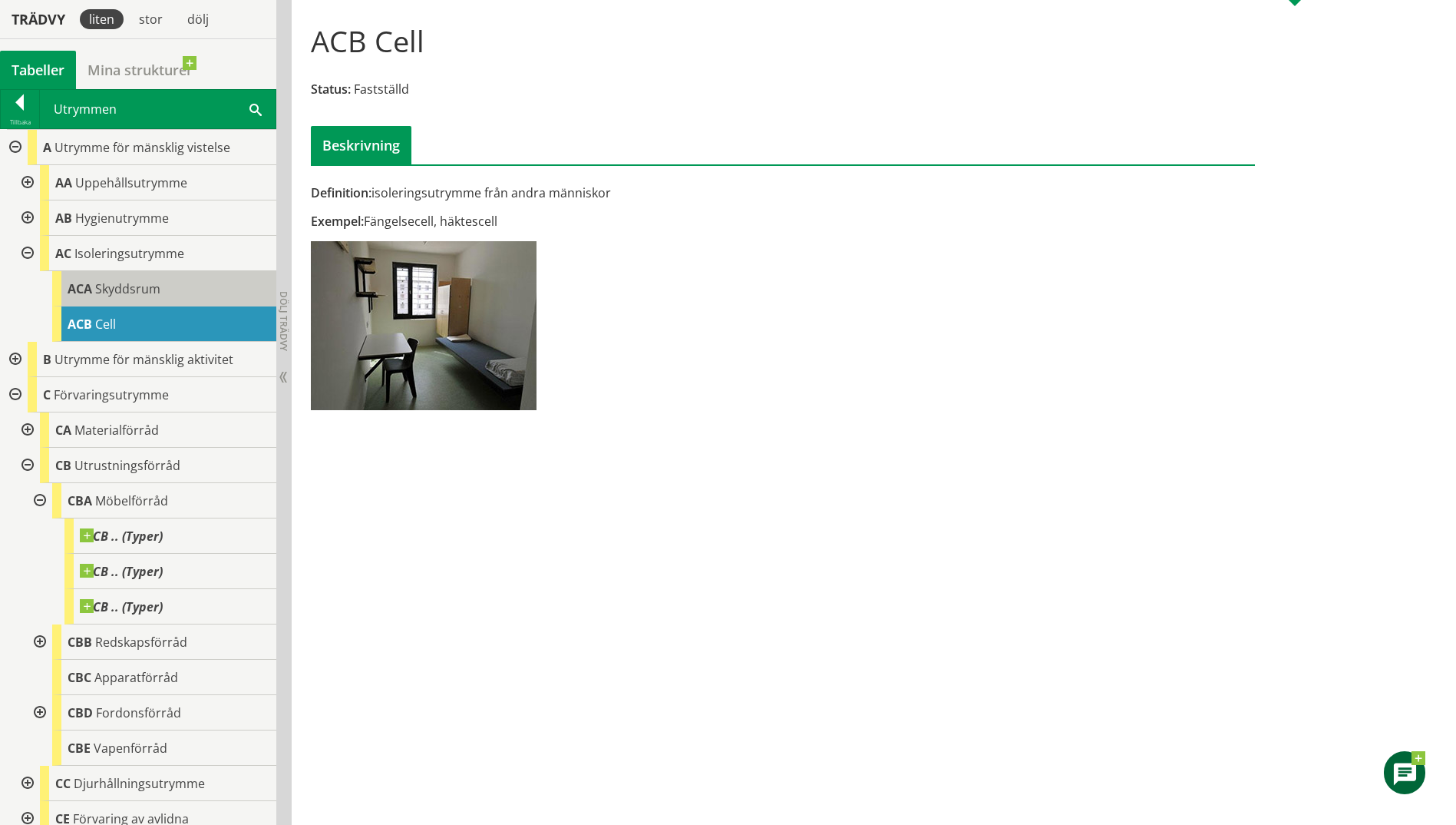
click at [90, 290] on span "ACA" at bounding box center [79, 289] width 24 height 17
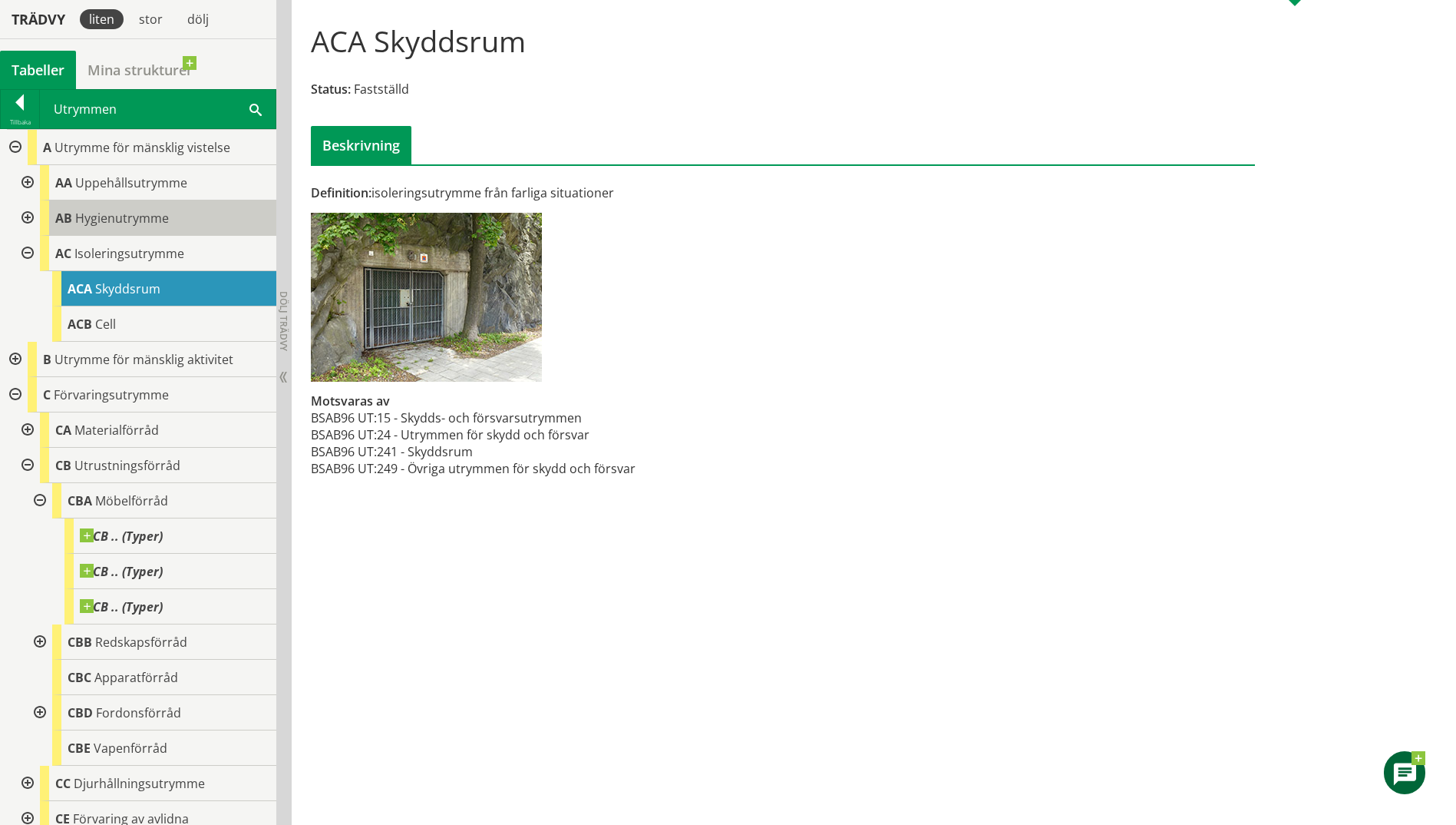
click at [114, 225] on span "Hygienutrymme" at bounding box center [121, 218] width 93 height 17
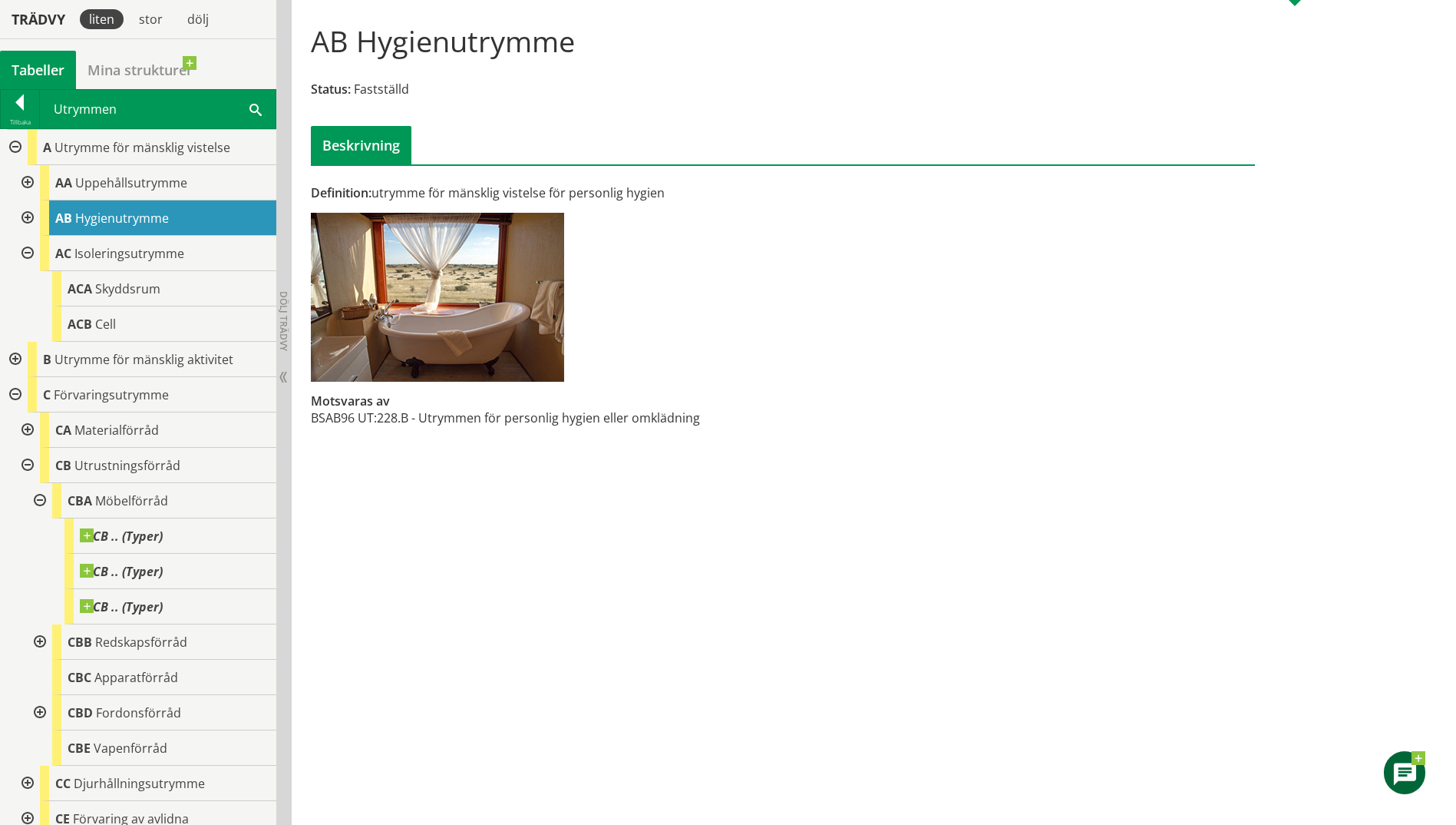
click at [31, 221] on div at bounding box center [26, 218] width 28 height 35
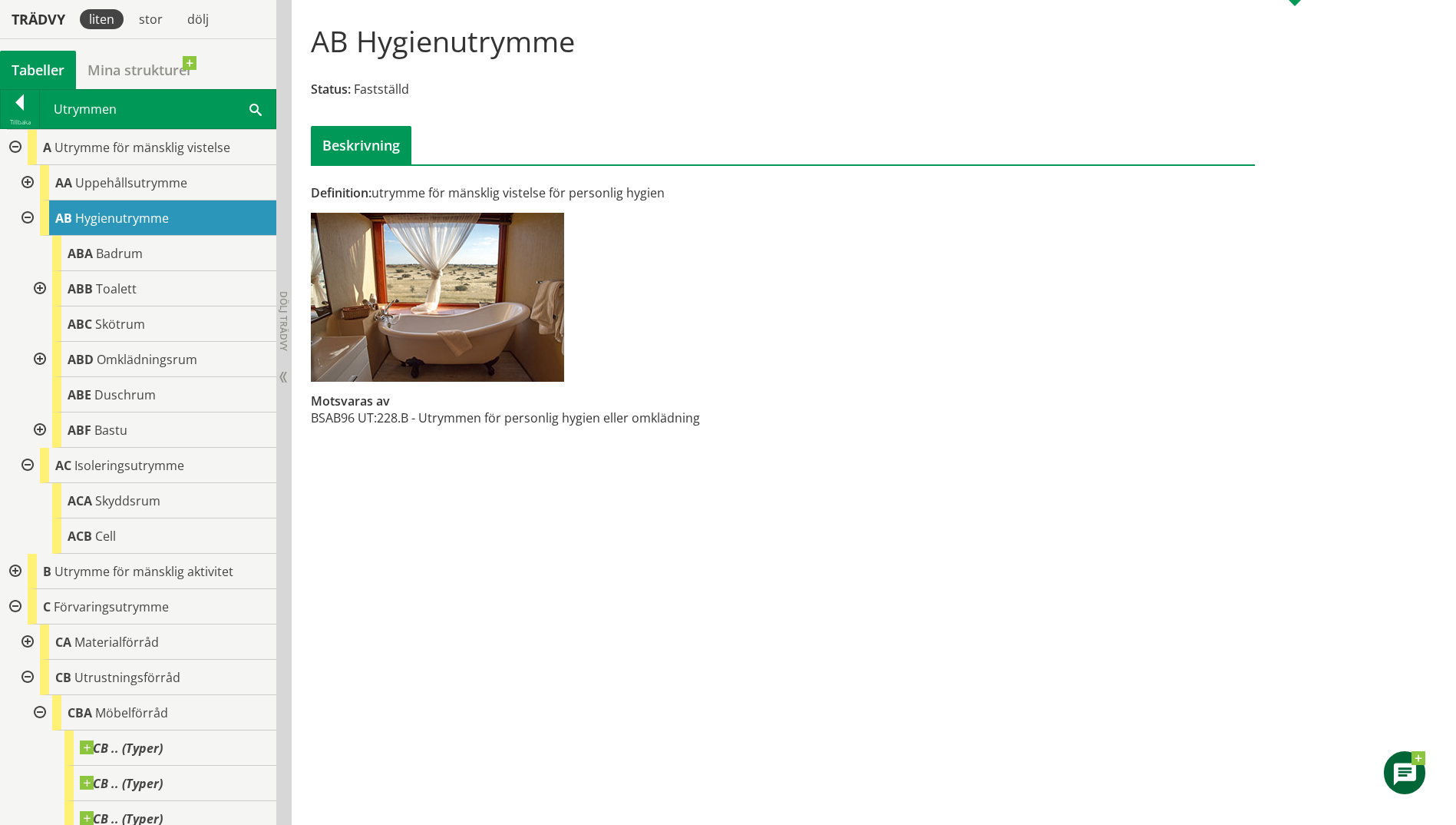
click at [36, 358] on div at bounding box center [38, 359] width 28 height 35
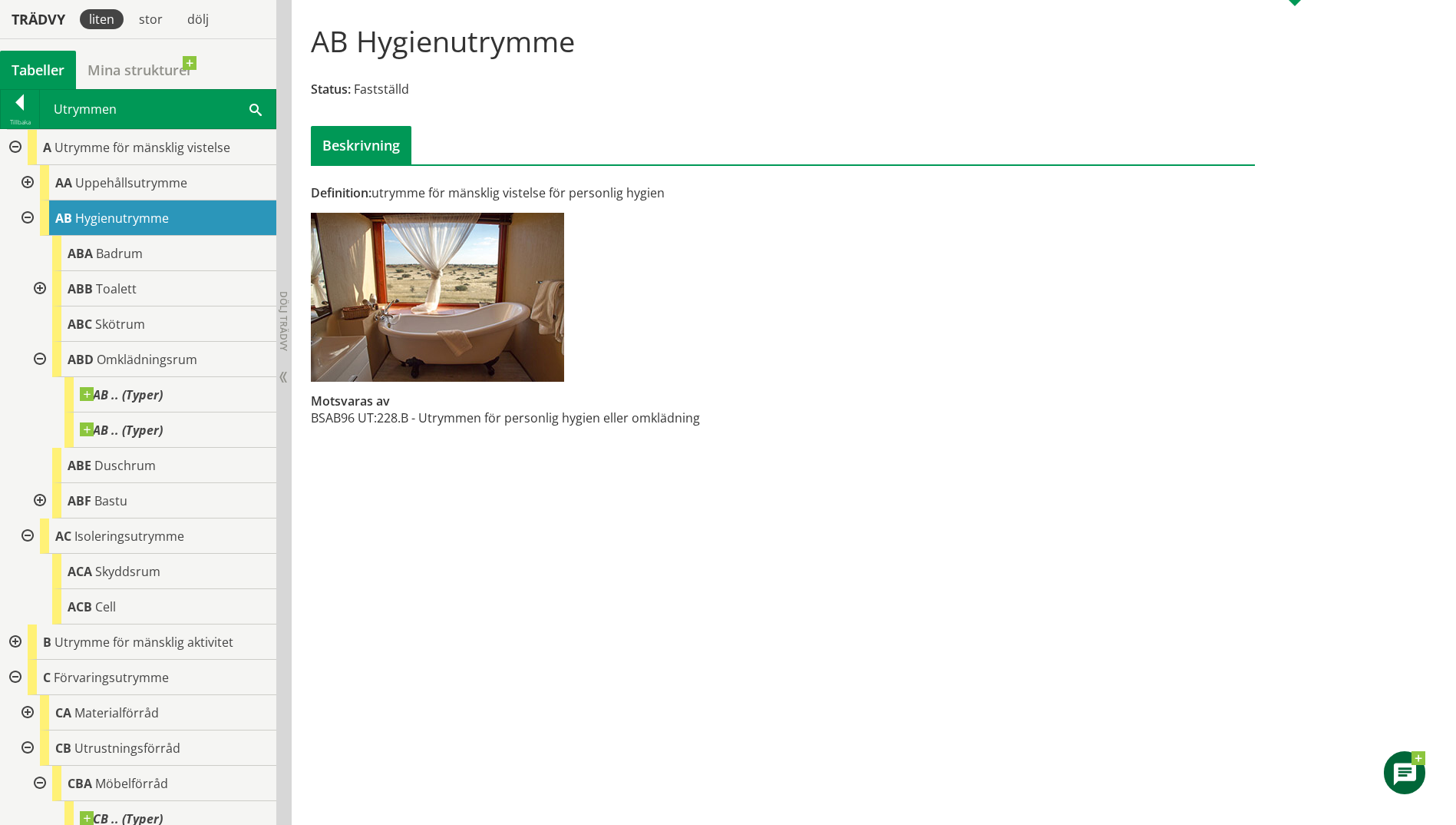
click at [39, 496] on div at bounding box center [38, 501] width 28 height 35
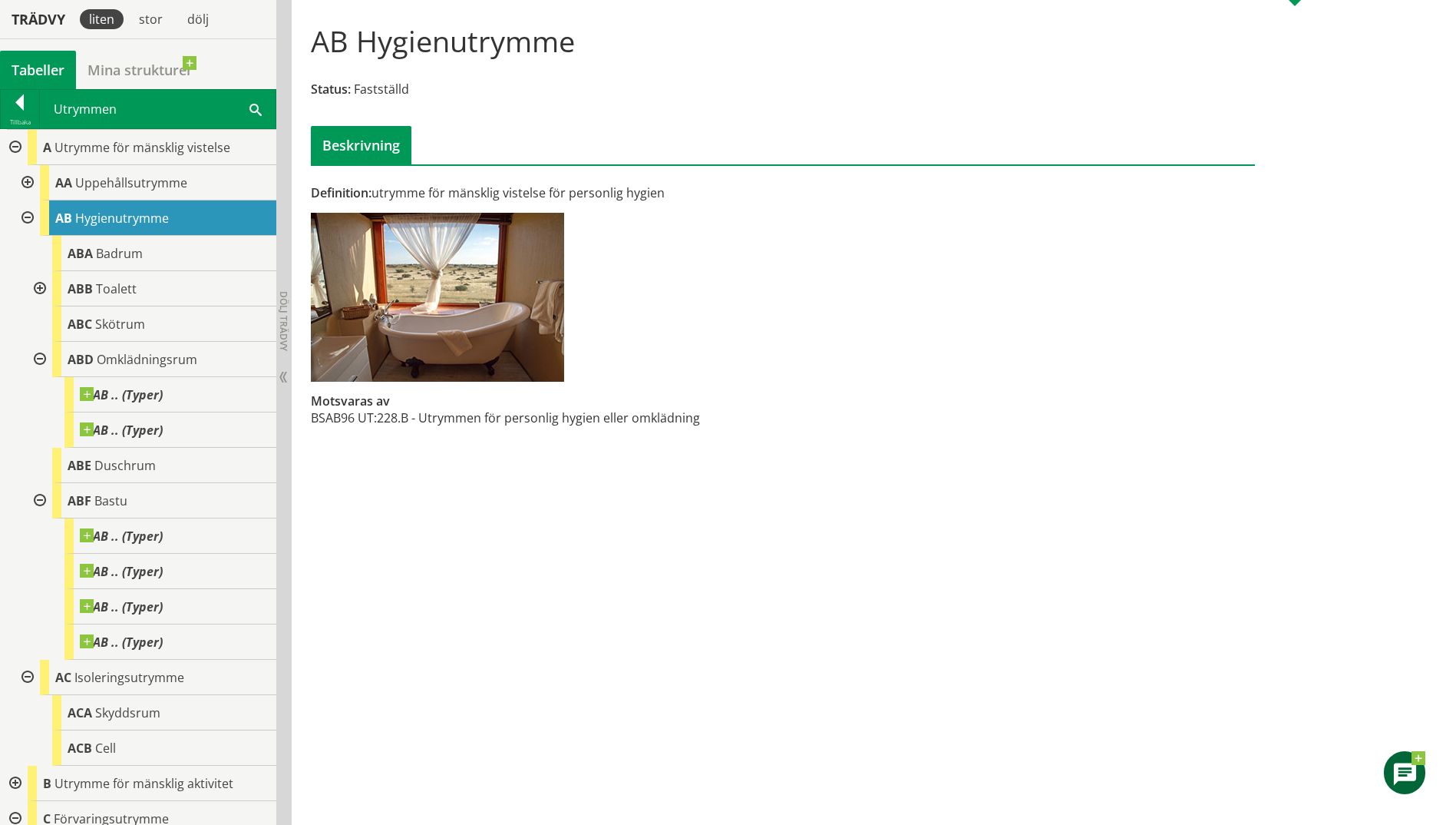
click at [28, 180] on div at bounding box center [26, 183] width 28 height 35
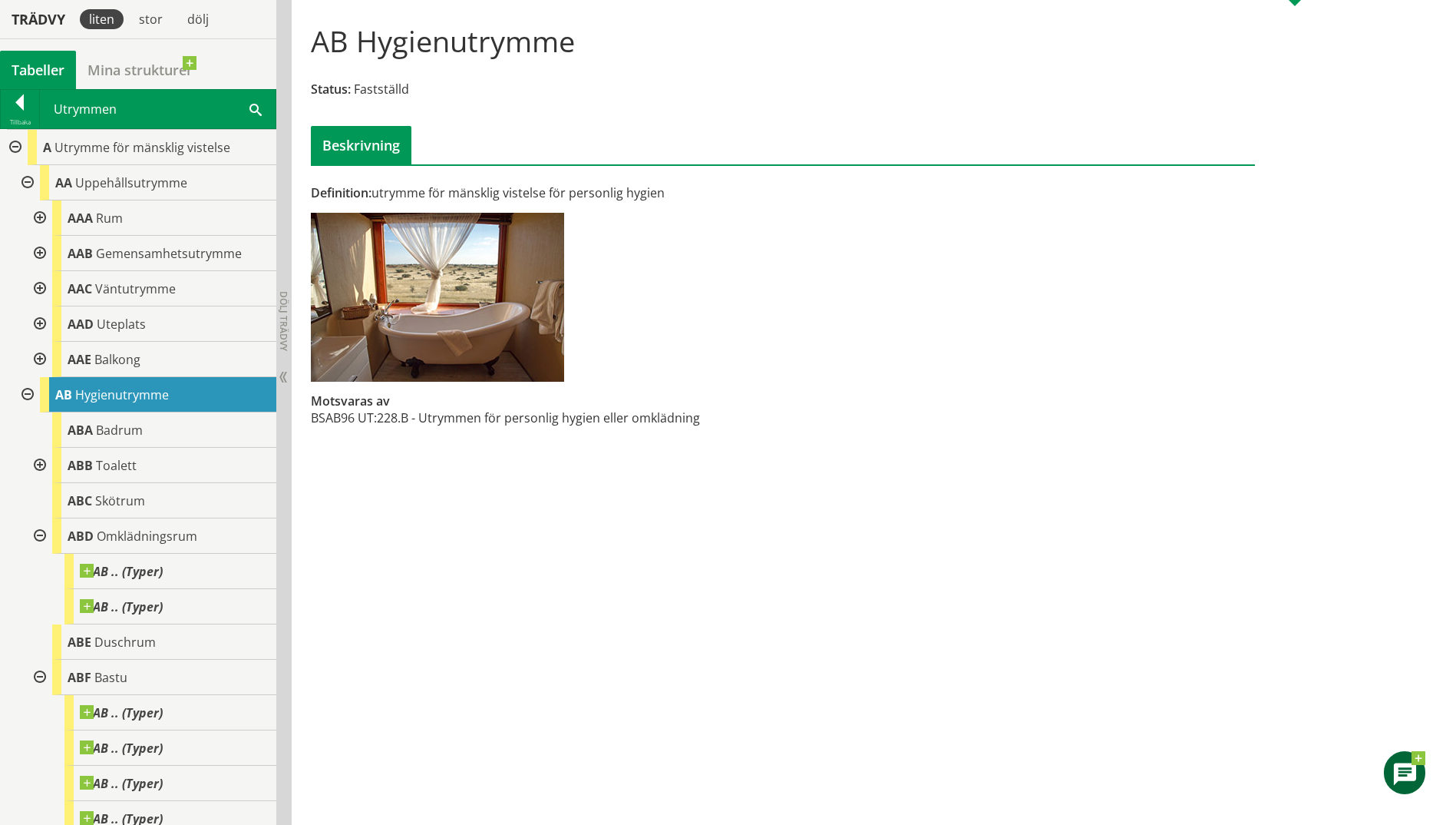
click at [42, 216] on div at bounding box center [38, 218] width 28 height 35
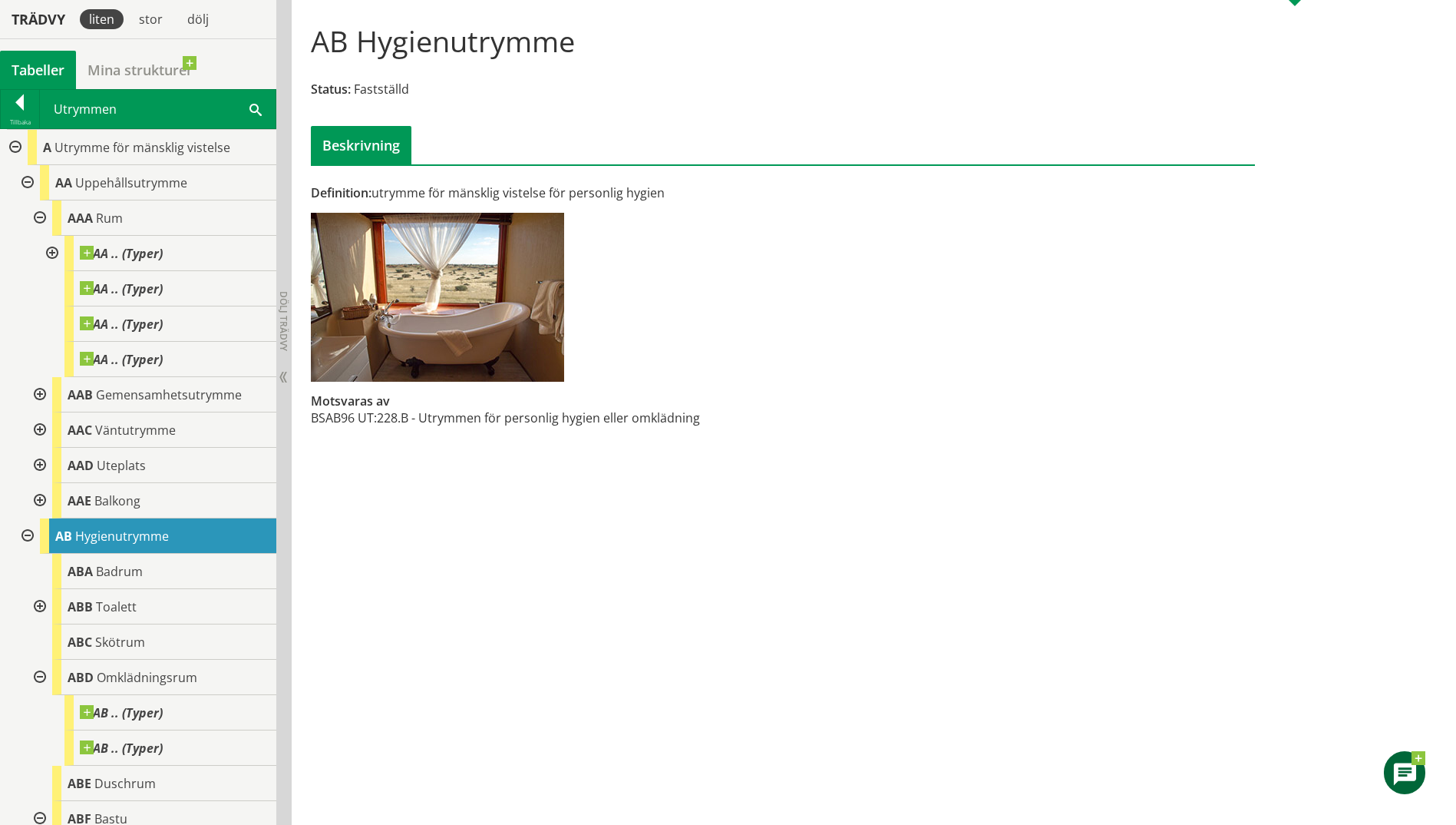
click at [49, 253] on div at bounding box center [50, 253] width 28 height 35
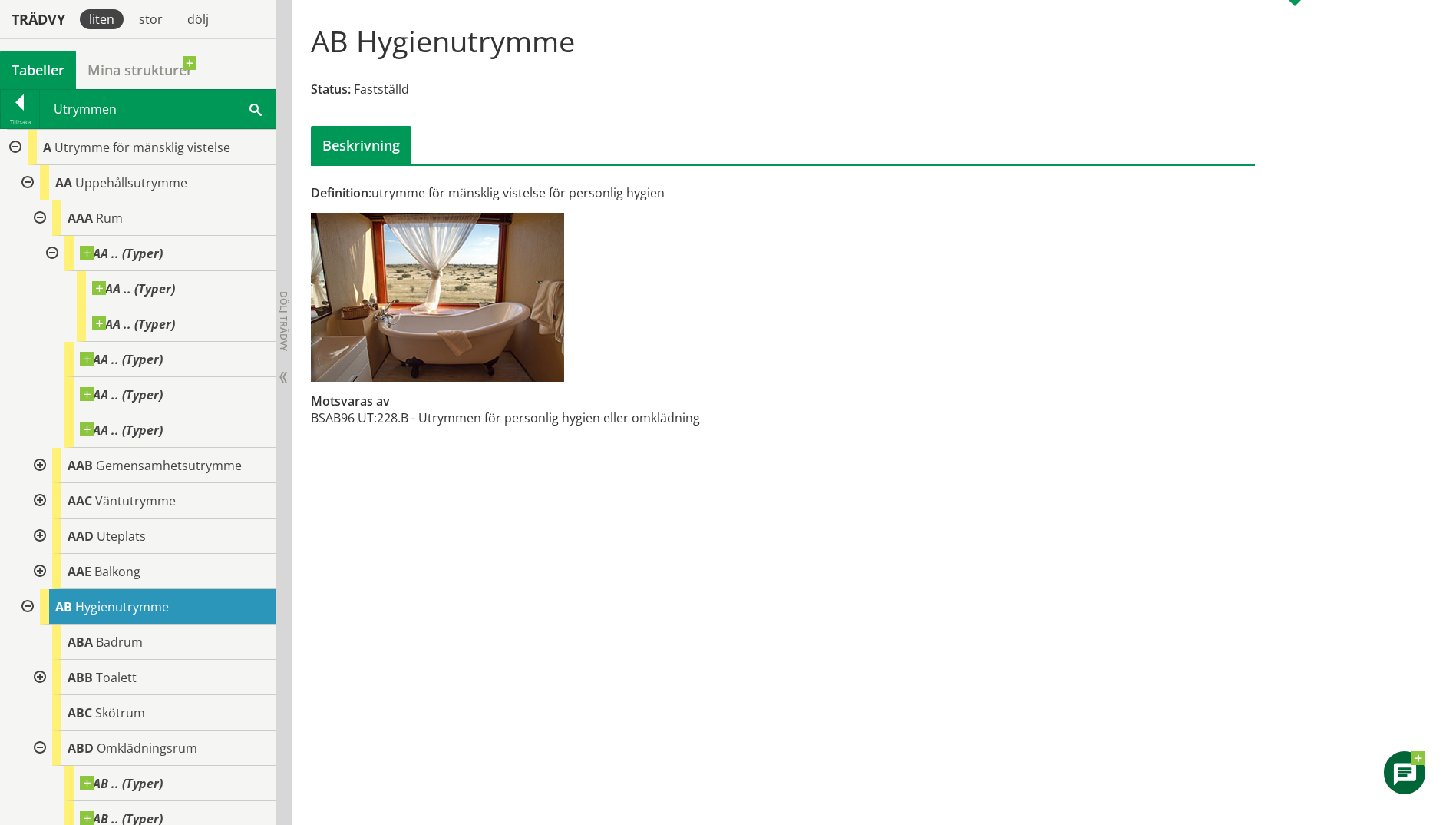
click at [45, 461] on div at bounding box center [38, 466] width 28 height 35
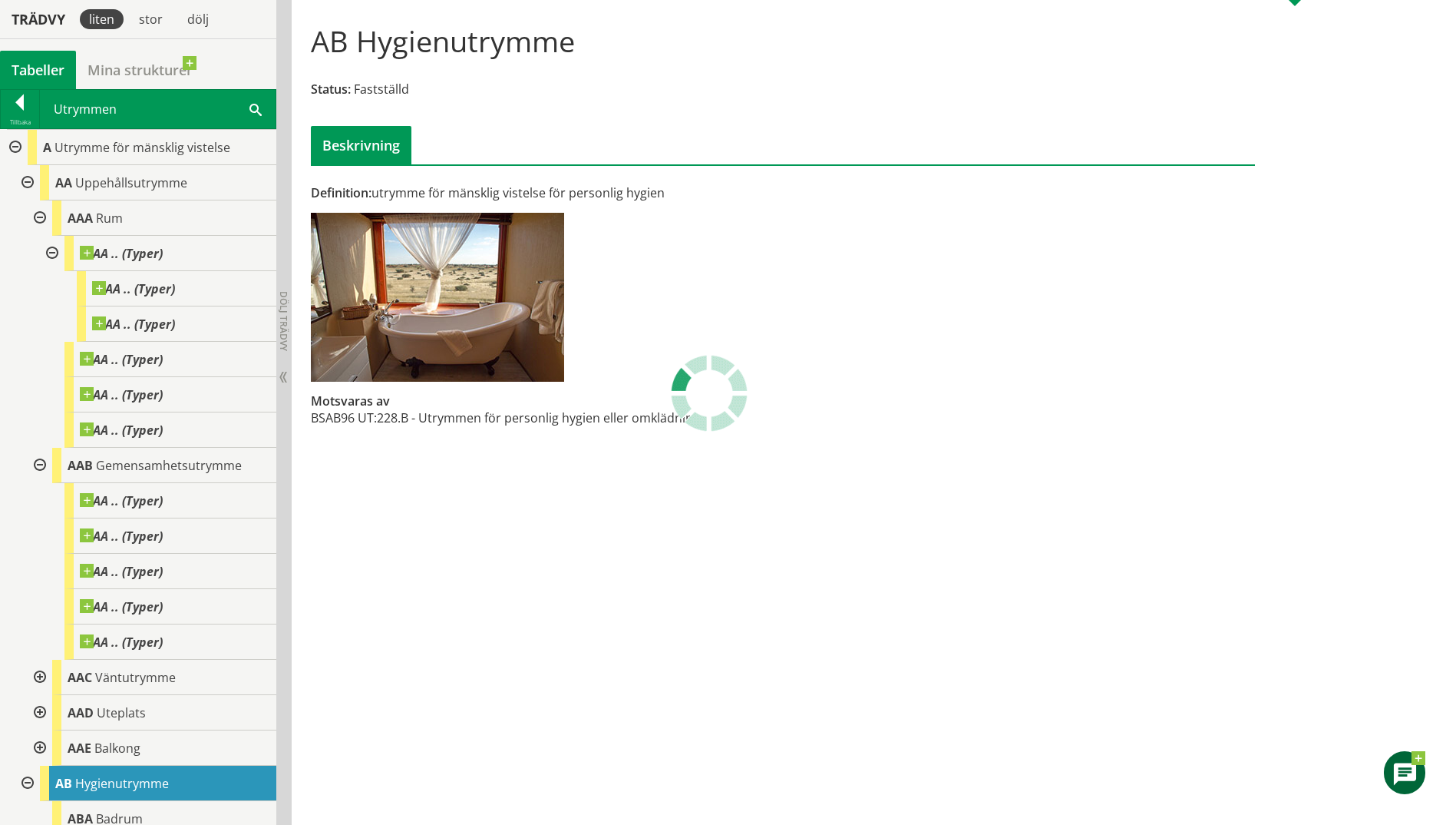
click at [41, 461] on div at bounding box center [38, 466] width 28 height 35
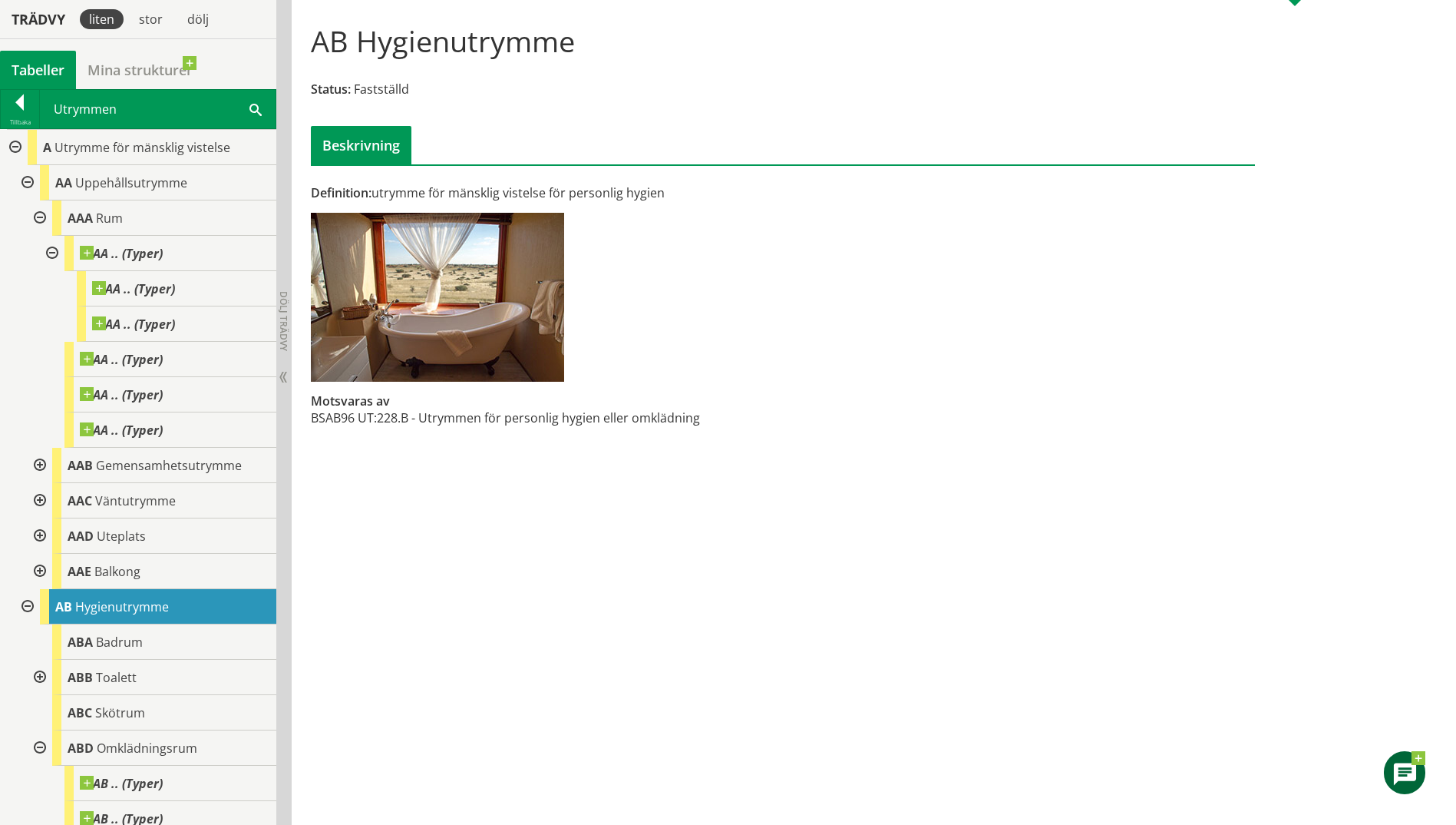
click at [41, 461] on div at bounding box center [38, 466] width 28 height 35
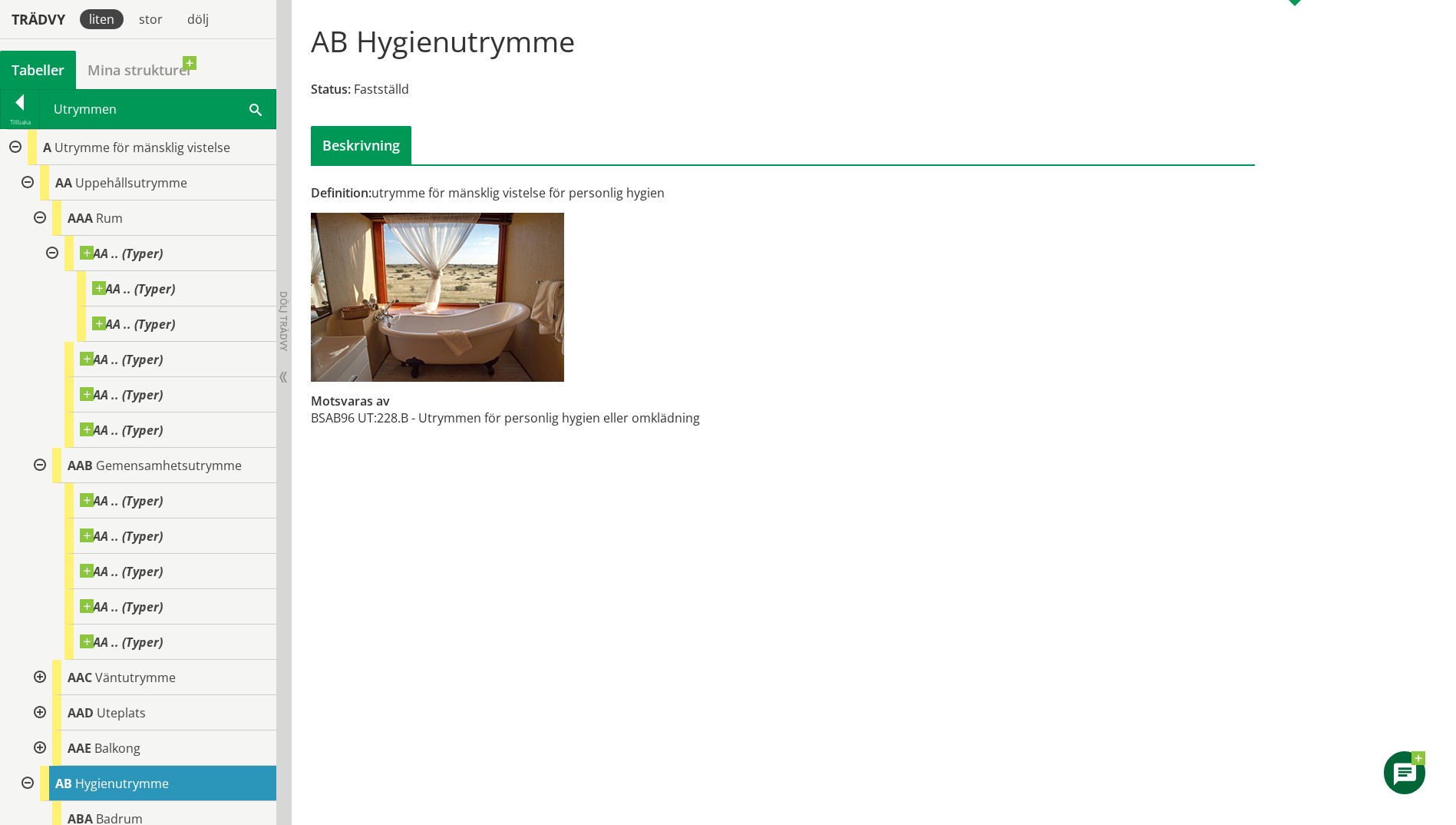
click at [39, 679] on div at bounding box center [38, 677] width 28 height 35
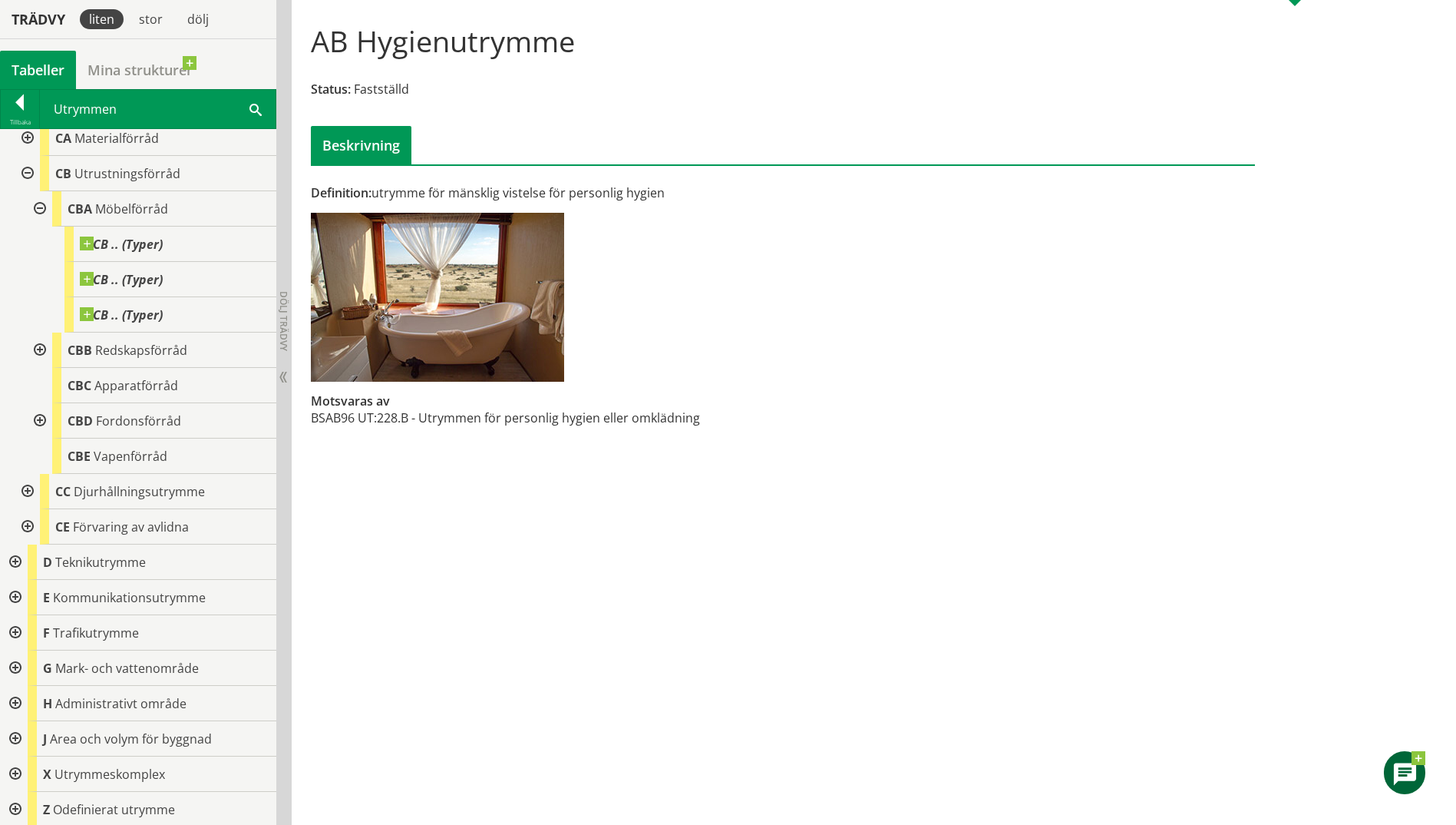
scroll to position [1424, 0]
click at [38, 342] on div at bounding box center [38, 348] width 28 height 35
click at [40, 448] on div at bounding box center [38, 454] width 28 height 35
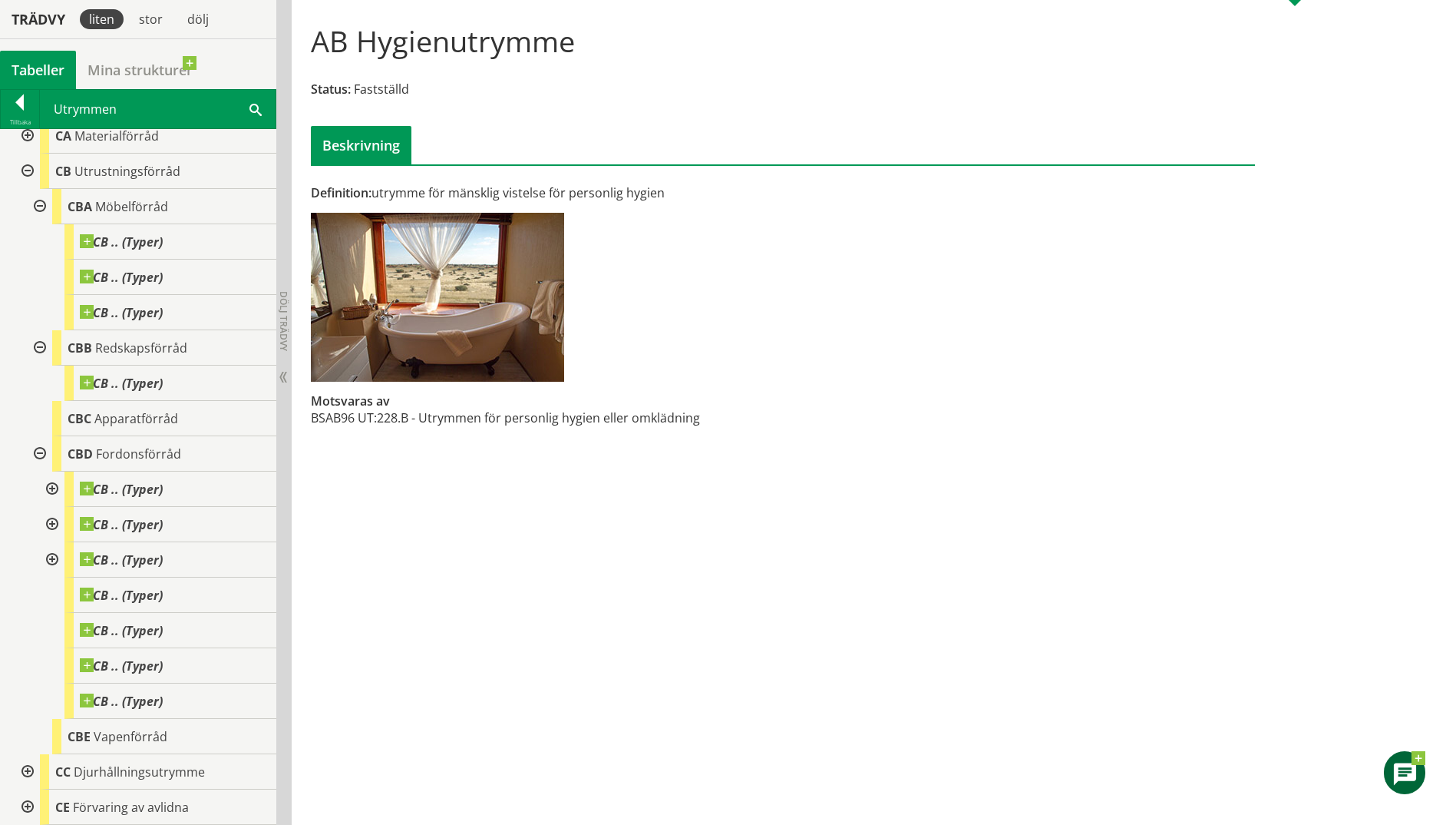
scroll to position [1707, 0]
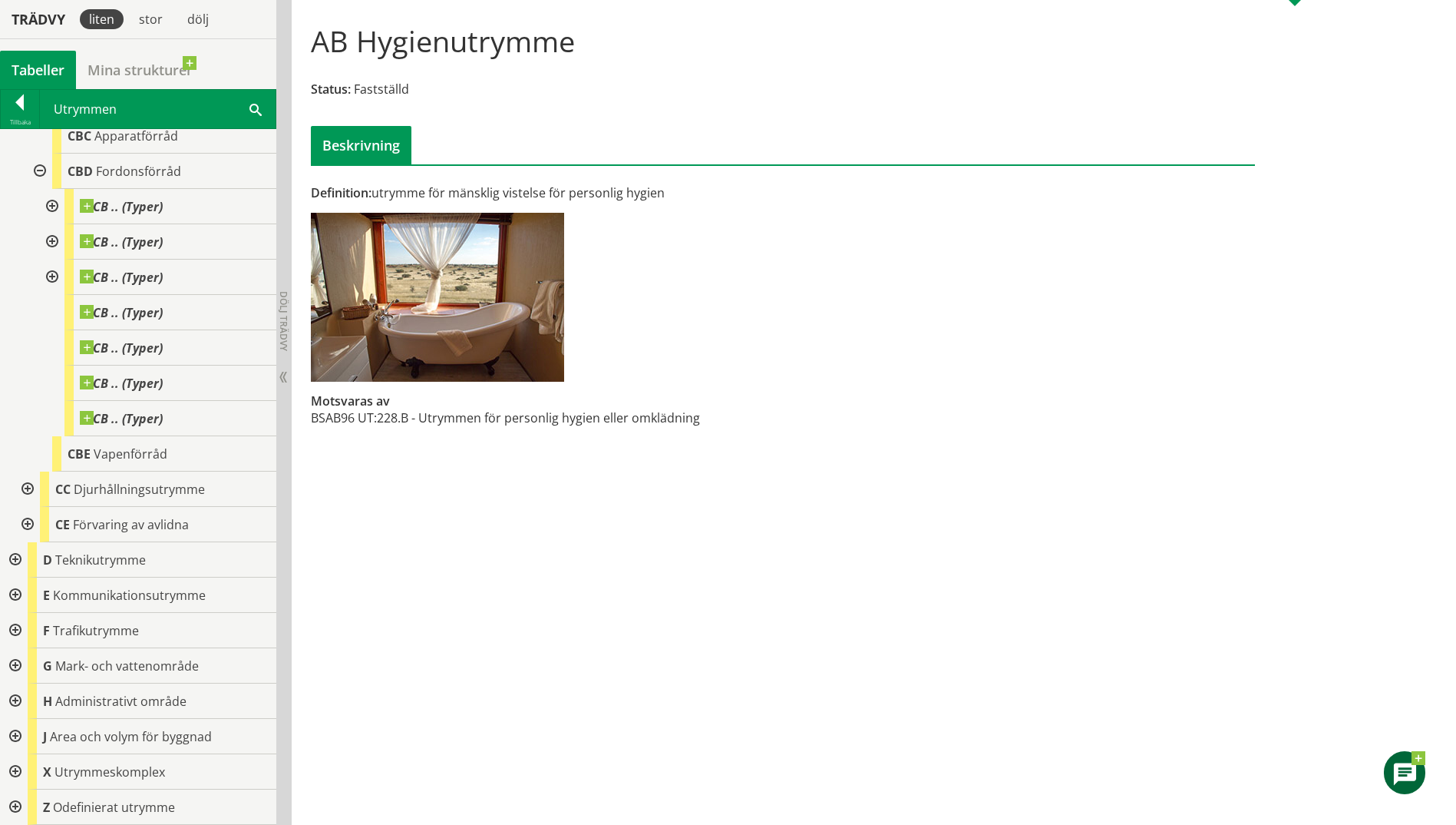
click at [13, 560] on div at bounding box center [13, 560] width 28 height 35
click at [24, 595] on div at bounding box center [26, 595] width 28 height 35
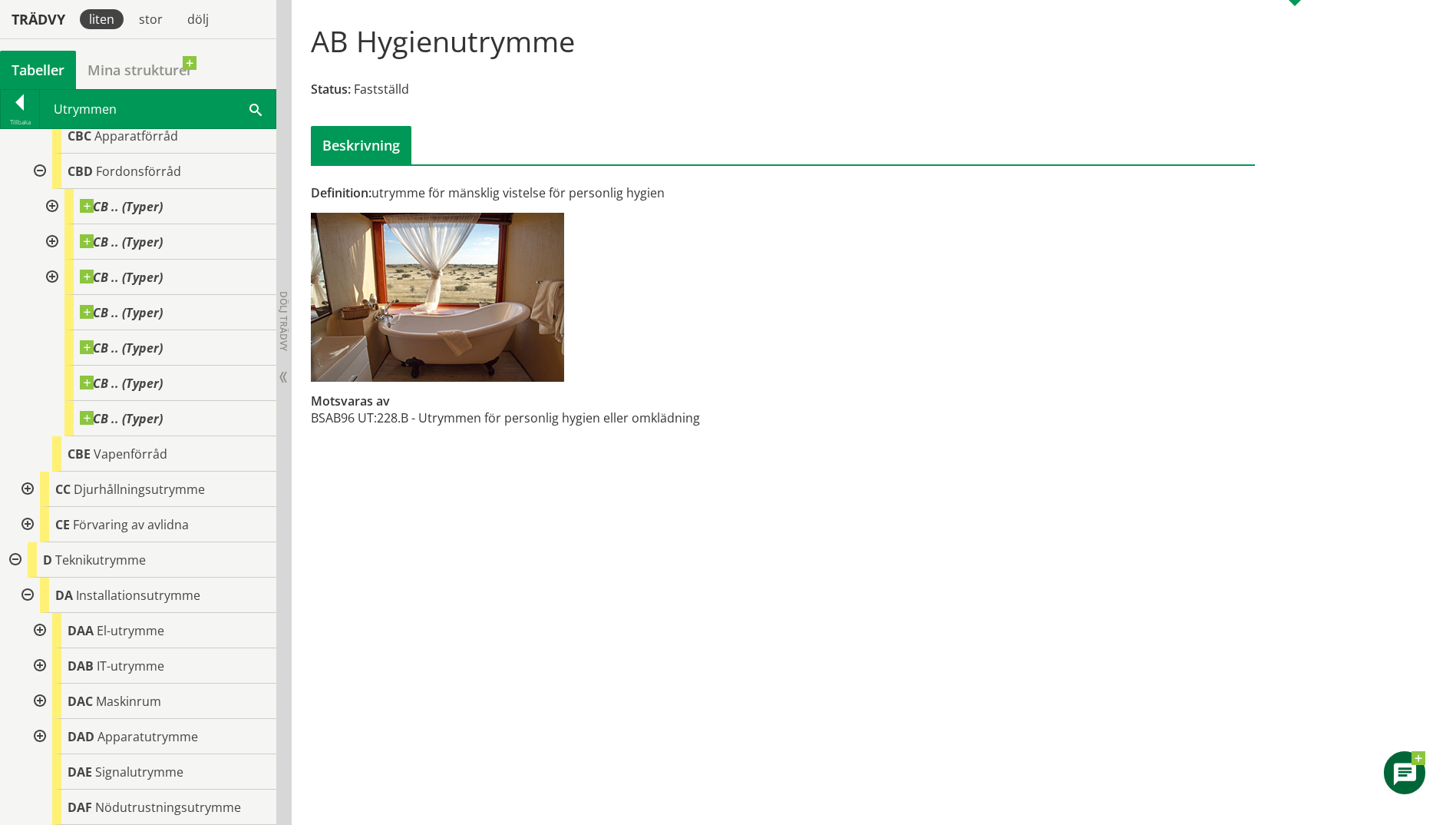
click at [40, 633] on div at bounding box center [38, 631] width 28 height 35
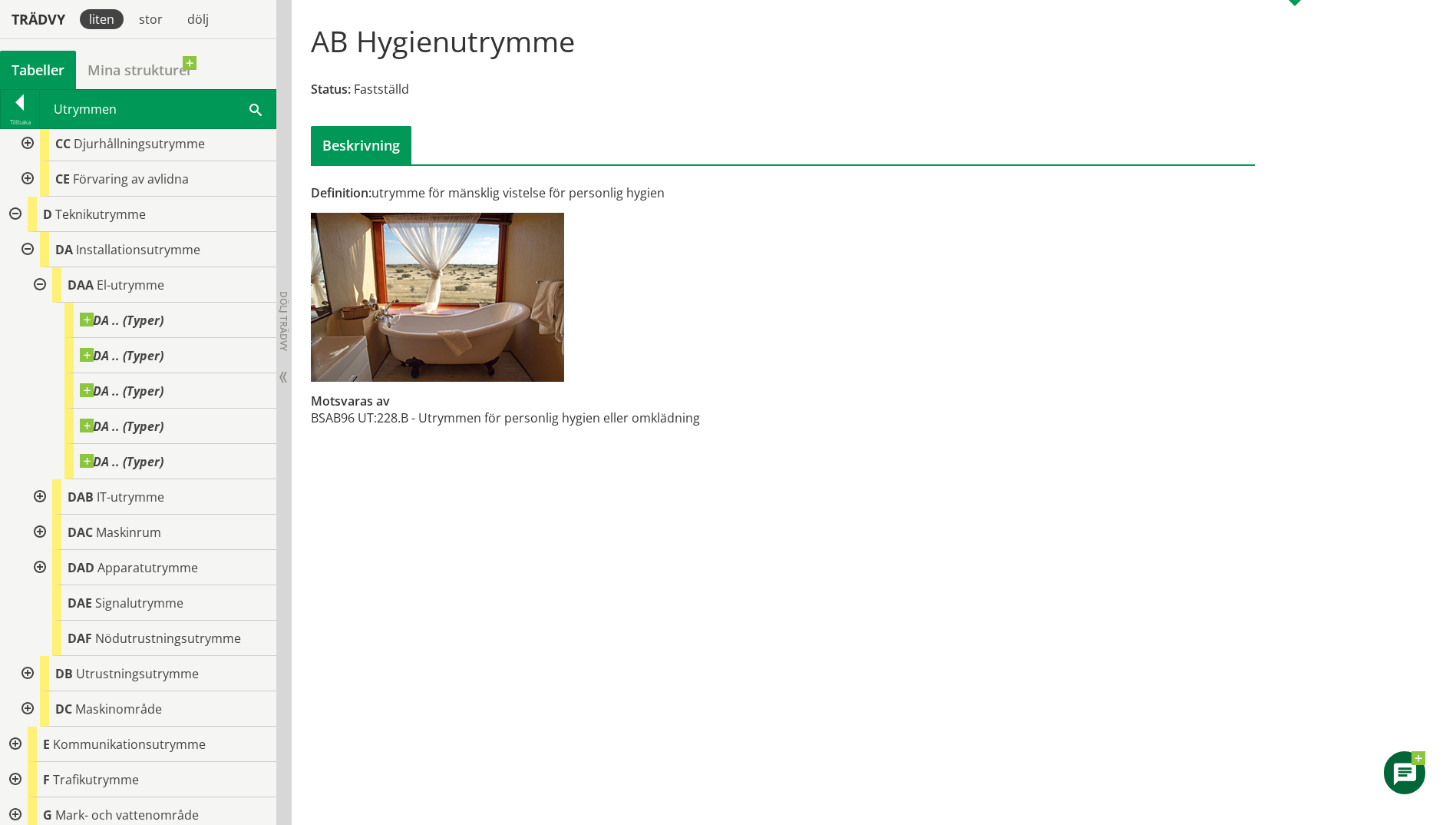
scroll to position [2091, 0]
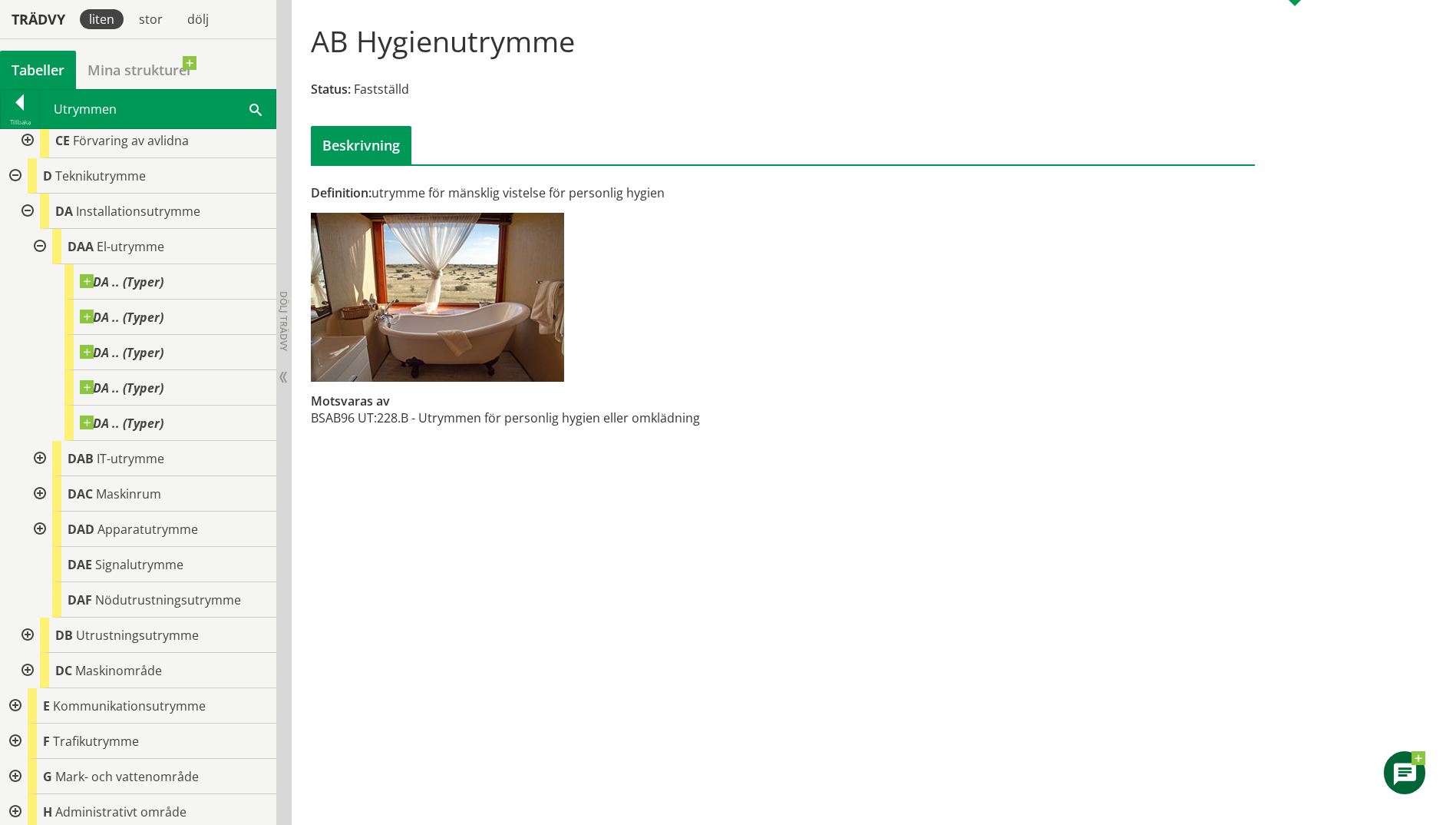
click at [40, 458] on div at bounding box center [38, 459] width 28 height 35
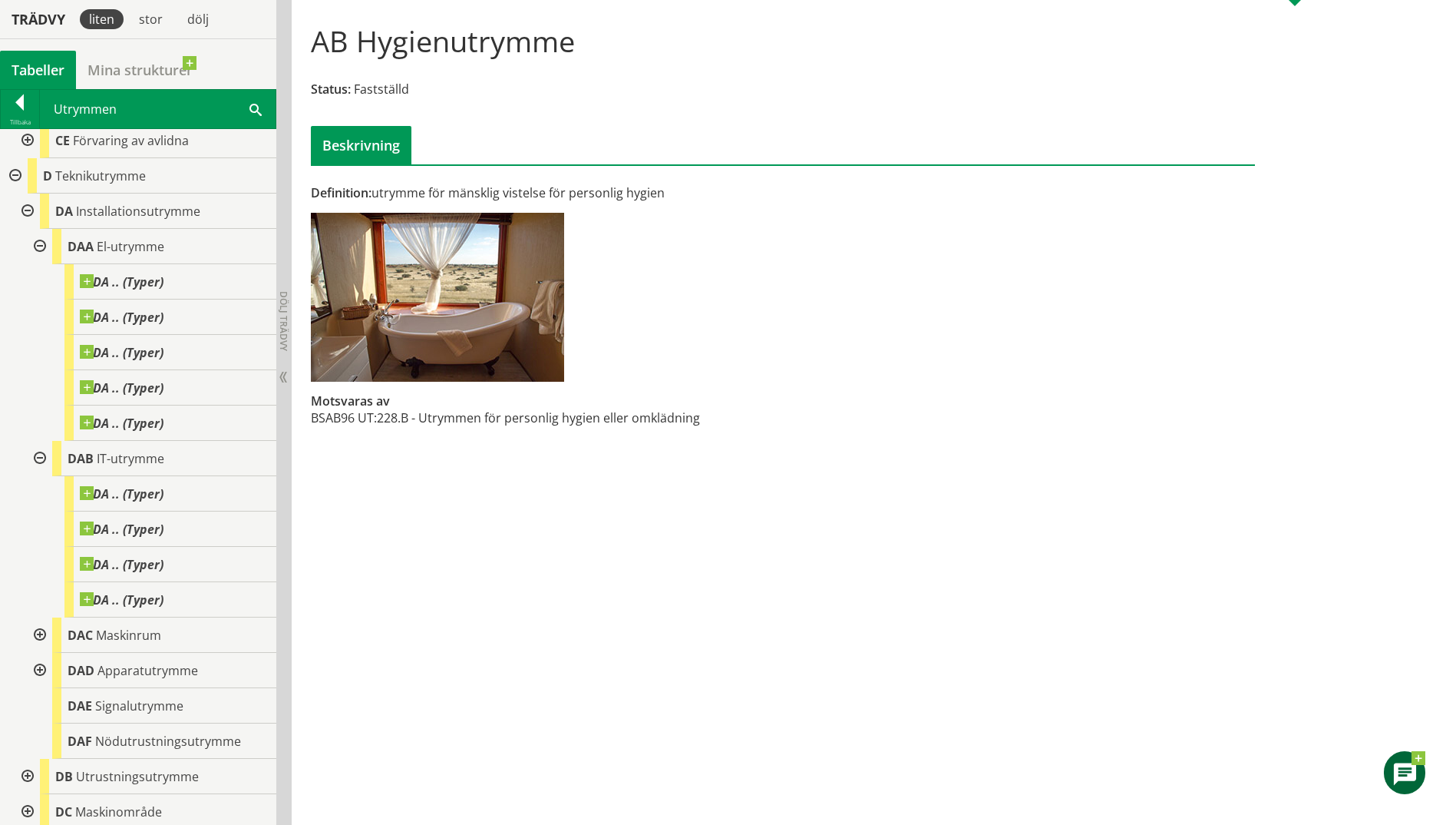
click at [37, 636] on div at bounding box center [38, 635] width 28 height 35
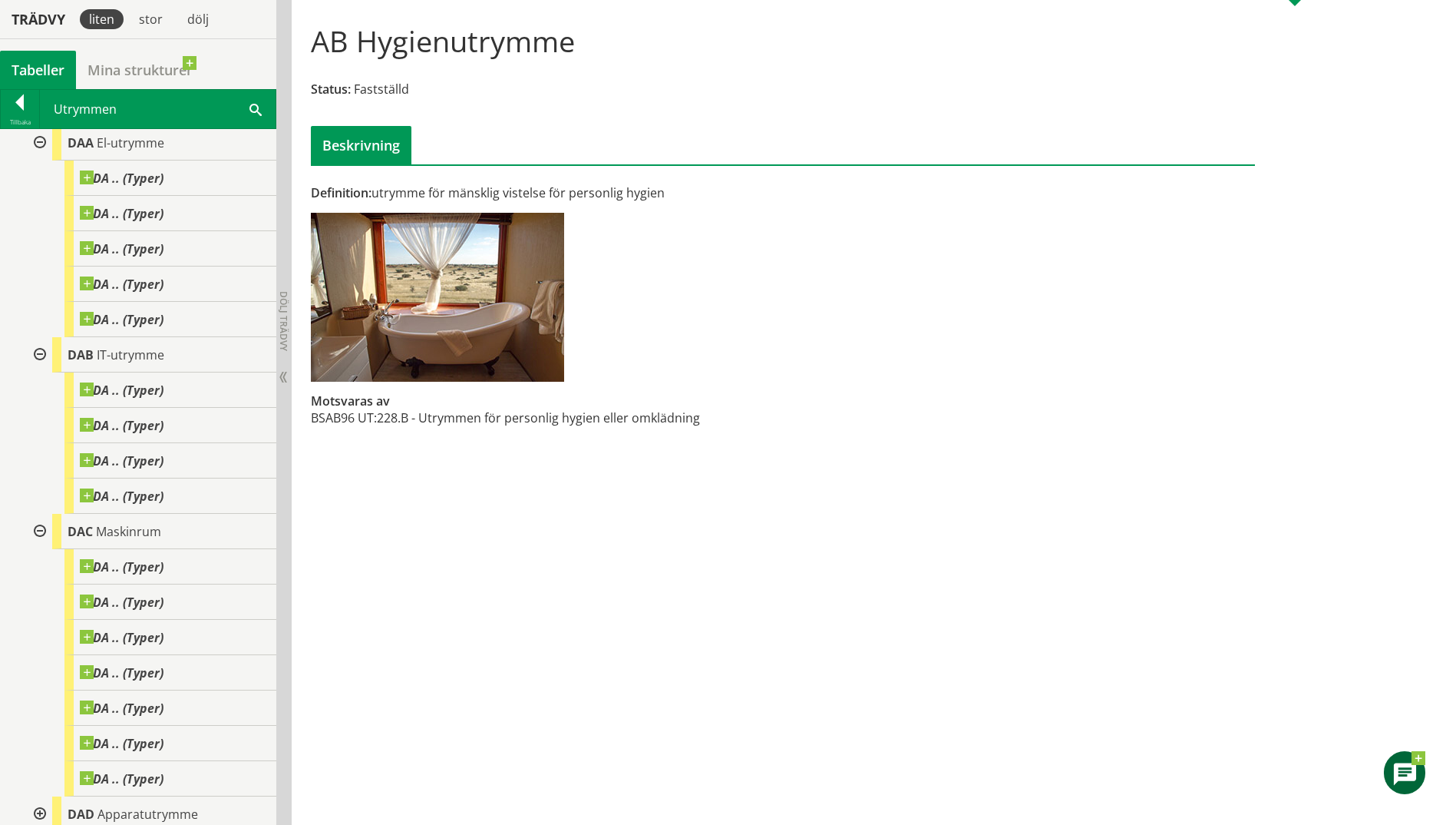
scroll to position [2475, 0]
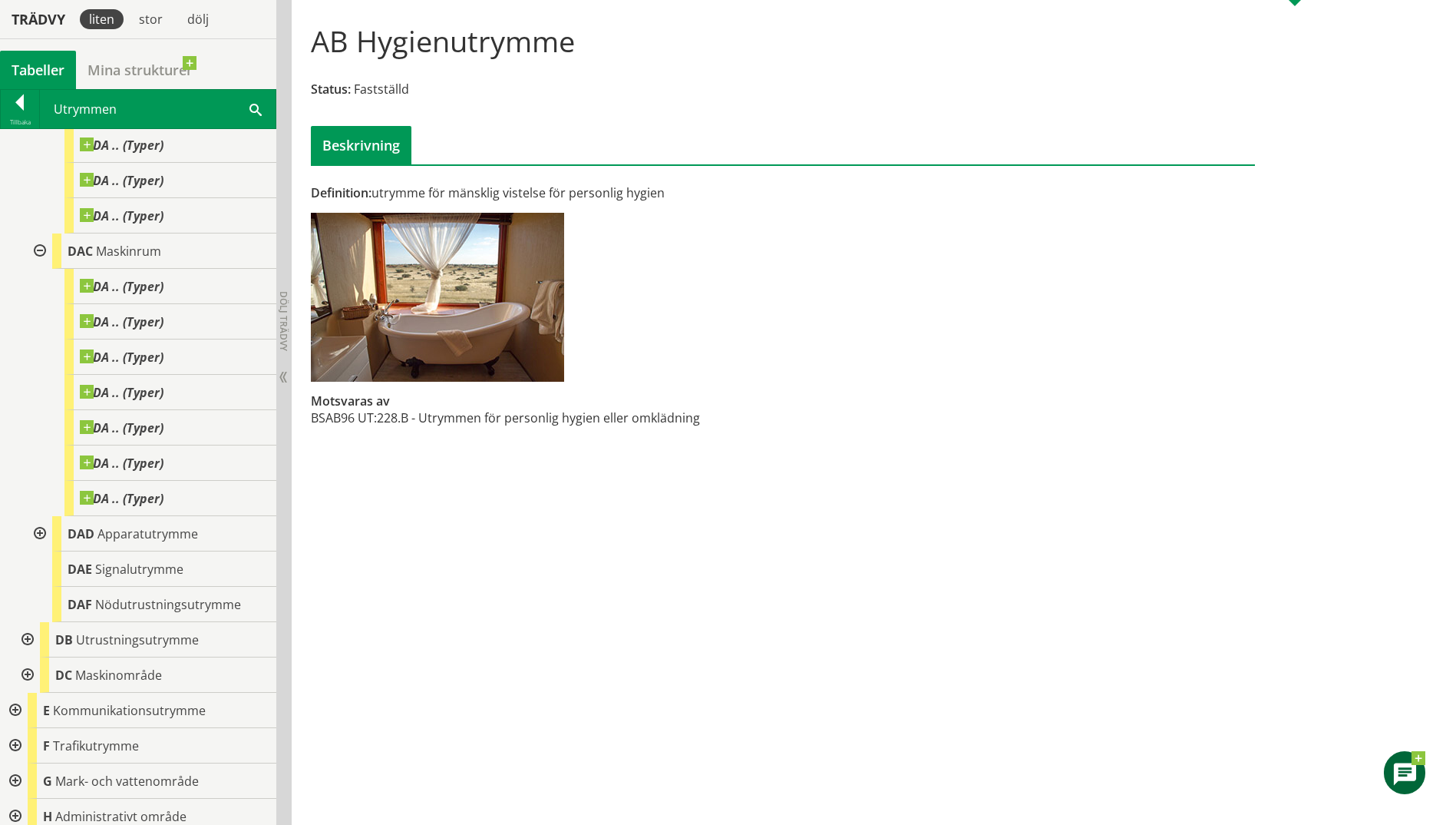
click at [39, 535] on div at bounding box center [38, 534] width 28 height 35
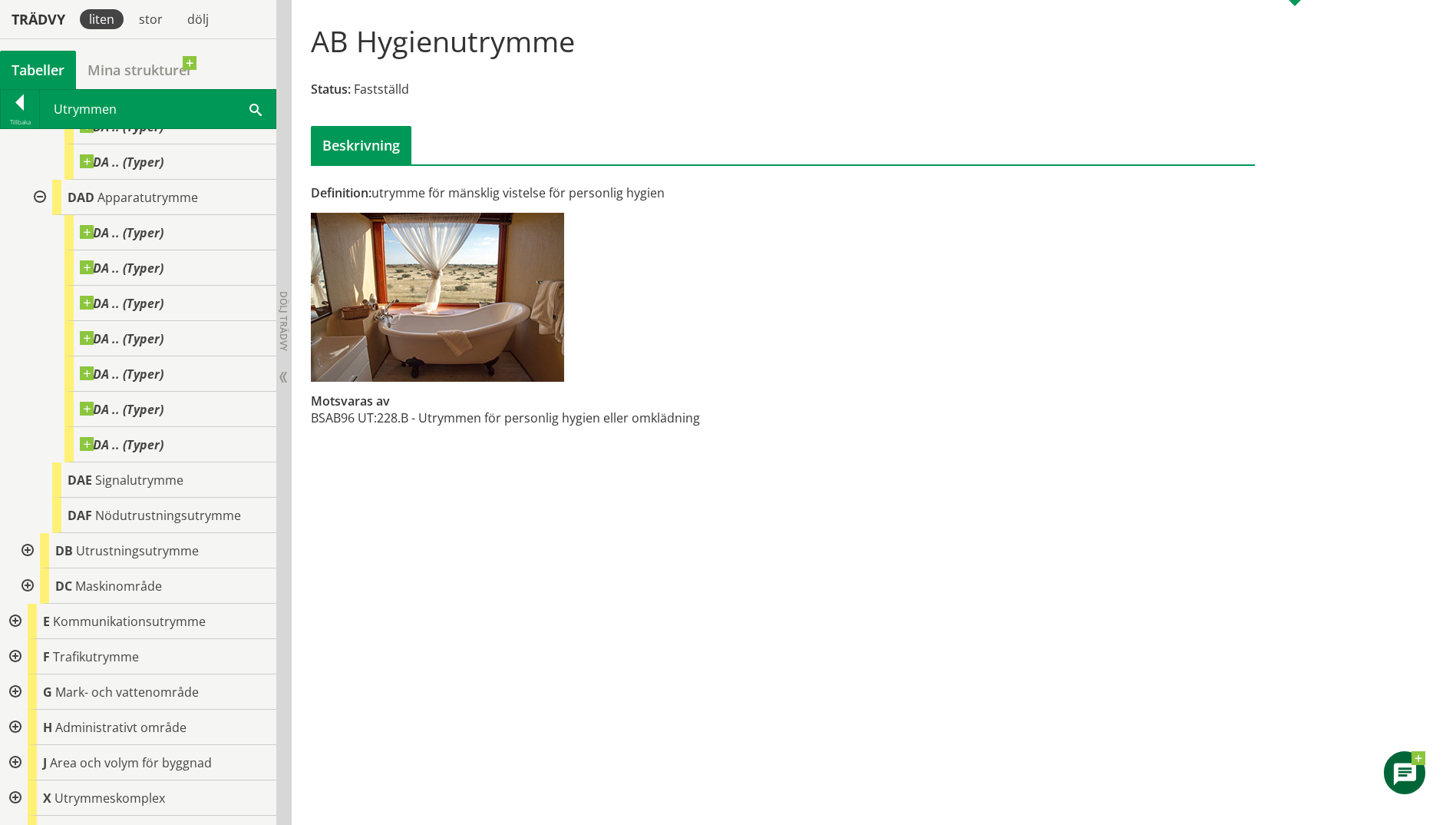
scroll to position [2837, 0]
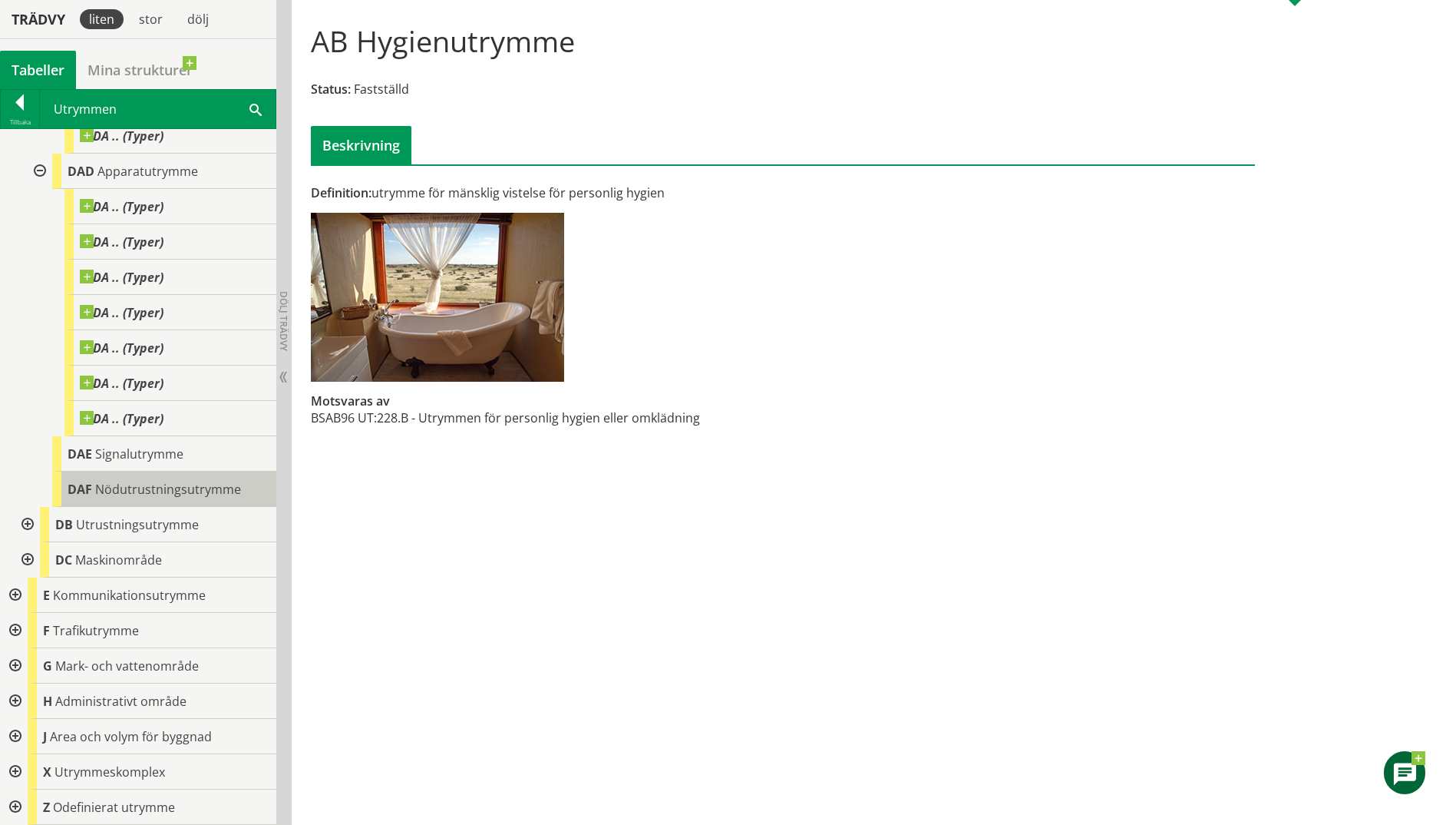
click at [133, 479] on div "DAF Nödutrustningsutrymme" at bounding box center [164, 489] width 224 height 35
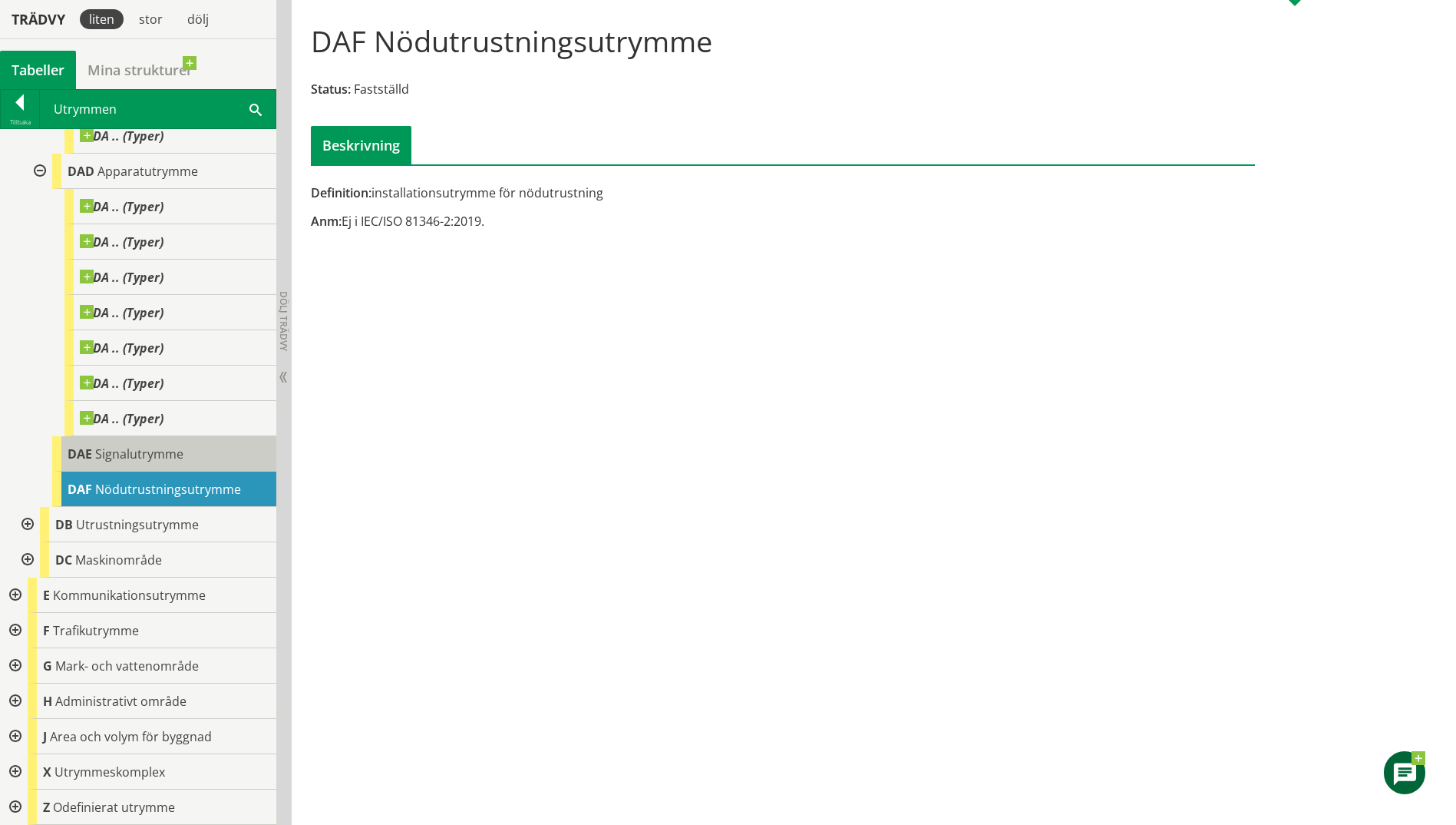
click at [144, 453] on span "Signalutrymme" at bounding box center [139, 454] width 88 height 17
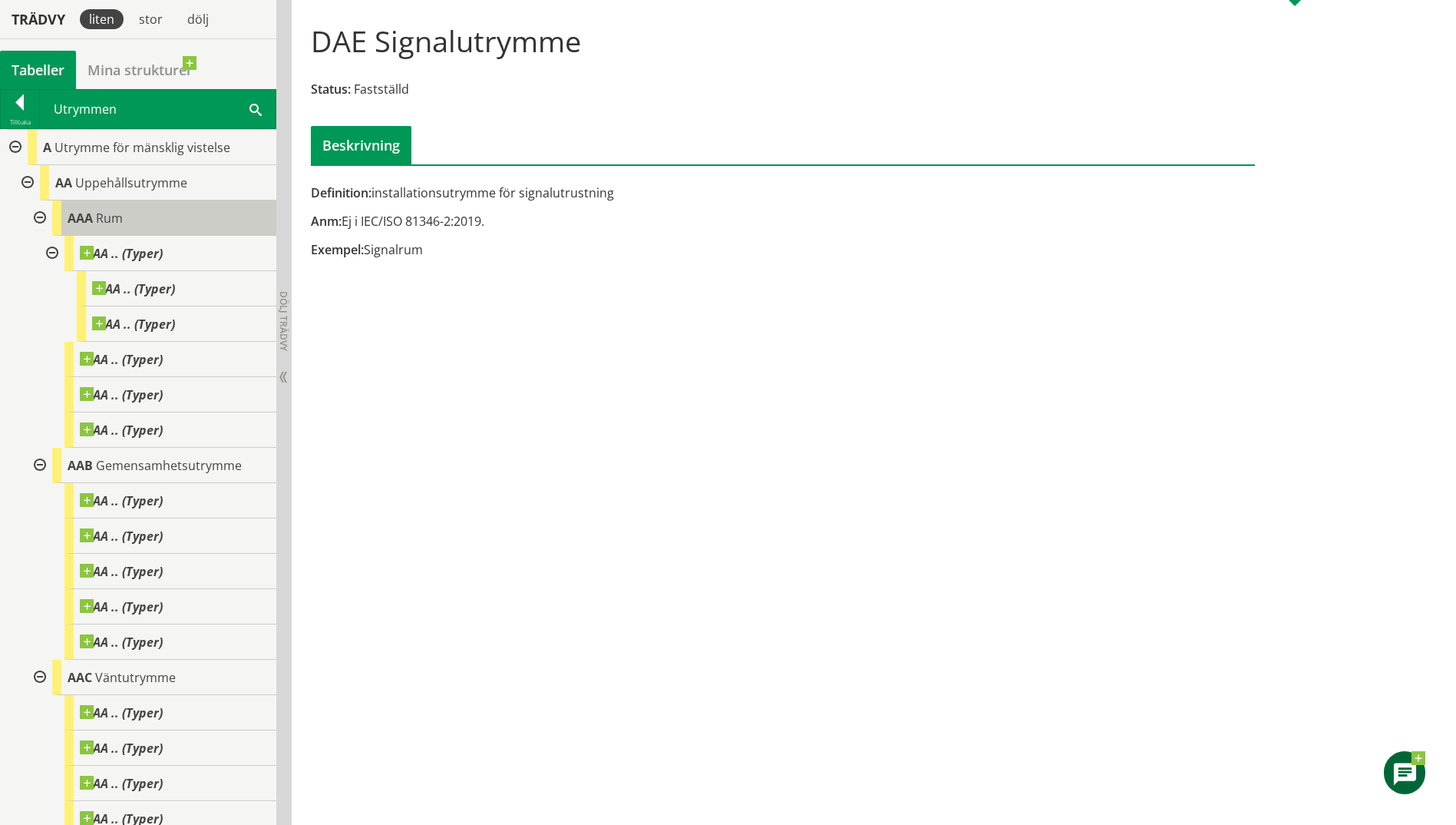
click at [82, 221] on span "AAA" at bounding box center [80, 218] width 25 height 17
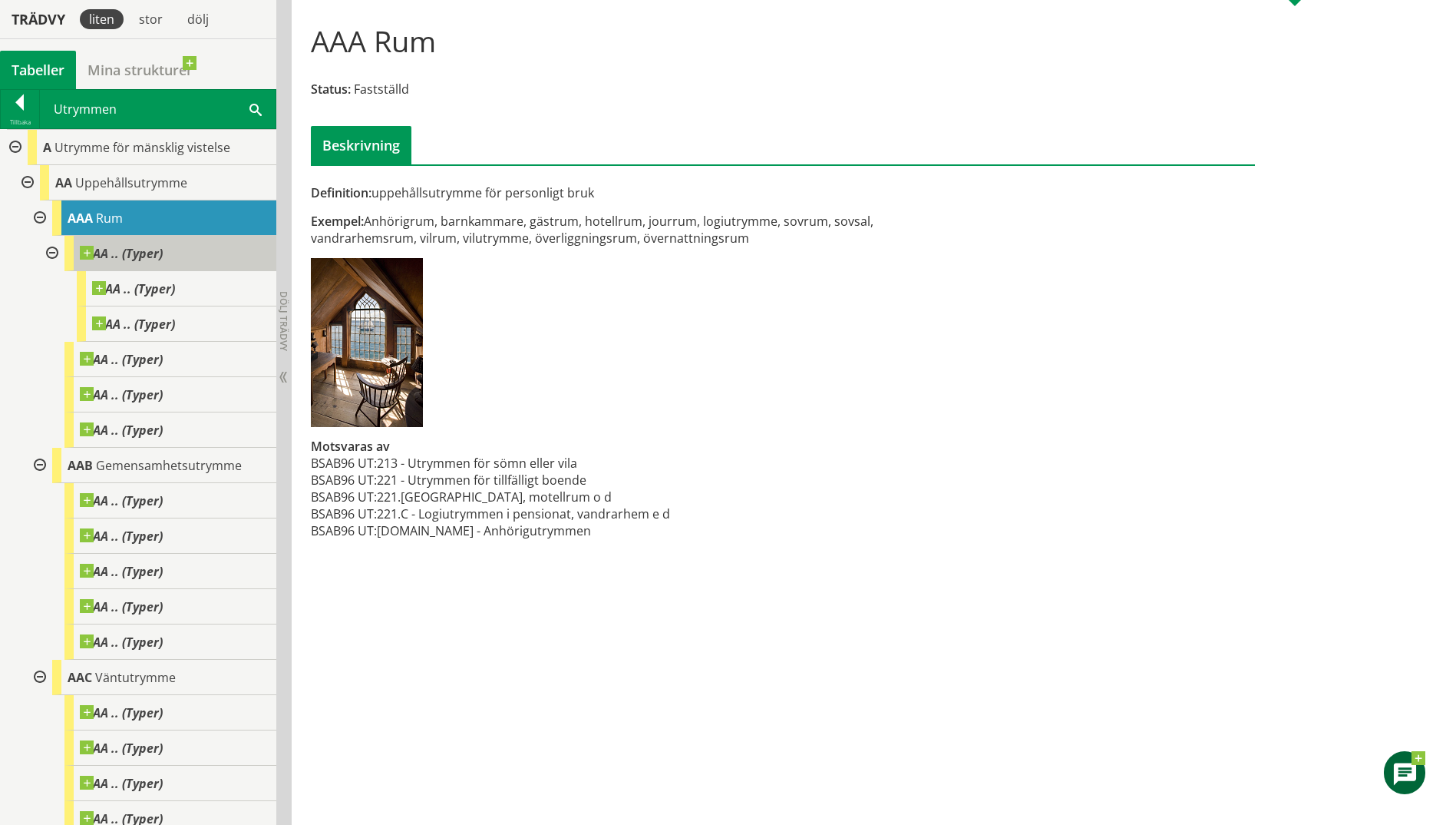
click at [115, 264] on div "AA .. (Typer)" at bounding box center [171, 253] width 212 height 35
click at [24, 72] on div "Tabeller" at bounding box center [38, 70] width 76 height 39
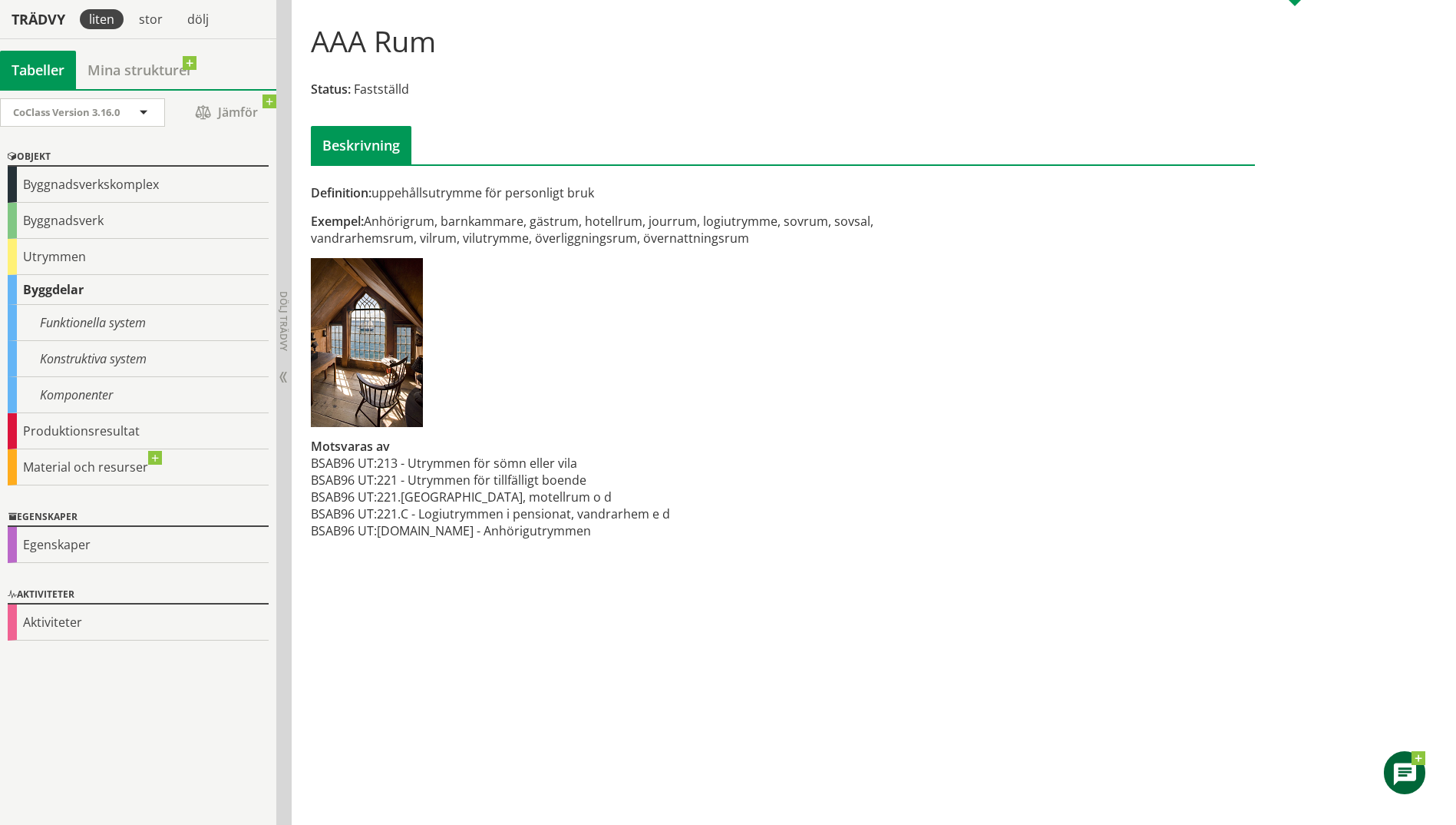
click at [22, 84] on div "Tabeller" at bounding box center [38, 70] width 76 height 39
click at [124, 107] on div "CoClass Version 3.16.0" at bounding box center [75, 113] width 124 height 27
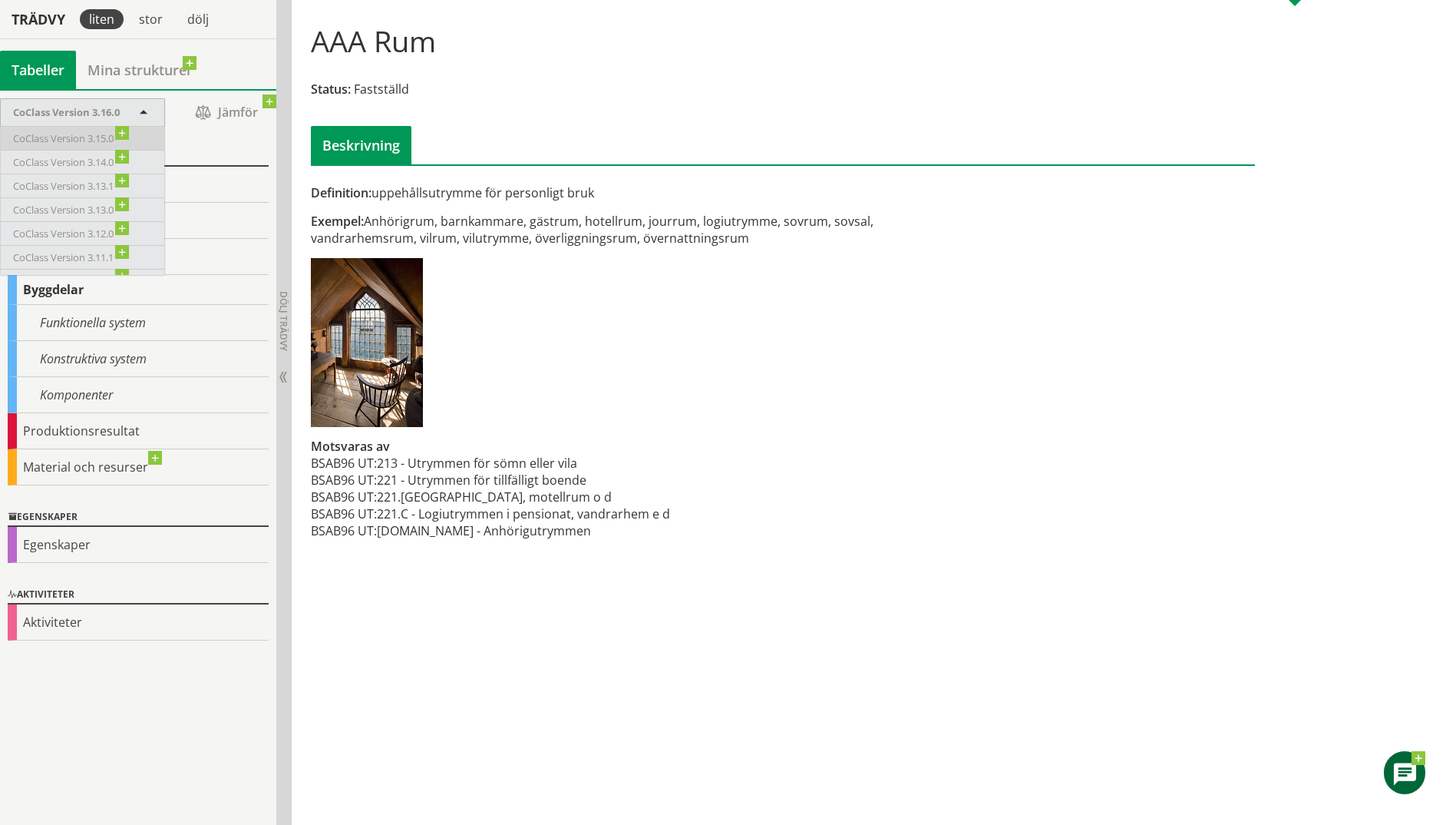
click at [0, 0] on span "CoClass Version 3.15.0" at bounding box center [0, 0] width 0 height 0
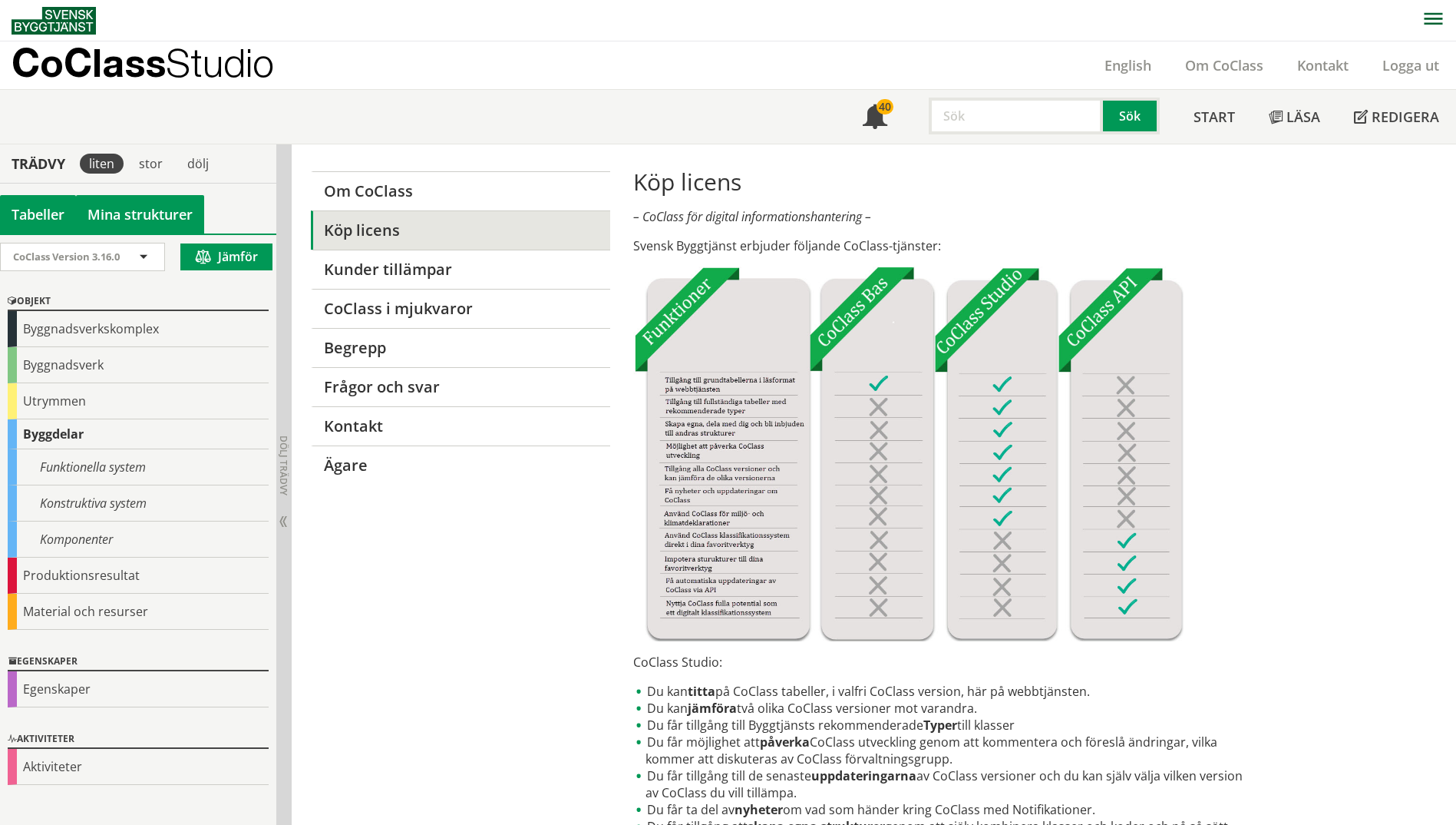
click at [123, 220] on link "Mina strukturer" at bounding box center [140, 215] width 128 height 39
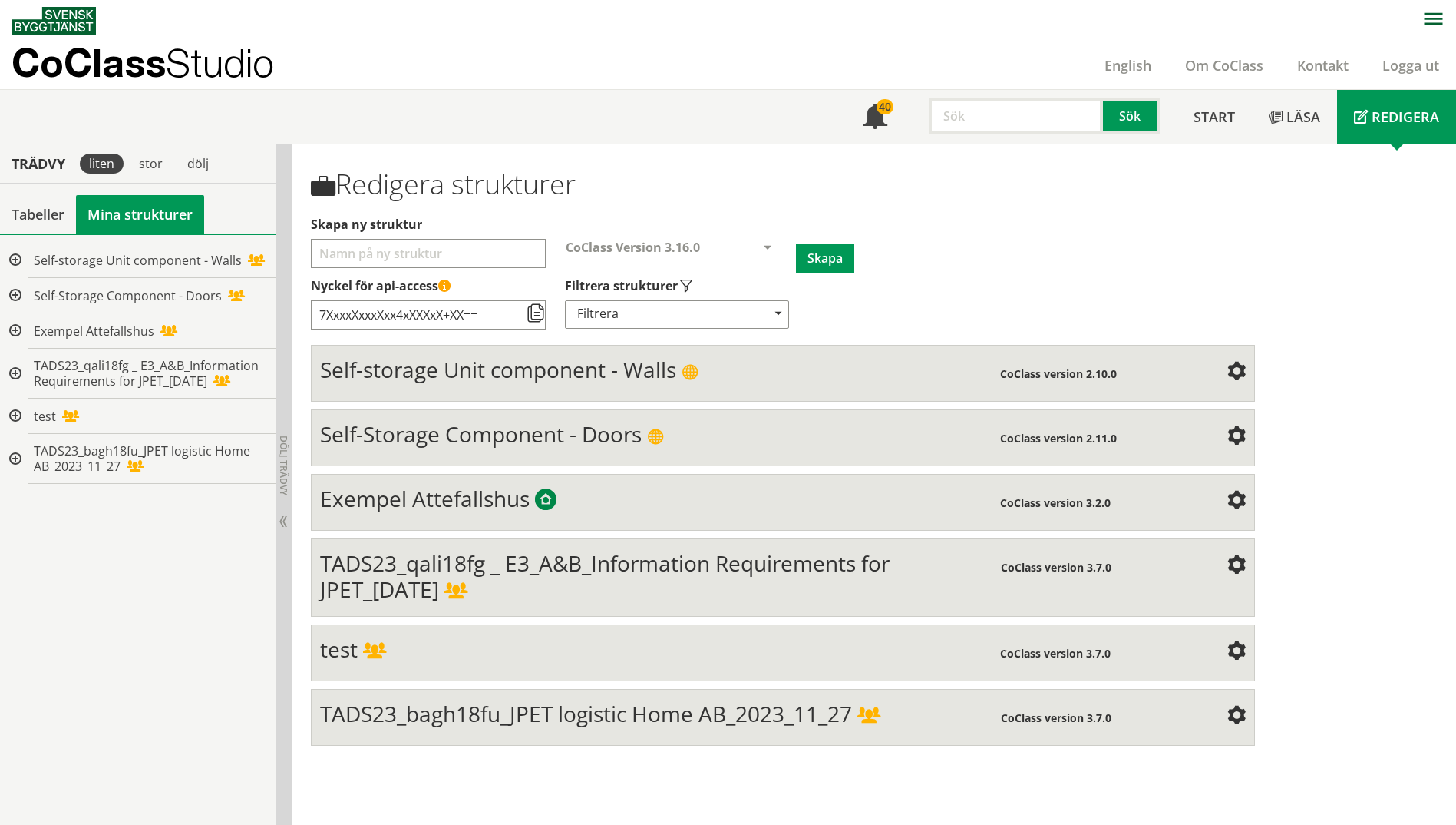
click at [18, 255] on div at bounding box center [13, 260] width 28 height 35
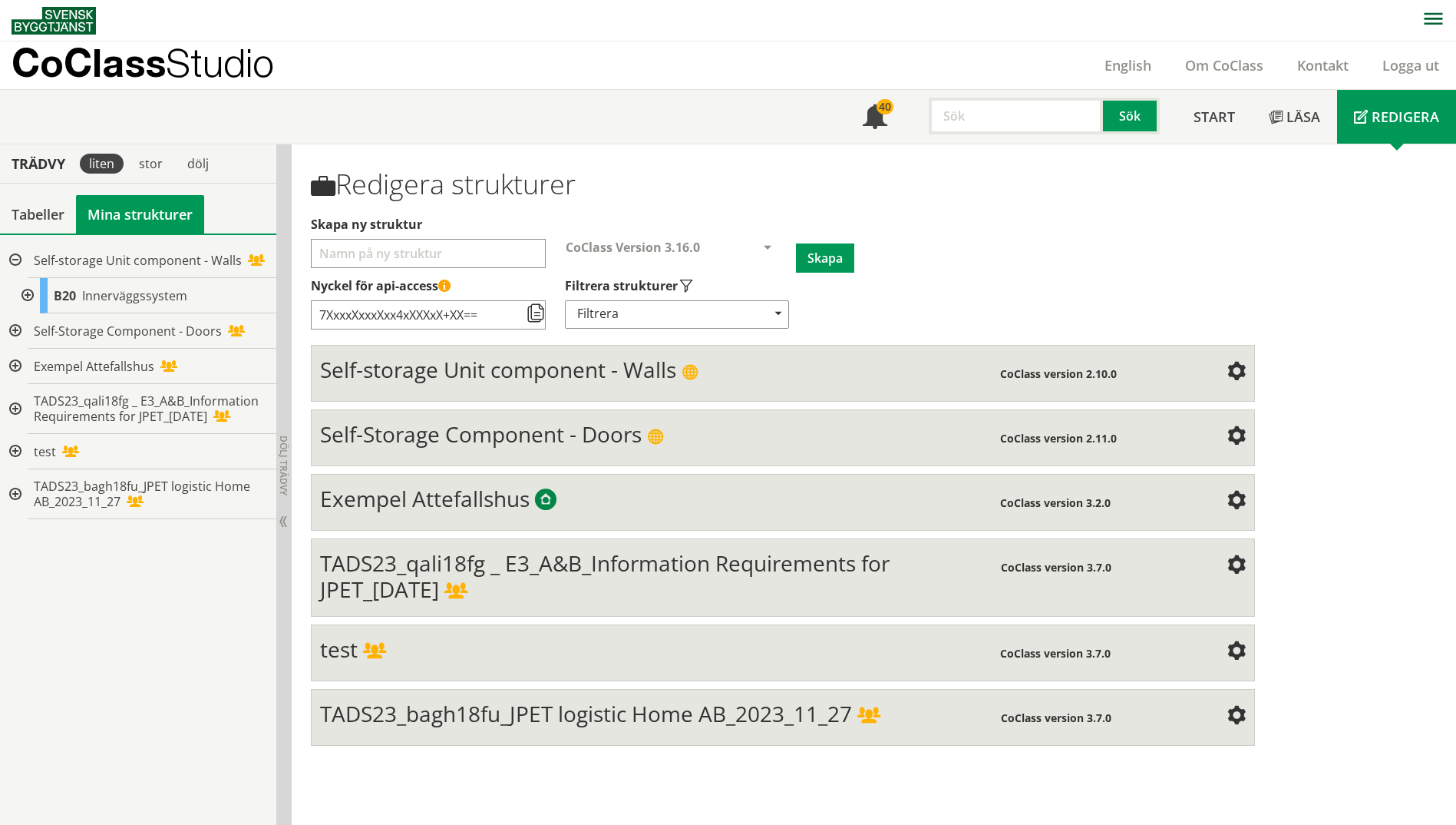
click at [29, 291] on div at bounding box center [26, 295] width 28 height 35
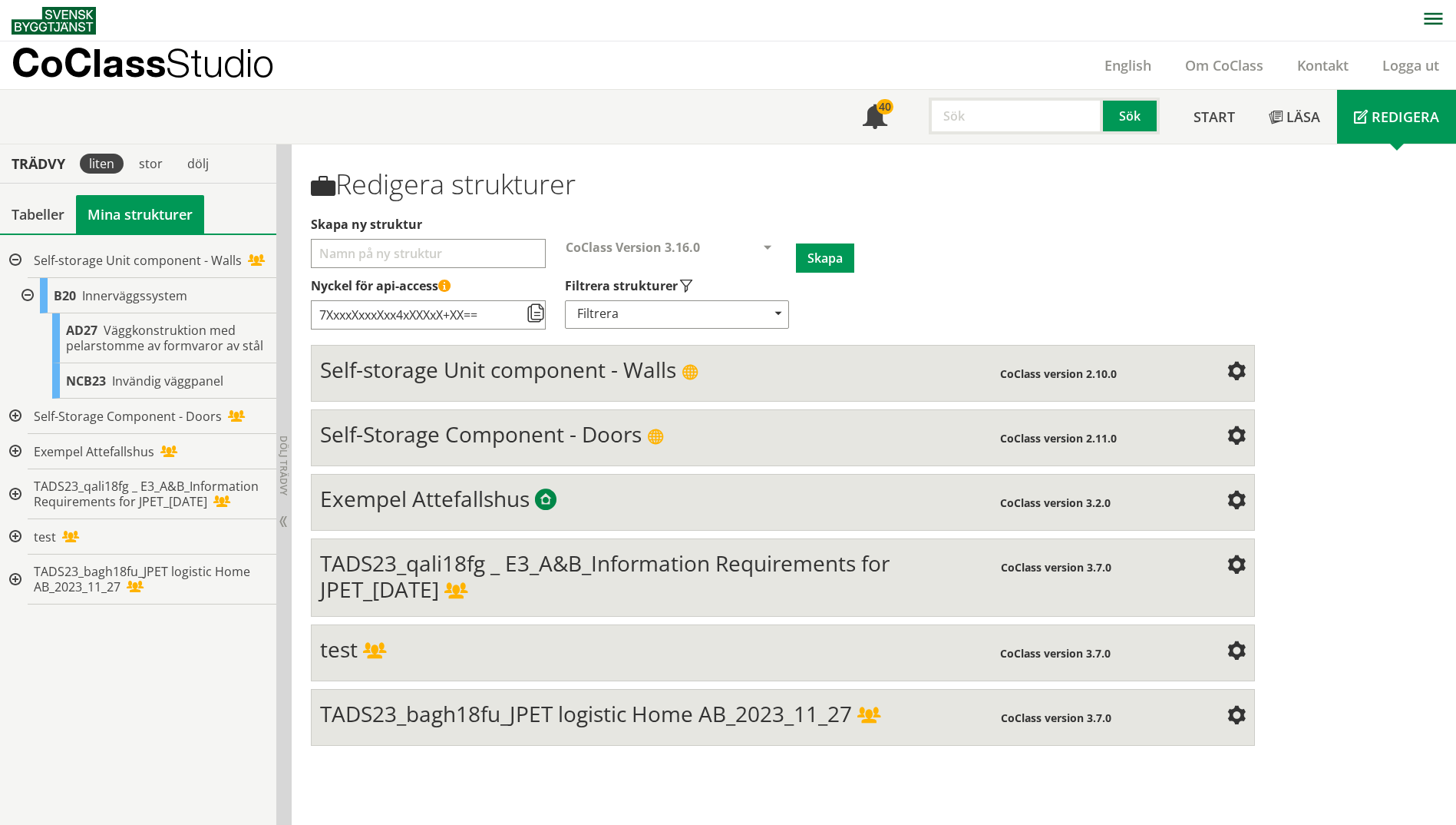
click at [8, 413] on div at bounding box center [13, 416] width 28 height 35
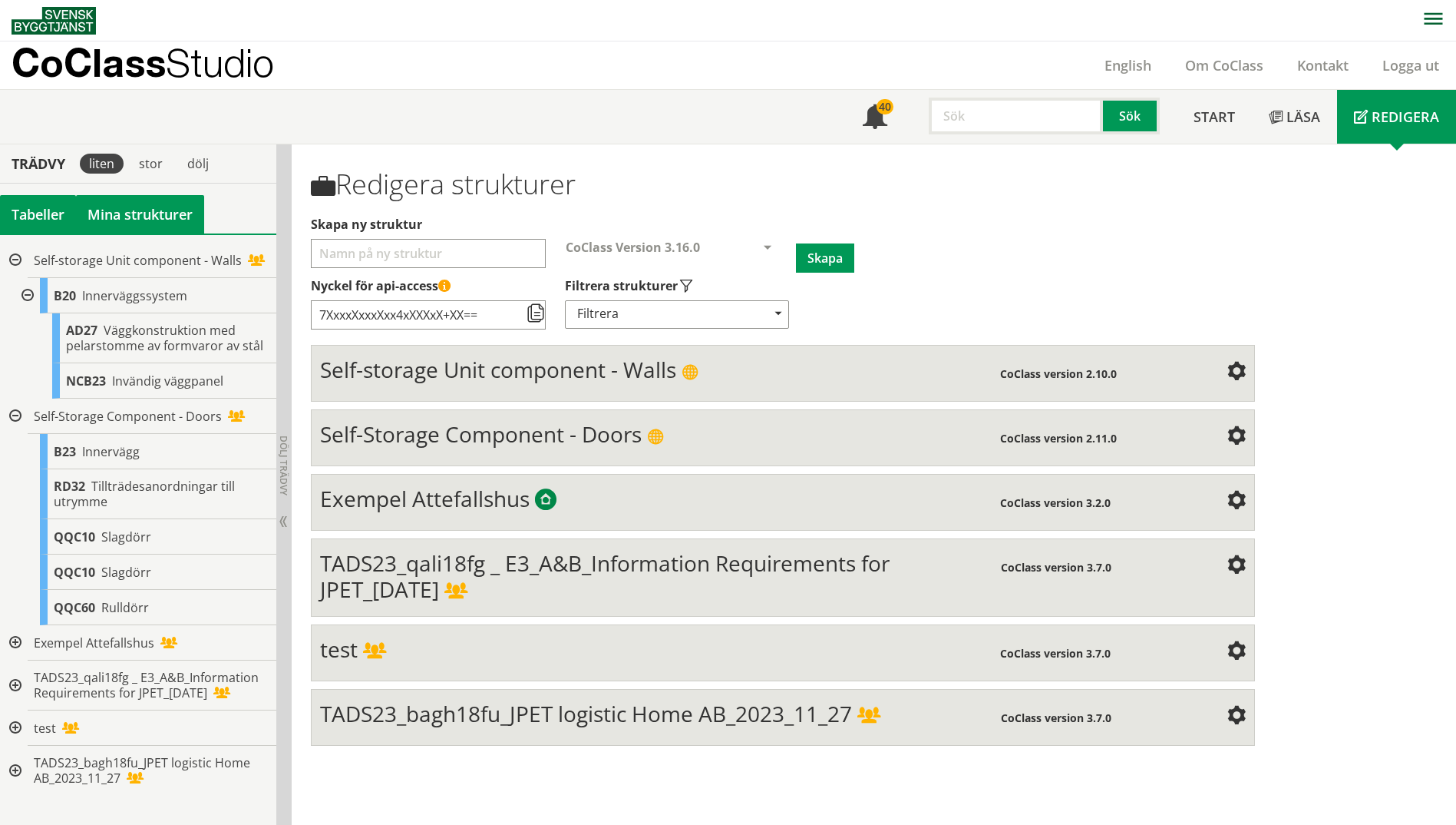
click at [32, 214] on div "Tabeller" at bounding box center [38, 215] width 76 height 39
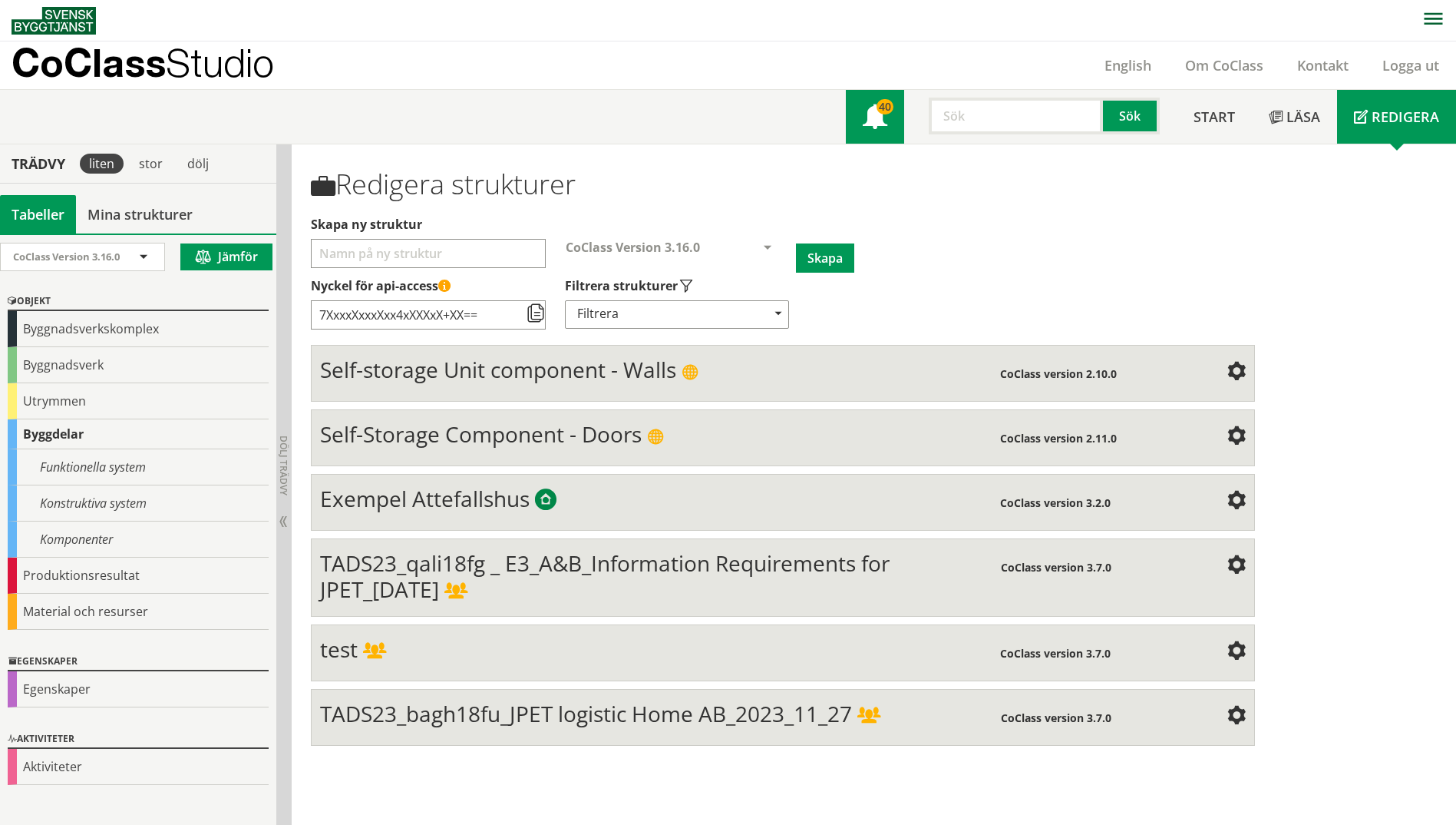
click at [857, 118] on link "40" at bounding box center [874, 117] width 58 height 54
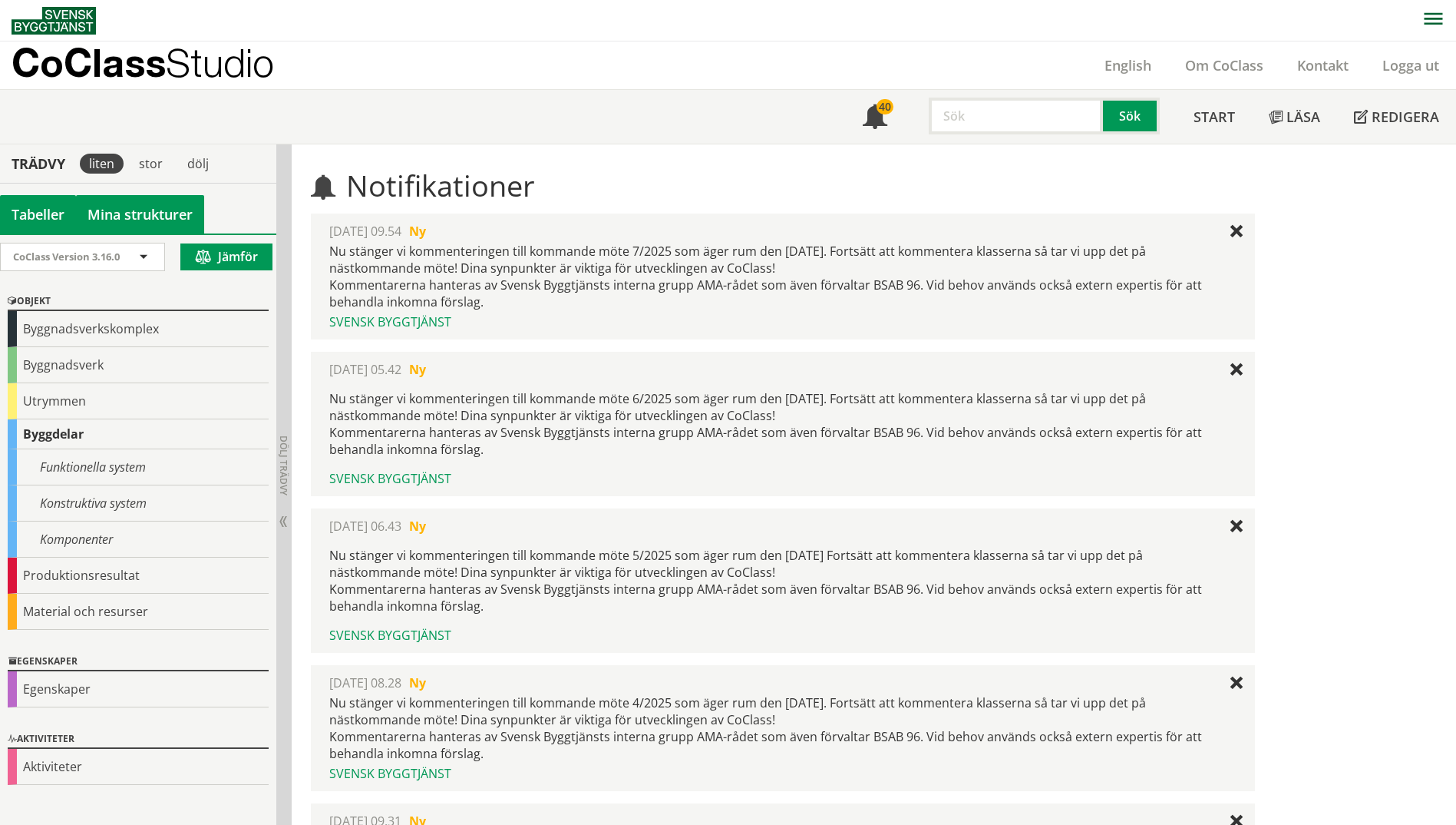
click at [134, 217] on link "Mina strukturer" at bounding box center [140, 215] width 128 height 39
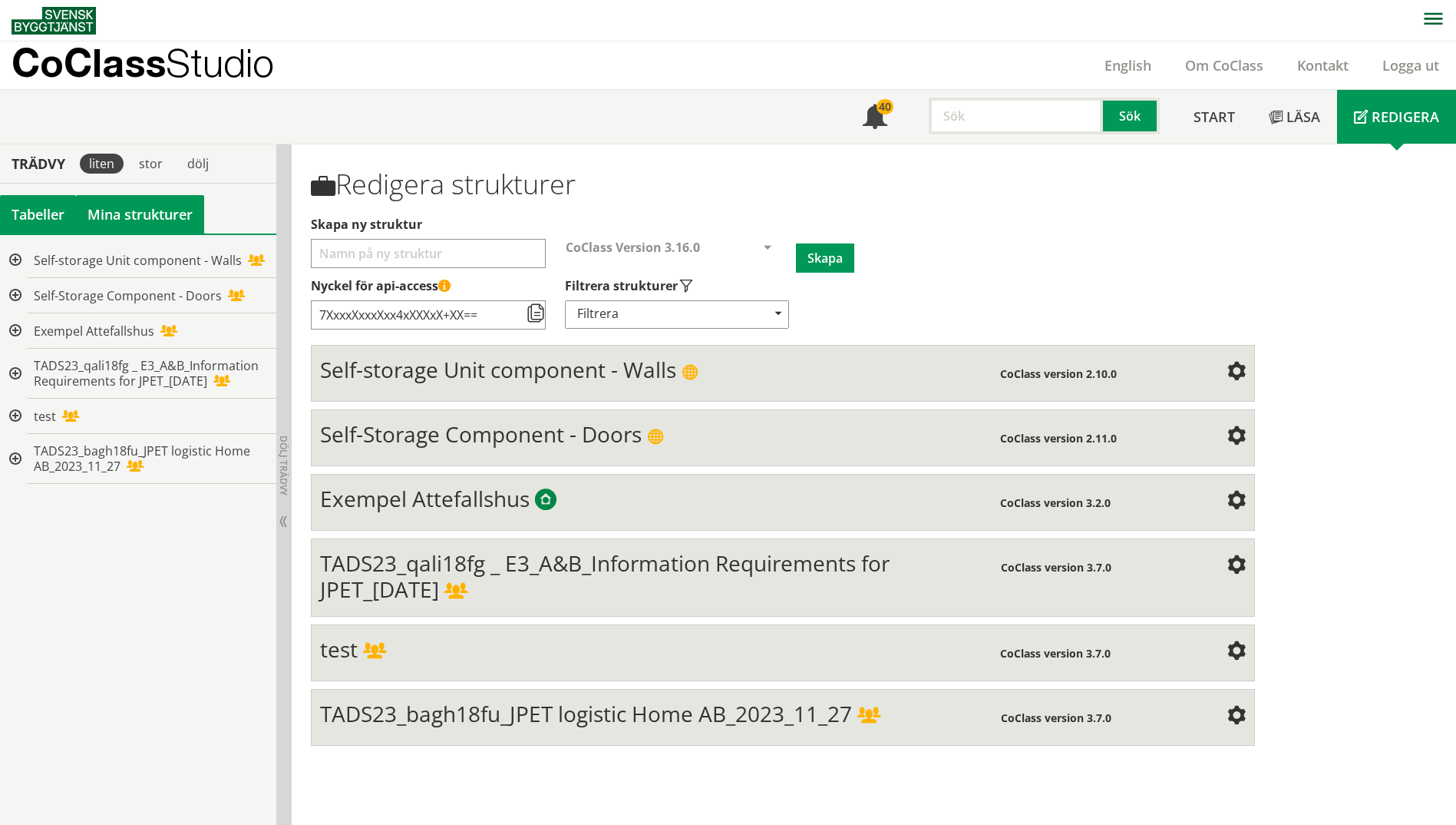
click at [42, 221] on div "Tabeller" at bounding box center [38, 215] width 76 height 39
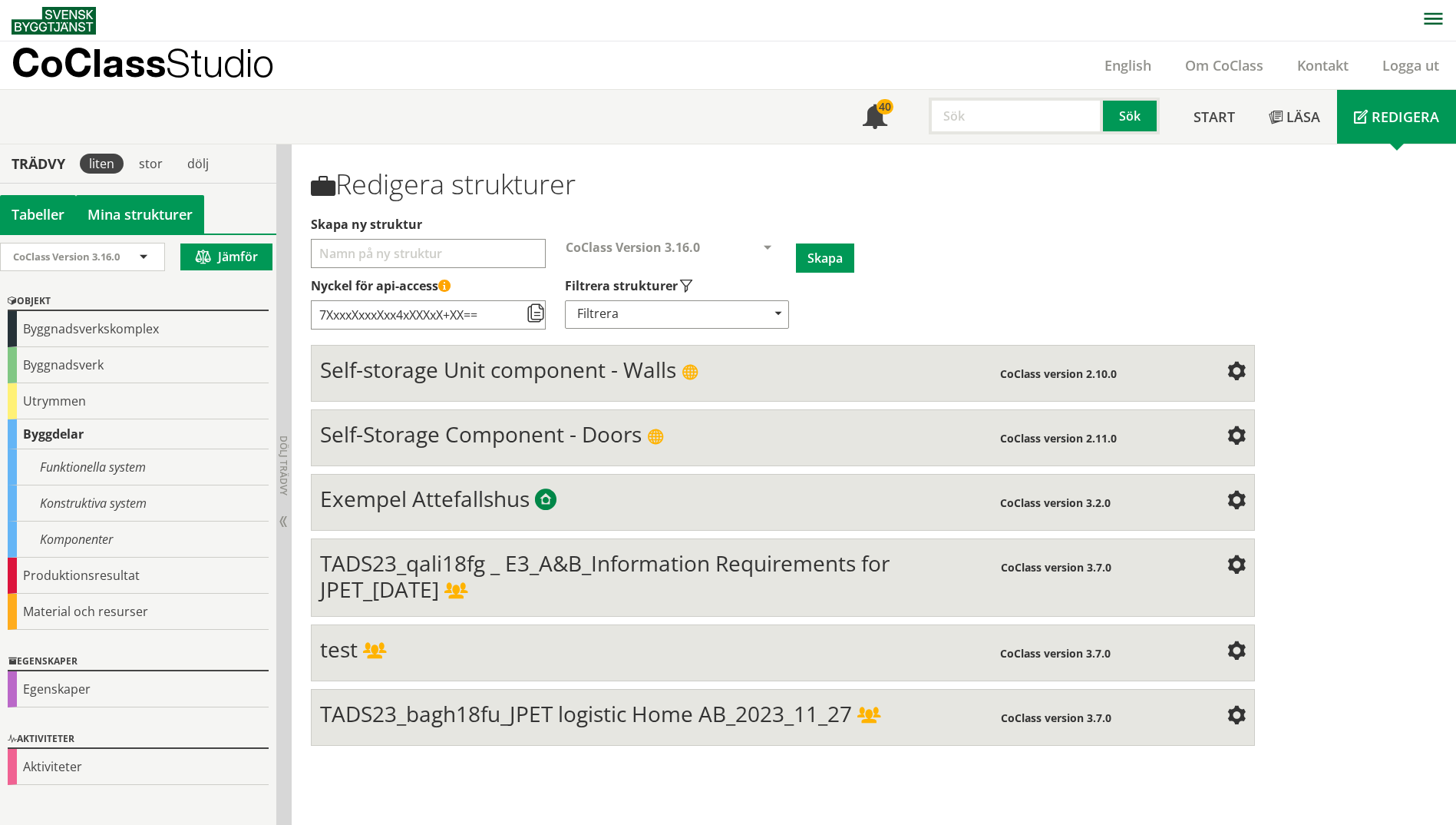
click at [159, 213] on link "Mina strukturer" at bounding box center [140, 215] width 128 height 39
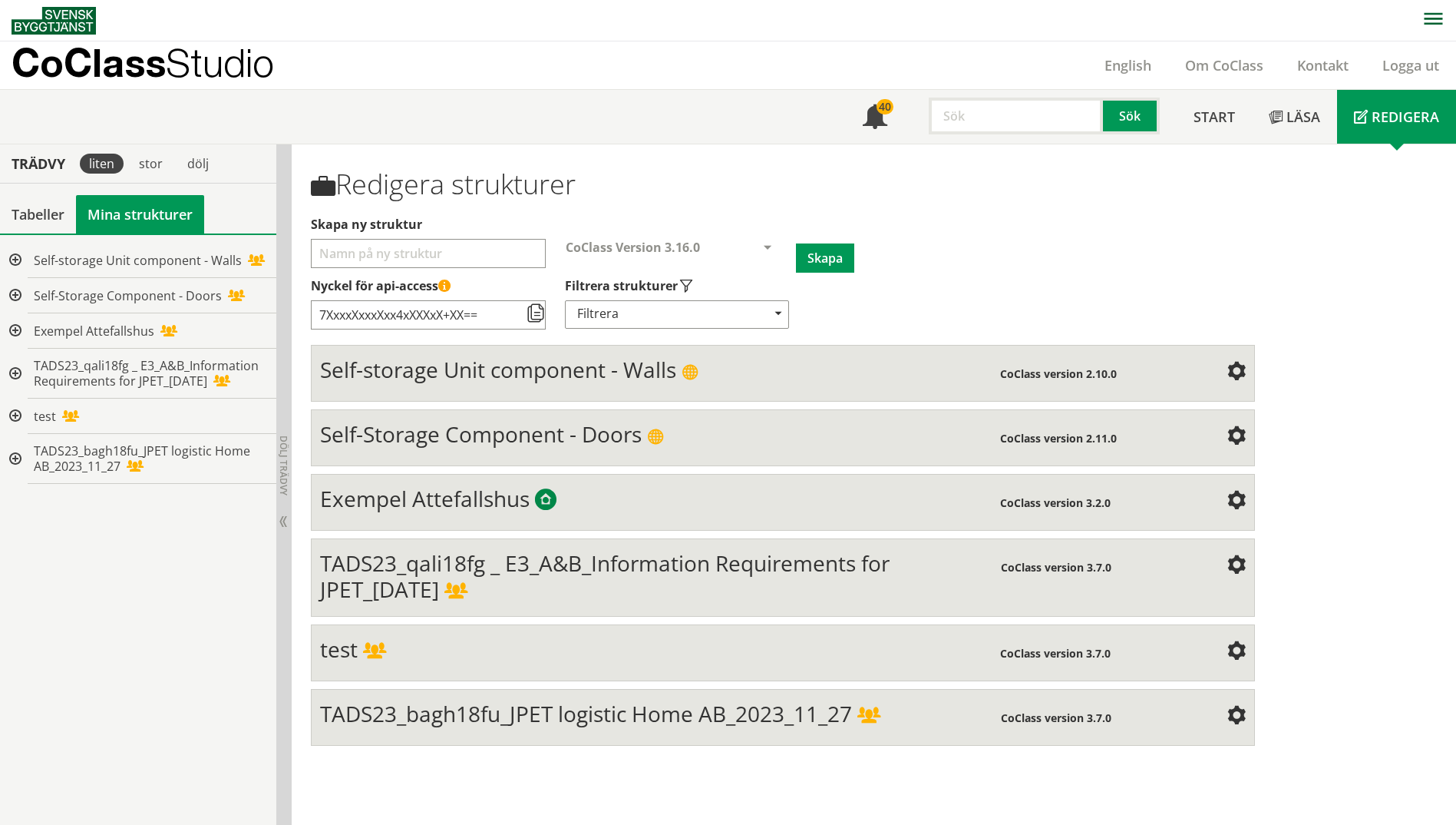
click at [760, 561] on span "TADS23_qali18fg _ E3_A&B_Information Requirements for JPET_[DATE]" at bounding box center [604, 576] width 570 height 56
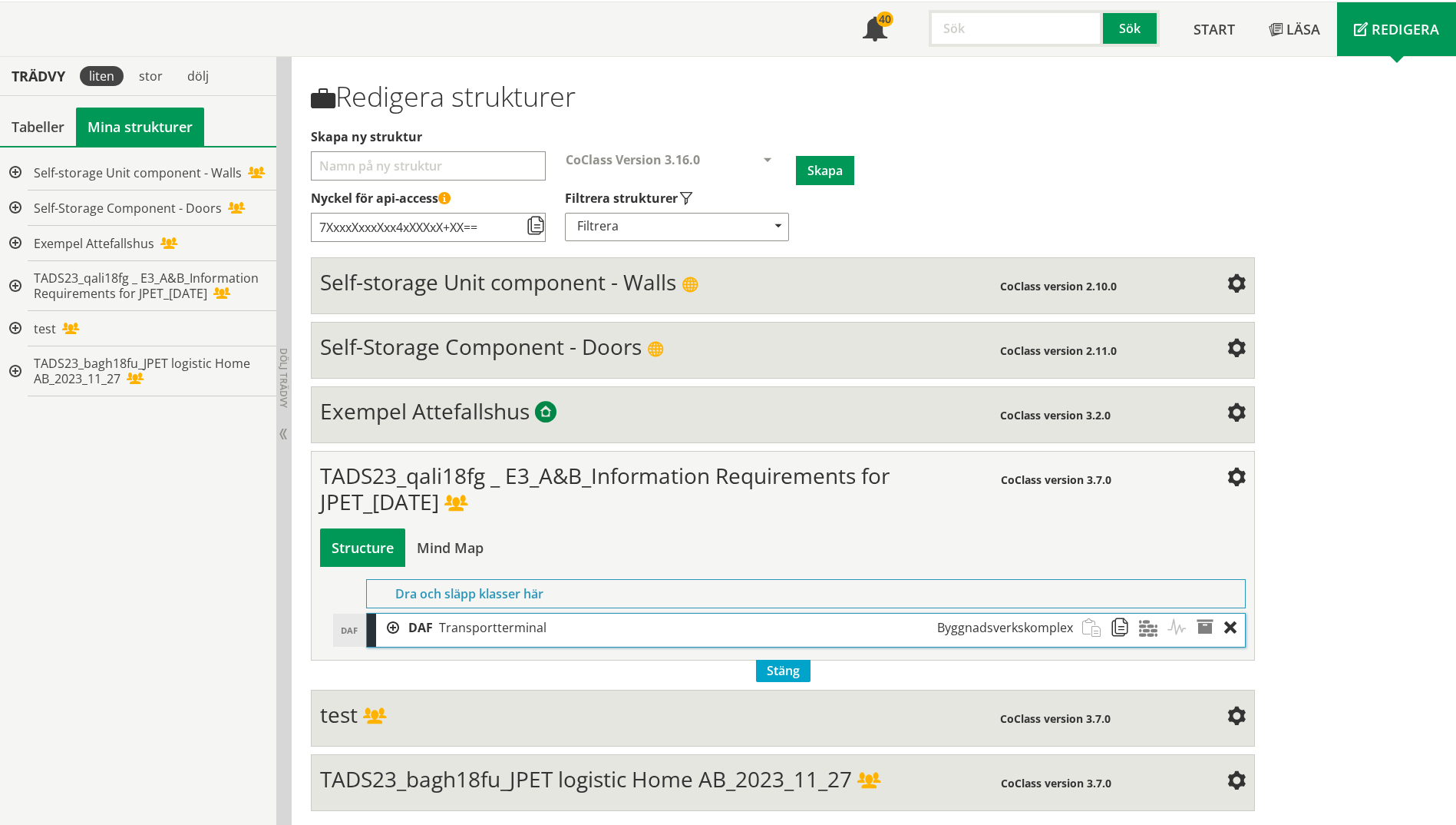
scroll to position [89, 0]
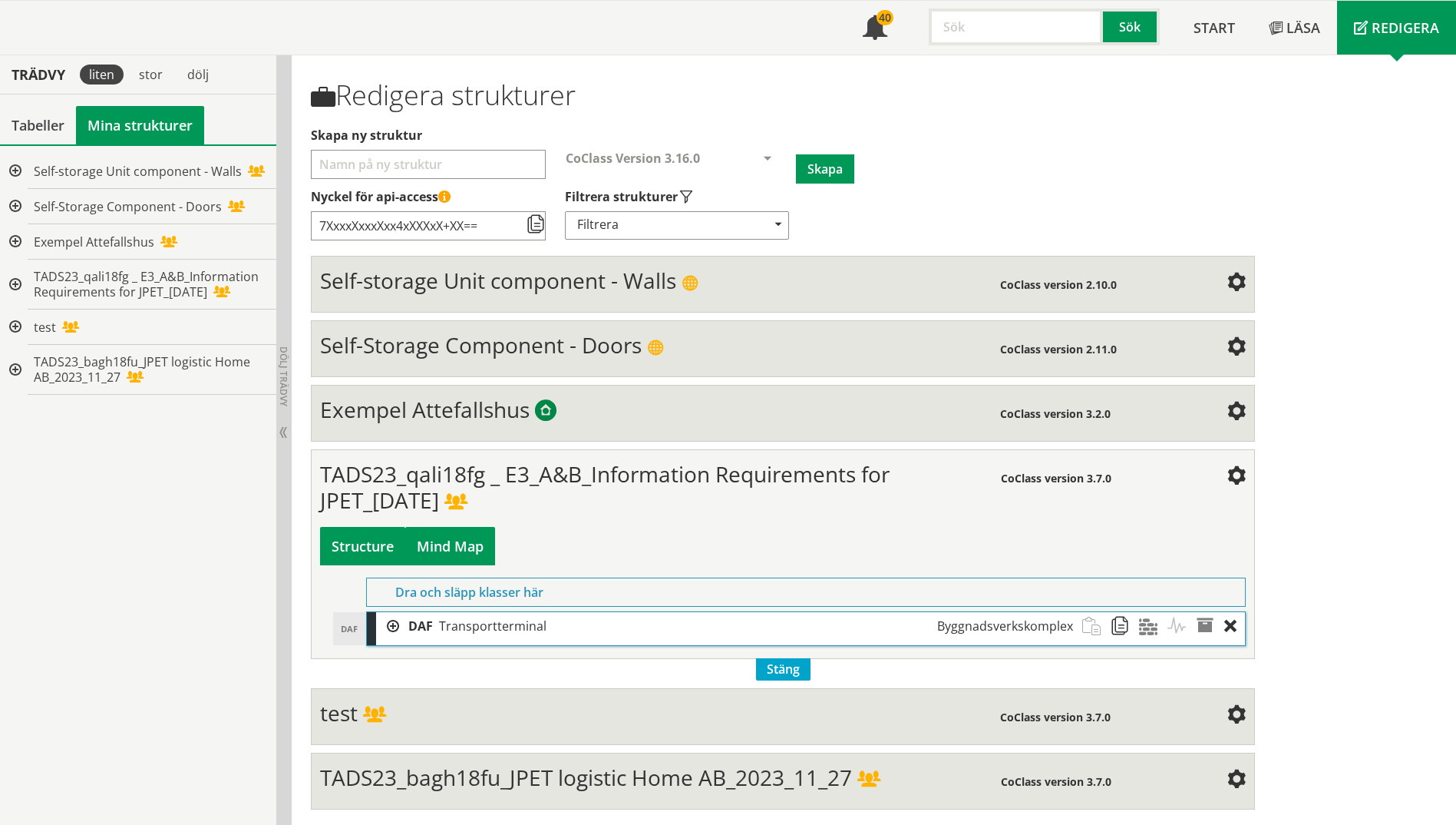
click at [467, 546] on div "Mind Map" at bounding box center [450, 546] width 90 height 39
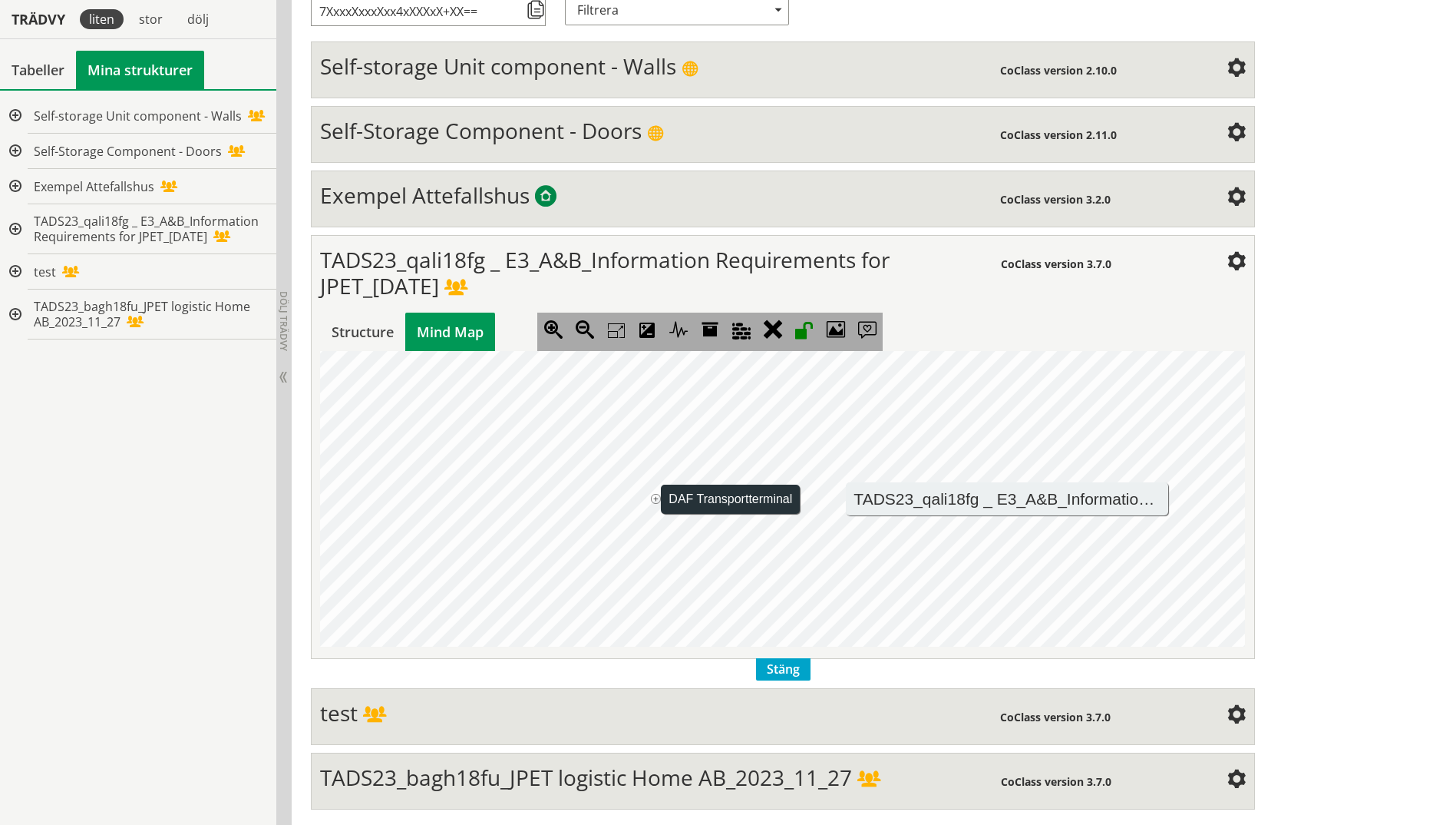
scroll to position [0, 884]
click at [656, 498] on jmexpander "+" at bounding box center [656, 498] width 10 height 10
click at [467, 498] on jmexpander "+" at bounding box center [472, 498] width 10 height 10
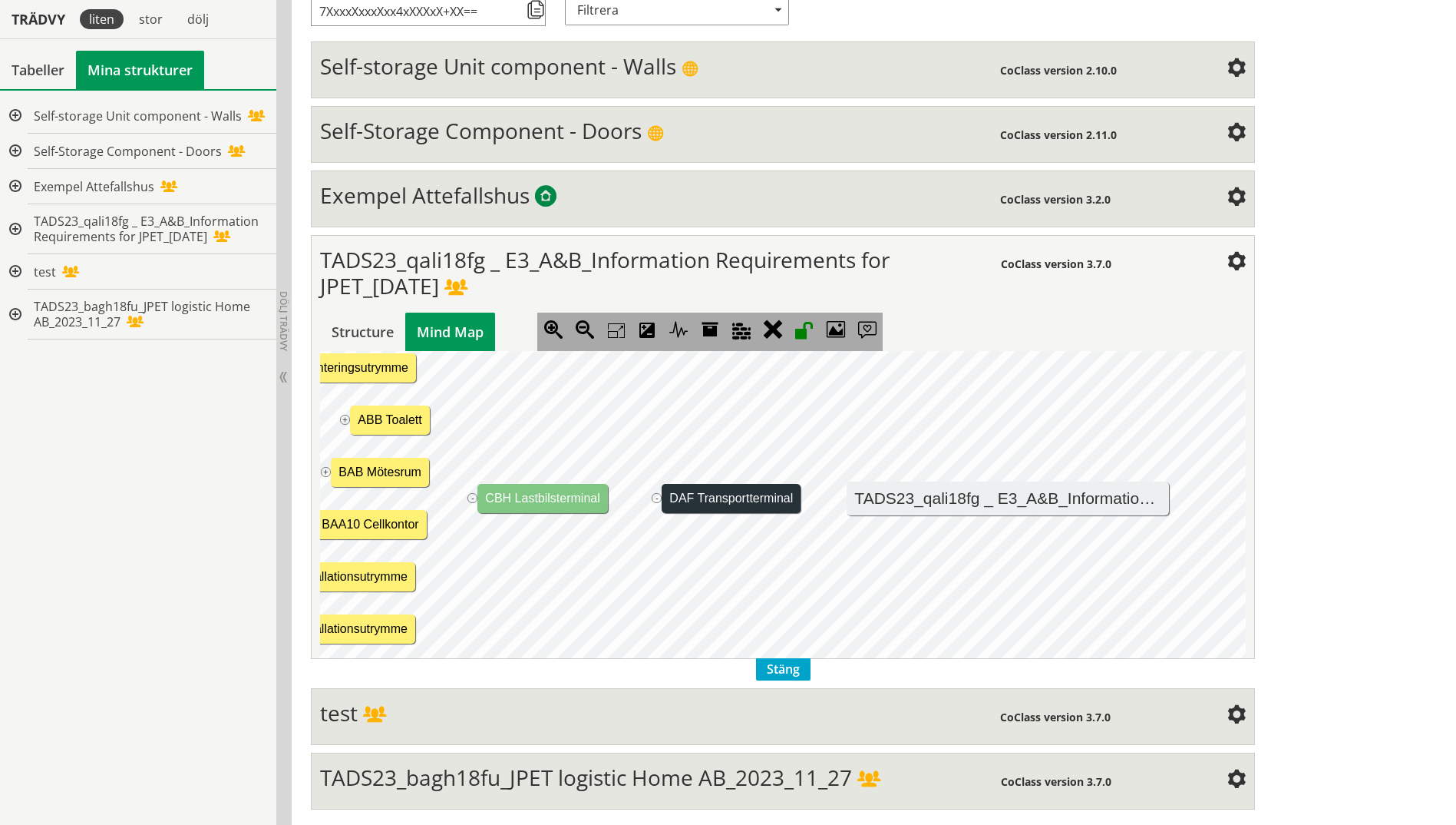
click at [318, 470] on div "TADS23_qali18fg _ E3_A&B_Information Requirements for JPET_2023-12-18 CoClass v…" at bounding box center [782, 446] width 943 height 423
click at [338, 327] on div "Structure" at bounding box center [362, 332] width 85 height 39
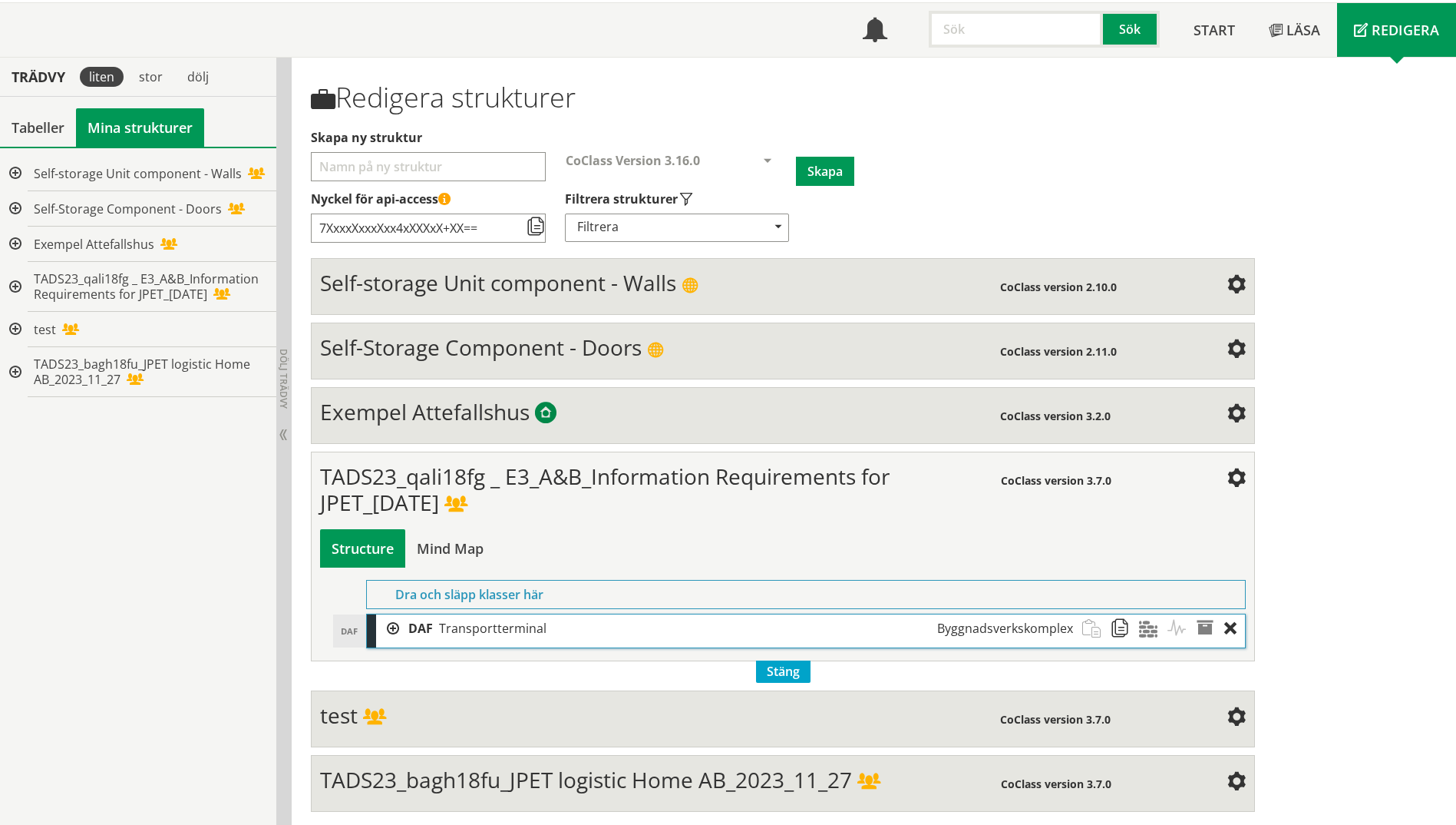
scroll to position [89, 0]
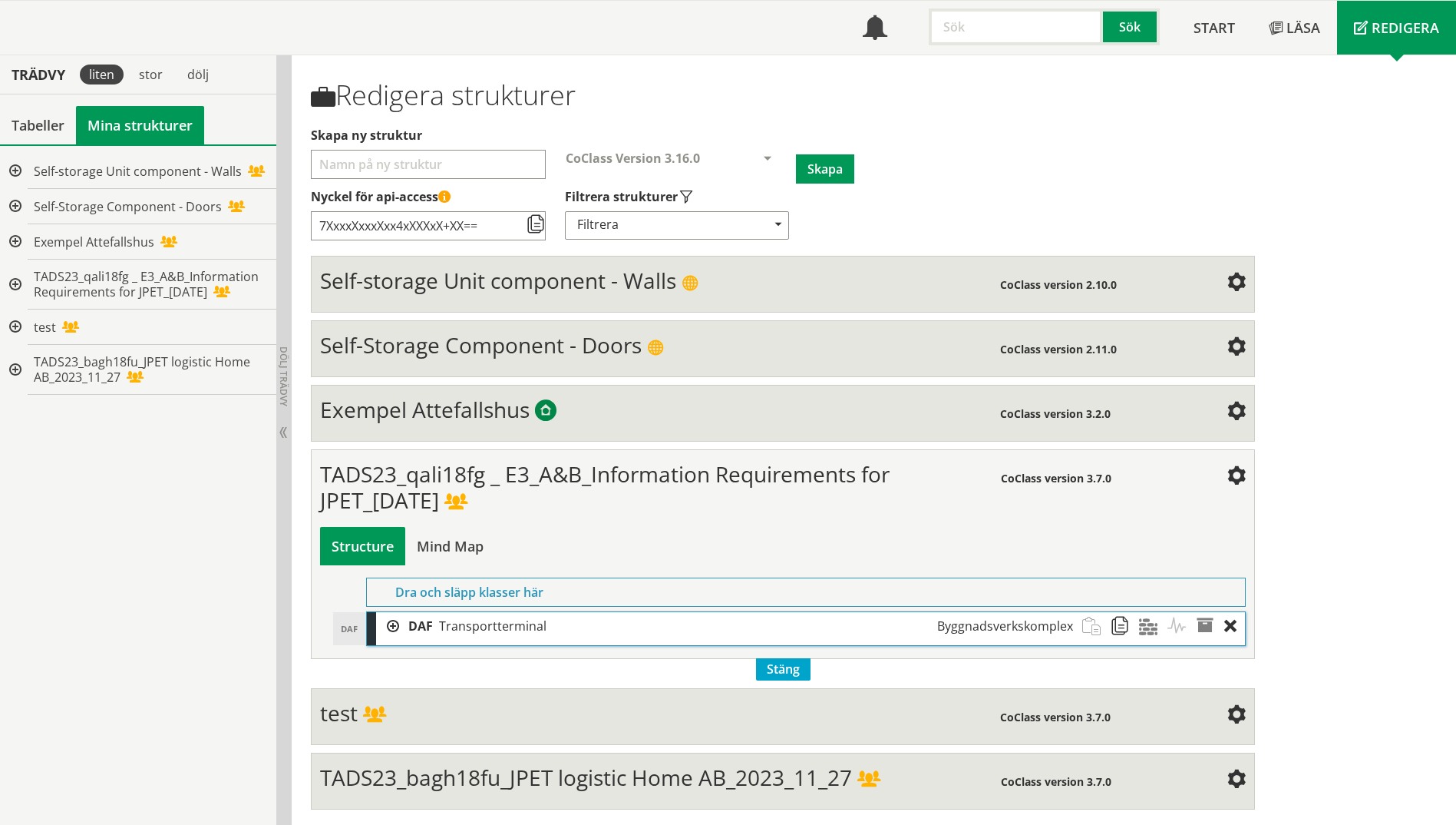
click at [506, 787] on span "TADS23_bagh18fu_JPET logistic Home AB_2023_11_27" at bounding box center [586, 777] width 532 height 29
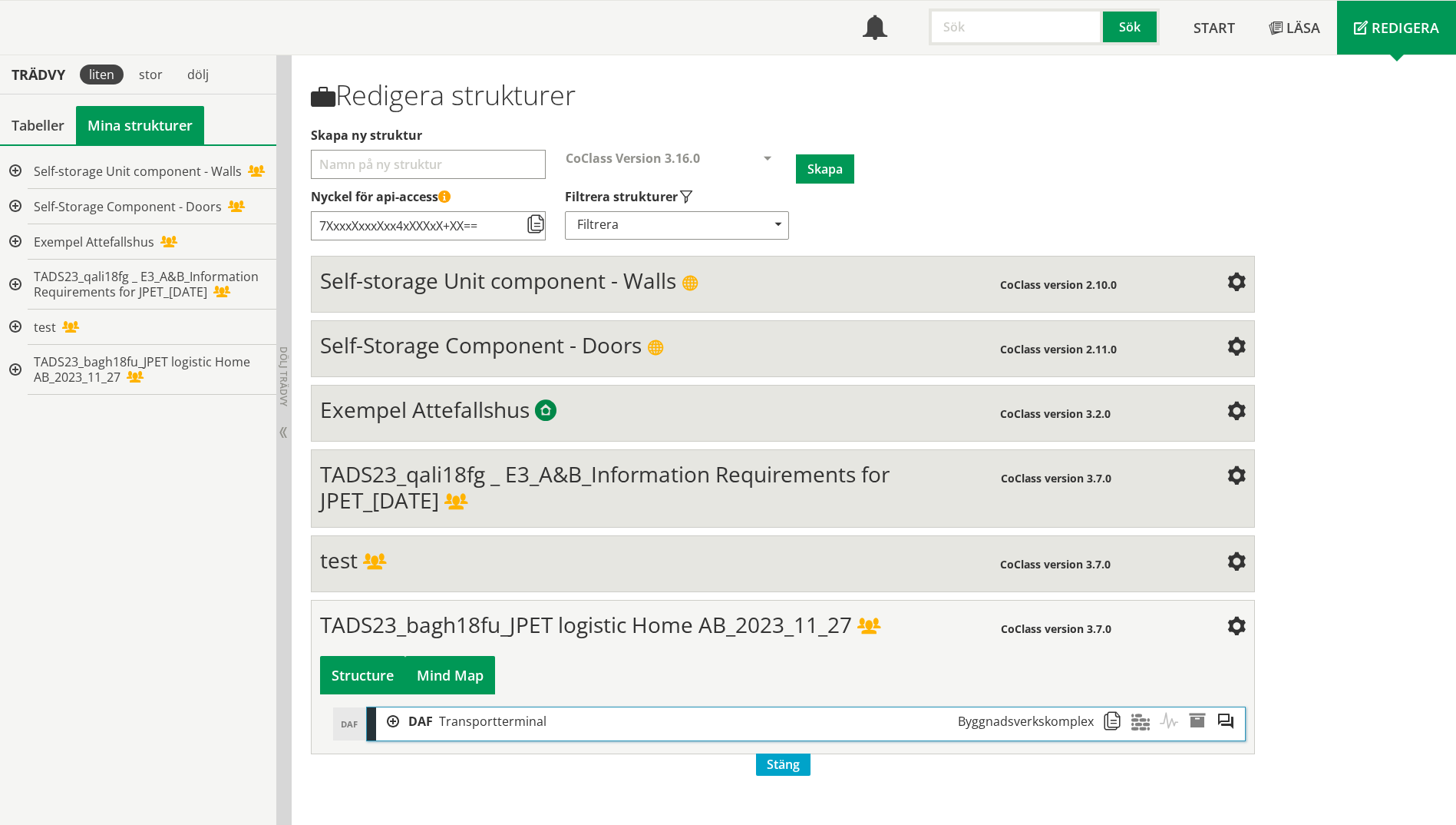
click at [447, 663] on div "Mind Map" at bounding box center [450, 675] width 90 height 39
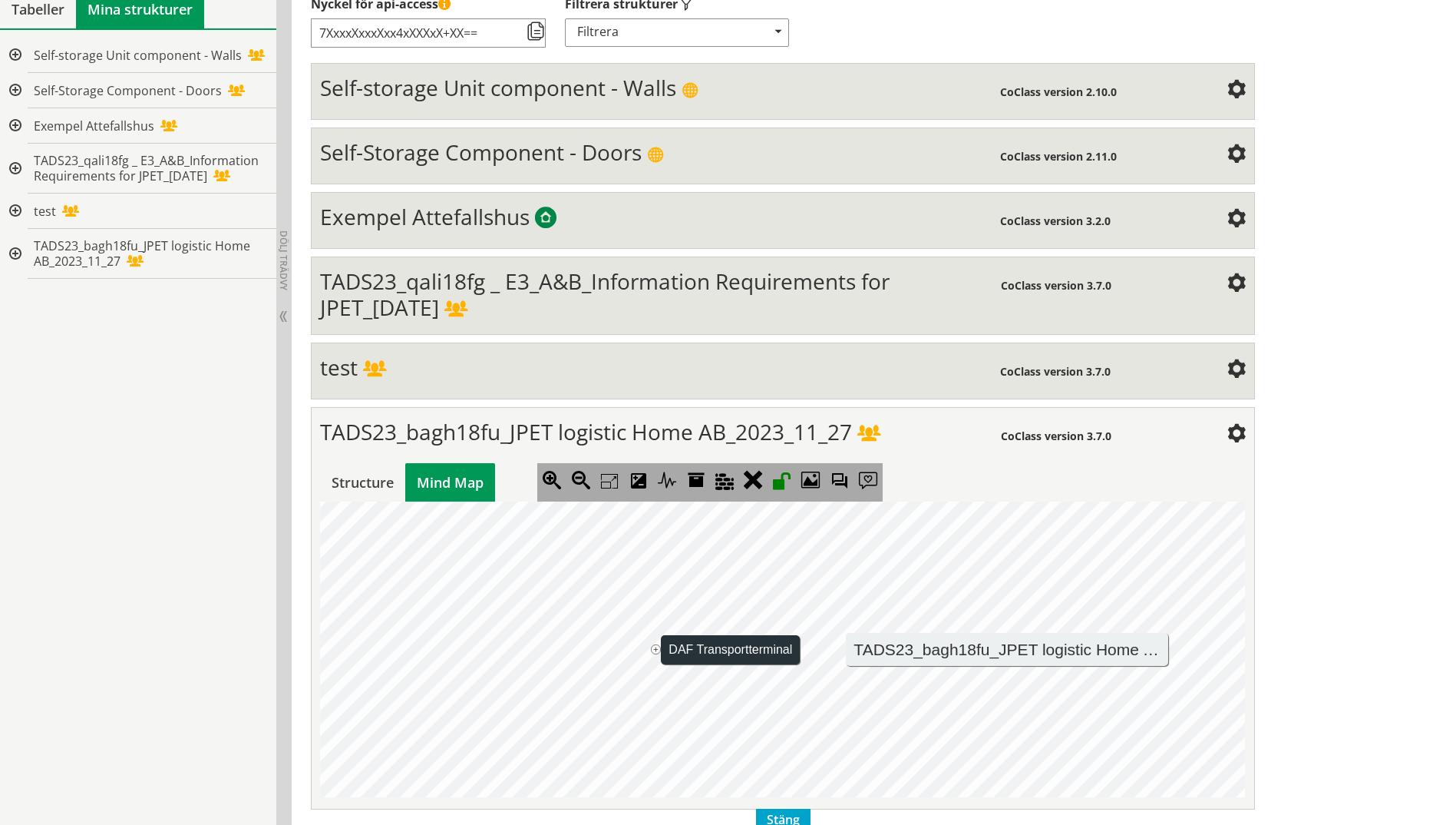
scroll to position [303, 0]
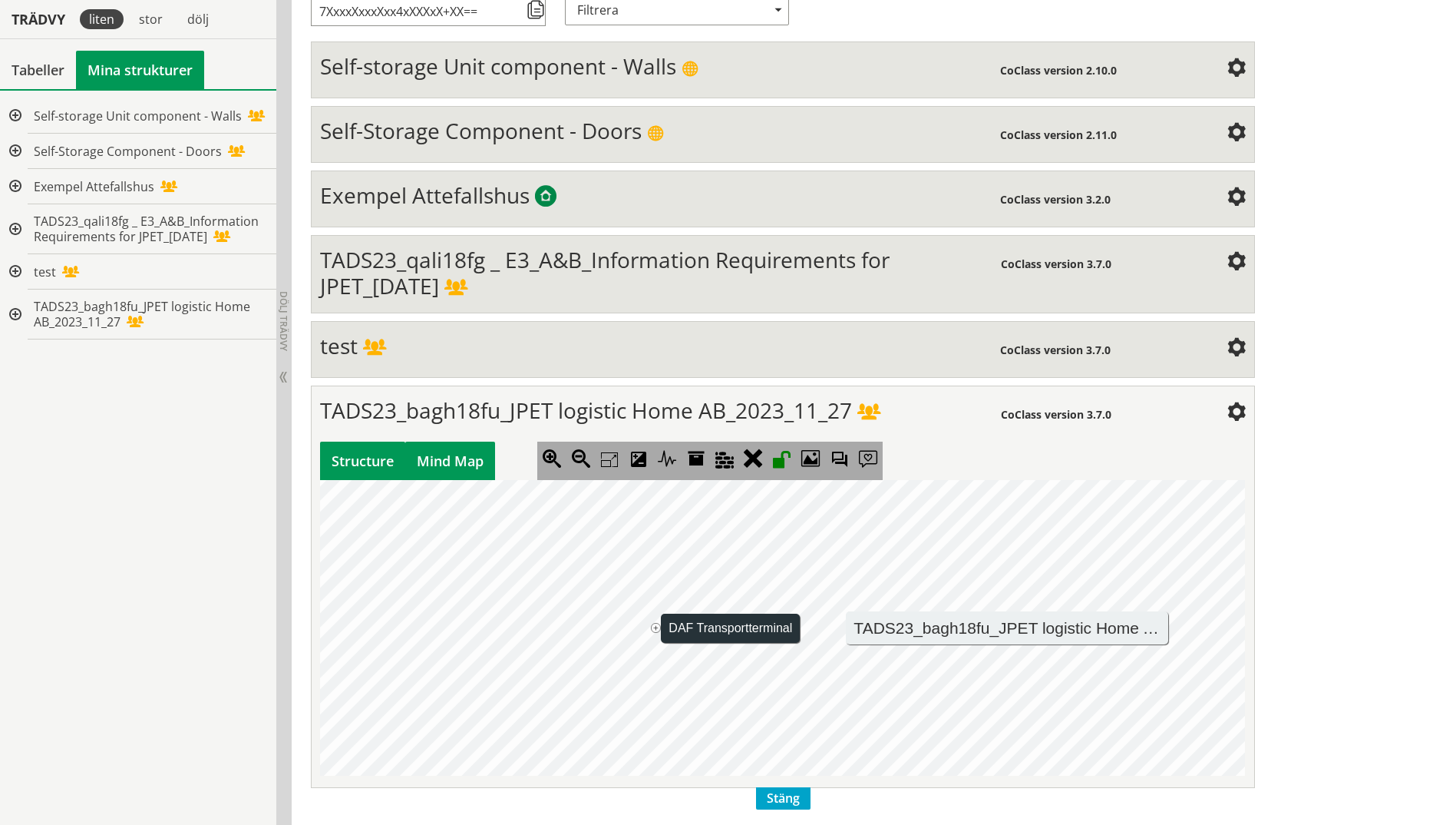
click at [367, 460] on div "Structure" at bounding box center [362, 460] width 85 height 39
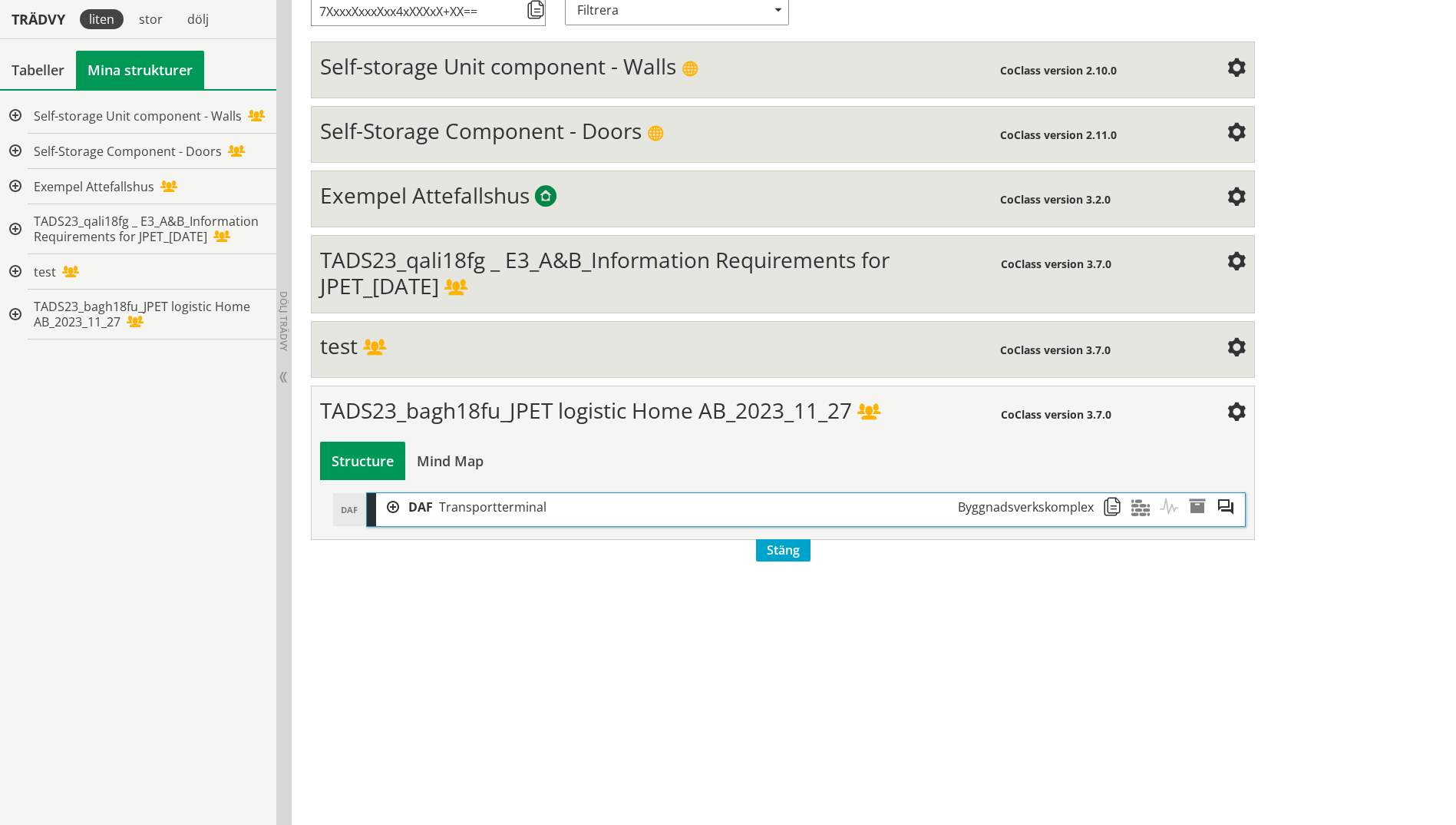
click at [388, 504] on div at bounding box center [387, 508] width 23 height 29
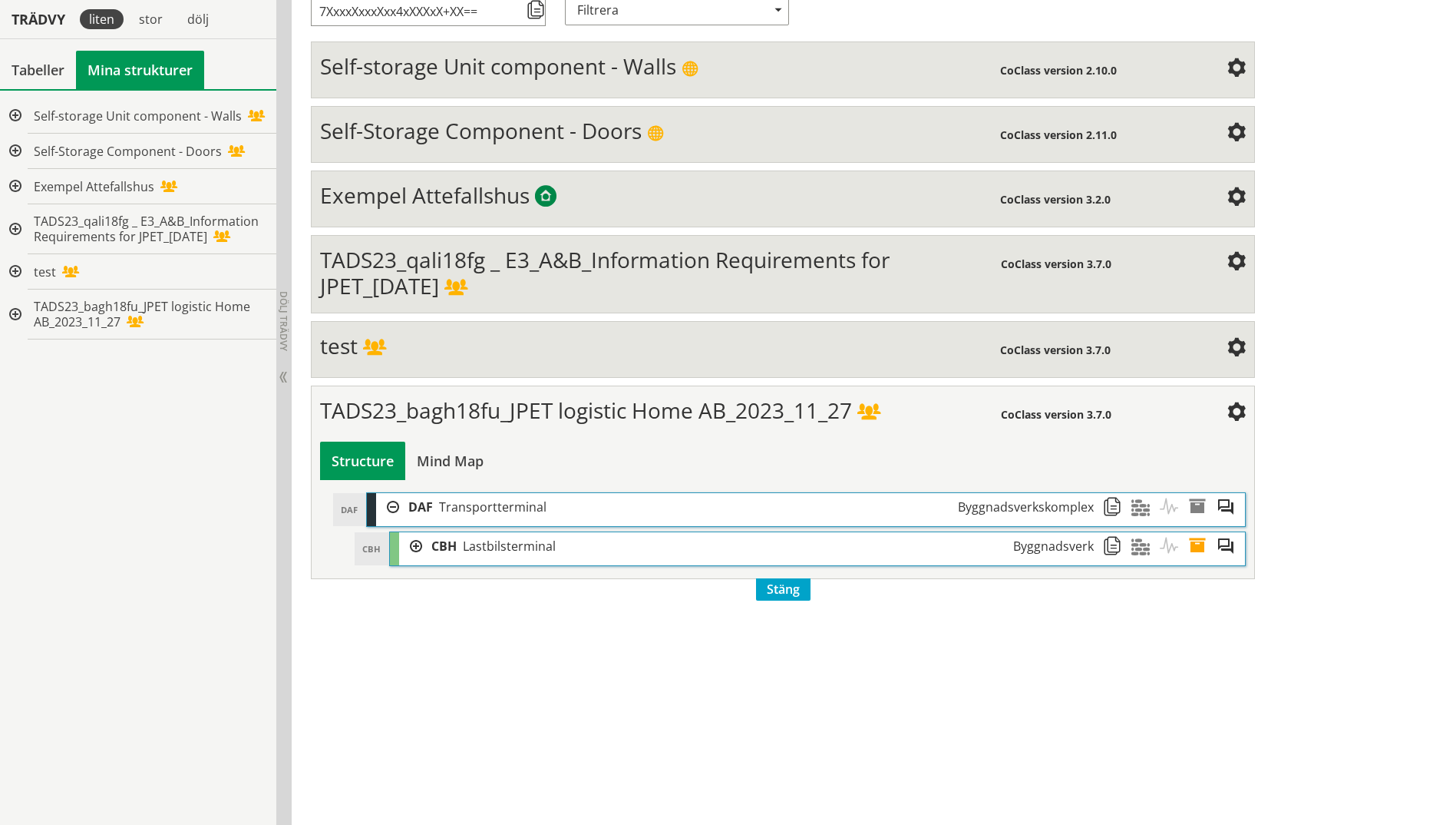
click at [412, 545] on div at bounding box center [410, 546] width 23 height 29
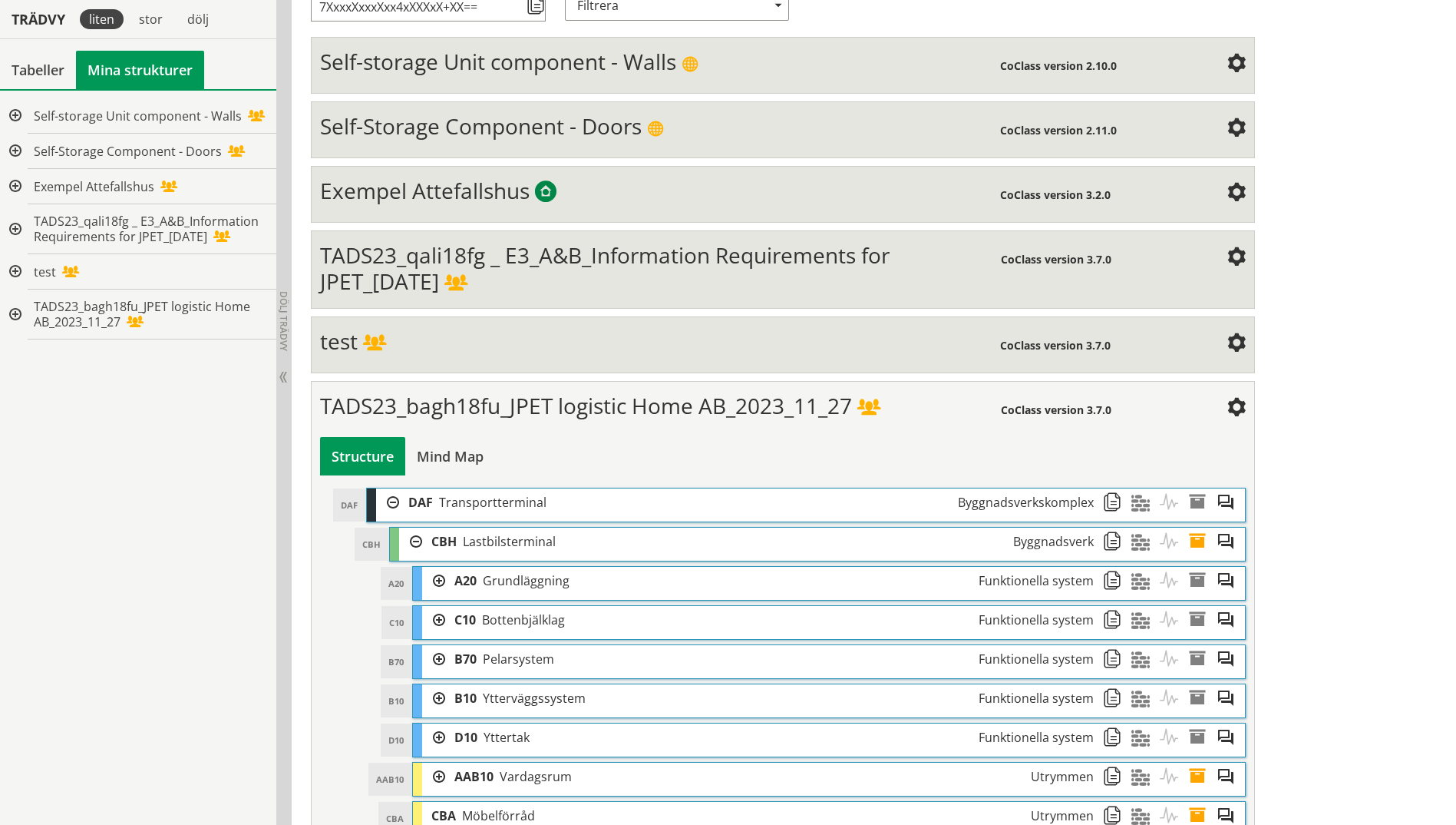
scroll to position [300, 0]
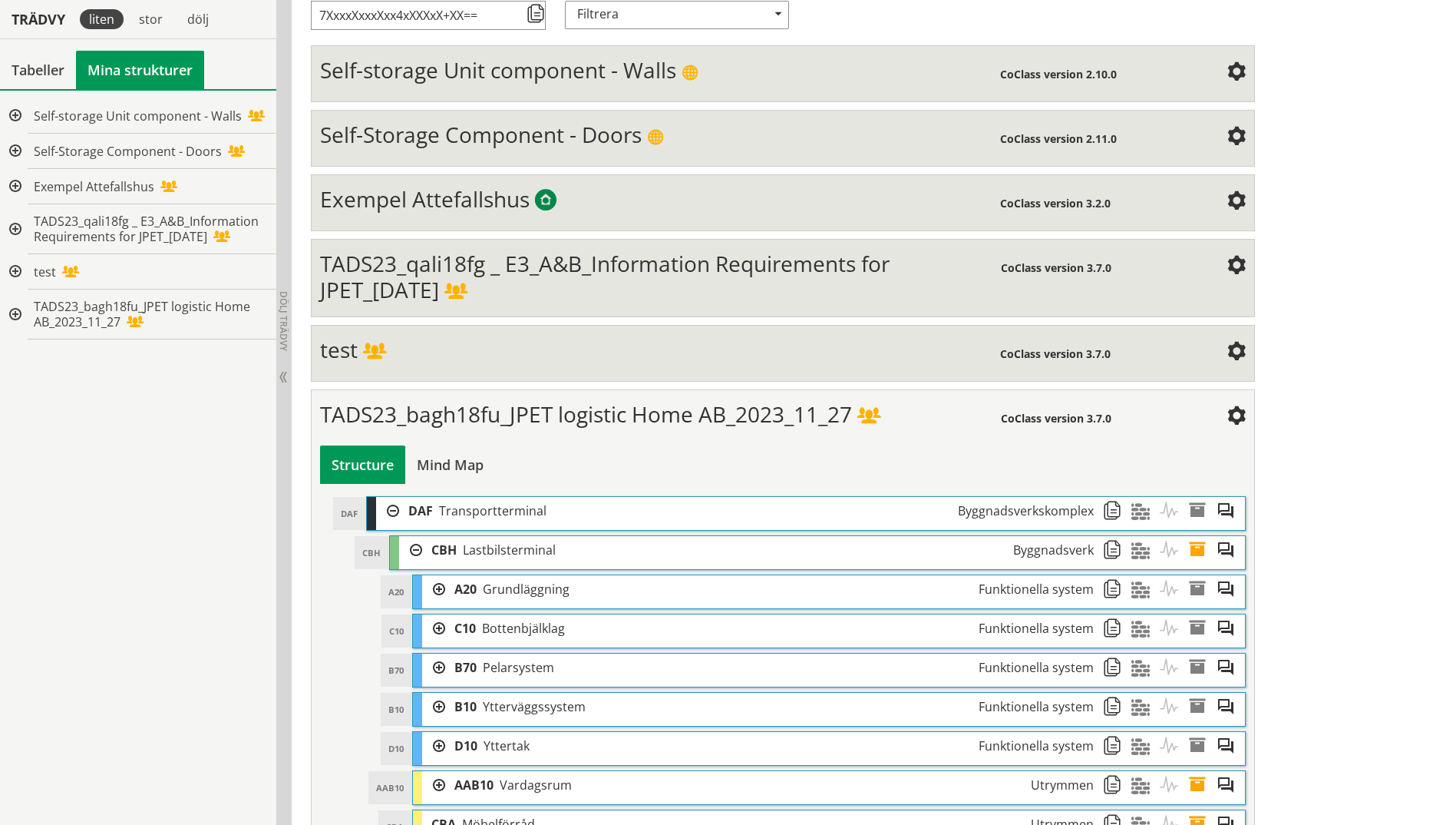
click at [441, 582] on div at bounding box center [433, 589] width 23 height 29
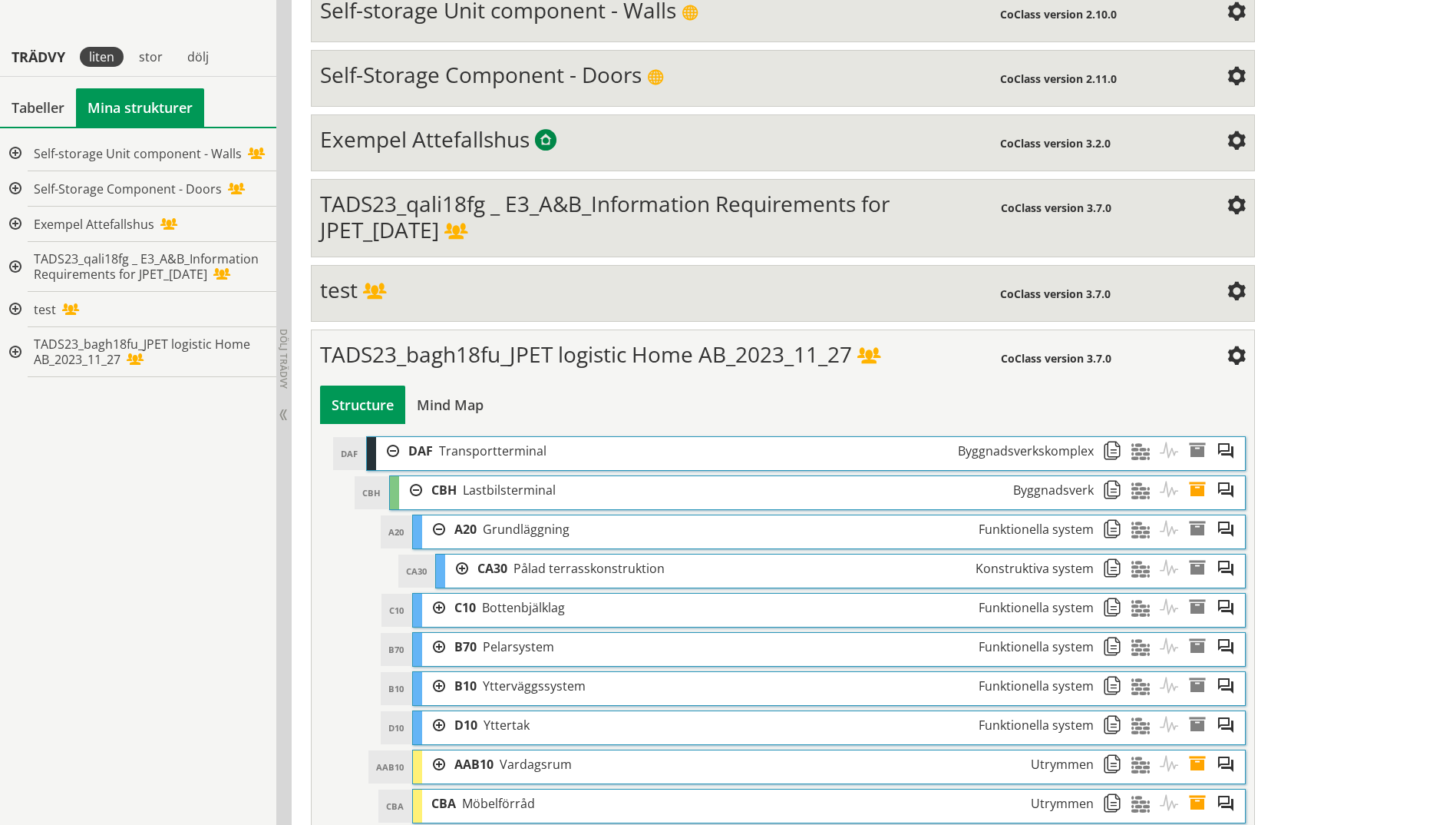
scroll to position [530, 0]
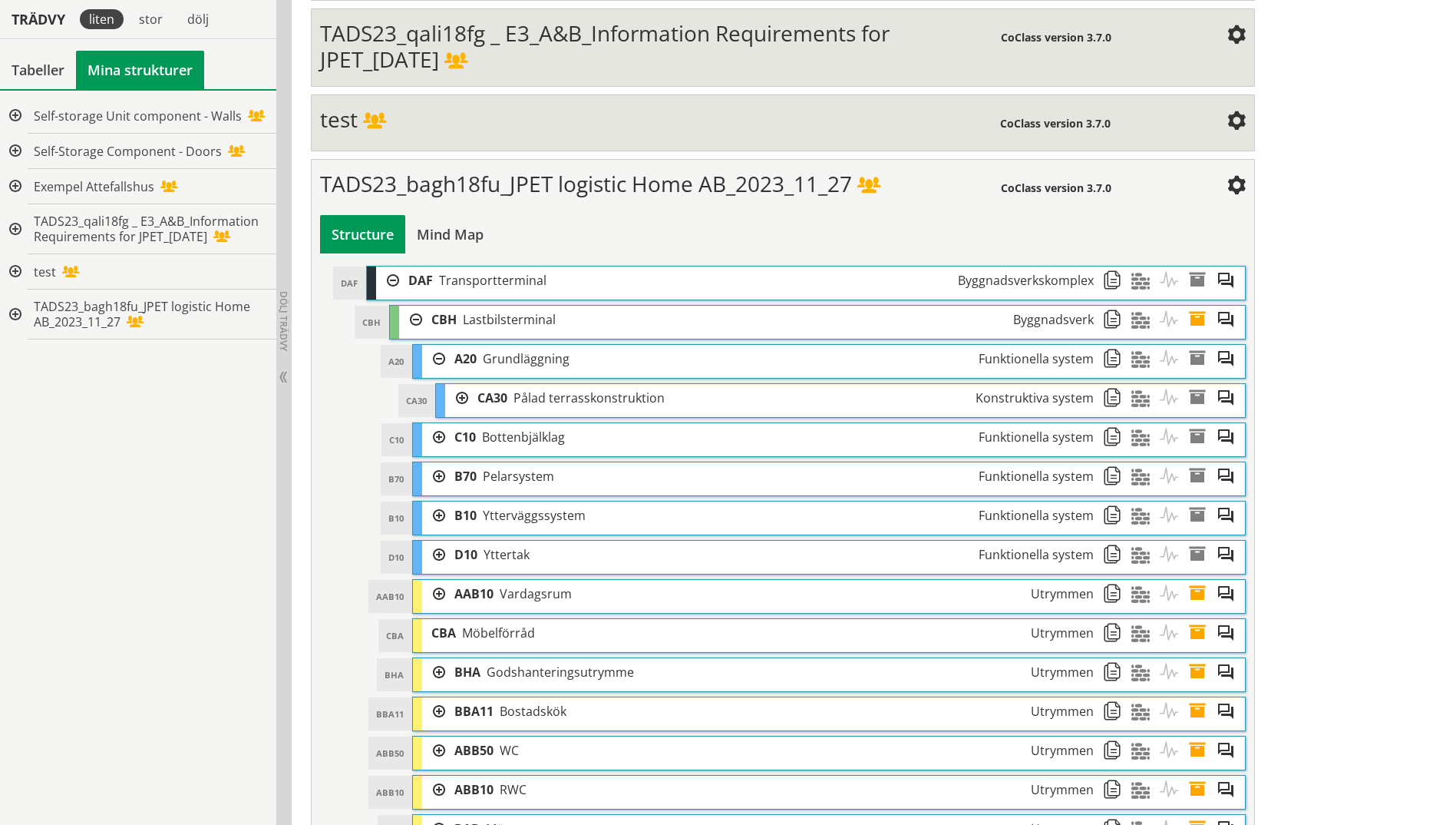
click at [467, 394] on div at bounding box center [456, 398] width 23 height 29
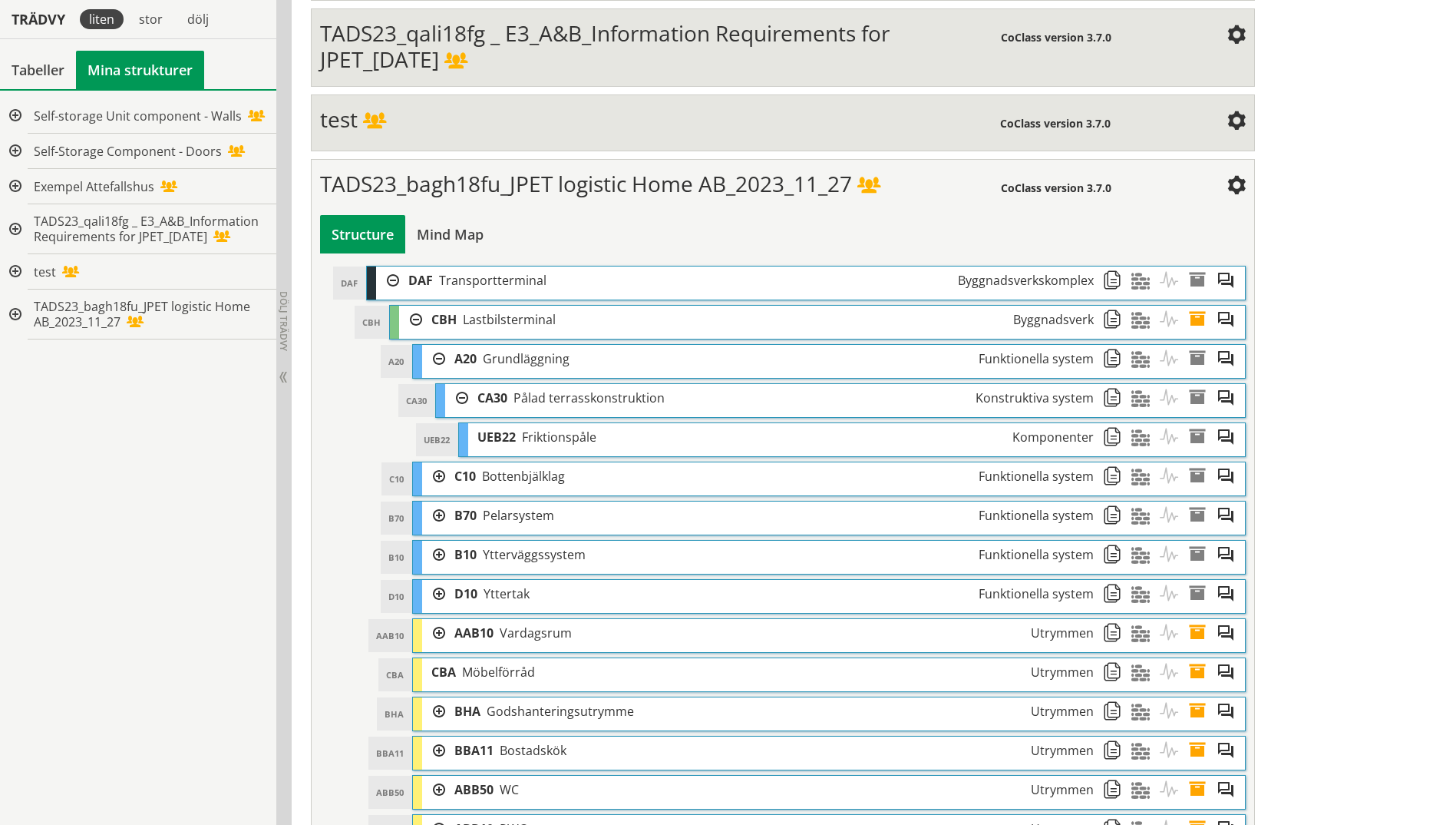
click at [869, 359] on div "A20 Grundläggning Funktionella system" at bounding box center [773, 359] width 657 height 29
click at [1108, 359] on span at bounding box center [1118, 359] width 29 height 29
click at [1111, 394] on span at bounding box center [1118, 398] width 29 height 29
click at [1225, 397] on span at bounding box center [1231, 398] width 29 height 29
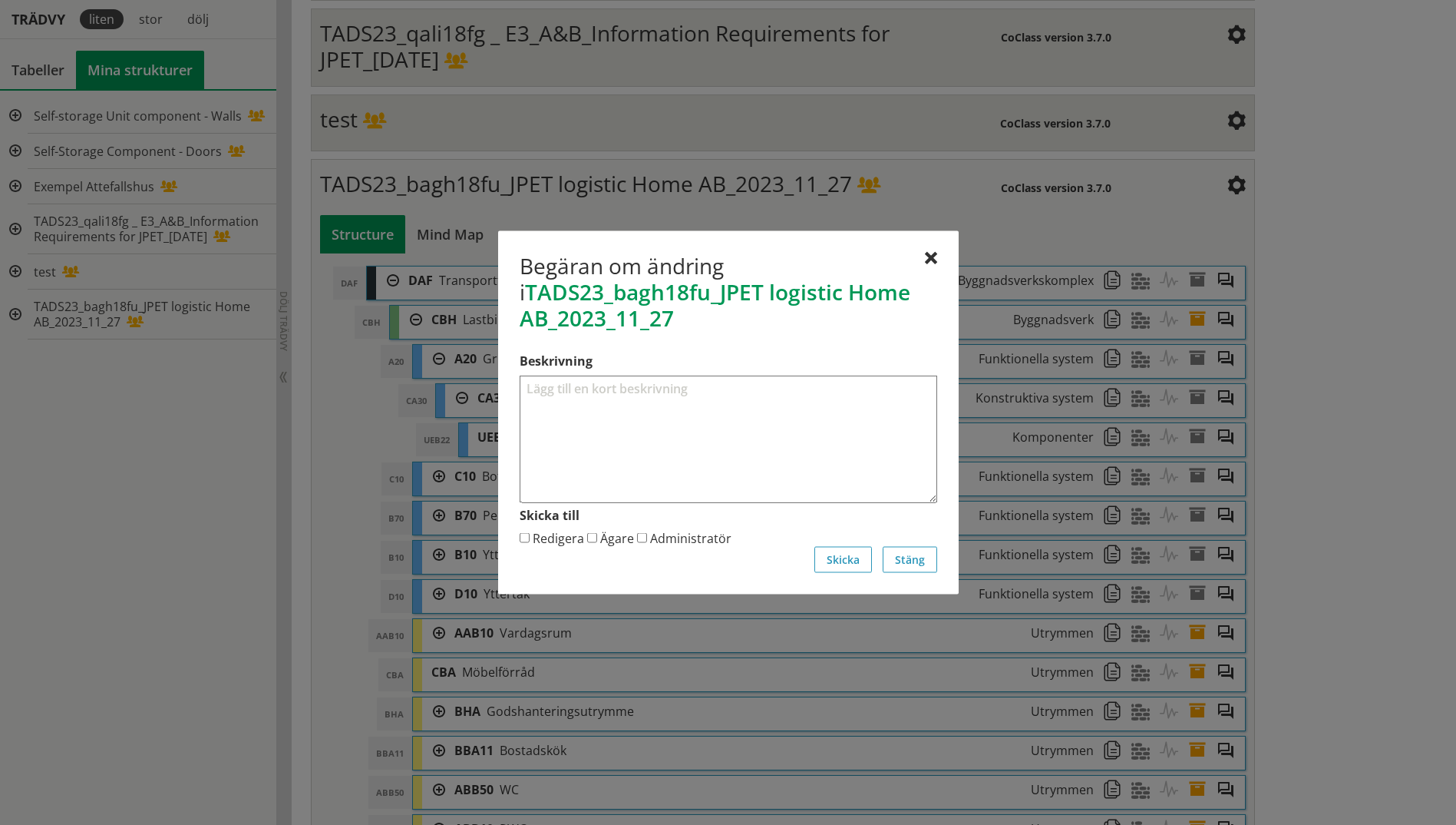
click at [912, 259] on div "Begäran om ändring i TADS23_bagh18fu_JPET logistic Home AB_2023_11_27" at bounding box center [728, 295] width 417 height 84
click at [930, 258] on div at bounding box center [931, 258] width 13 height 13
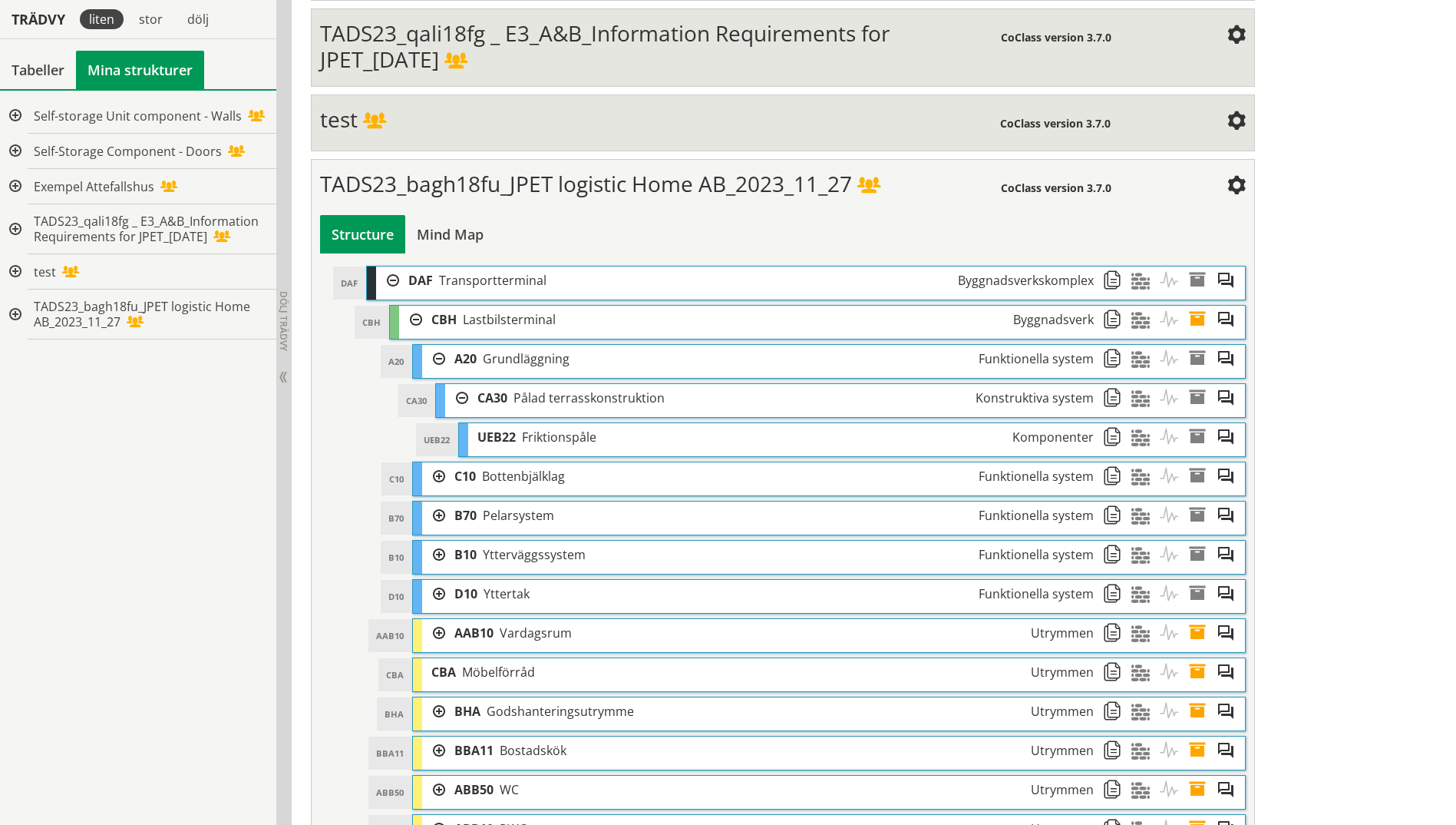
click at [1136, 441] on span at bounding box center [1145, 438] width 29 height 29
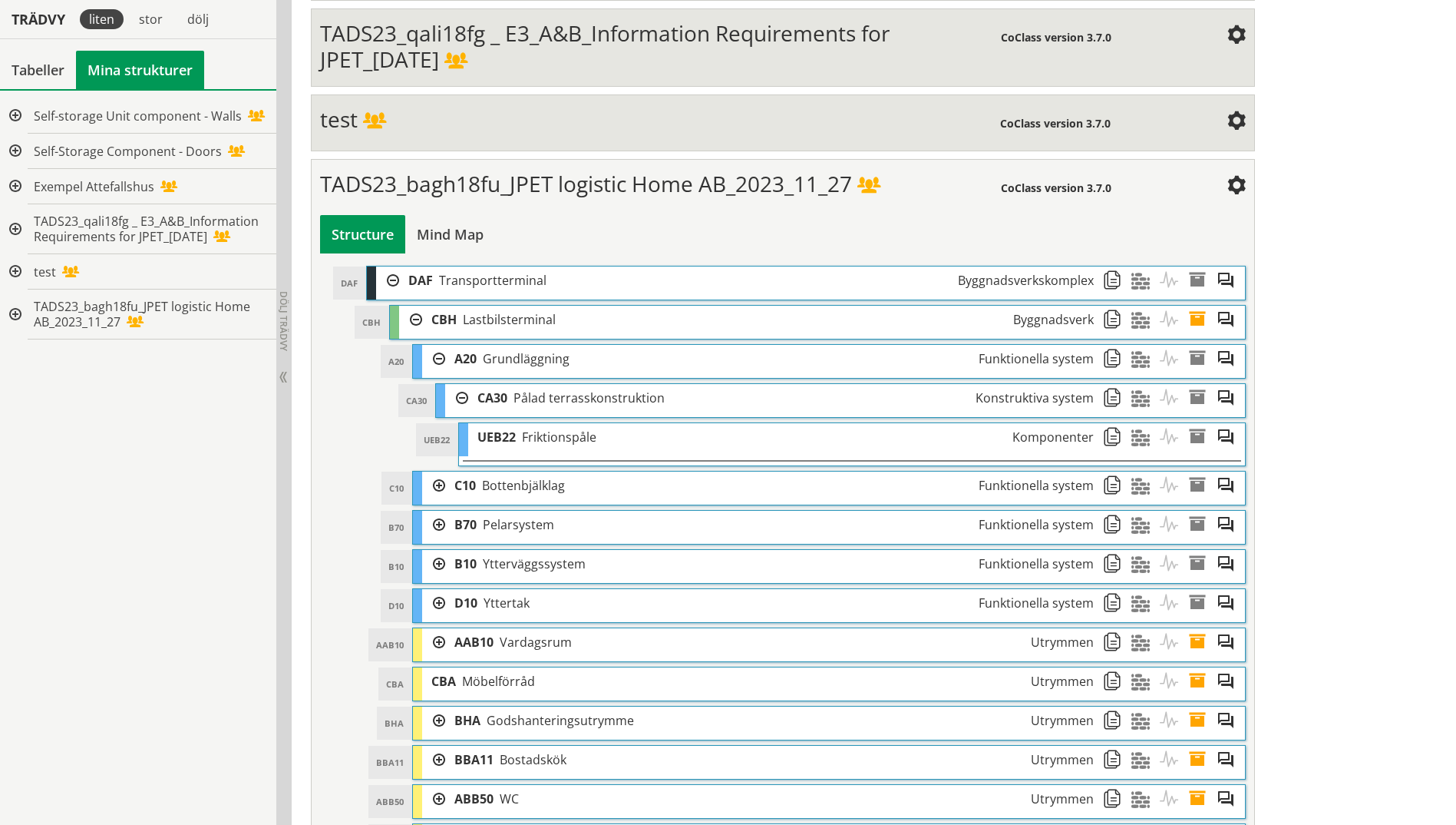
click at [1137, 441] on span at bounding box center [1145, 438] width 29 height 29
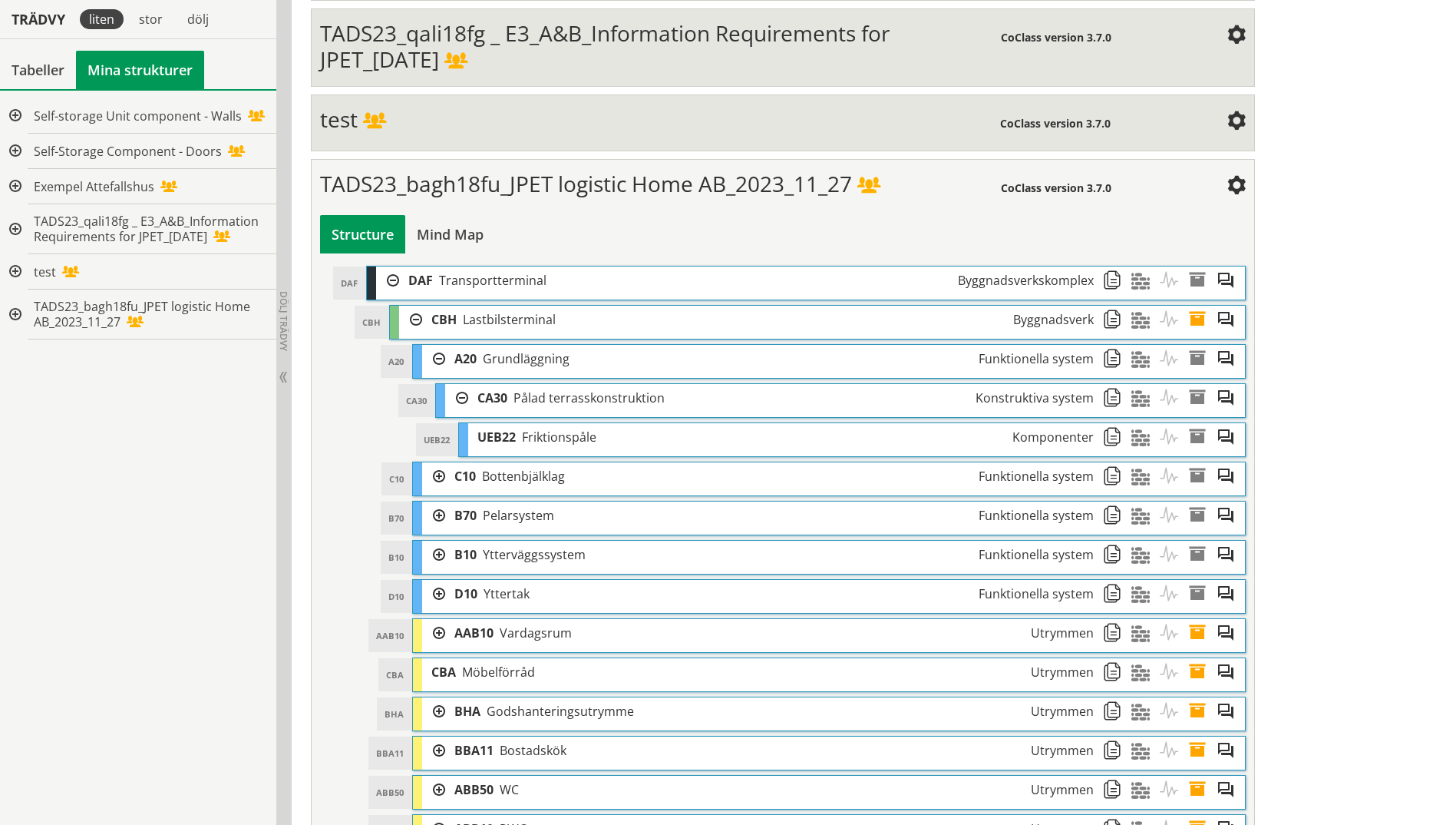
click at [1137, 441] on span at bounding box center [1145, 438] width 29 height 29
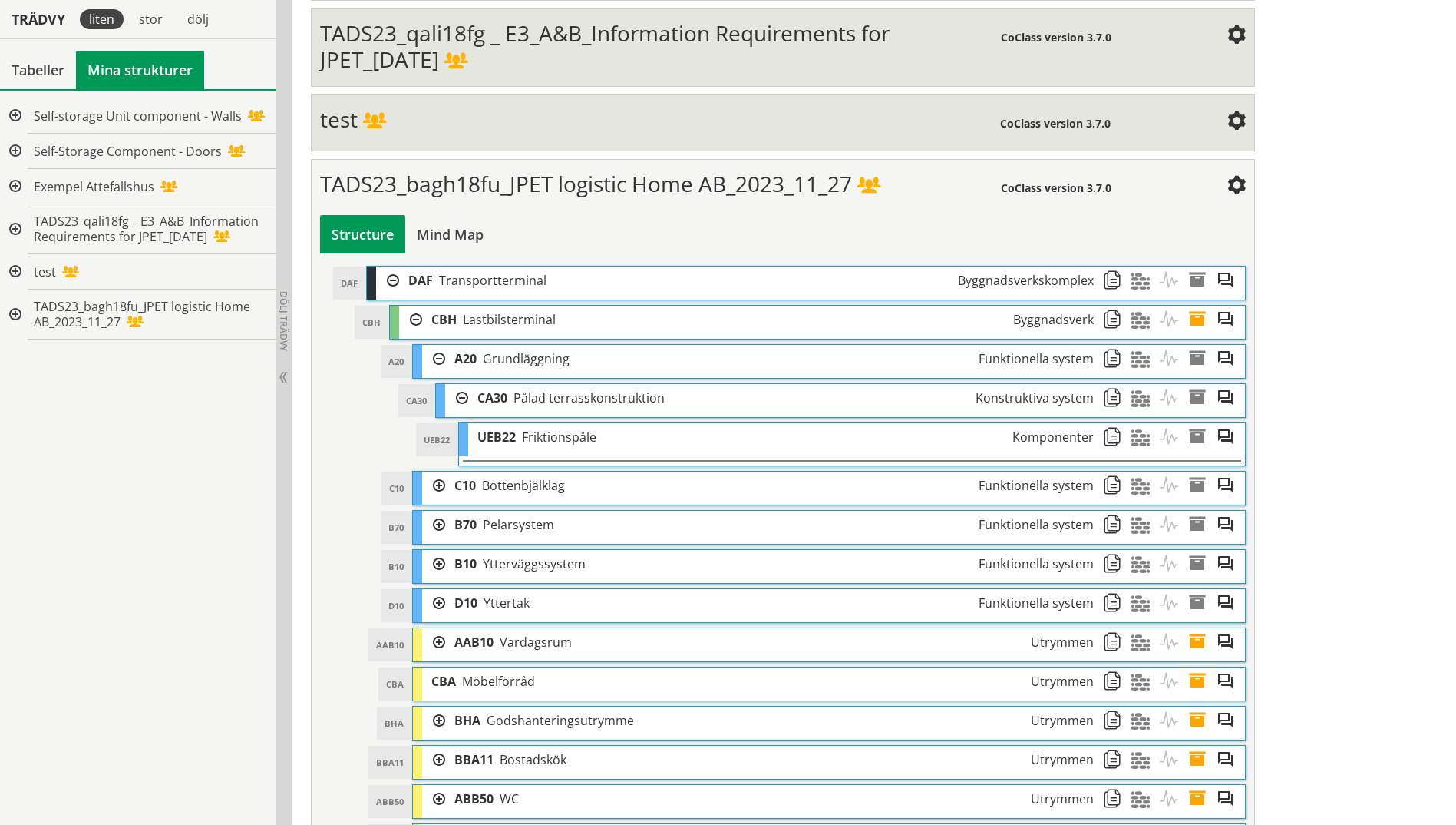
click at [1105, 439] on span at bounding box center [1118, 438] width 29 height 29
click at [457, 231] on div "Mind Map" at bounding box center [450, 234] width 90 height 39
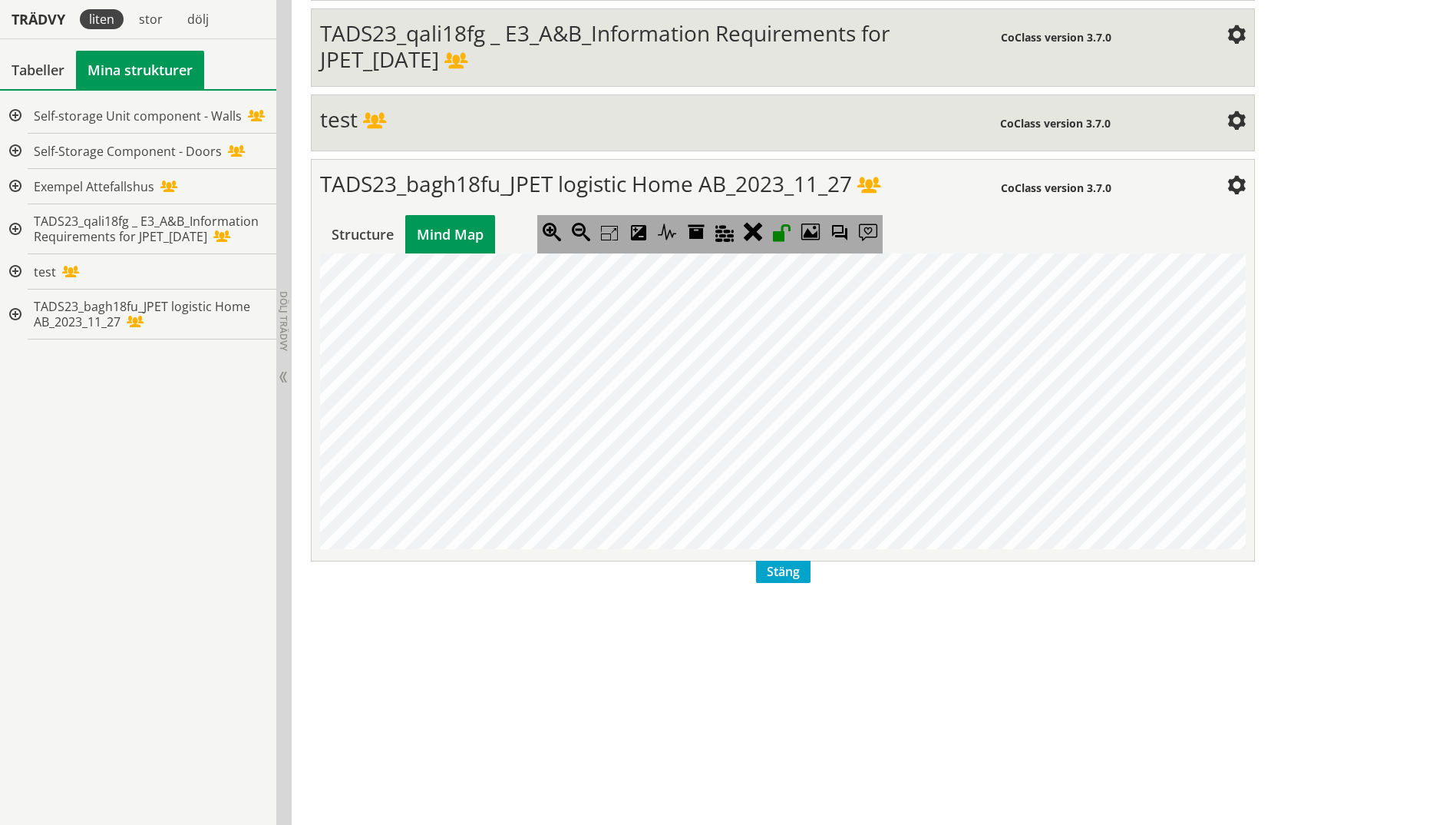
scroll to position [0, 956]
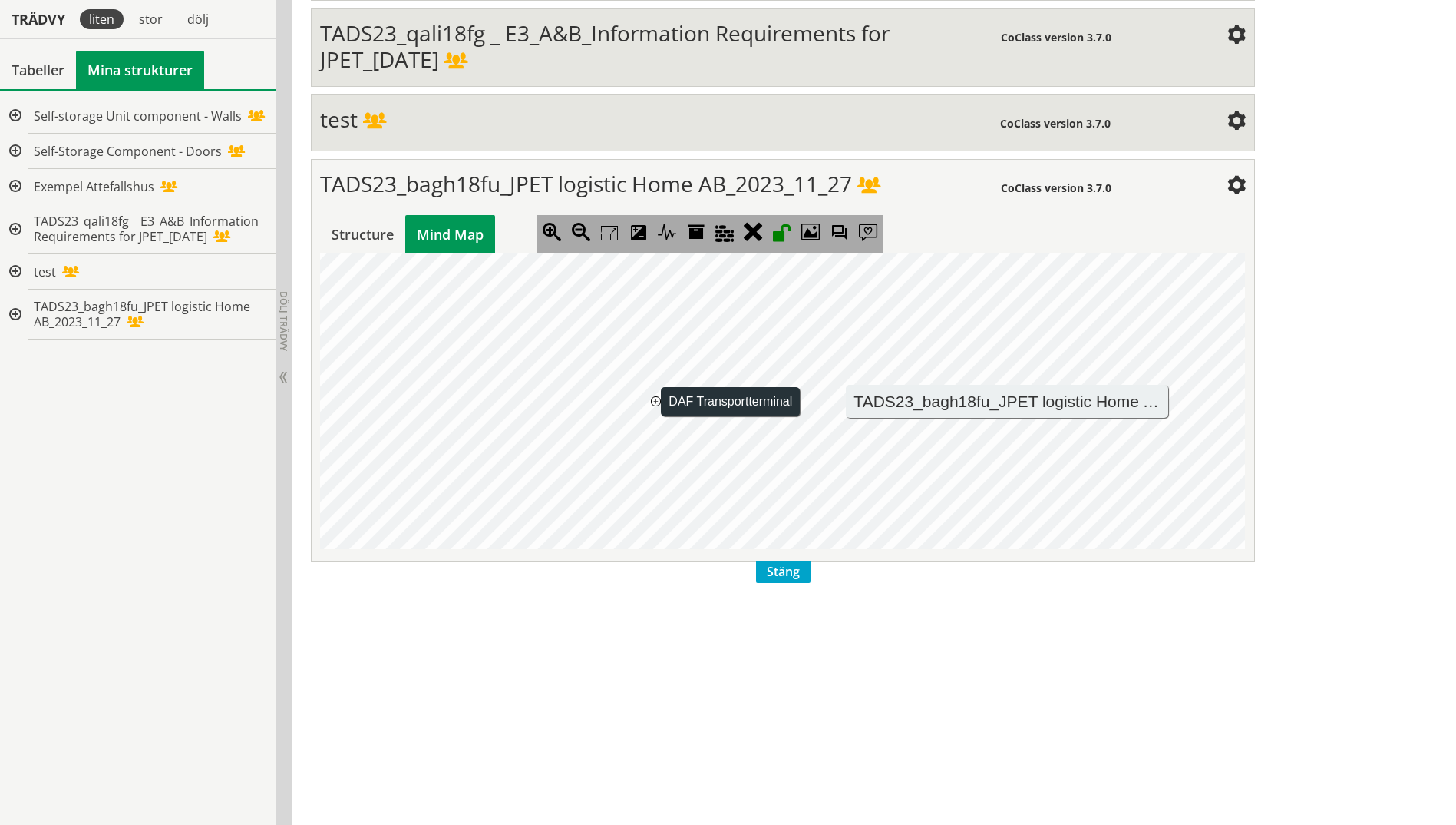
click at [656, 404] on jmexpander "+" at bounding box center [656, 402] width 10 height 10
click at [471, 398] on jmexpander "+" at bounding box center [472, 402] width 10 height 10
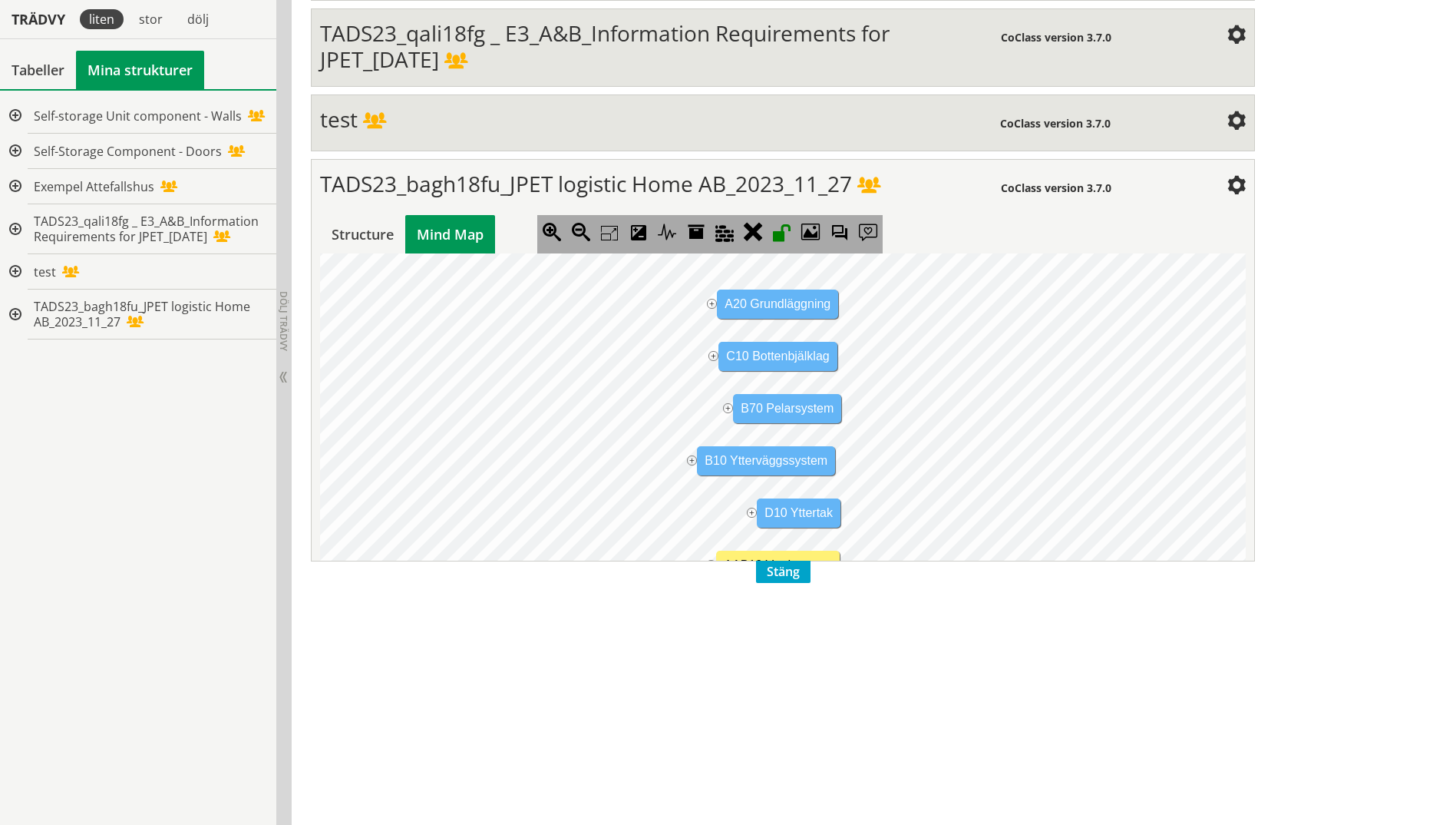
scroll to position [0, 541]
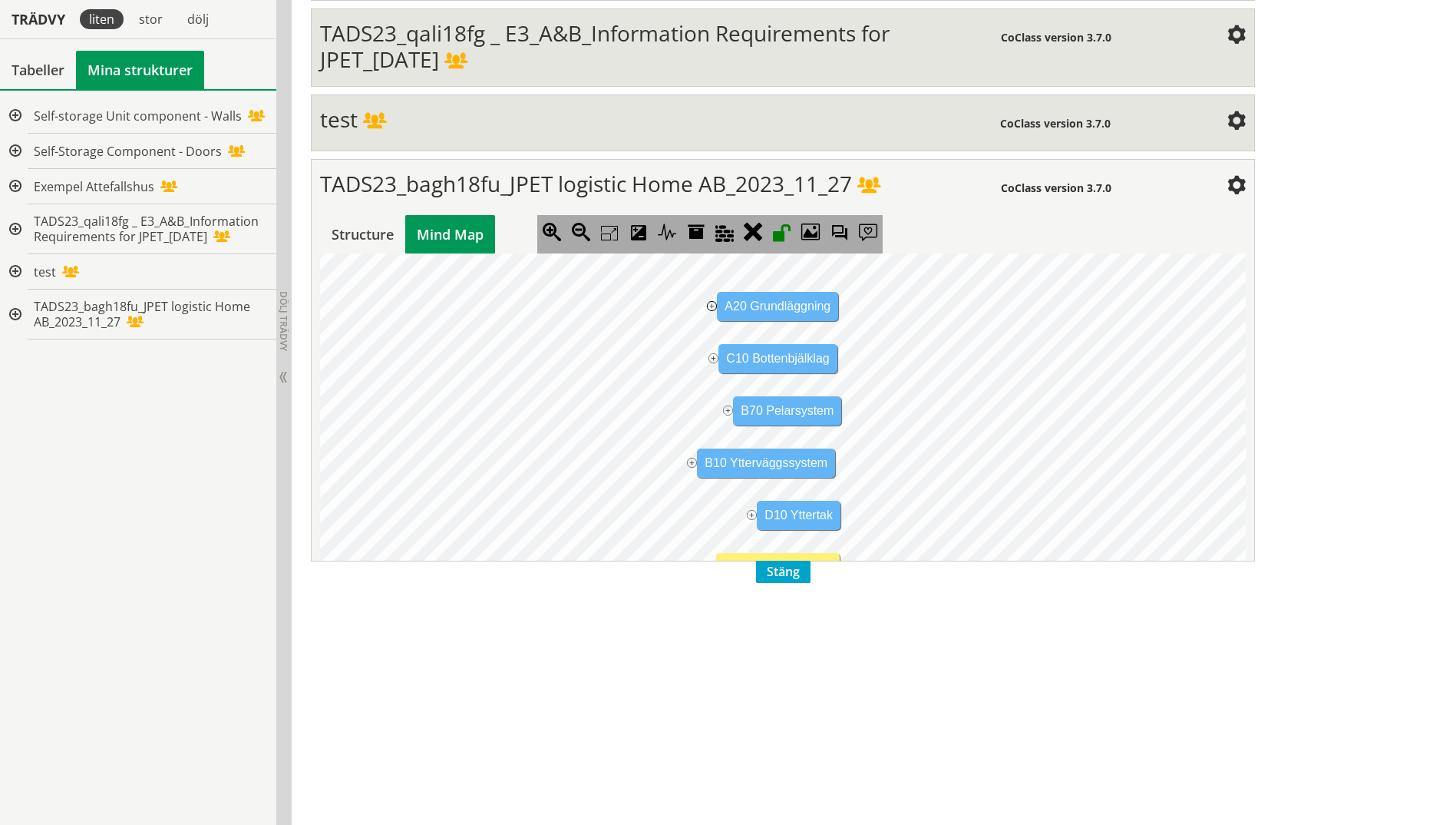
click at [711, 306] on jmexpander "+" at bounding box center [712, 306] width 10 height 10
click at [709, 359] on jmexpander "+" at bounding box center [714, 359] width 10 height 10
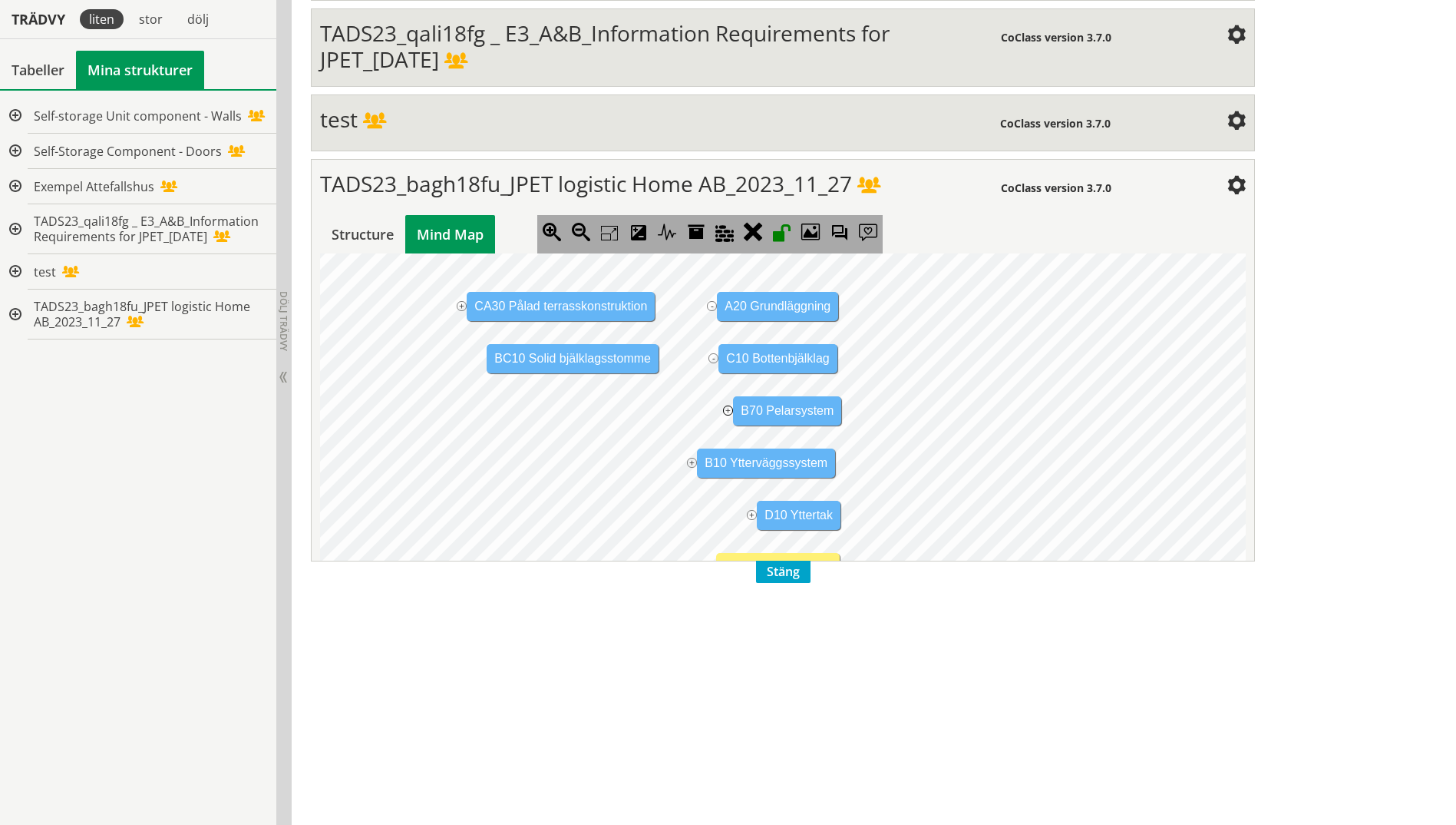
click at [728, 410] on jmexpander "+" at bounding box center [728, 411] width 10 height 10
click at [691, 464] on jmexpander "+" at bounding box center [692, 463] width 10 height 10
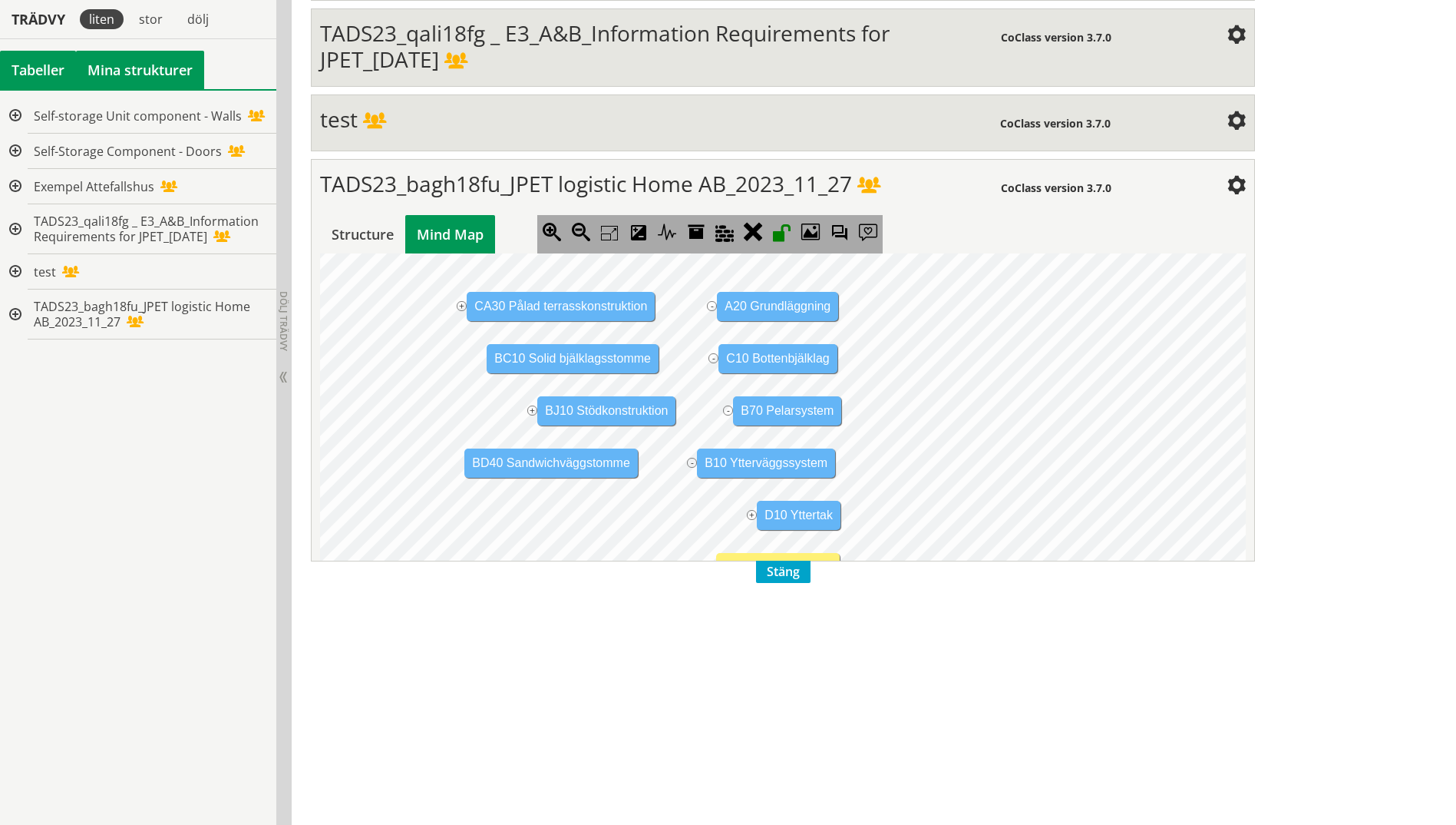
click at [43, 77] on div "Tabeller" at bounding box center [38, 70] width 76 height 39
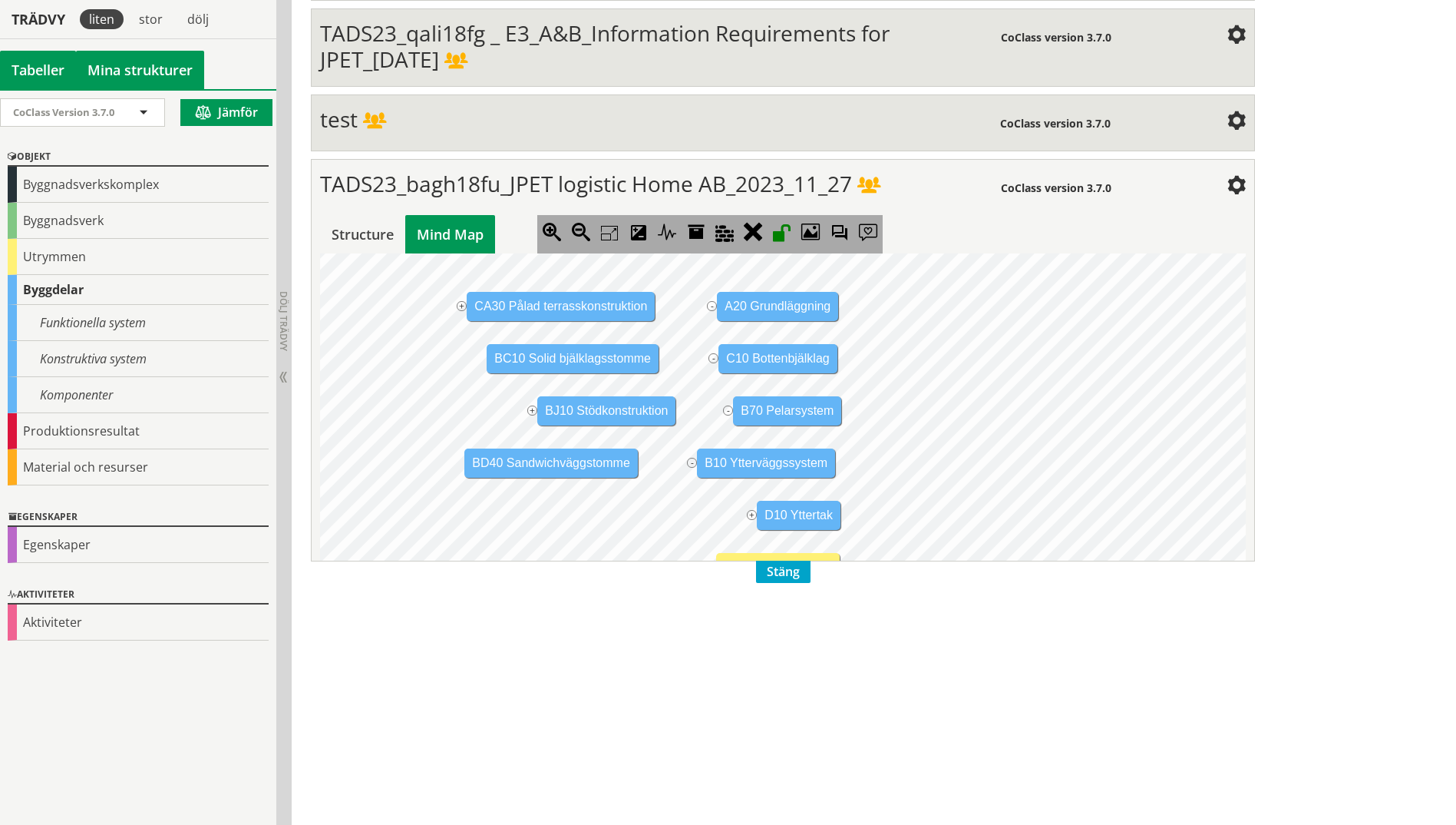
click at [157, 67] on link "Mina strukturer" at bounding box center [140, 70] width 128 height 39
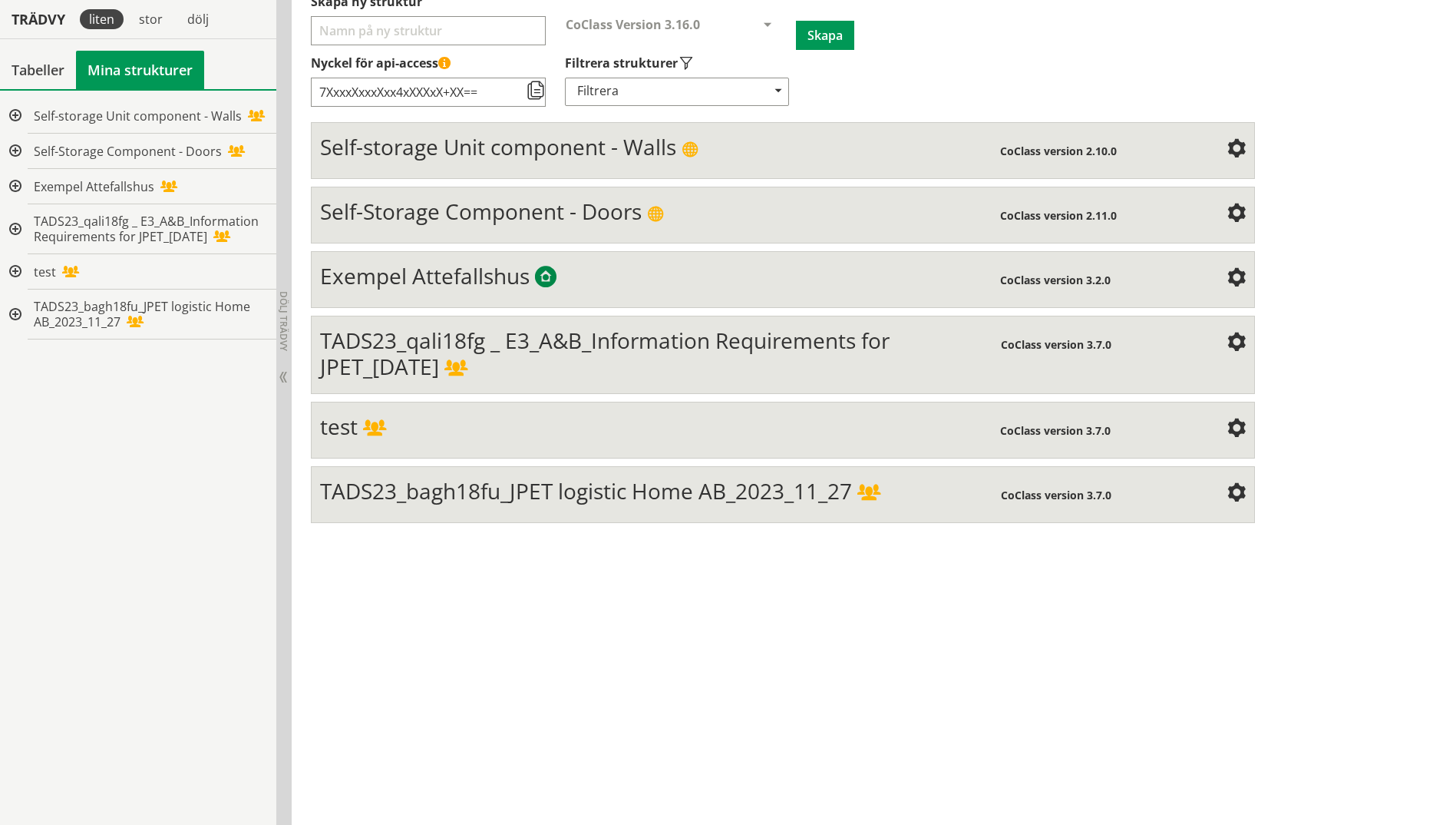
scroll to position [222, 0]
click at [453, 335] on span "TADS23_qali18fg _ E3_A&B_Information Requirements for JPET_[DATE]" at bounding box center [604, 354] width 570 height 56
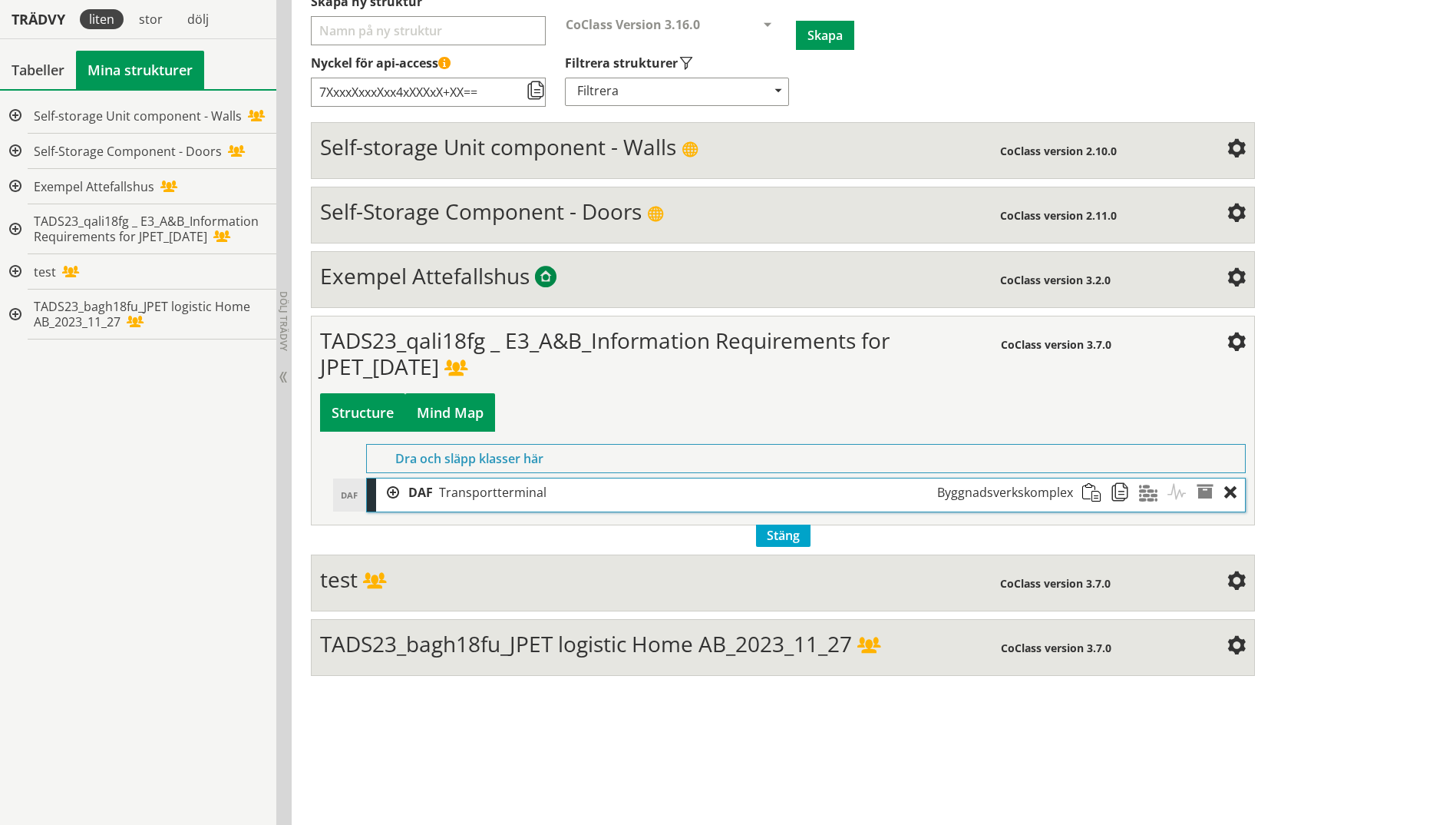
click at [464, 403] on div "Mind Map" at bounding box center [450, 412] width 90 height 39
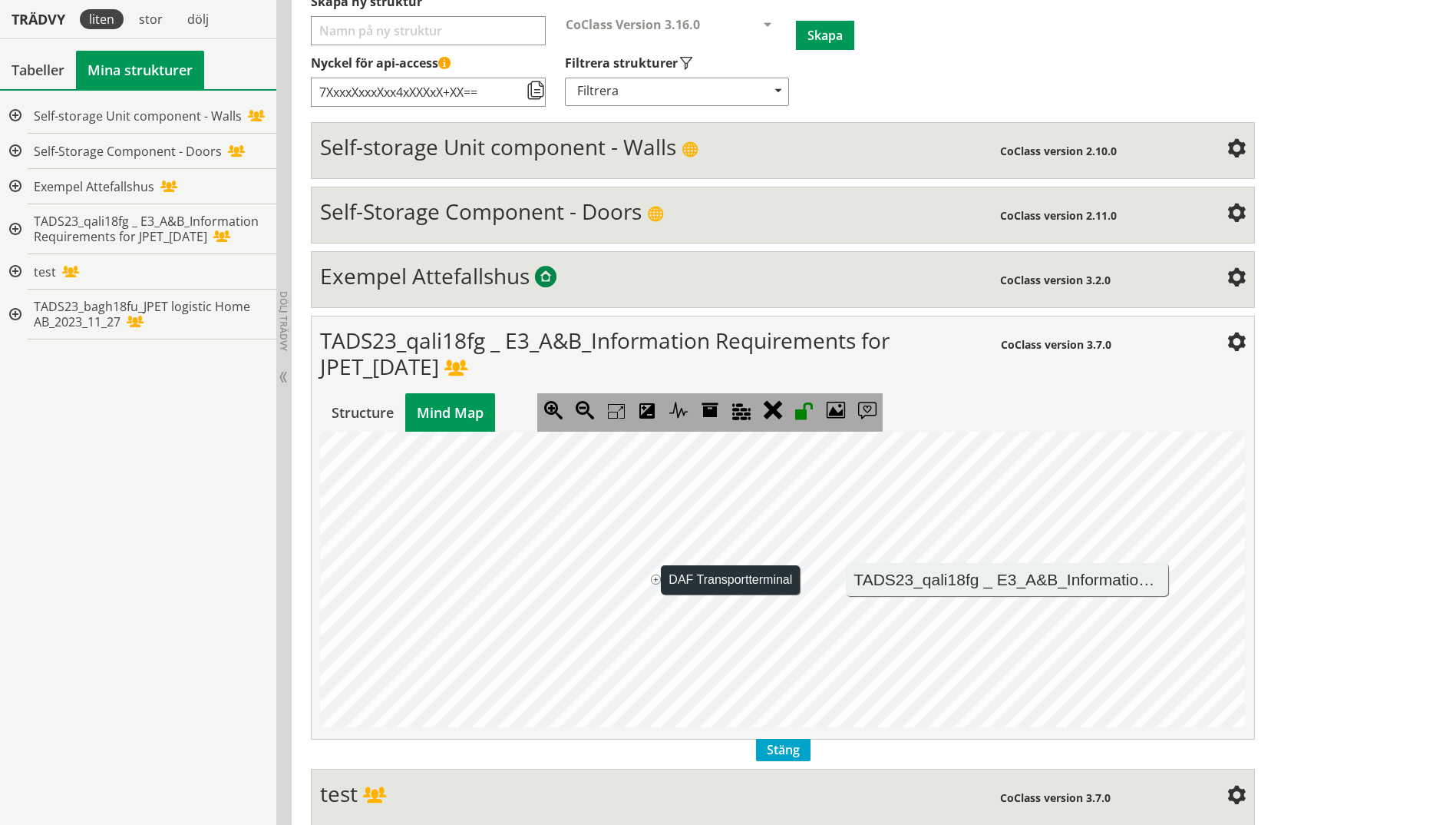
scroll to position [0, 884]
click at [332, 406] on div "Structure" at bounding box center [362, 412] width 85 height 39
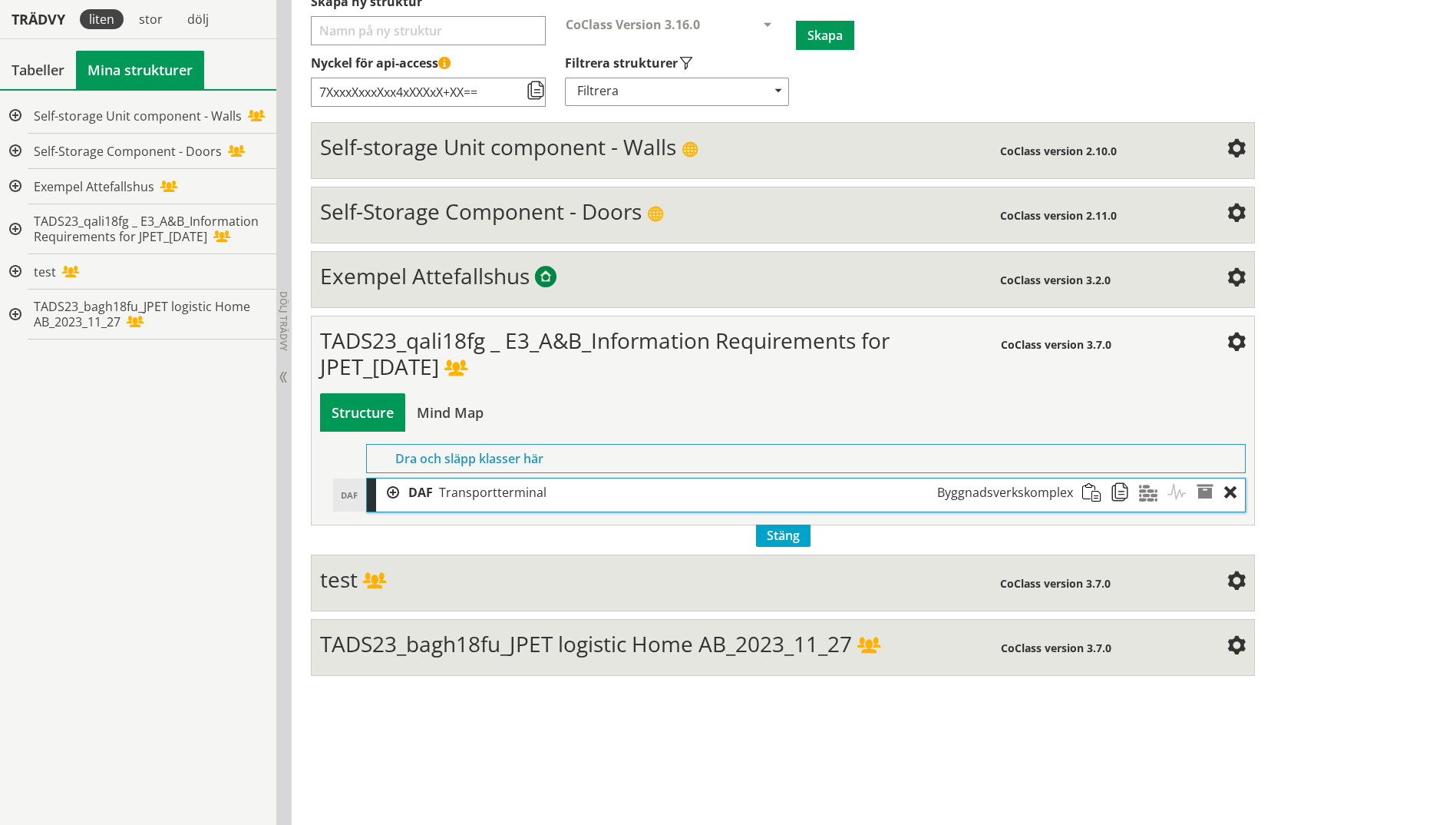
click at [390, 496] on div at bounding box center [387, 492] width 23 height 29
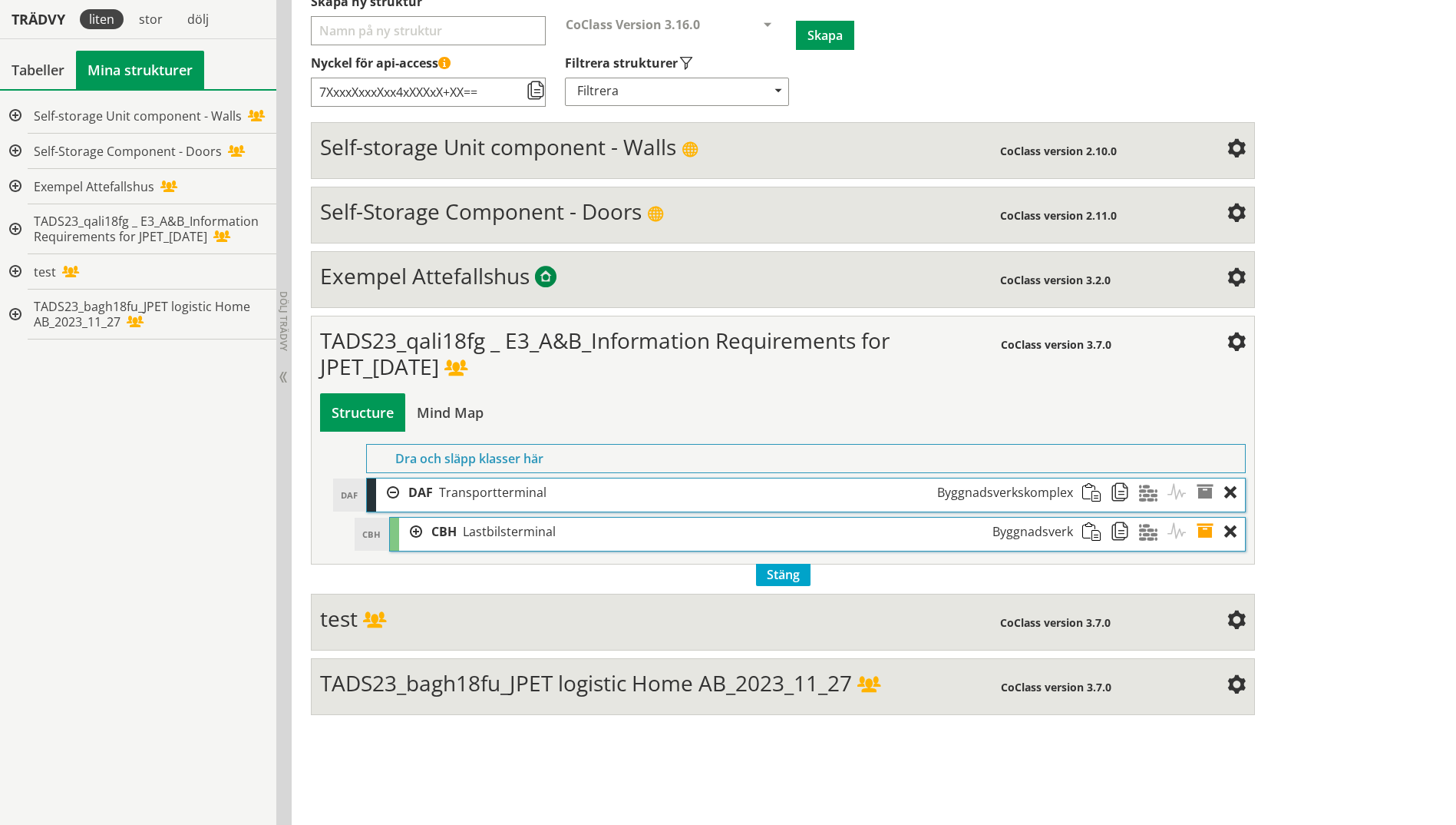
click at [413, 526] on div at bounding box center [410, 532] width 23 height 29
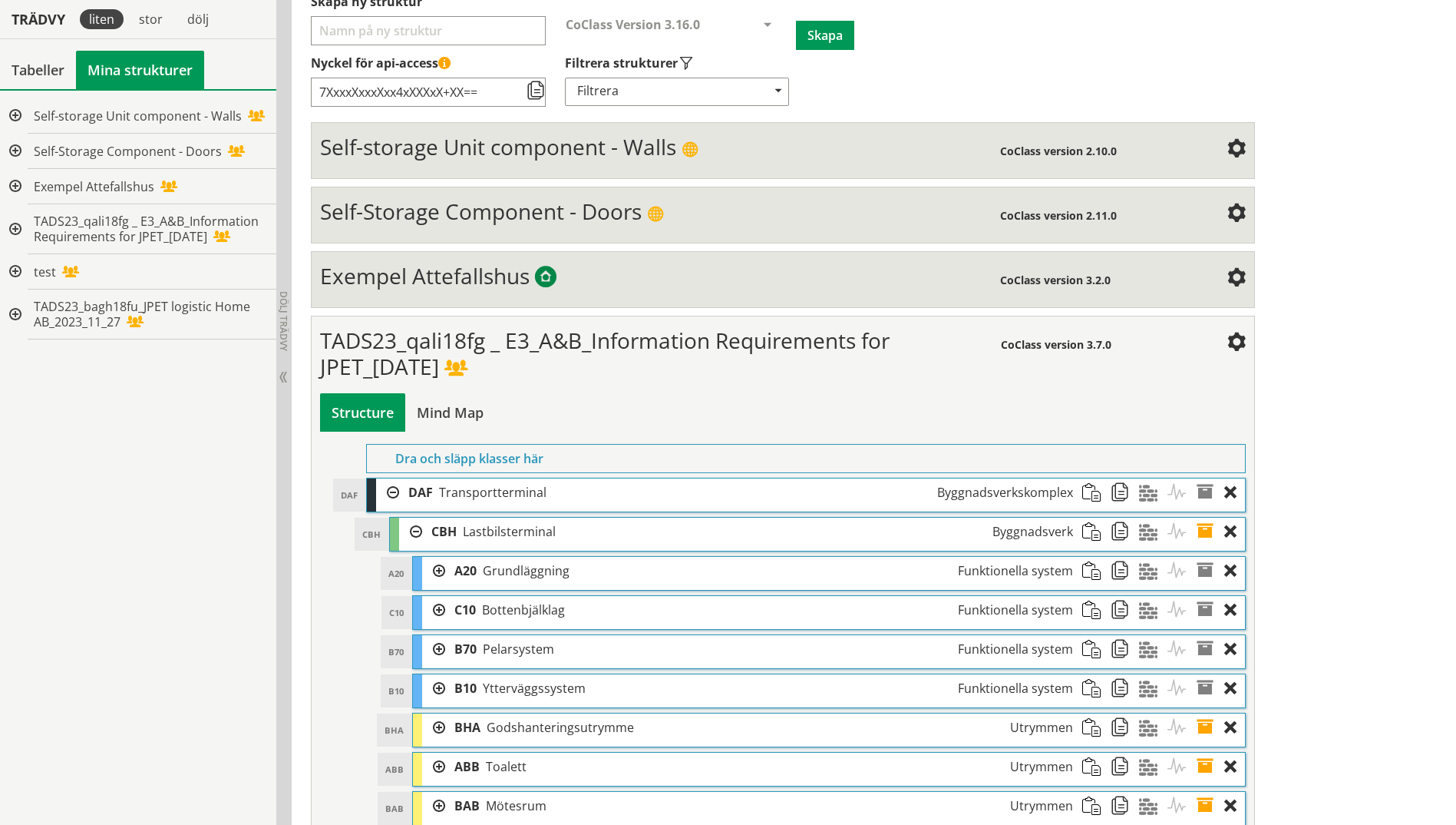
click at [443, 571] on div at bounding box center [433, 571] width 23 height 29
click at [461, 607] on div at bounding box center [456, 610] width 23 height 29
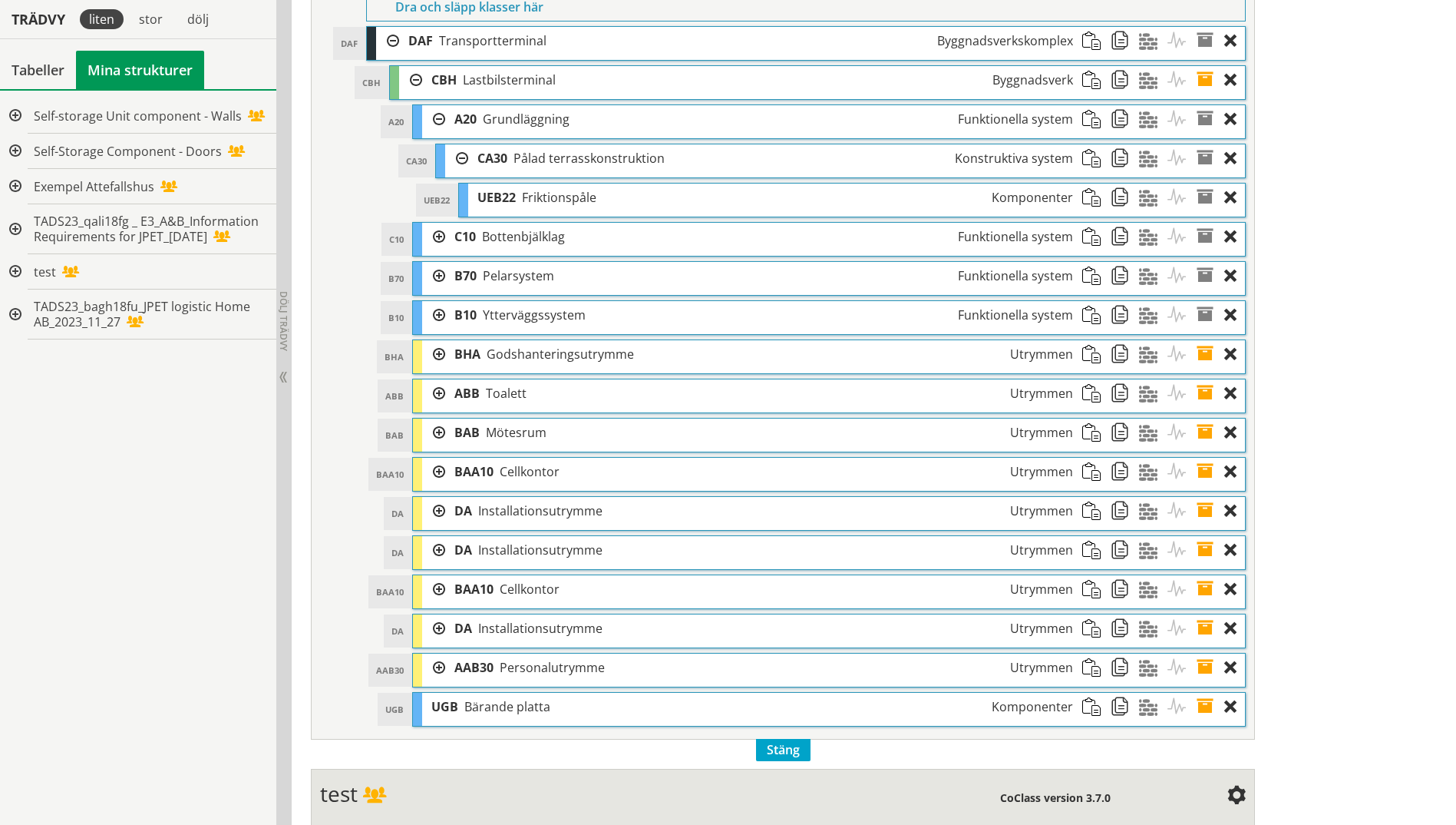
scroll to position [684, 0]
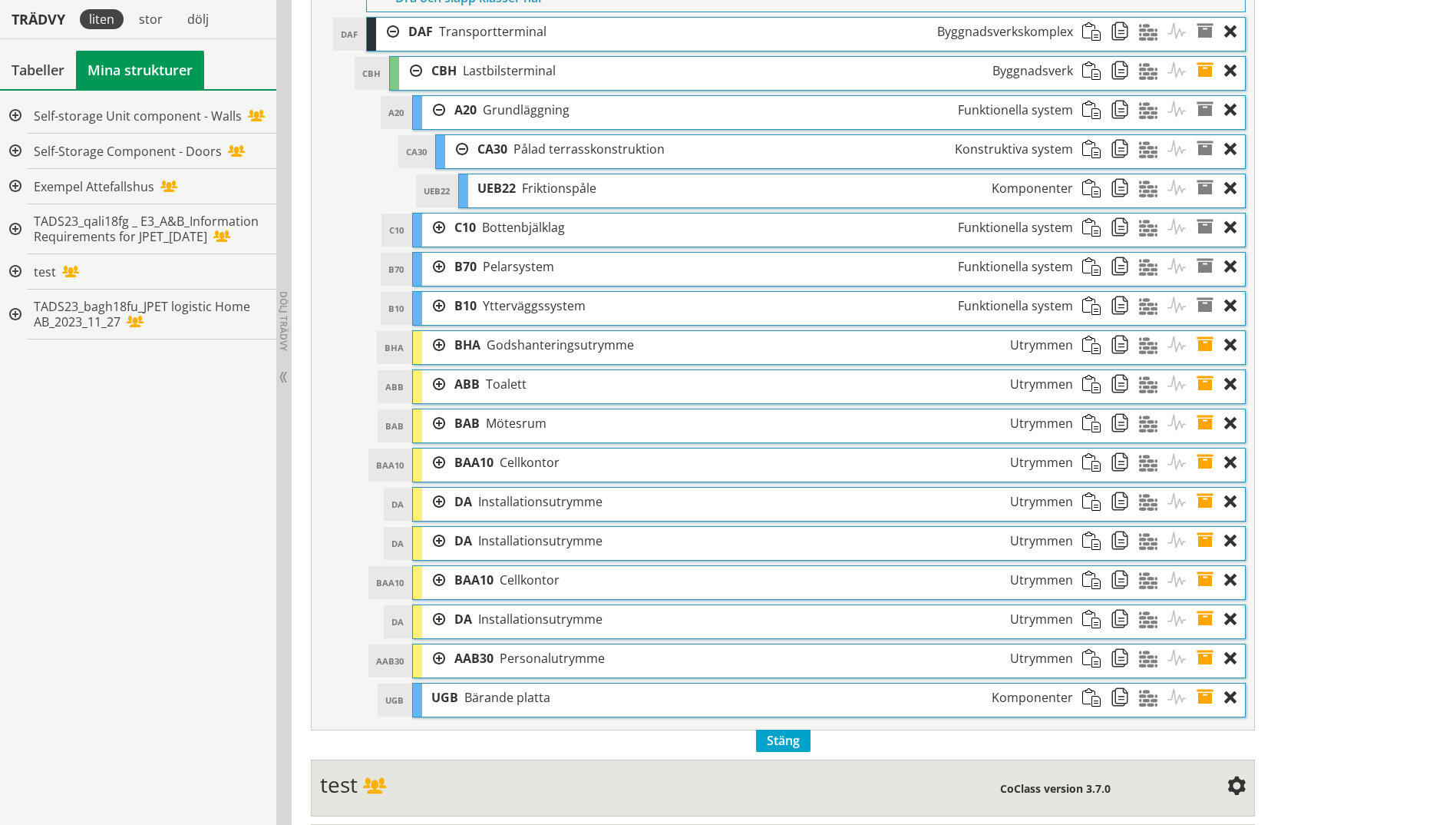
click at [441, 388] on div at bounding box center [433, 385] width 23 height 29
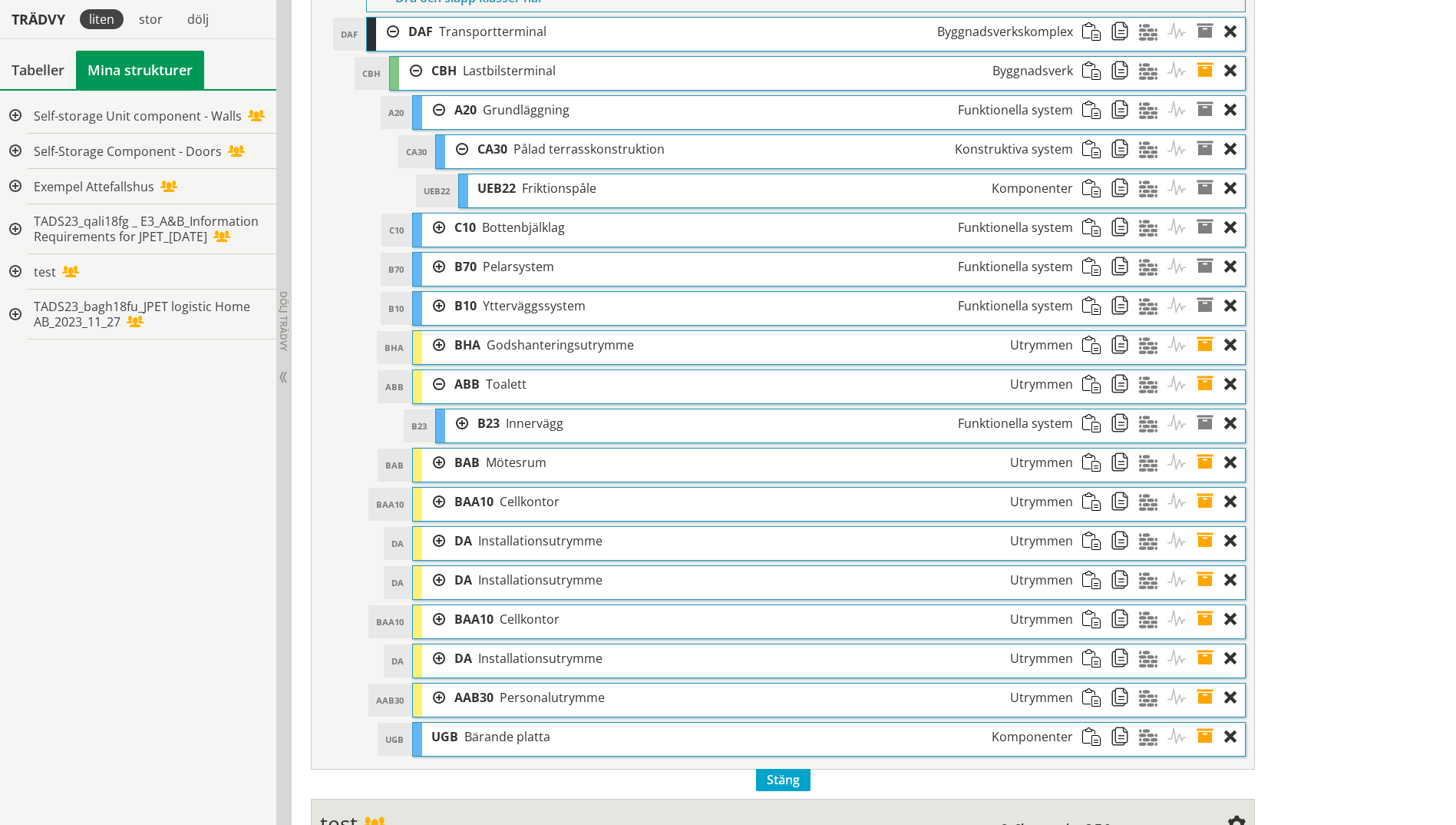
click at [459, 422] on div at bounding box center [456, 423] width 23 height 29
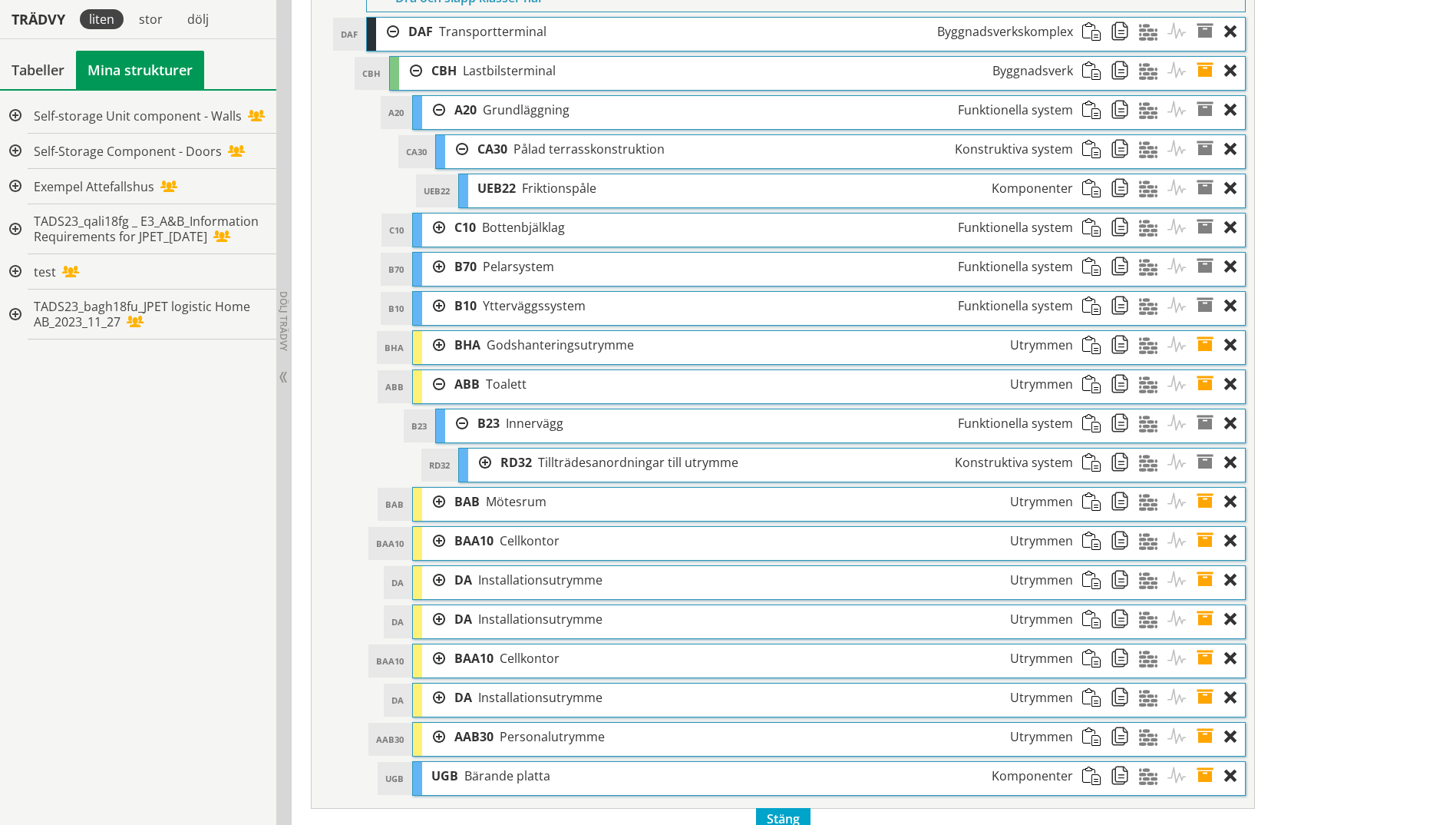
click at [484, 459] on div at bounding box center [479, 463] width 23 height 29
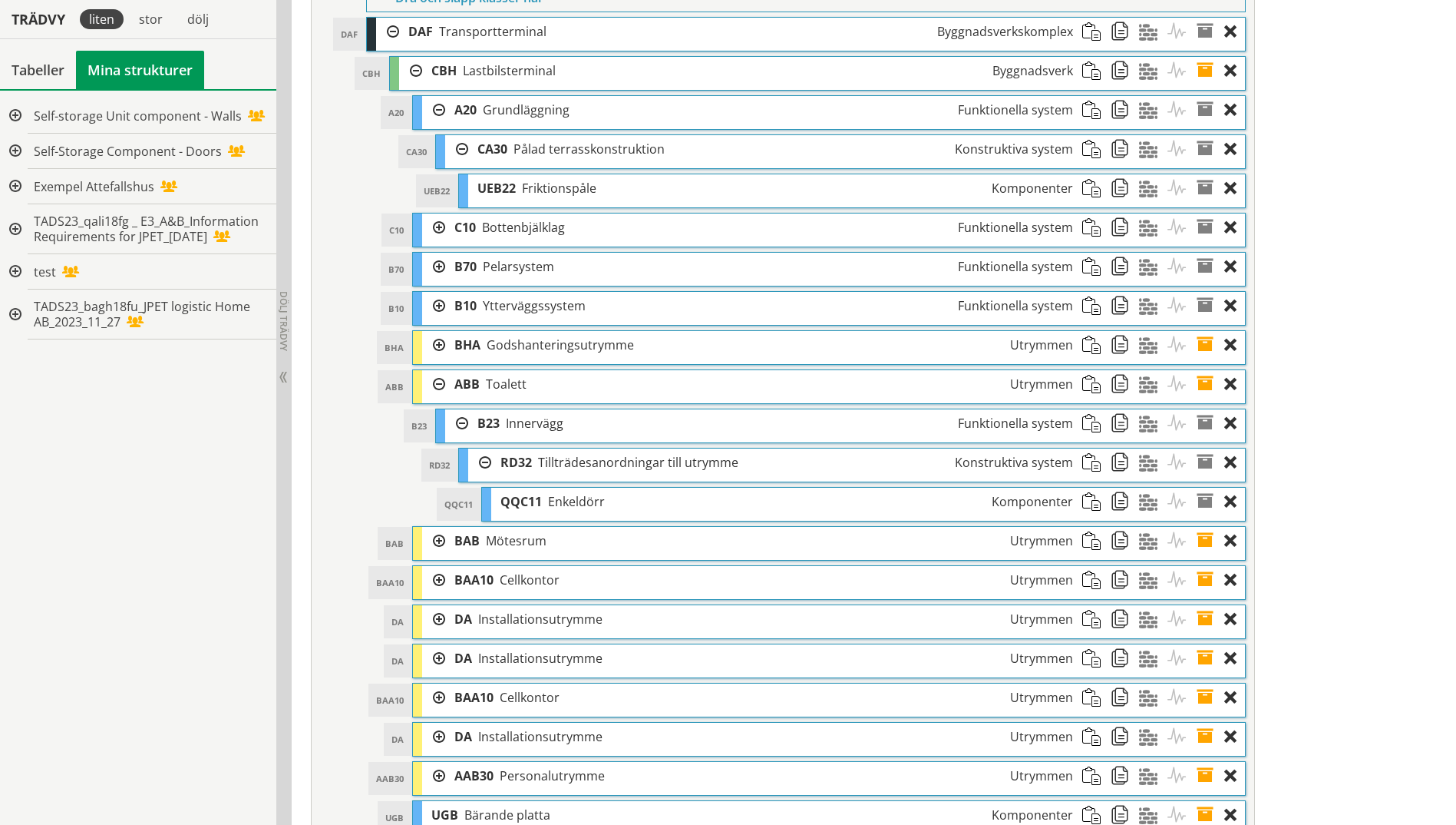
click at [441, 540] on div at bounding box center [433, 541] width 23 height 29
click at [465, 584] on div at bounding box center [456, 580] width 23 height 29
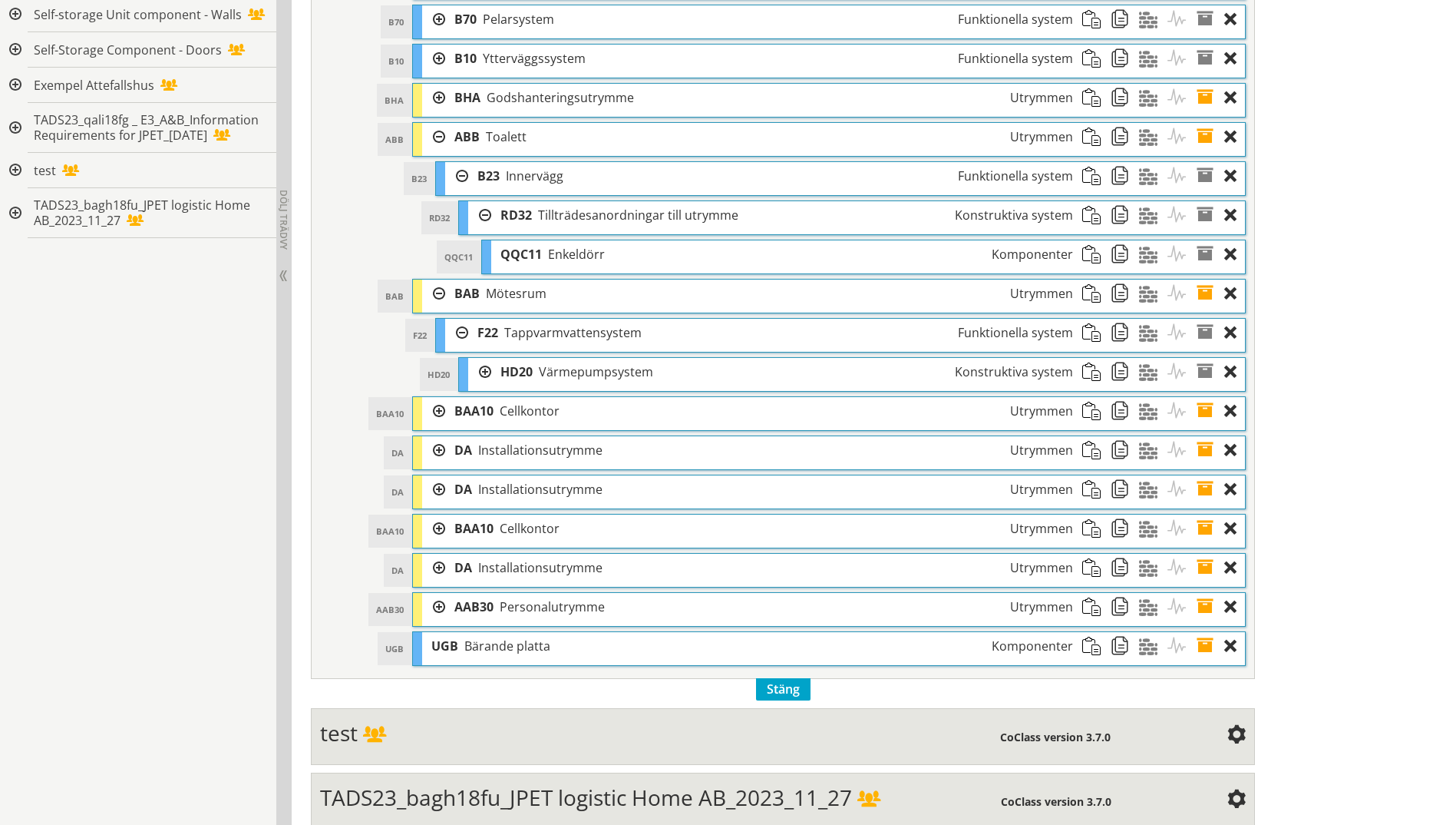
scroll to position [950, 0]
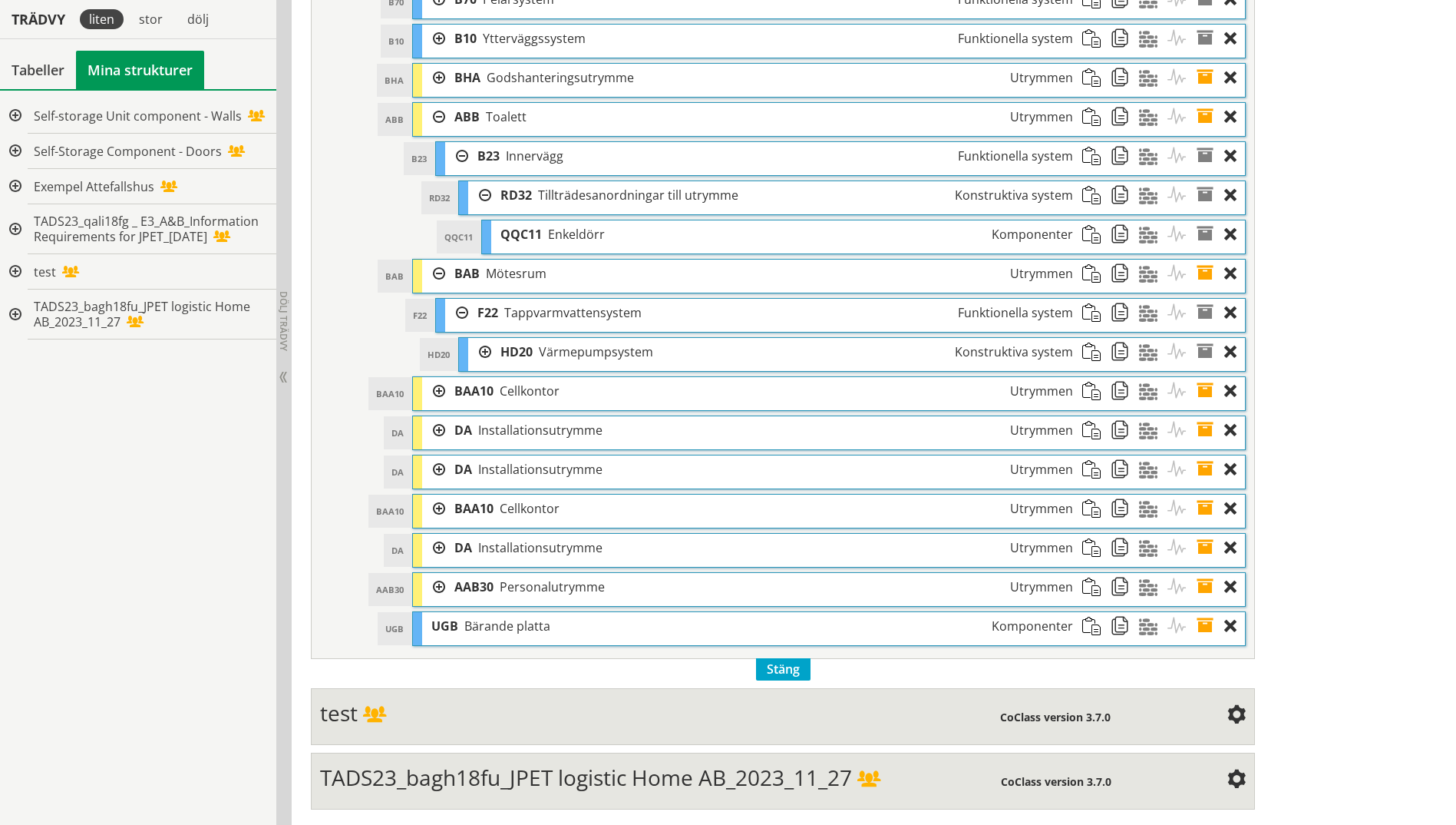
click at [433, 588] on div at bounding box center [433, 587] width 23 height 29
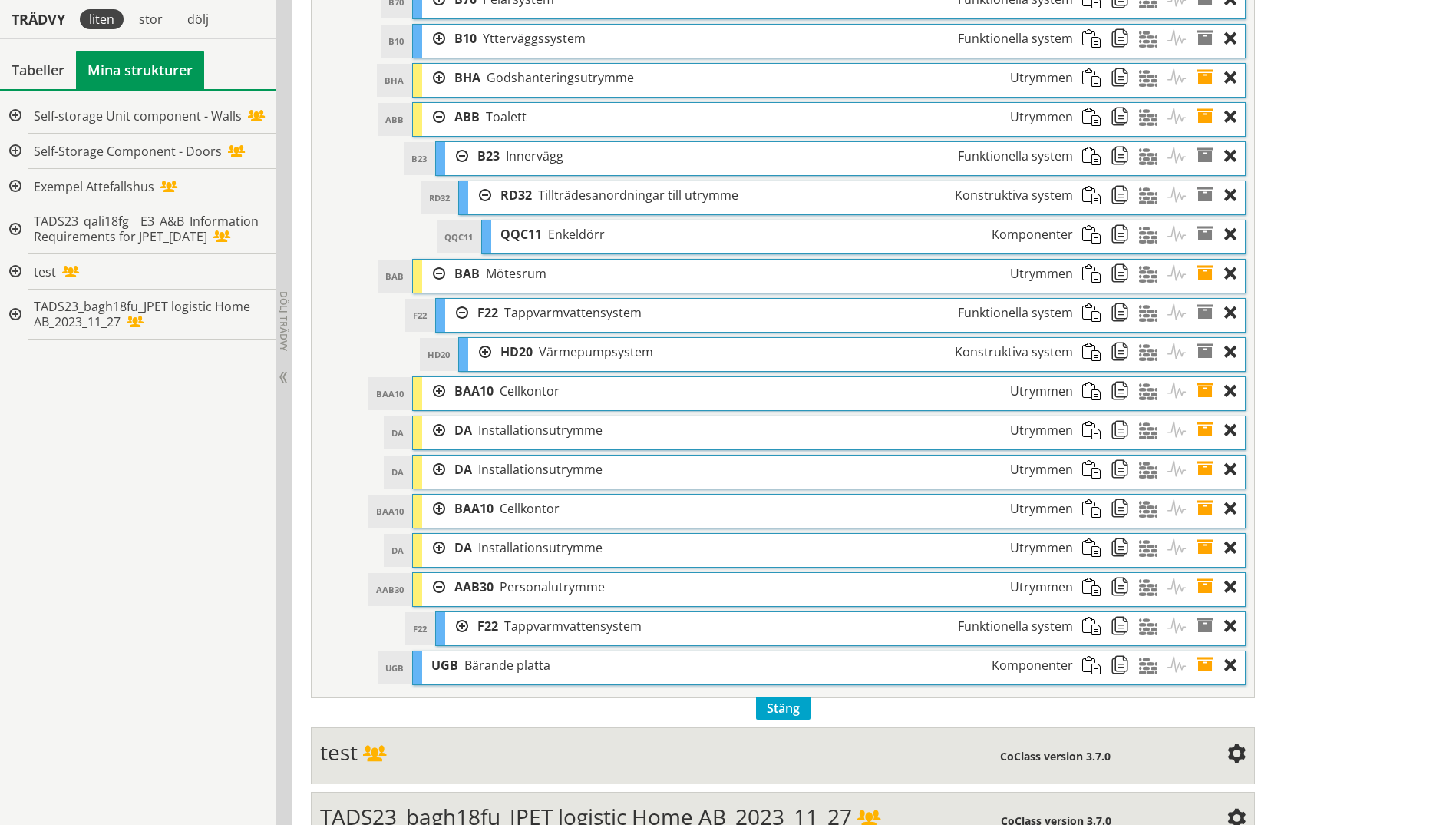
click at [461, 626] on div at bounding box center [456, 626] width 23 height 29
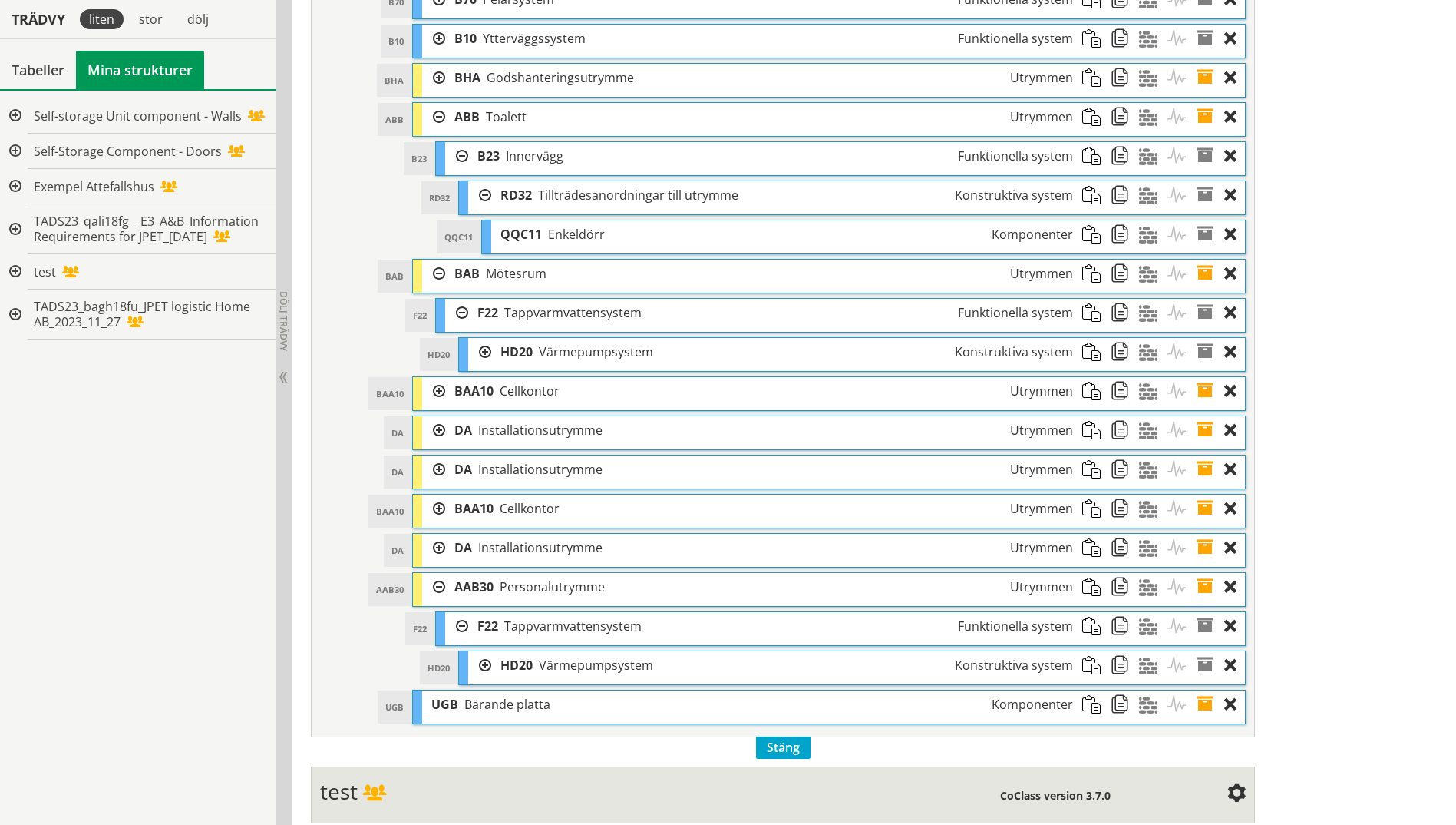
click at [485, 663] on div at bounding box center [479, 665] width 23 height 29
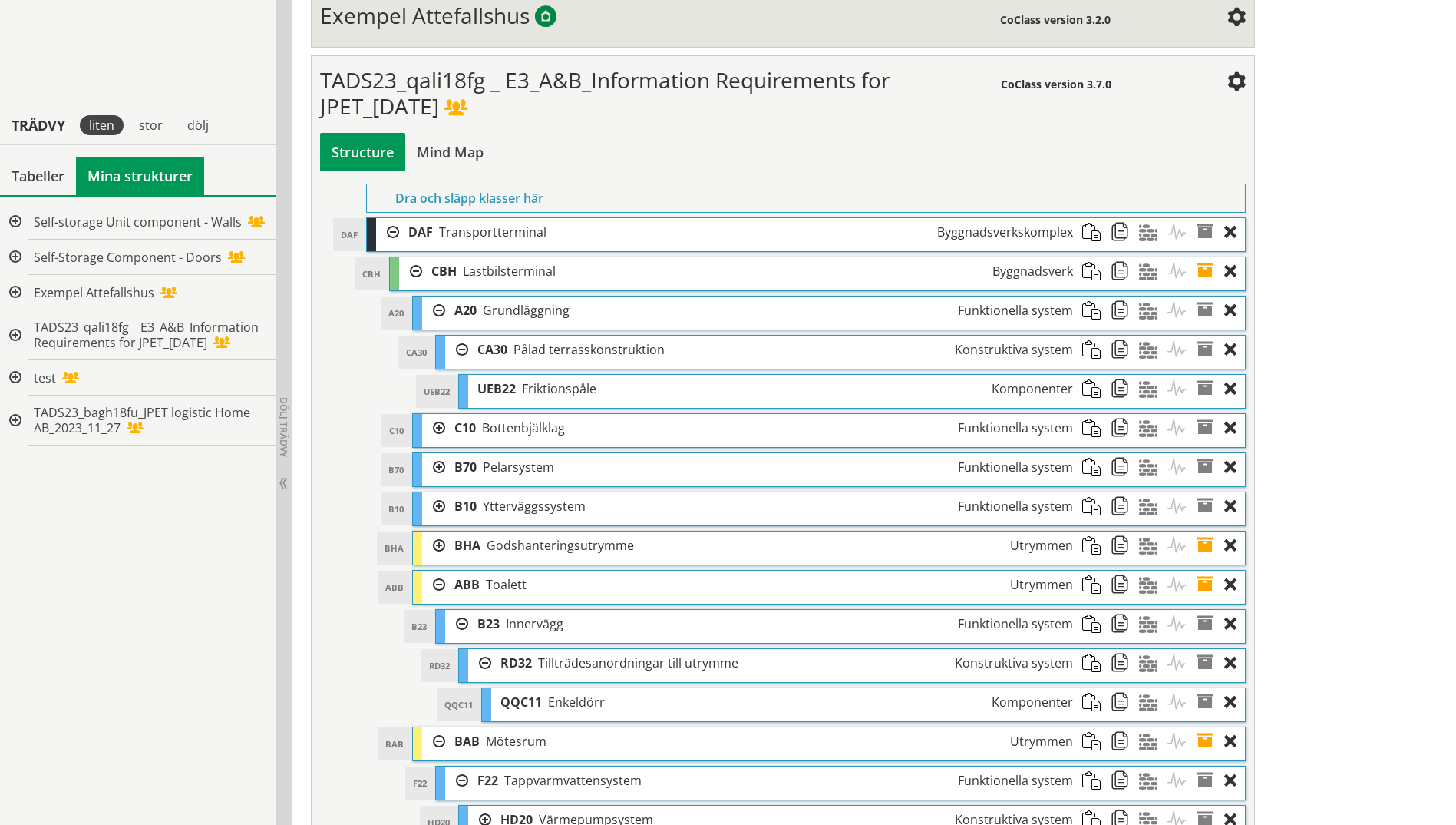
scroll to position [455, 0]
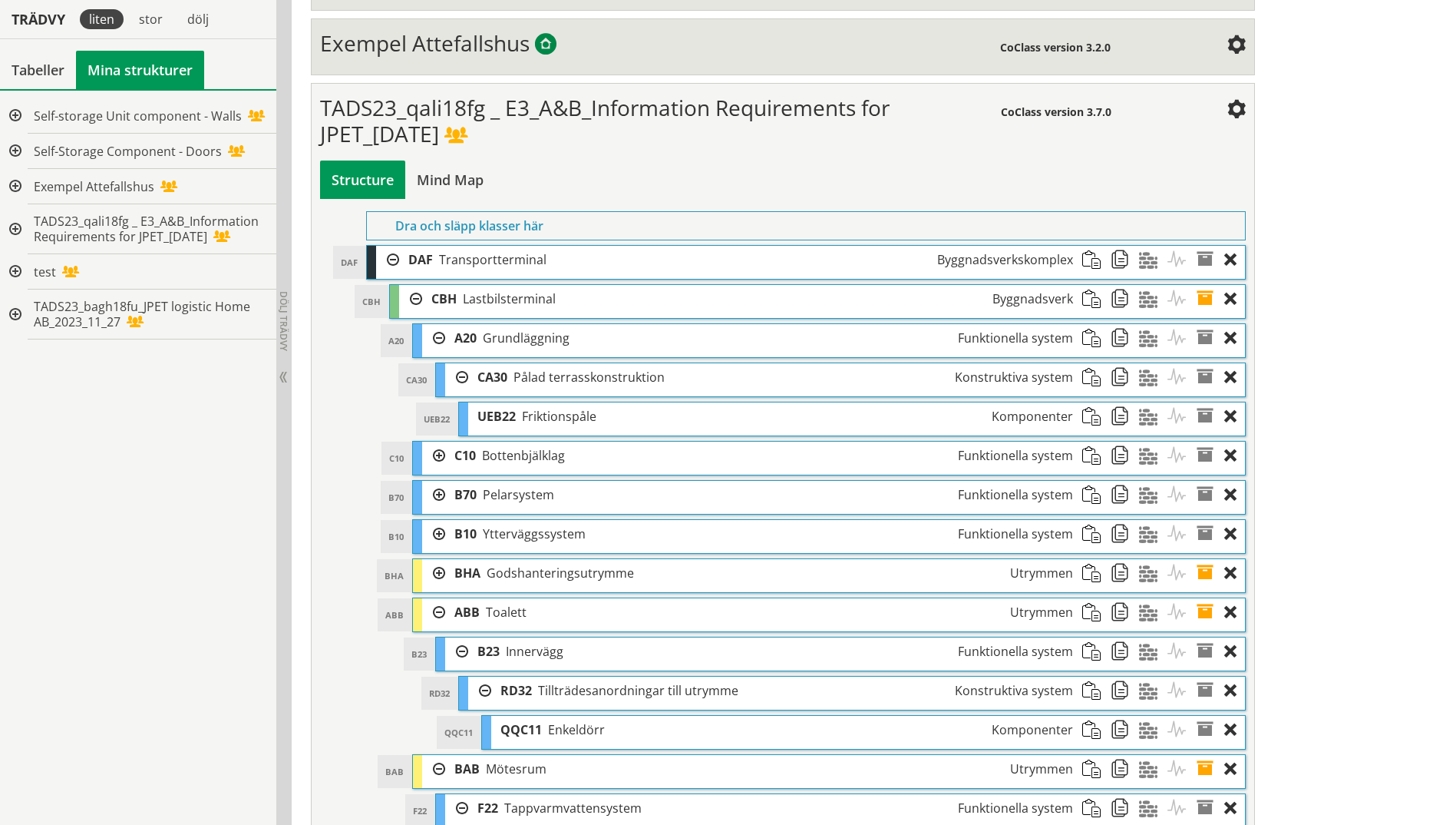
click at [436, 459] on div at bounding box center [433, 455] width 23 height 29
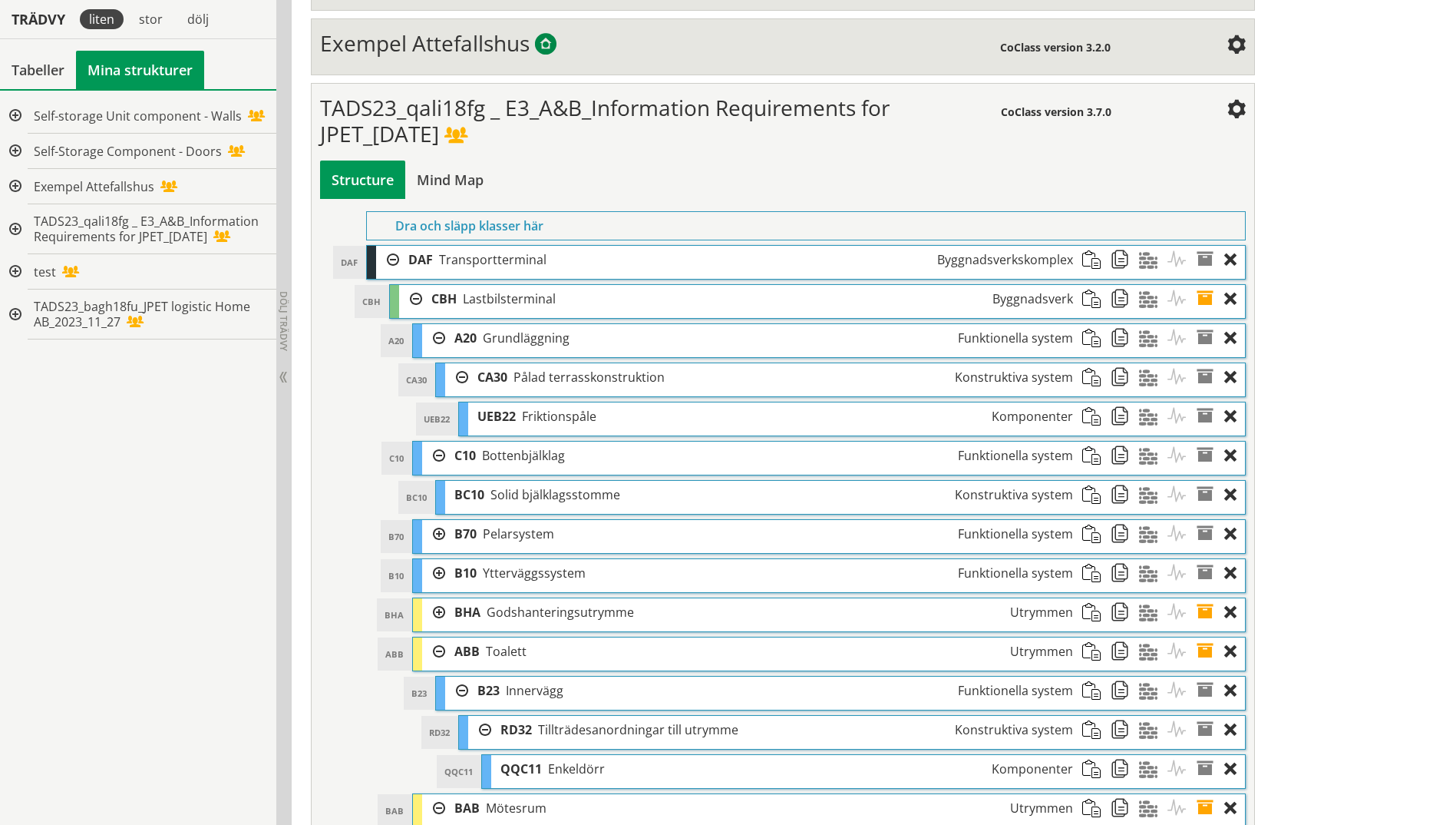
click at [444, 534] on div at bounding box center [433, 534] width 23 height 29
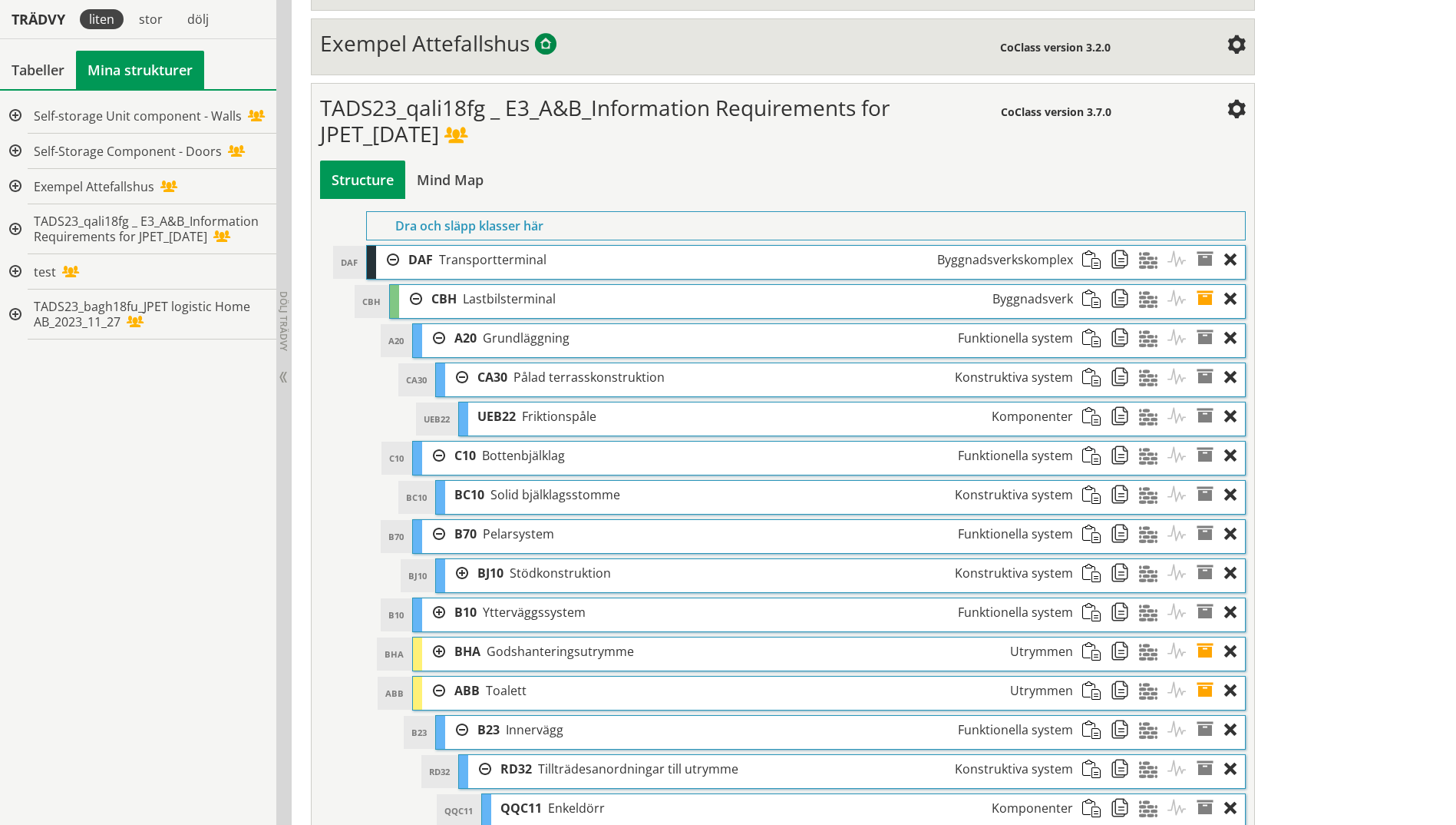
click at [462, 578] on div at bounding box center [456, 573] width 23 height 29
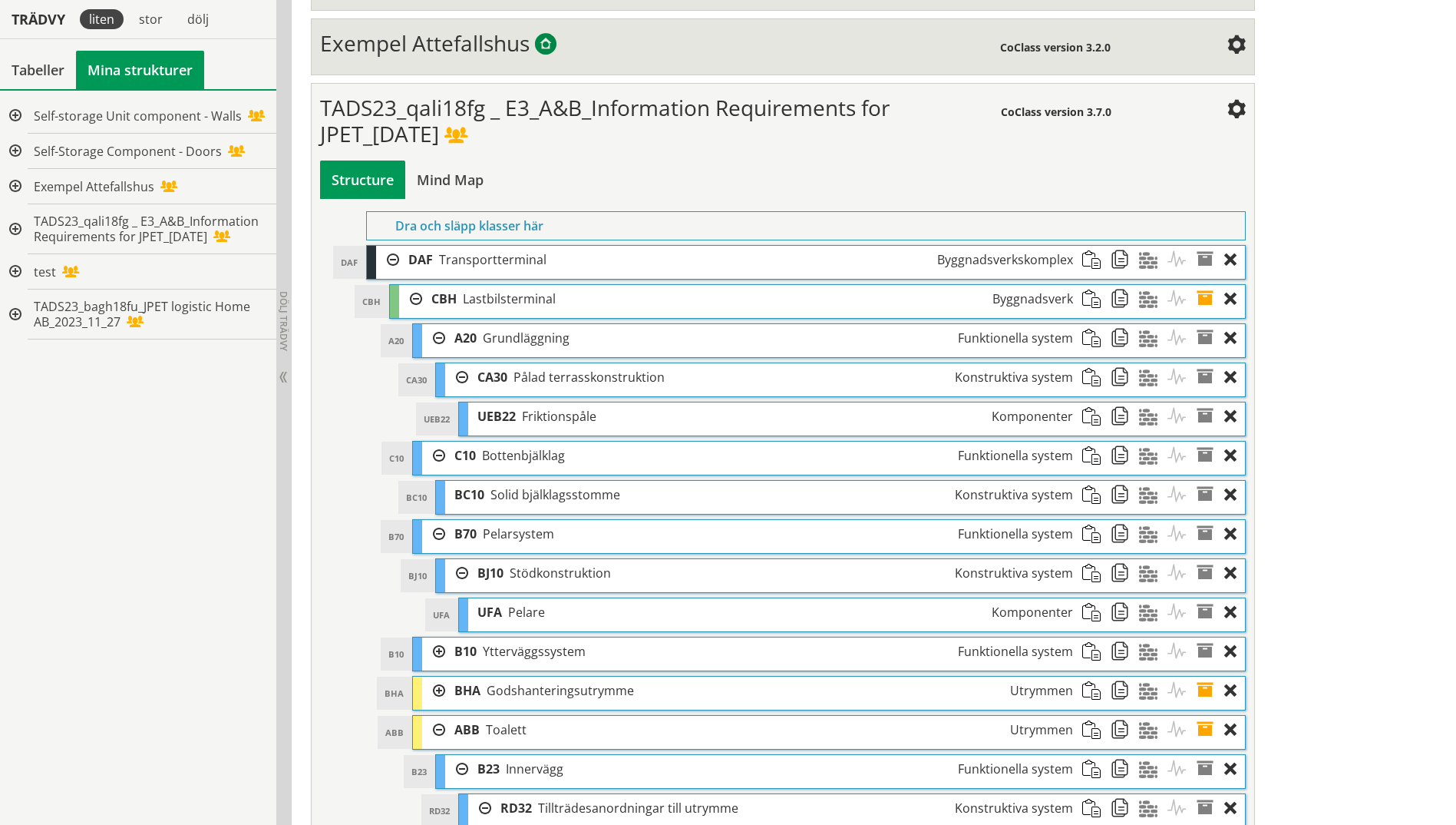
click at [439, 651] on div at bounding box center [433, 652] width 23 height 29
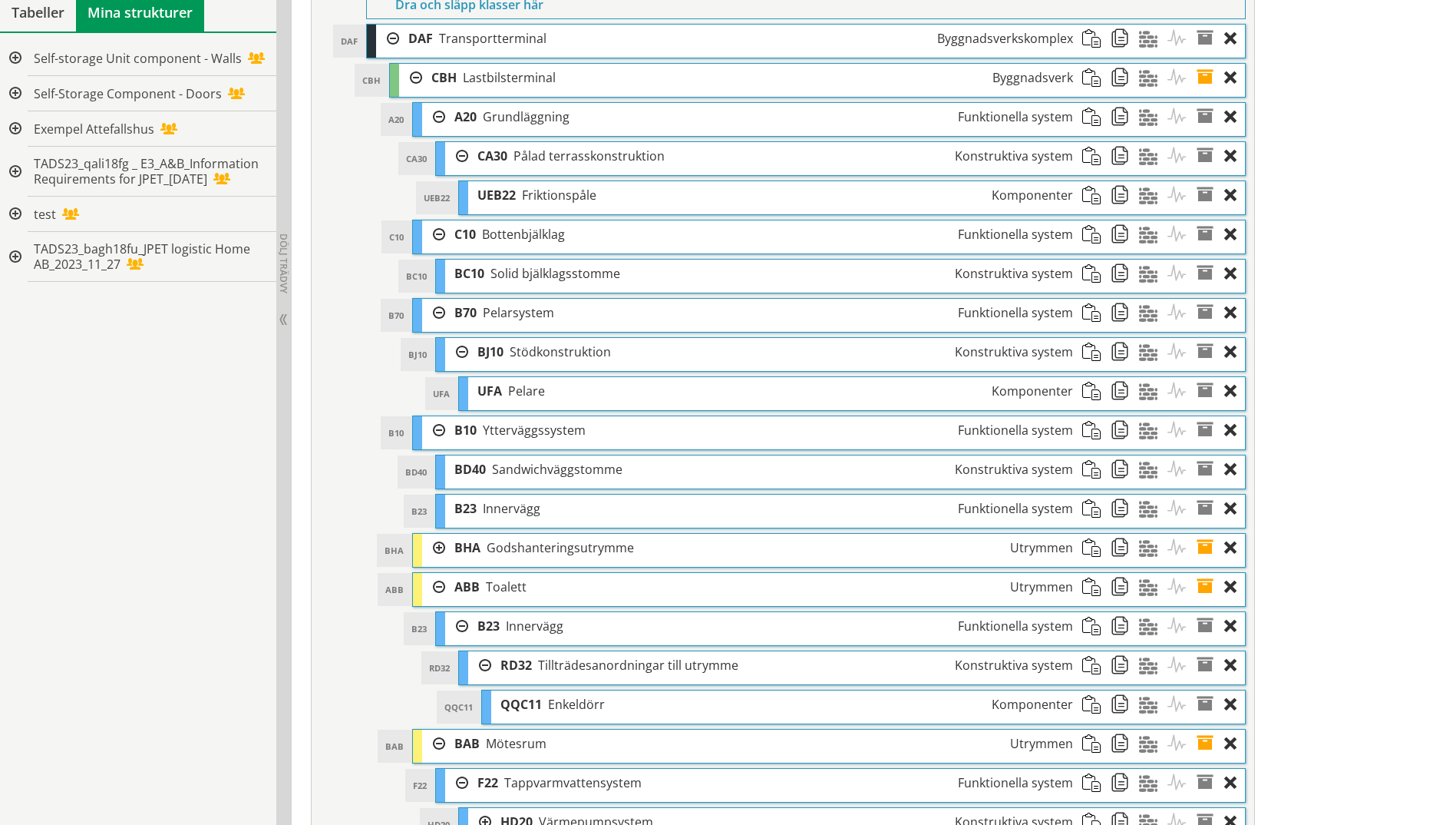
scroll to position [685, 0]
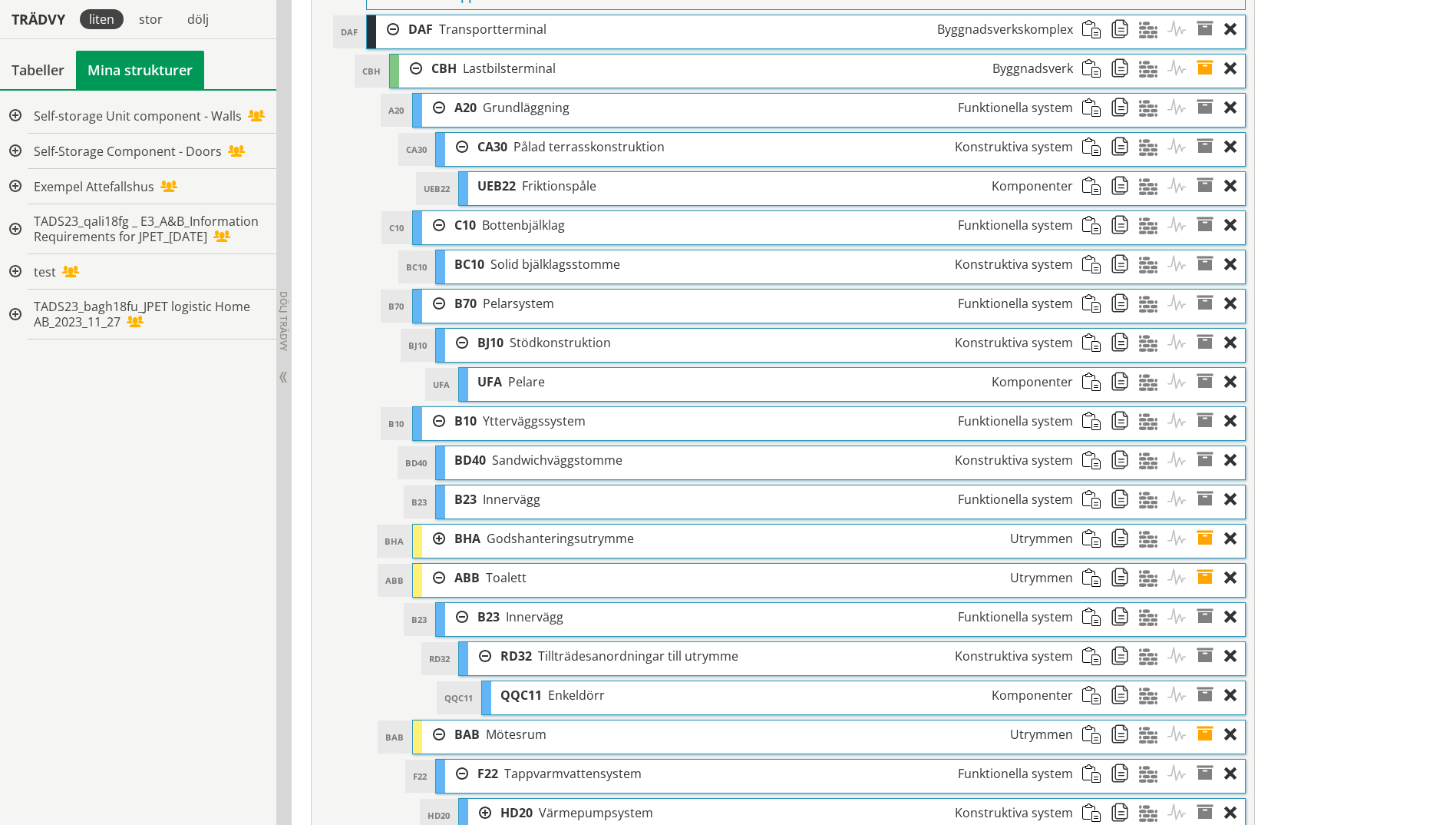
click at [438, 538] on div at bounding box center [433, 539] width 23 height 29
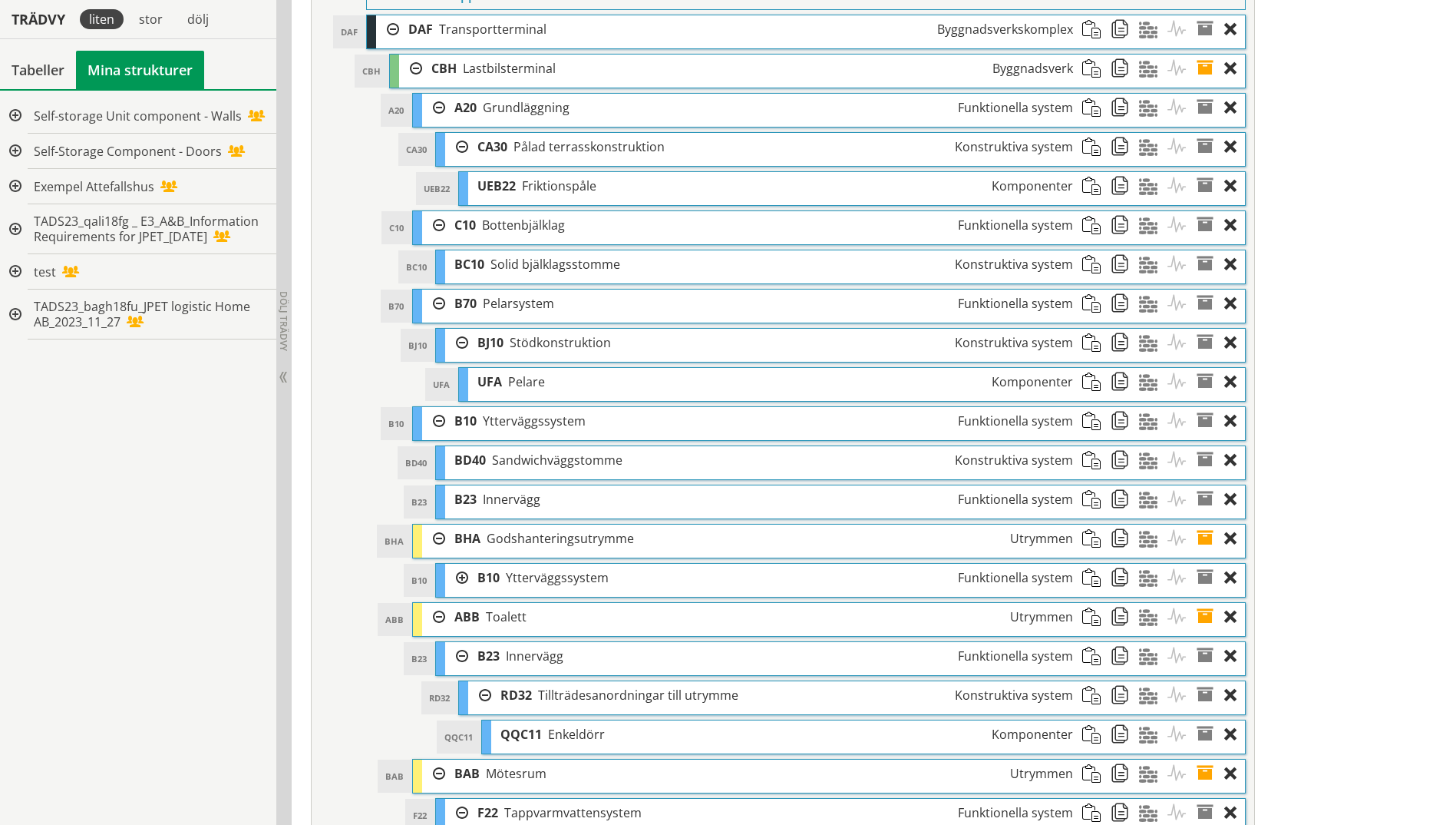
click at [459, 580] on div at bounding box center [456, 578] width 23 height 29
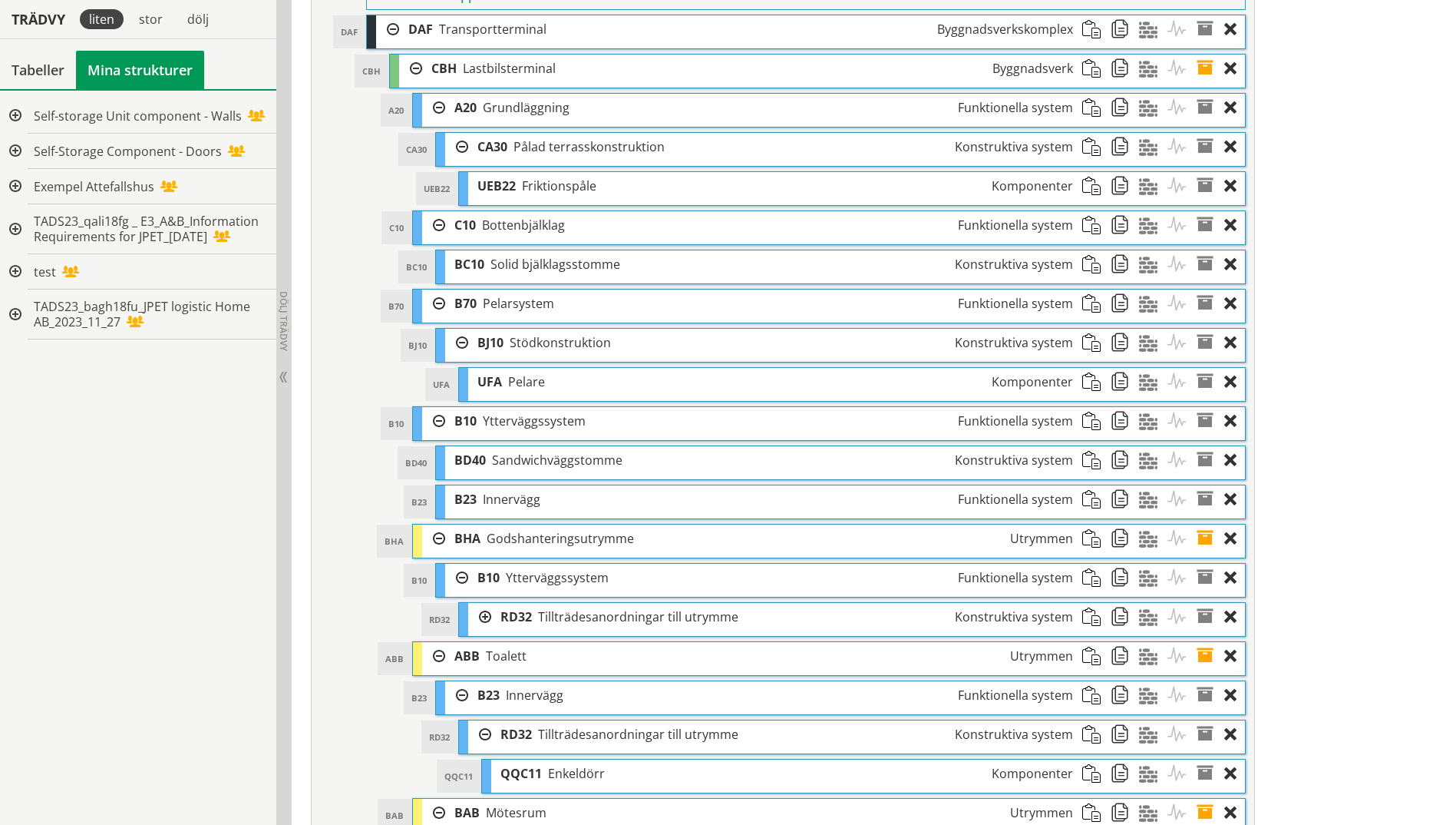
click at [482, 618] on div at bounding box center [479, 617] width 23 height 29
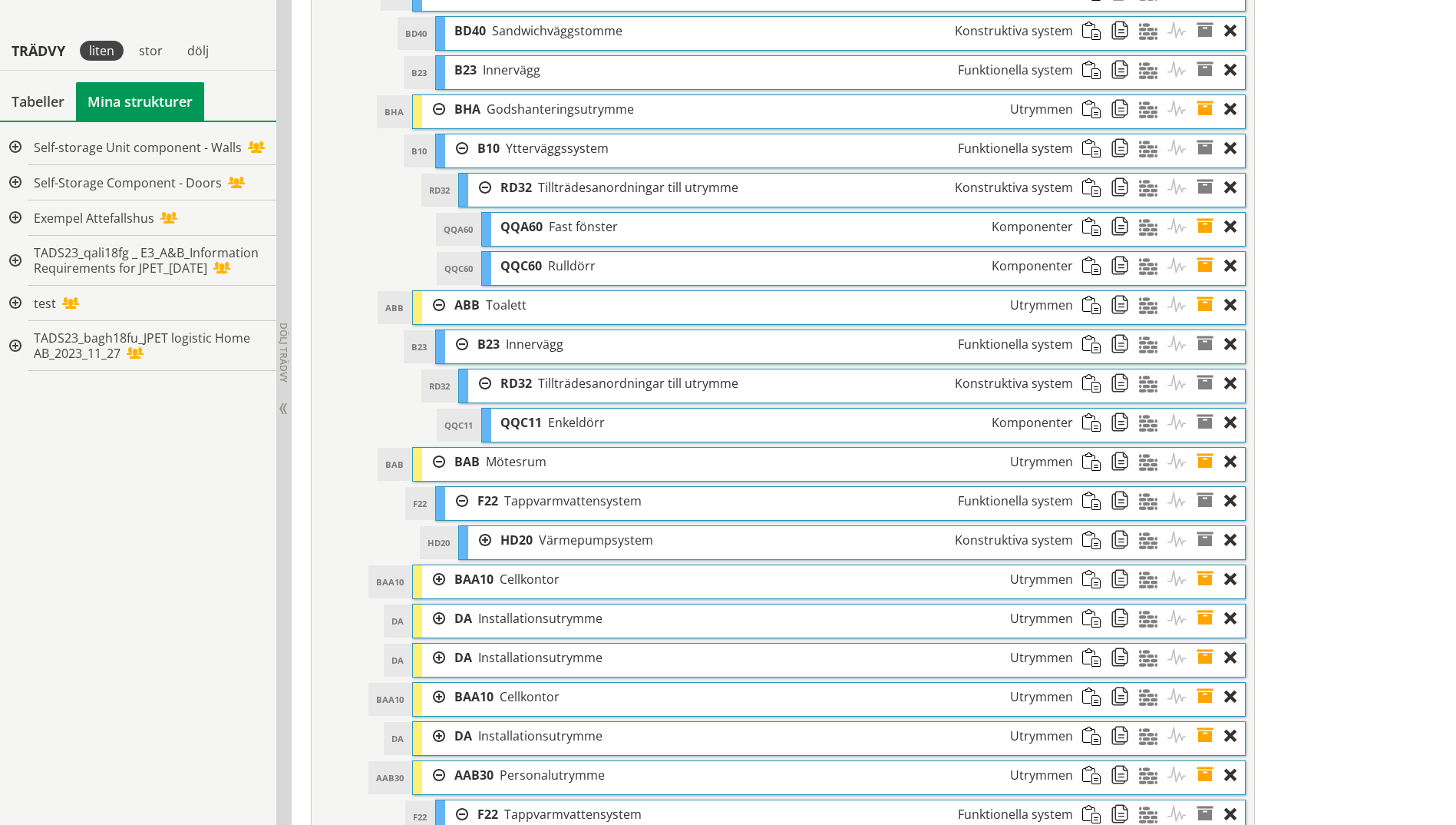
scroll to position [1147, 0]
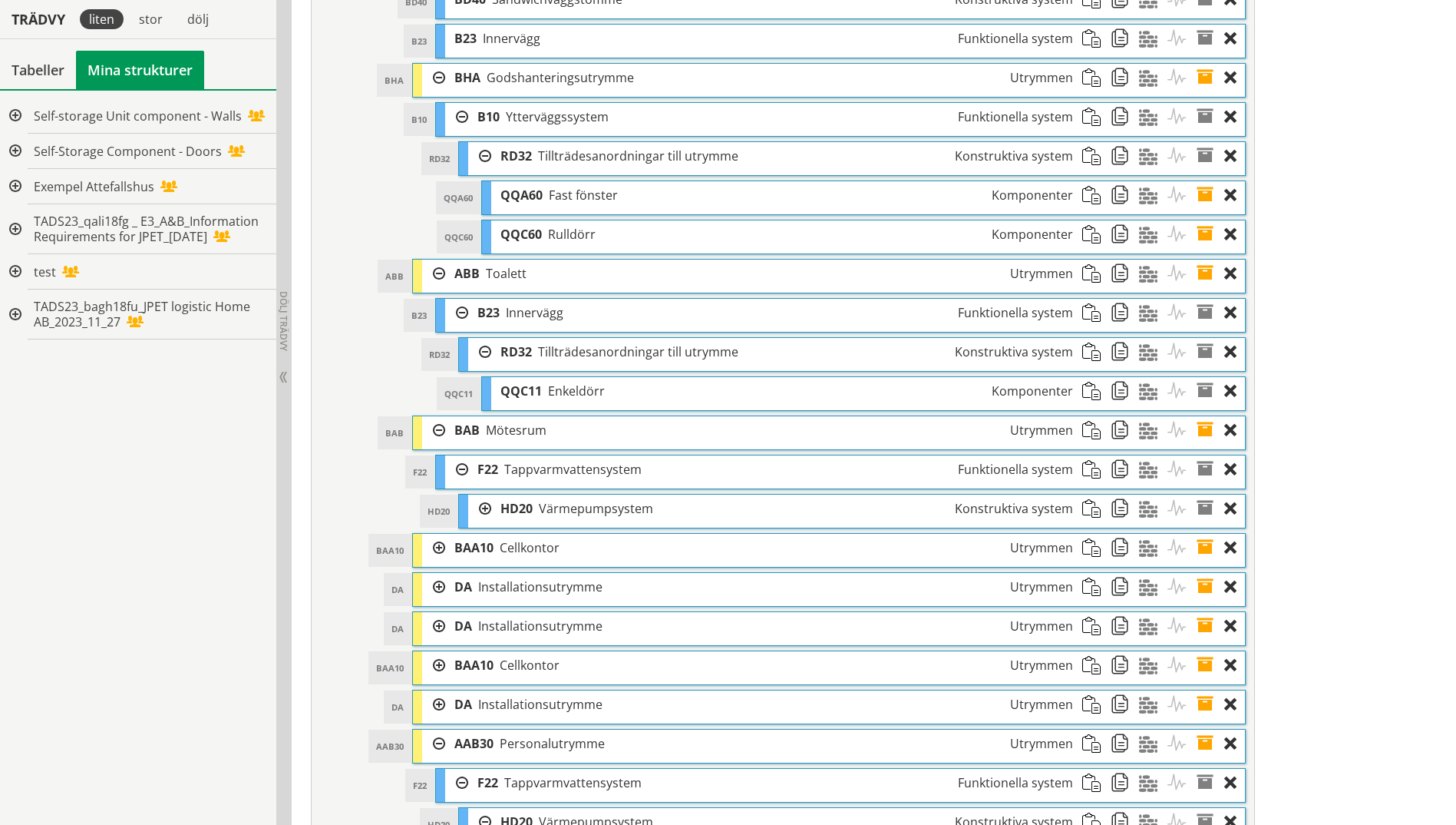
click at [485, 508] on div at bounding box center [479, 508] width 23 height 29
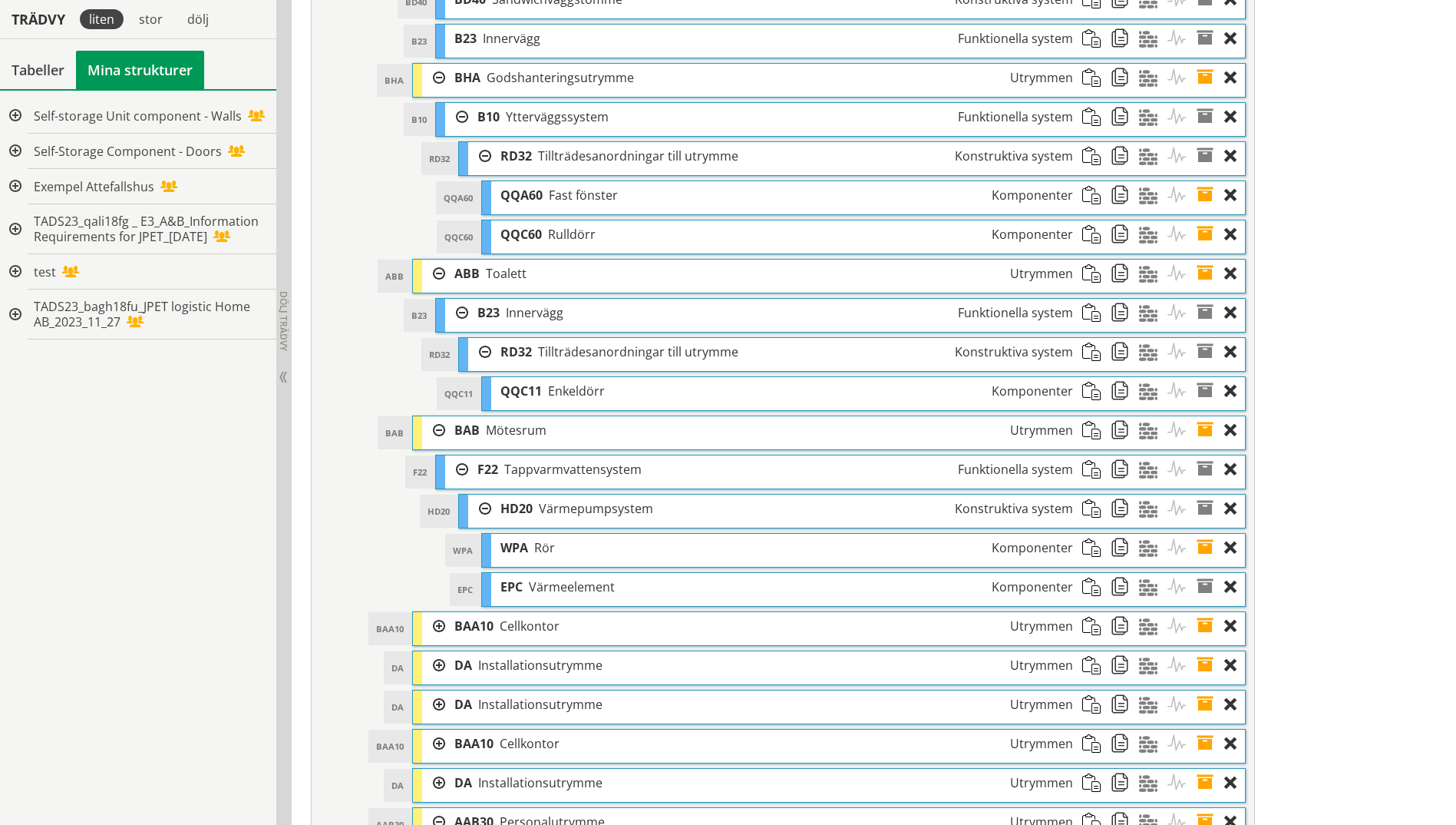
click at [433, 625] on div at bounding box center [433, 626] width 23 height 29
click at [460, 666] on div at bounding box center [456, 665] width 23 height 29
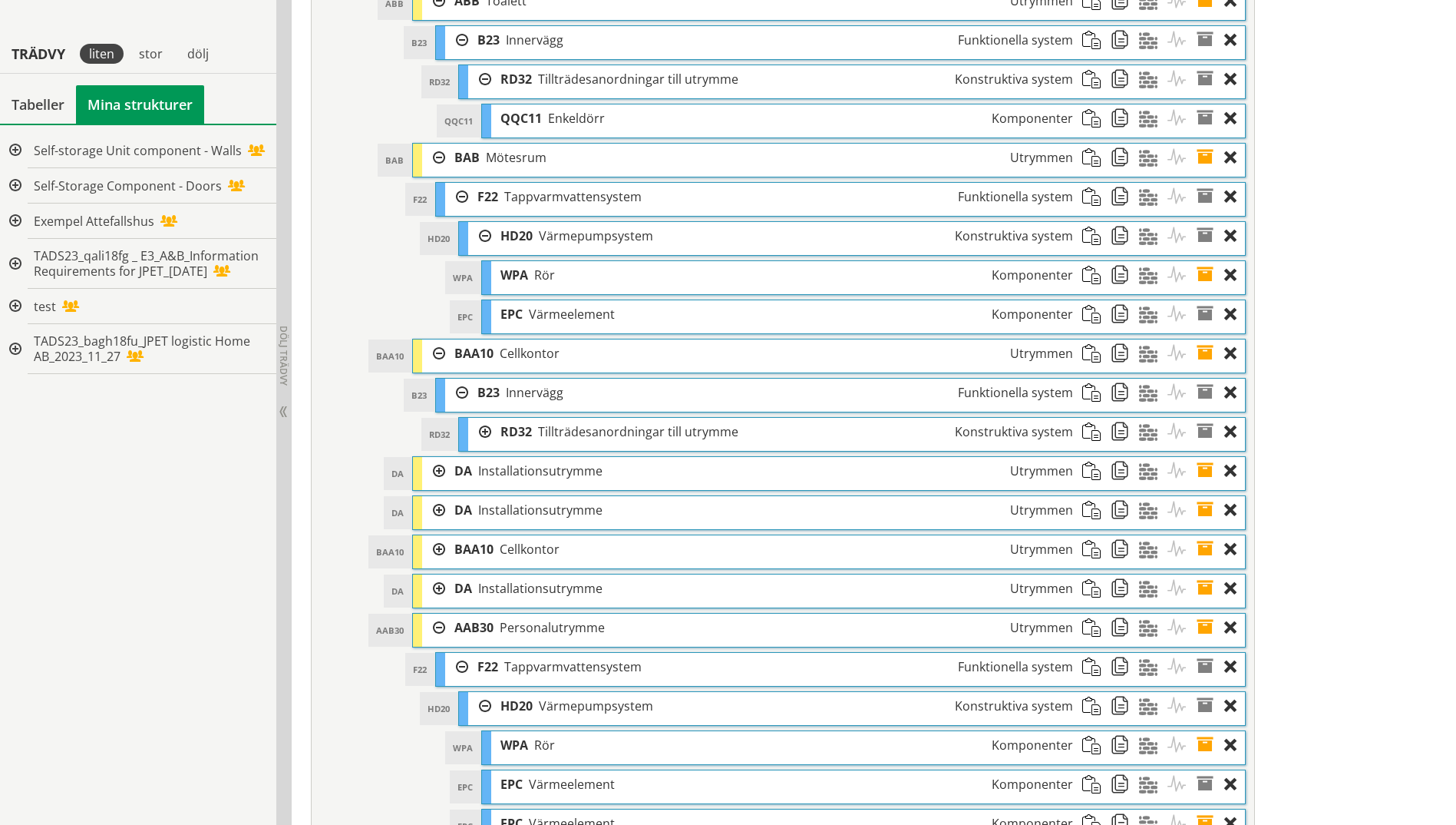
scroll to position [1454, 0]
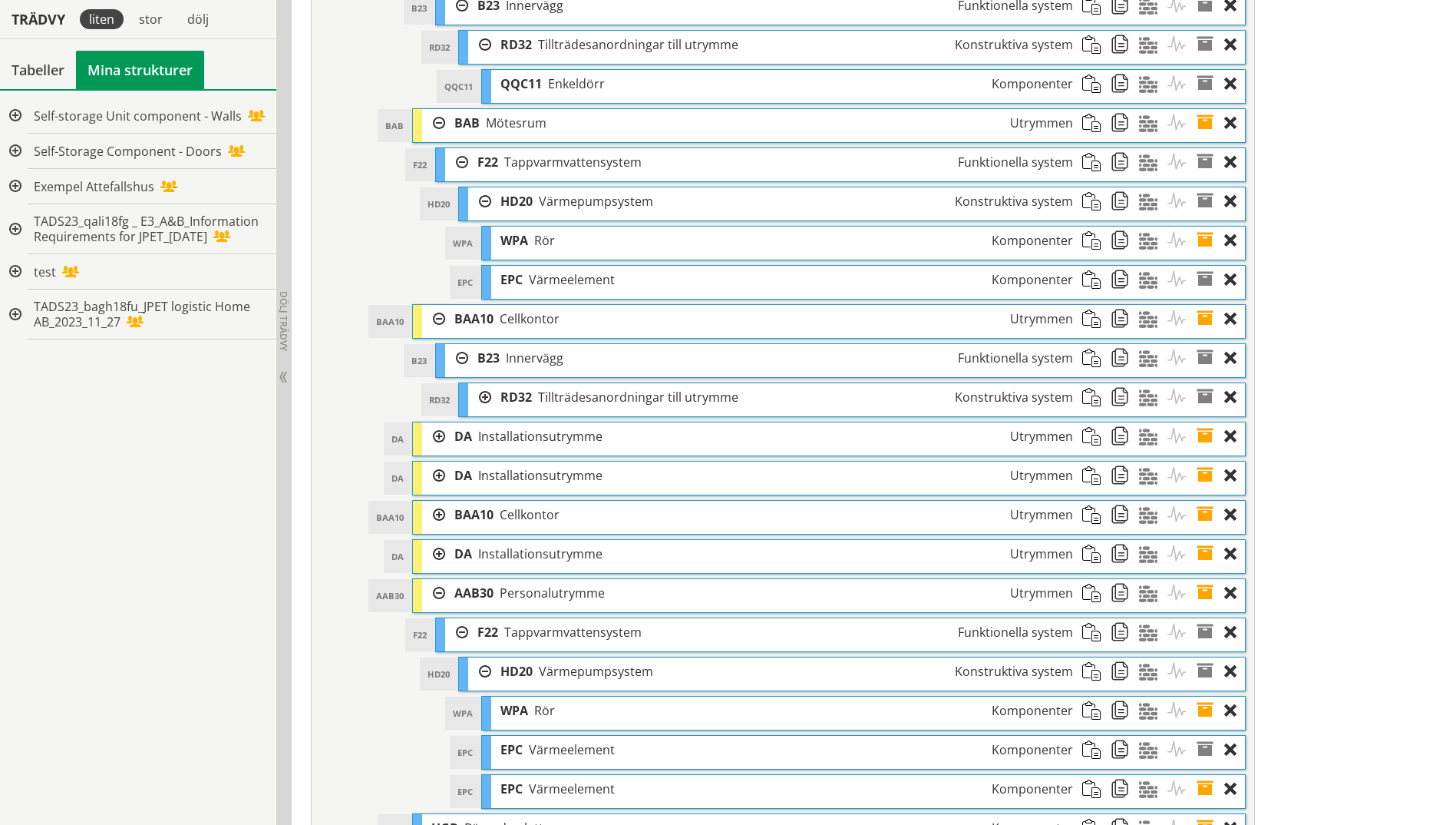
click at [487, 396] on div at bounding box center [479, 397] width 23 height 29
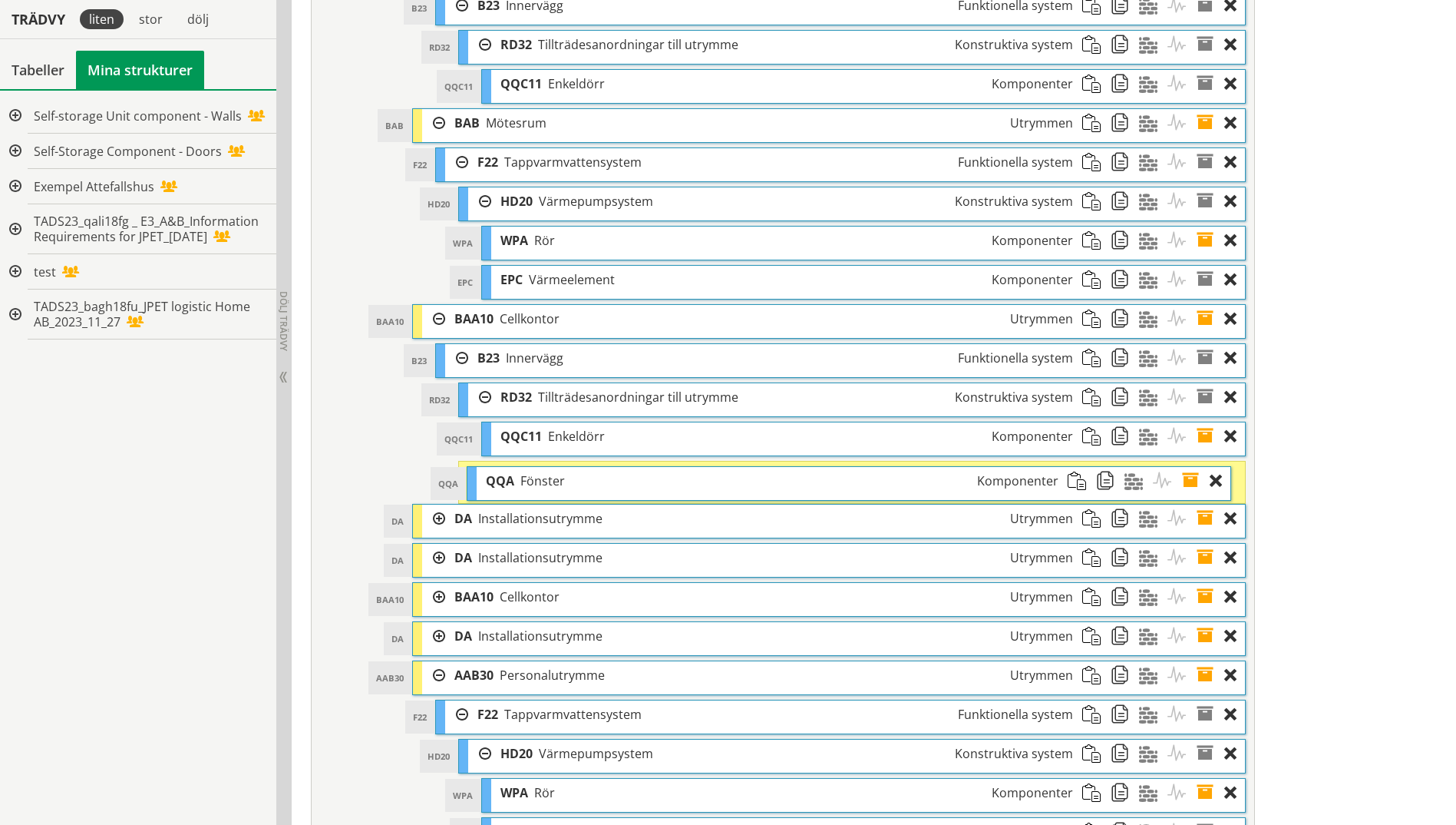
drag, startPoint x: 775, startPoint y: 441, endPoint x: 761, endPoint y: 485, distance: 46.2
click at [761, 485] on div "QQA Fönster Komponenter" at bounding box center [771, 482] width 590 height 29
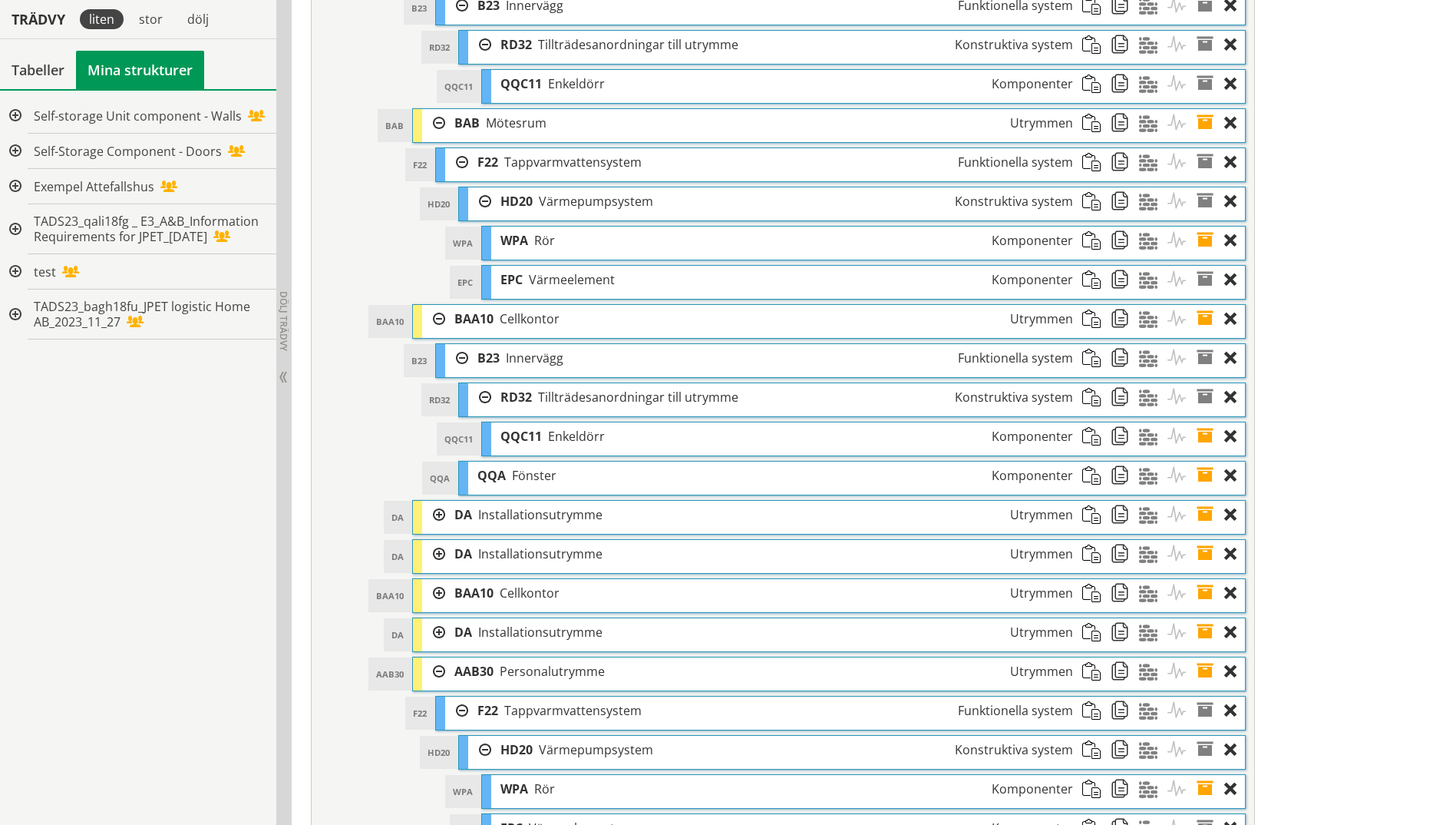
click at [1208, 476] on span at bounding box center [1210, 476] width 29 height 29
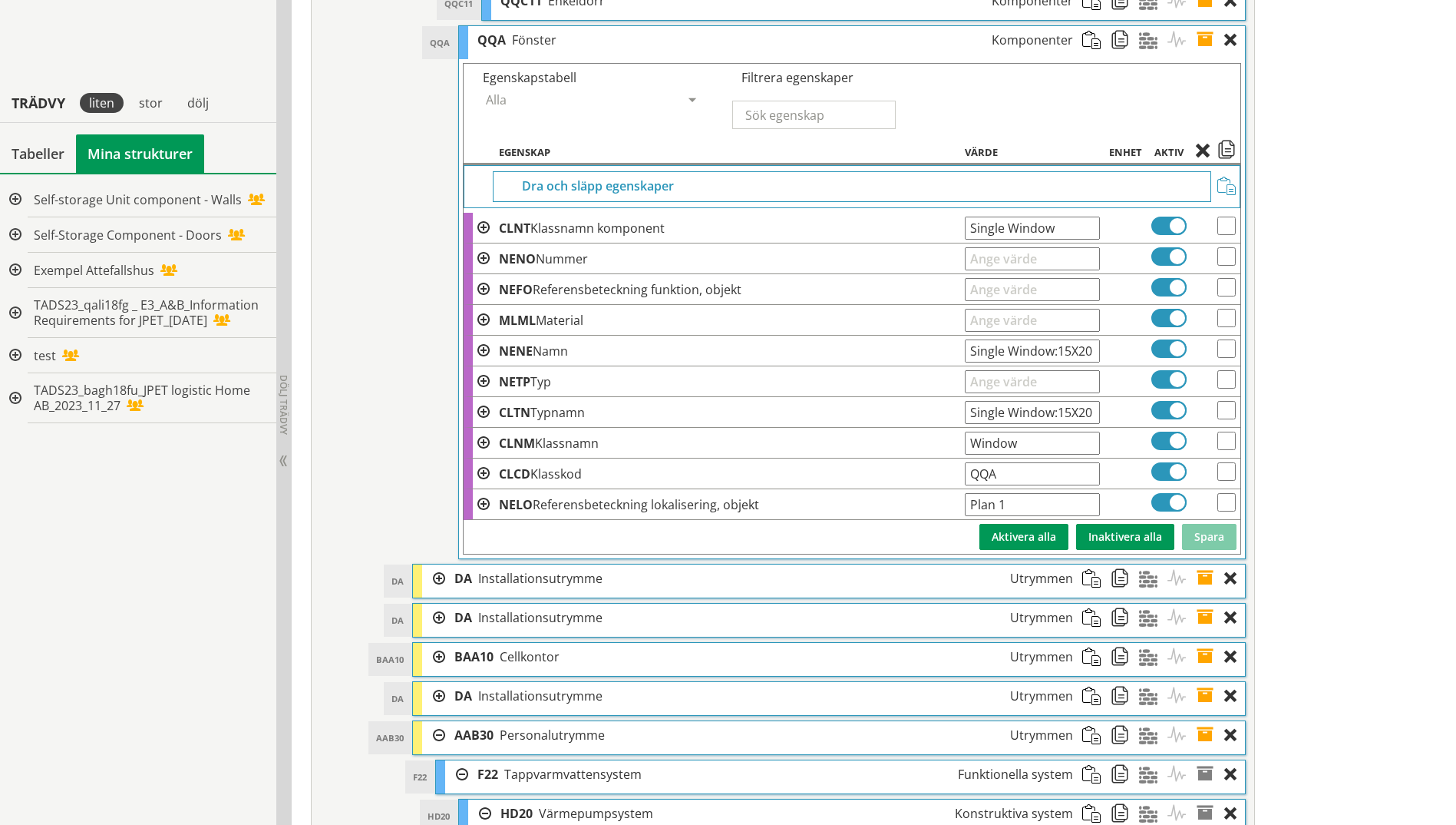
scroll to position [1991, 0]
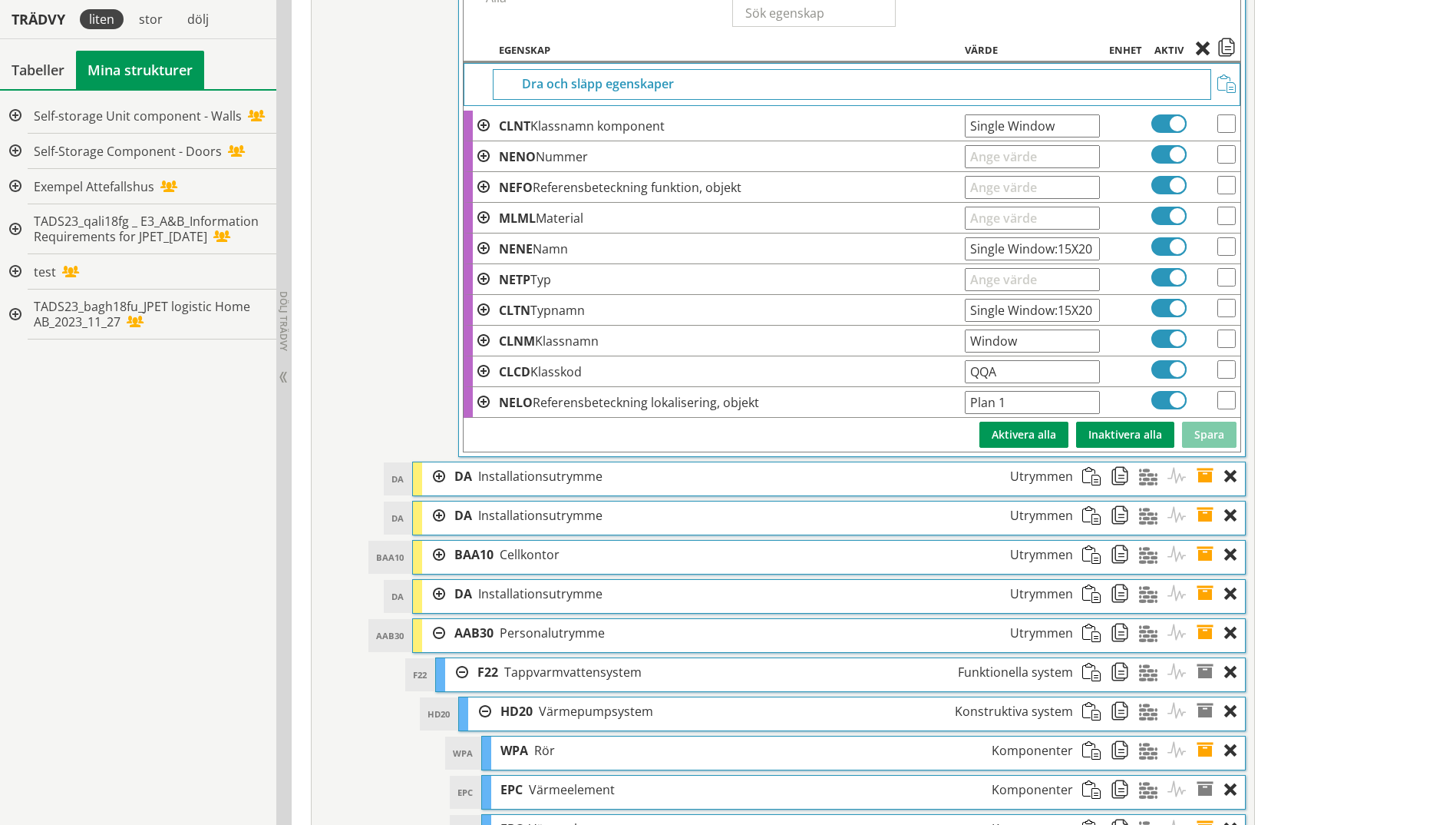
click at [1202, 476] on span at bounding box center [1210, 476] width 29 height 29
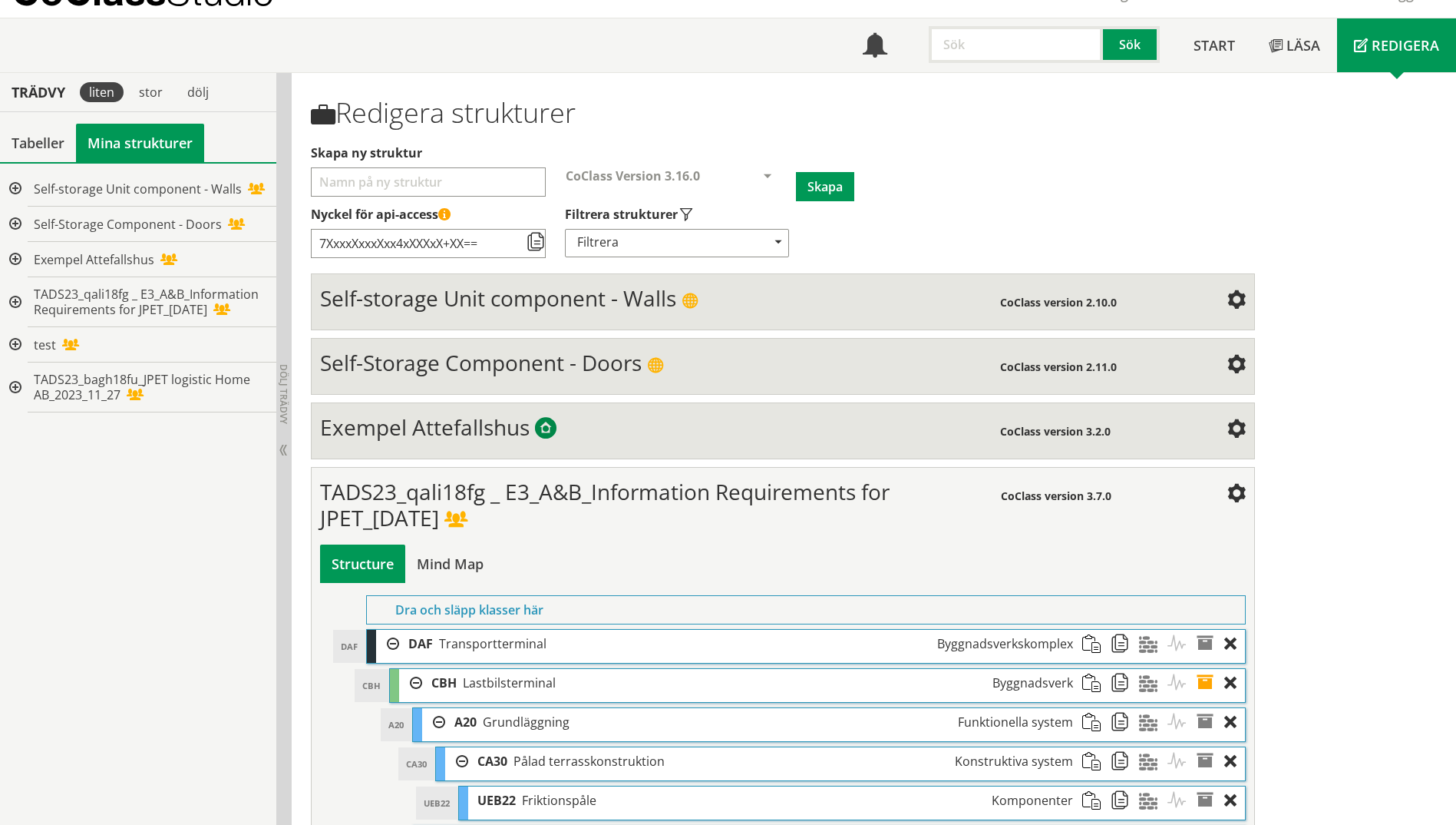
scroll to position [0, 0]
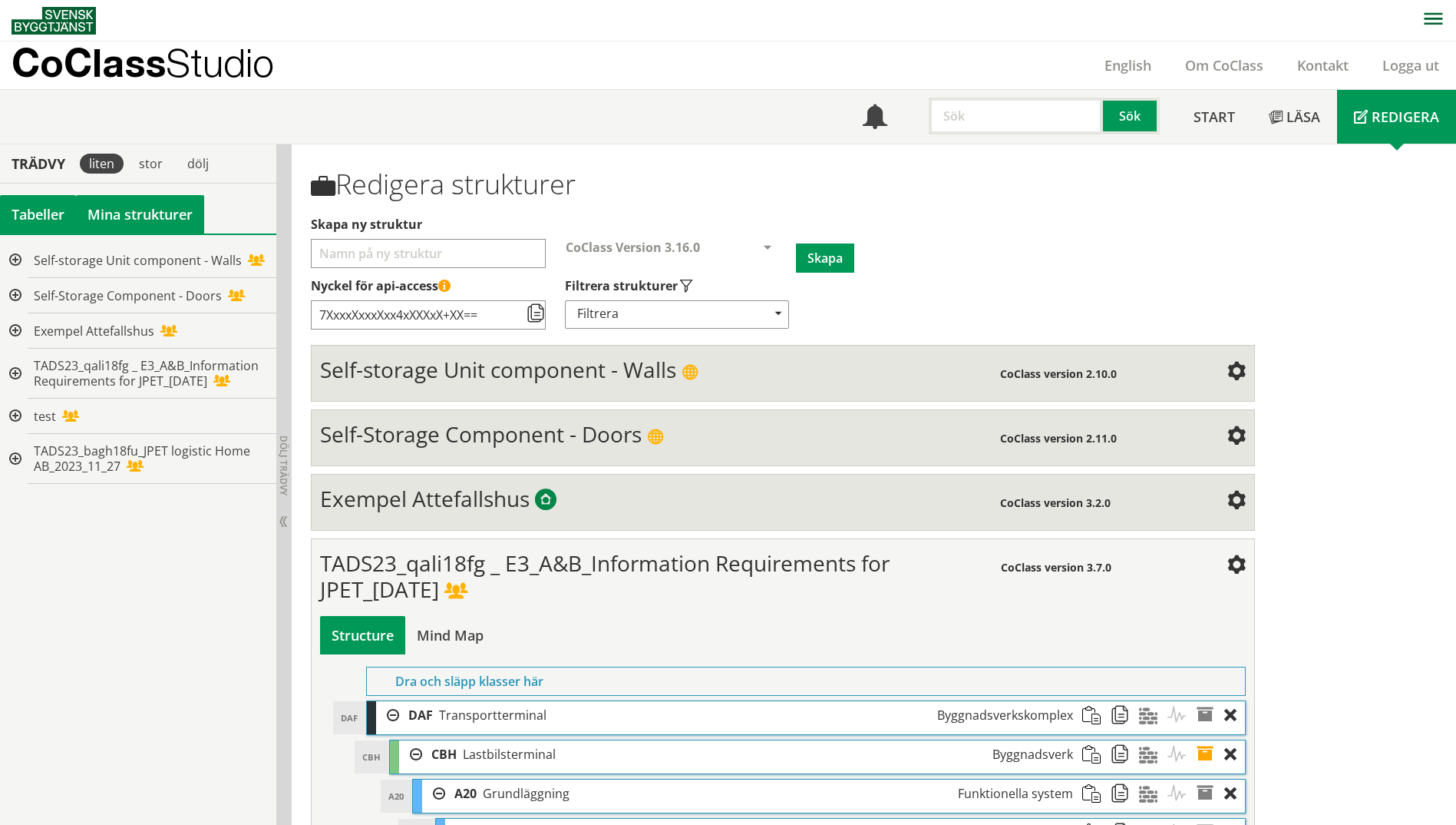
click at [39, 227] on div "Tabeller" at bounding box center [38, 215] width 76 height 39
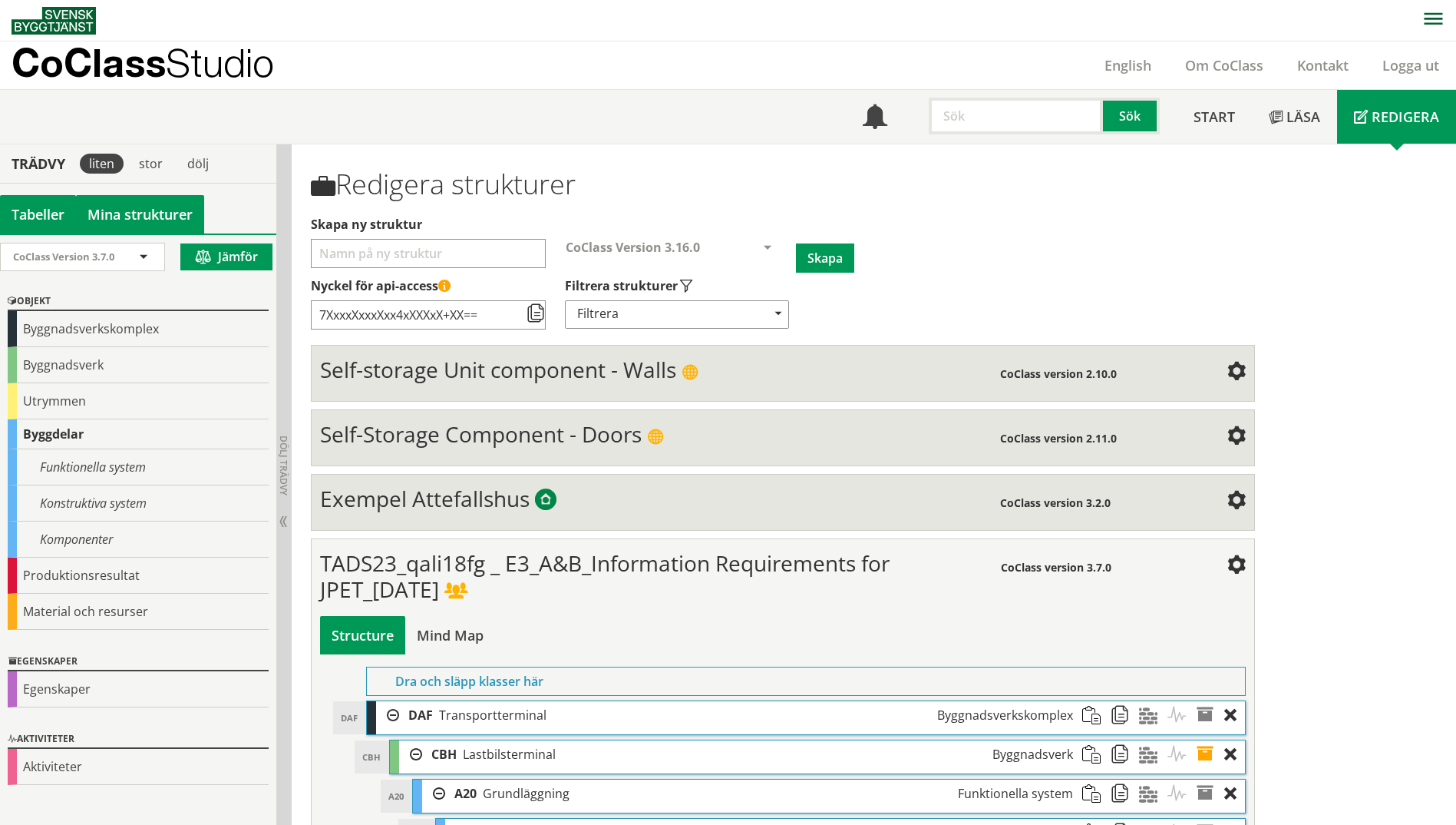
click at [120, 218] on link "Mina strukturer" at bounding box center [140, 215] width 128 height 39
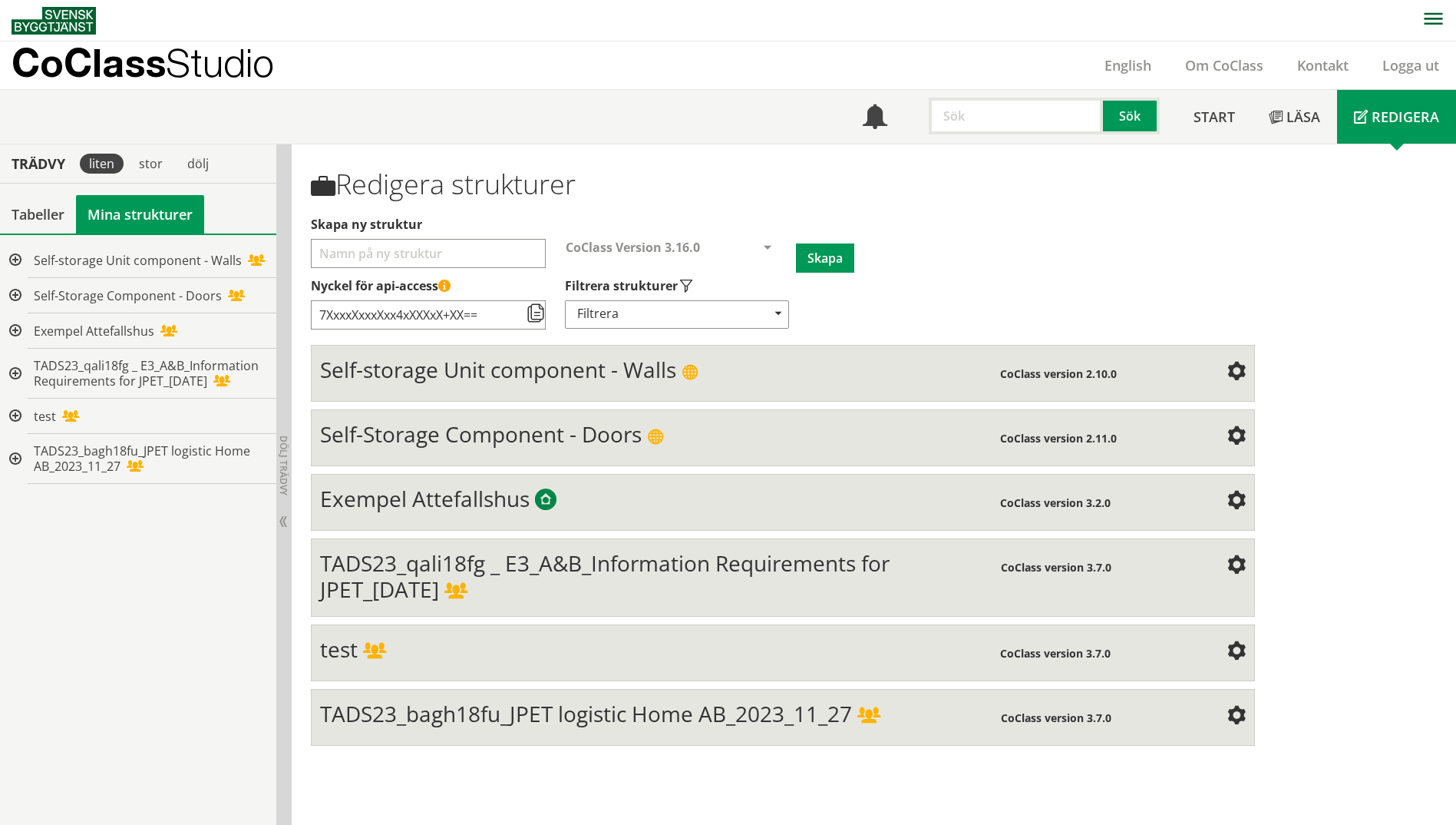
click at [61, 29] on img at bounding box center [54, 20] width 84 height 28
